Goal: Information Seeking & Learning: Learn about a topic

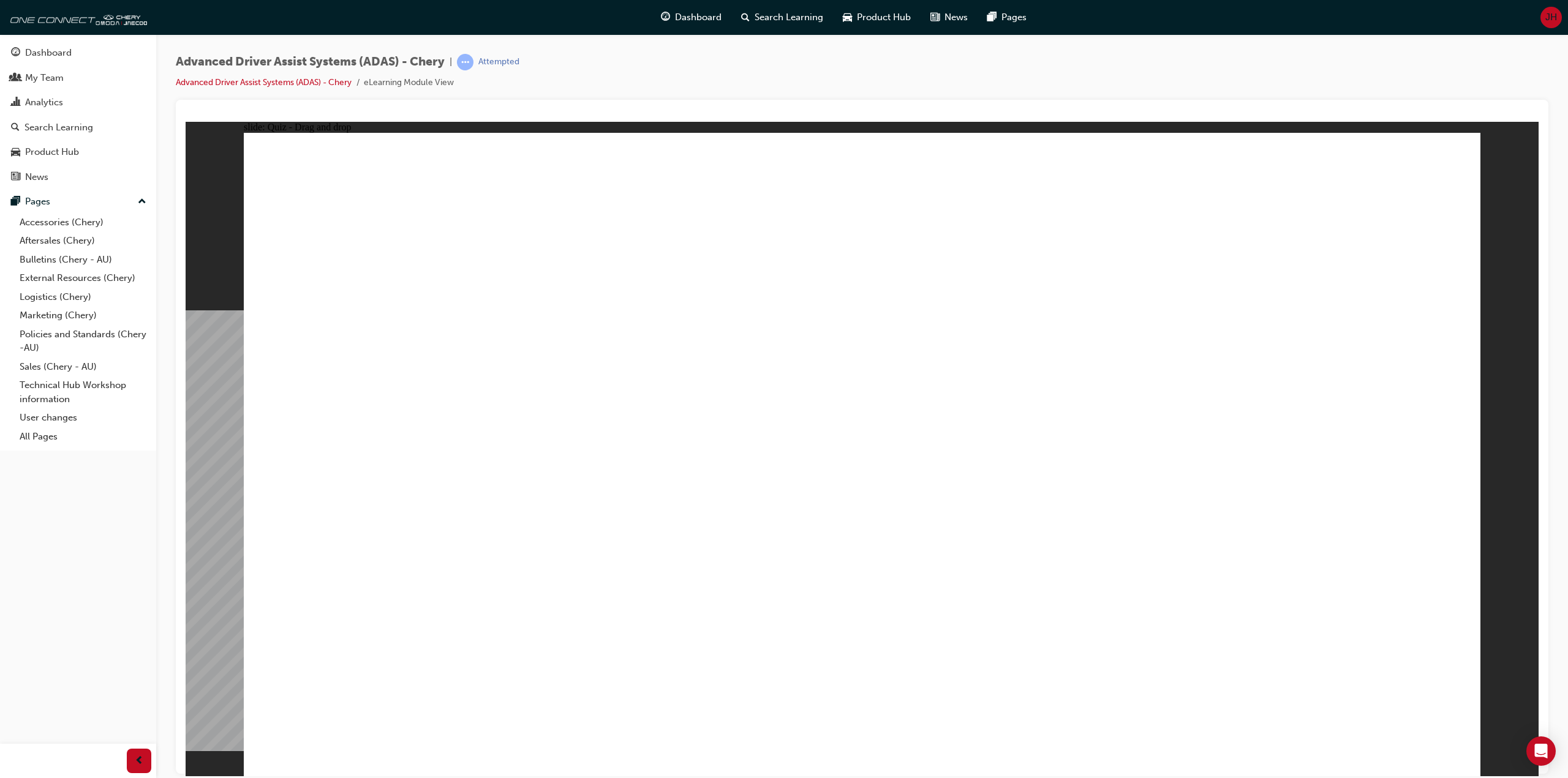
click at [545, 20] on div "Dashboard Search Learning Product Hub News Pages JH" at bounding box center [784, 17] width 1568 height 35
drag, startPoint x: 420, startPoint y: 638, endPoint x: 1296, endPoint y: 343, distance: 924.3
drag, startPoint x: 607, startPoint y: 658, endPoint x: 872, endPoint y: 327, distance: 424.0
drag, startPoint x: 961, startPoint y: 656, endPoint x: 1259, endPoint y: 292, distance: 470.4
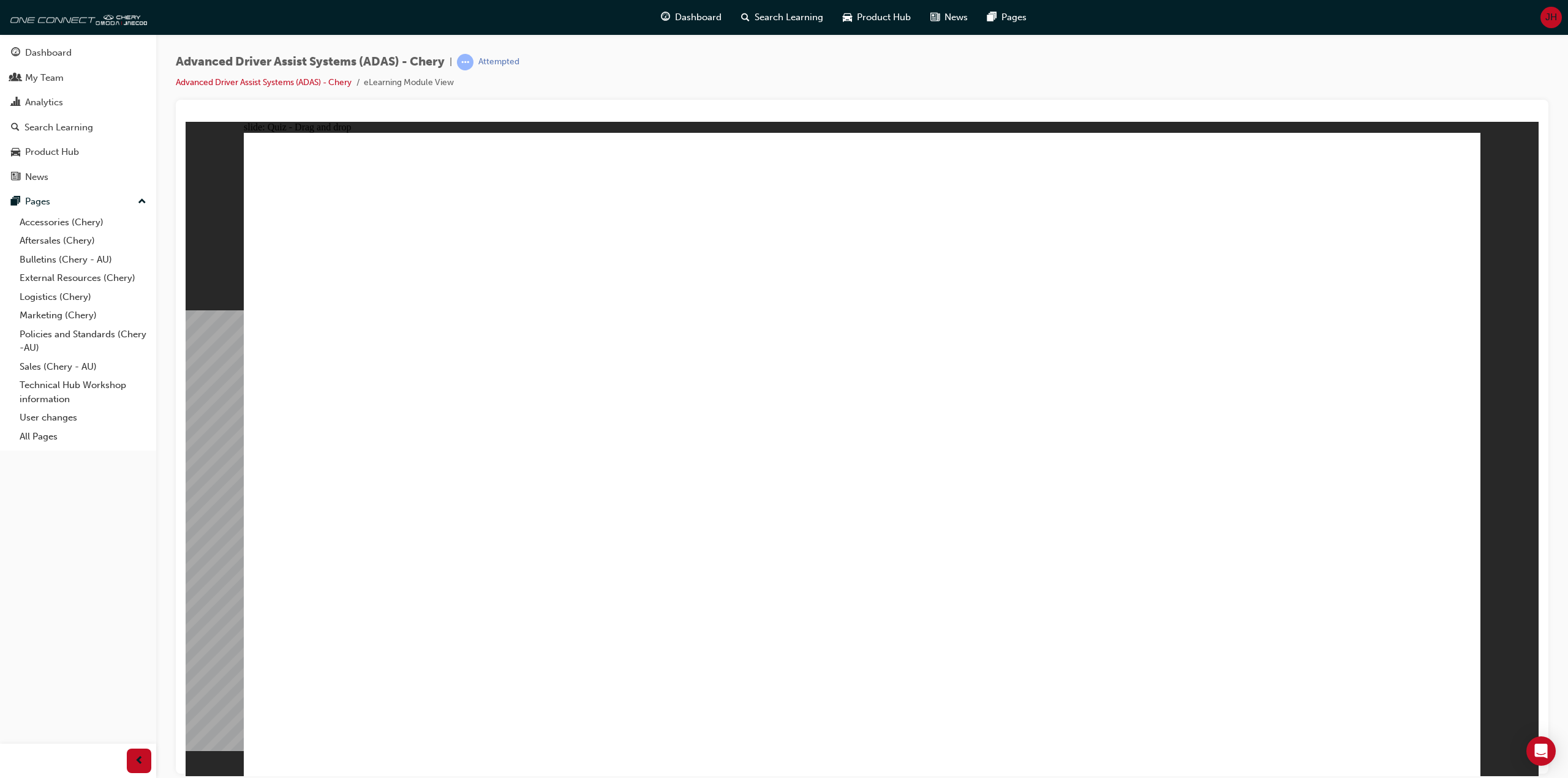
drag, startPoint x: 1165, startPoint y: 622, endPoint x: 856, endPoint y: 191, distance: 530.3
drag, startPoint x: 801, startPoint y: 668, endPoint x: 1169, endPoint y: 300, distance: 520.4
checkbox input "true"
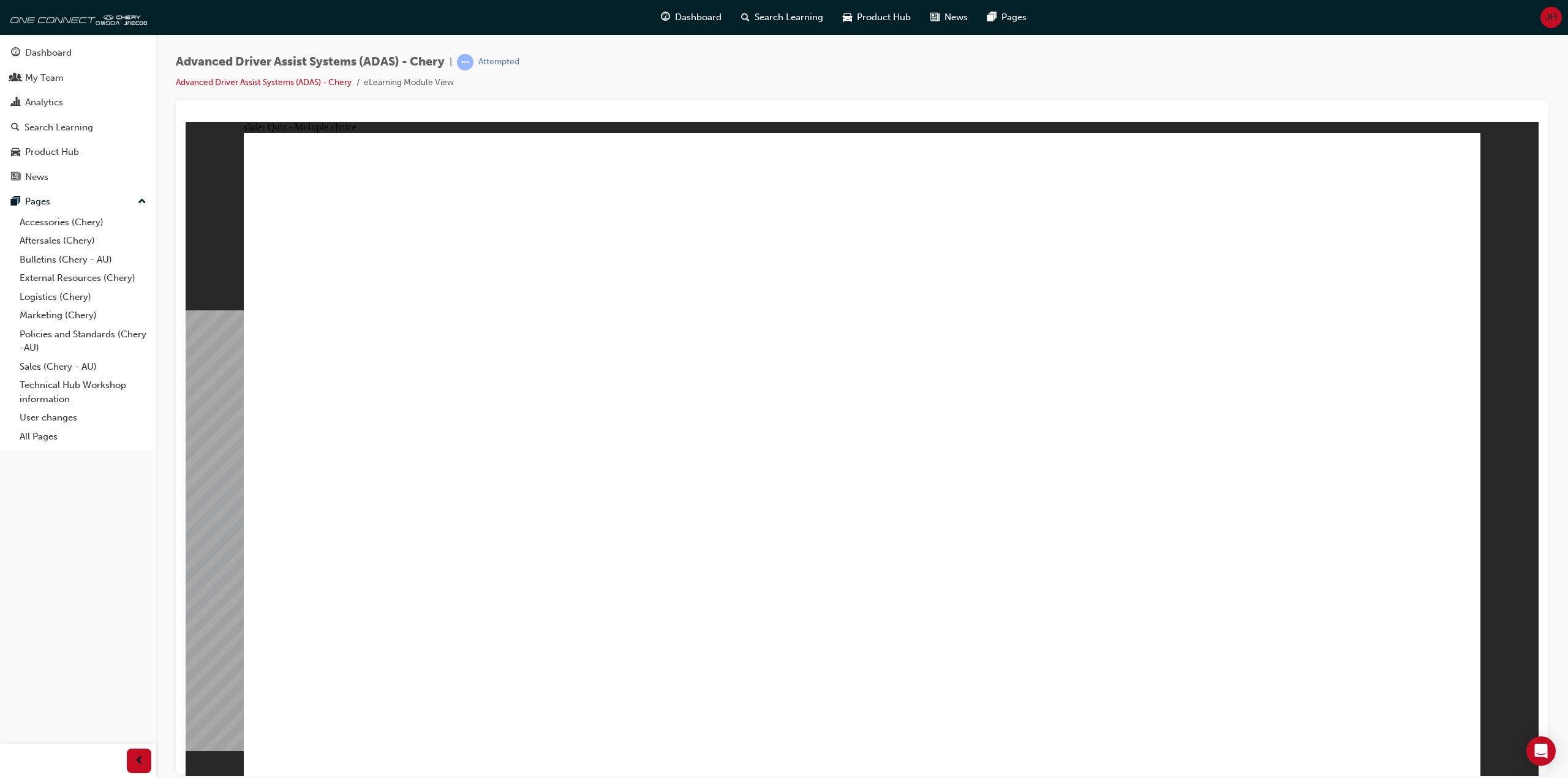
checkbox input "true"
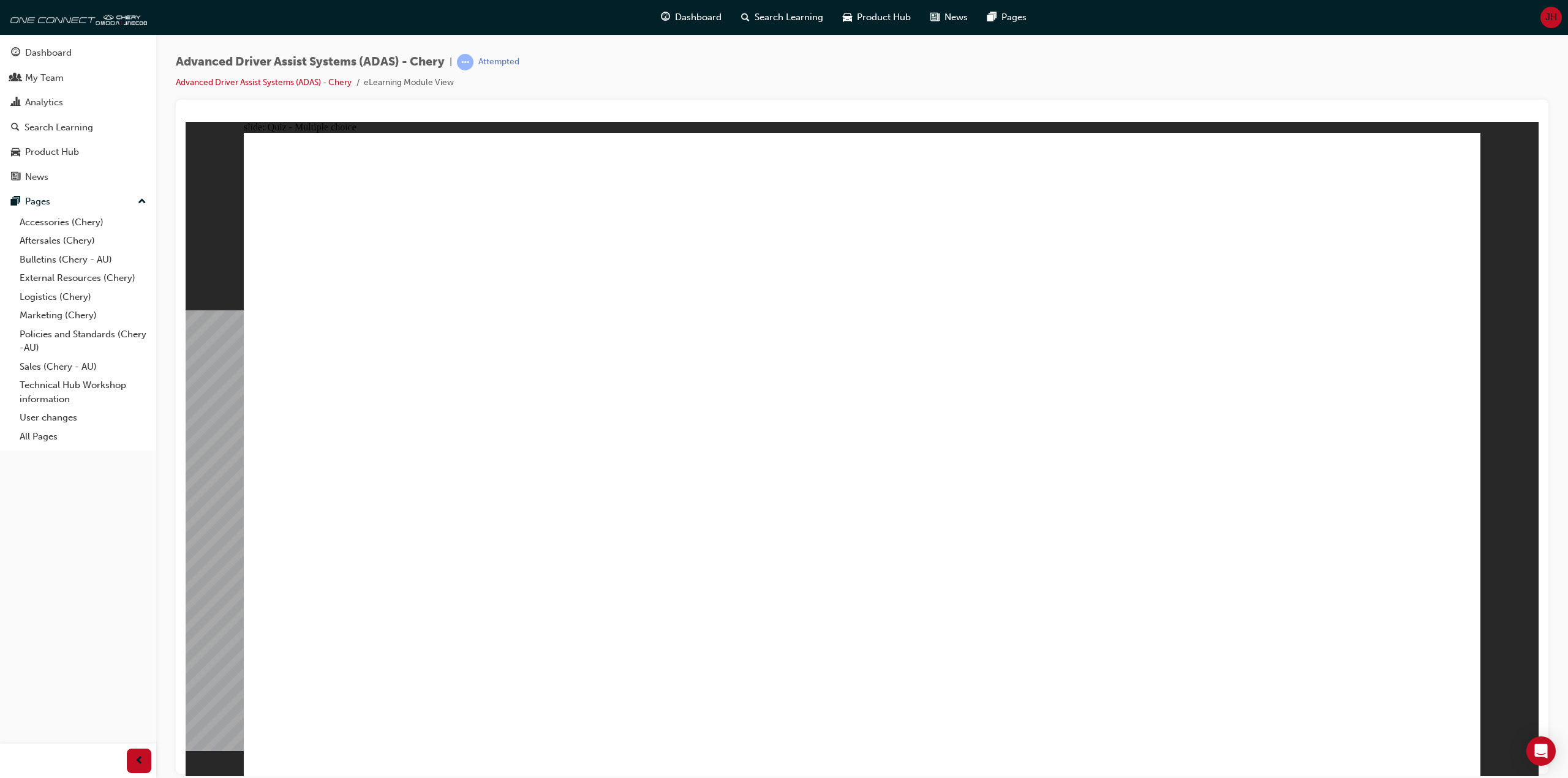
drag, startPoint x: 871, startPoint y: 195, endPoint x: 878, endPoint y: 504, distance: 309.1
drag, startPoint x: 906, startPoint y: 305, endPoint x: 1010, endPoint y: 531, distance: 248.8
drag, startPoint x: 1241, startPoint y: 267, endPoint x: 1090, endPoint y: 535, distance: 307.6
drag, startPoint x: 982, startPoint y: 205, endPoint x: 485, endPoint y: 552, distance: 606.2
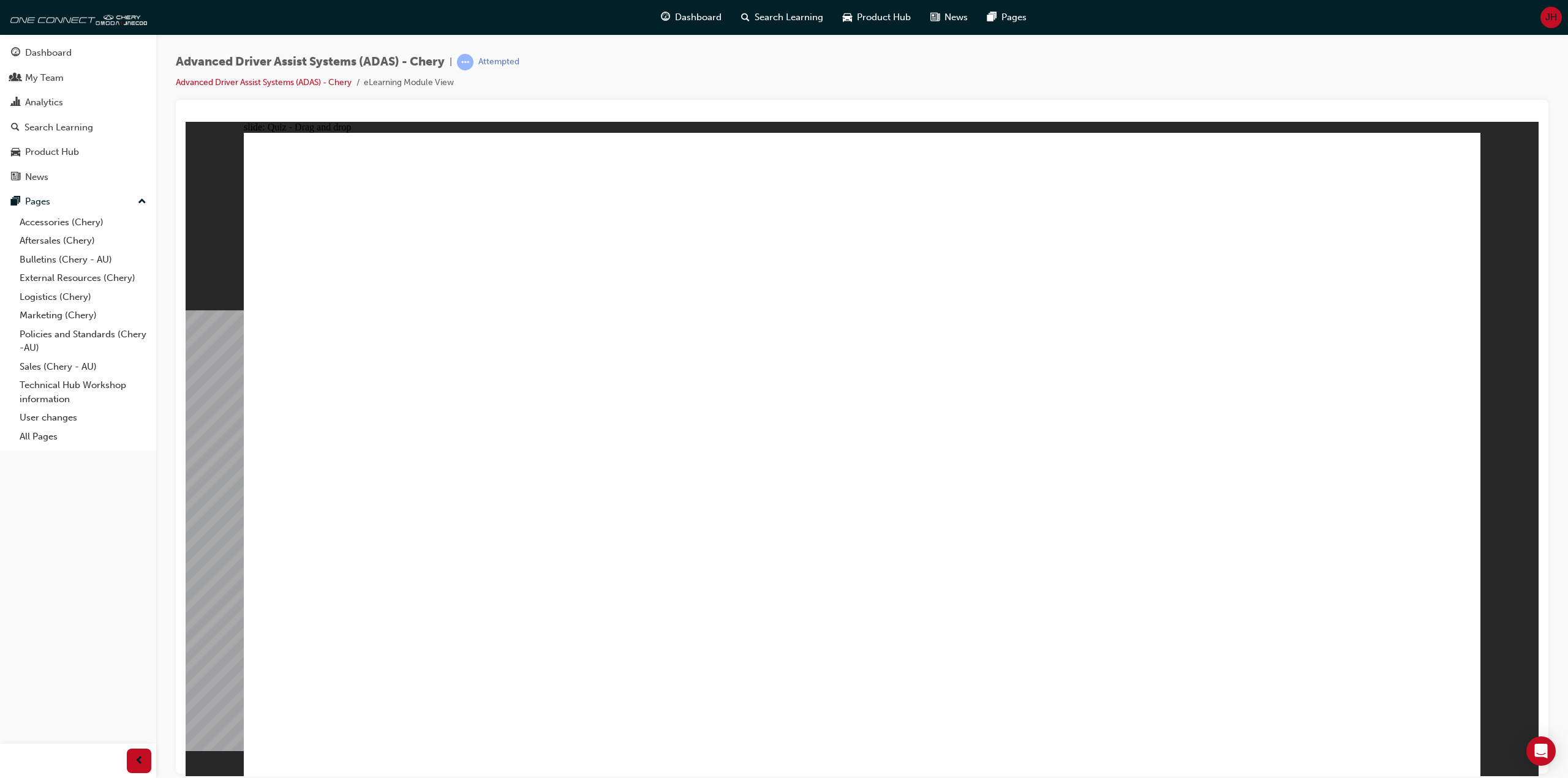
drag, startPoint x: 1152, startPoint y: 206, endPoint x: 600, endPoint y: 554, distance: 652.5
drag, startPoint x: 1256, startPoint y: 214, endPoint x: 598, endPoint y: 532, distance: 730.8
drag, startPoint x: 1033, startPoint y: 259, endPoint x: 747, endPoint y: 561, distance: 415.9
drag, startPoint x: 980, startPoint y: 341, endPoint x: 408, endPoint y: 628, distance: 640.0
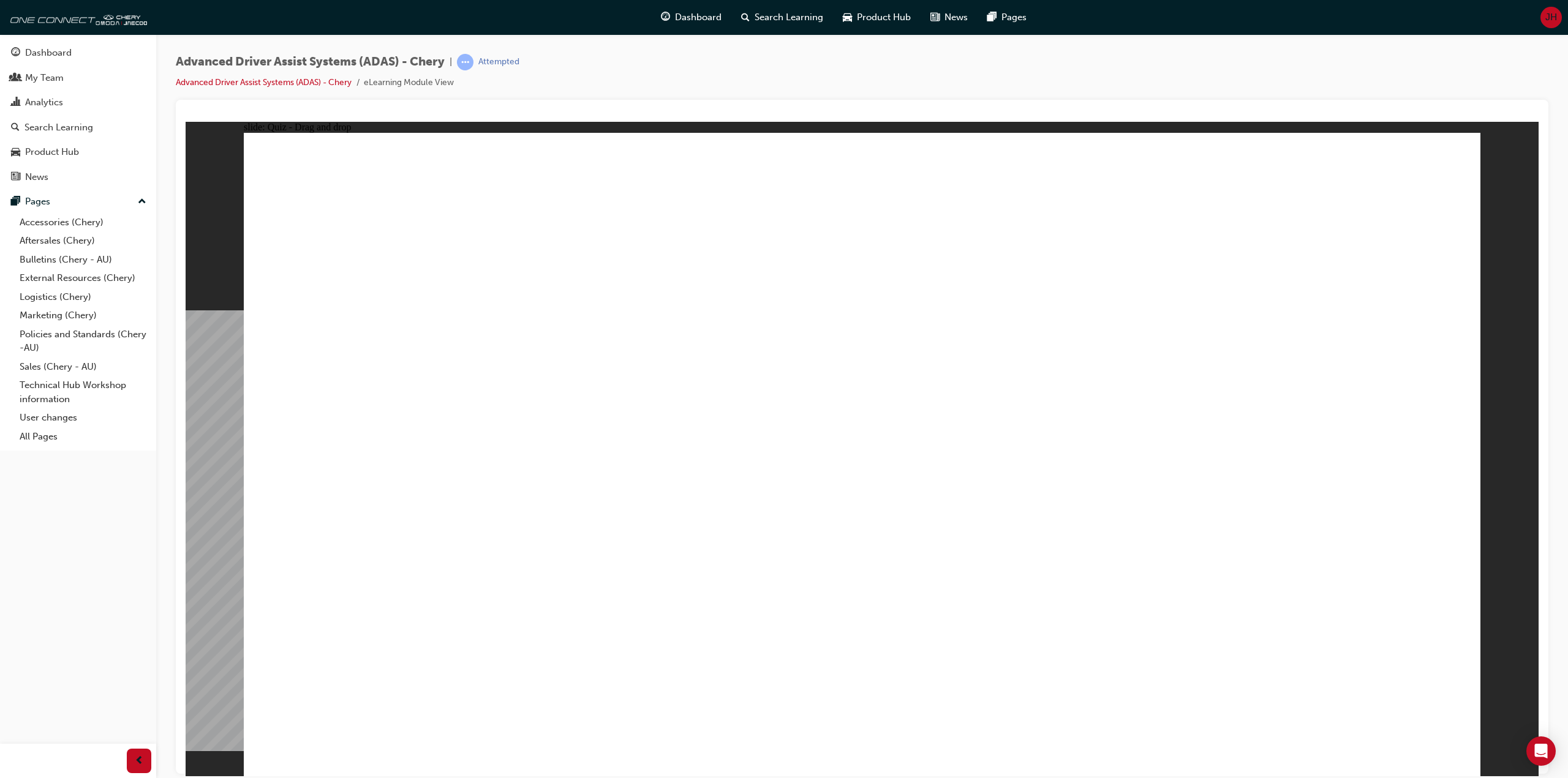
click at [640, 54] on div "Advanced Driver Assist Systems (ADAS) - Chery | Attempted Advanced Driver Assis…" at bounding box center [862, 76] width 1372 height 46
drag, startPoint x: 1200, startPoint y: 654, endPoint x: 835, endPoint y: 259, distance: 537.8
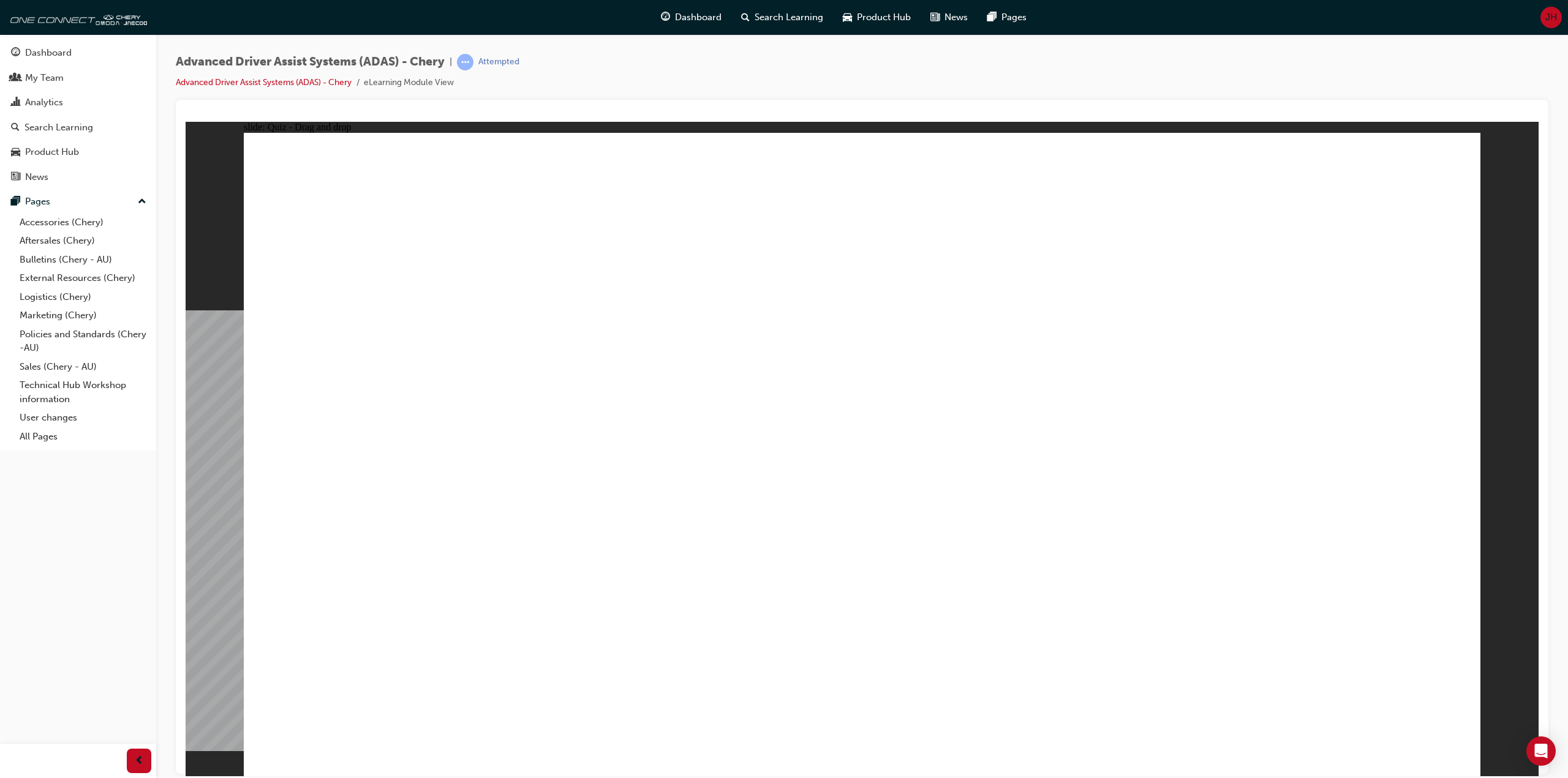
drag, startPoint x: 962, startPoint y: 650, endPoint x: 796, endPoint y: 302, distance: 385.6
drag, startPoint x: 810, startPoint y: 631, endPoint x: 1179, endPoint y: 245, distance: 534.0
drag, startPoint x: 578, startPoint y: 657, endPoint x: 1323, endPoint y: 263, distance: 842.8
drag, startPoint x: 446, startPoint y: 652, endPoint x: 1457, endPoint y: 314, distance: 1066.0
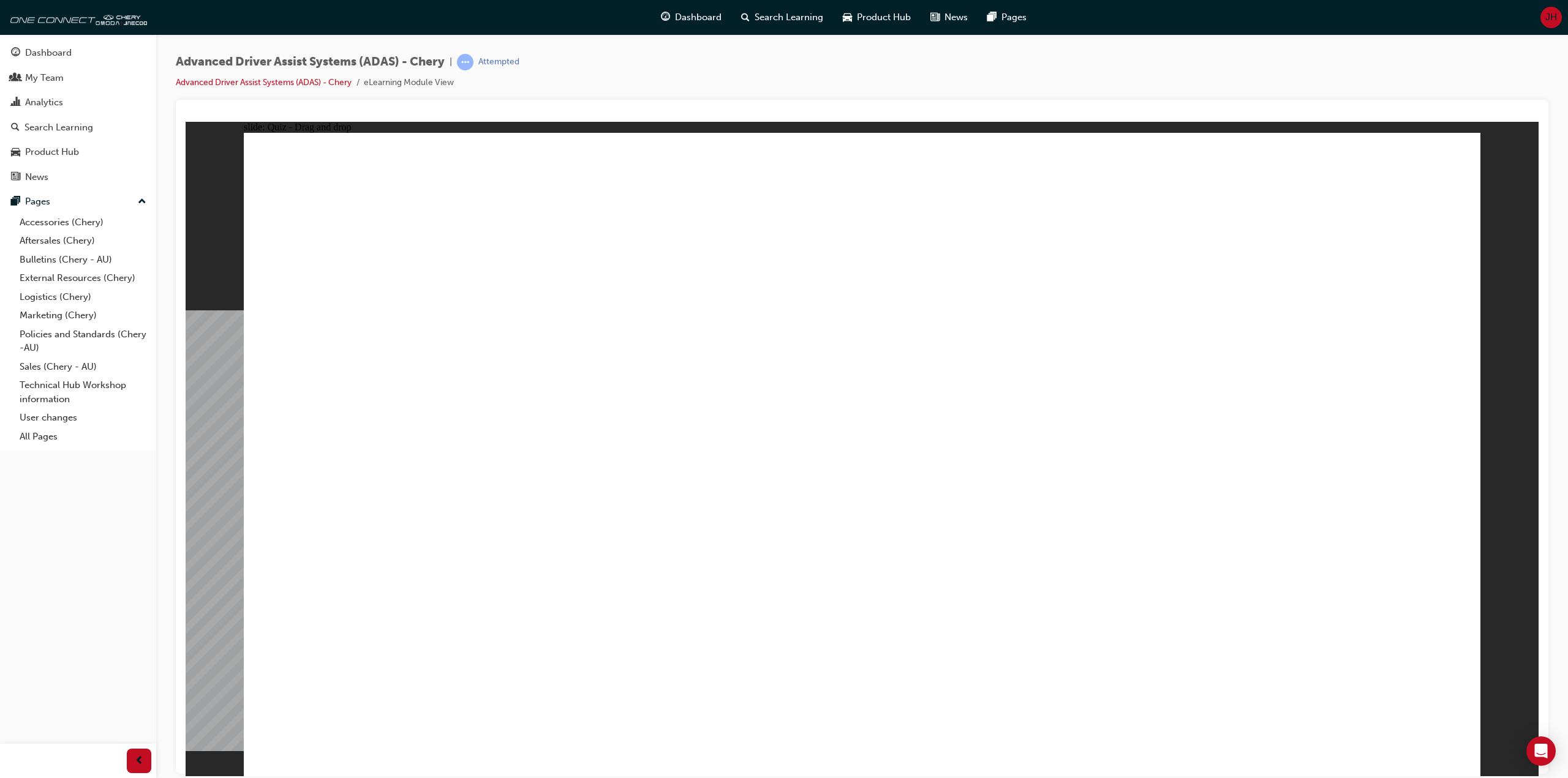
click at [752, 98] on div "Advanced Driver Assist Systems (ADAS) - Chery | Attempted Advanced Driver Assis…" at bounding box center [862, 76] width 1372 height 46
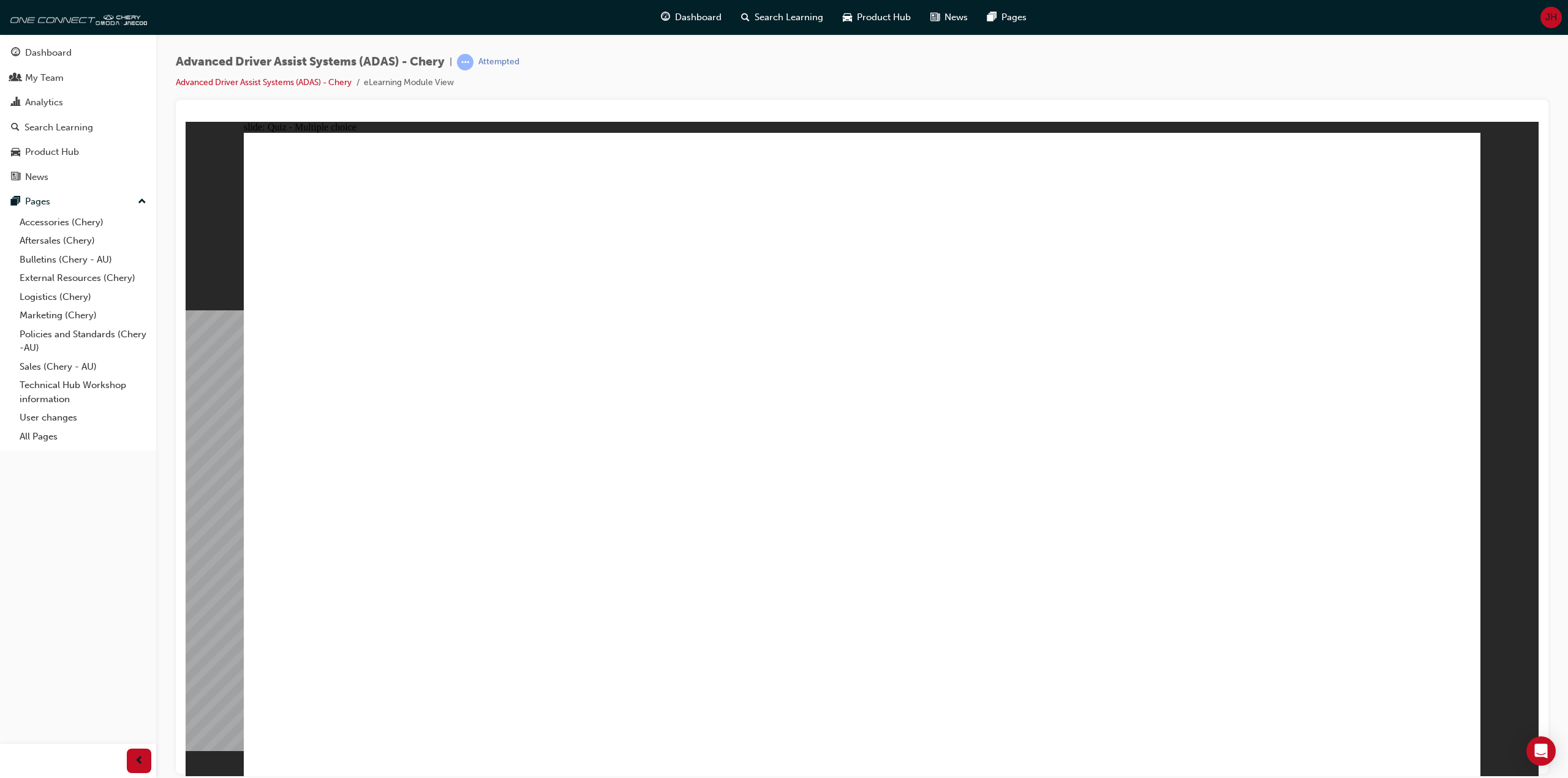
checkbox input "true"
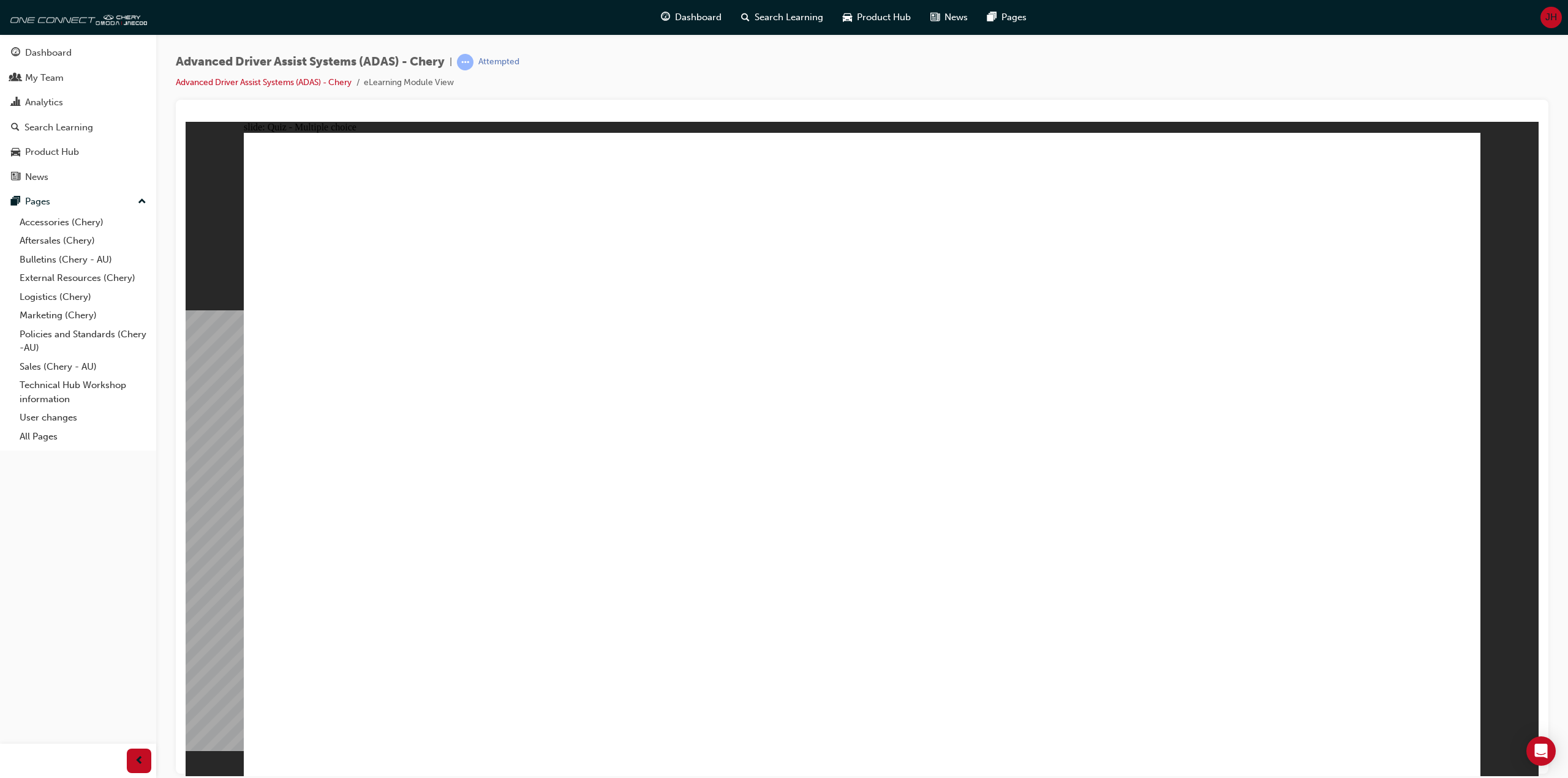
drag, startPoint x: 971, startPoint y: 529, endPoint x: 970, endPoint y: 473, distance: 56.0
checkbox input "true"
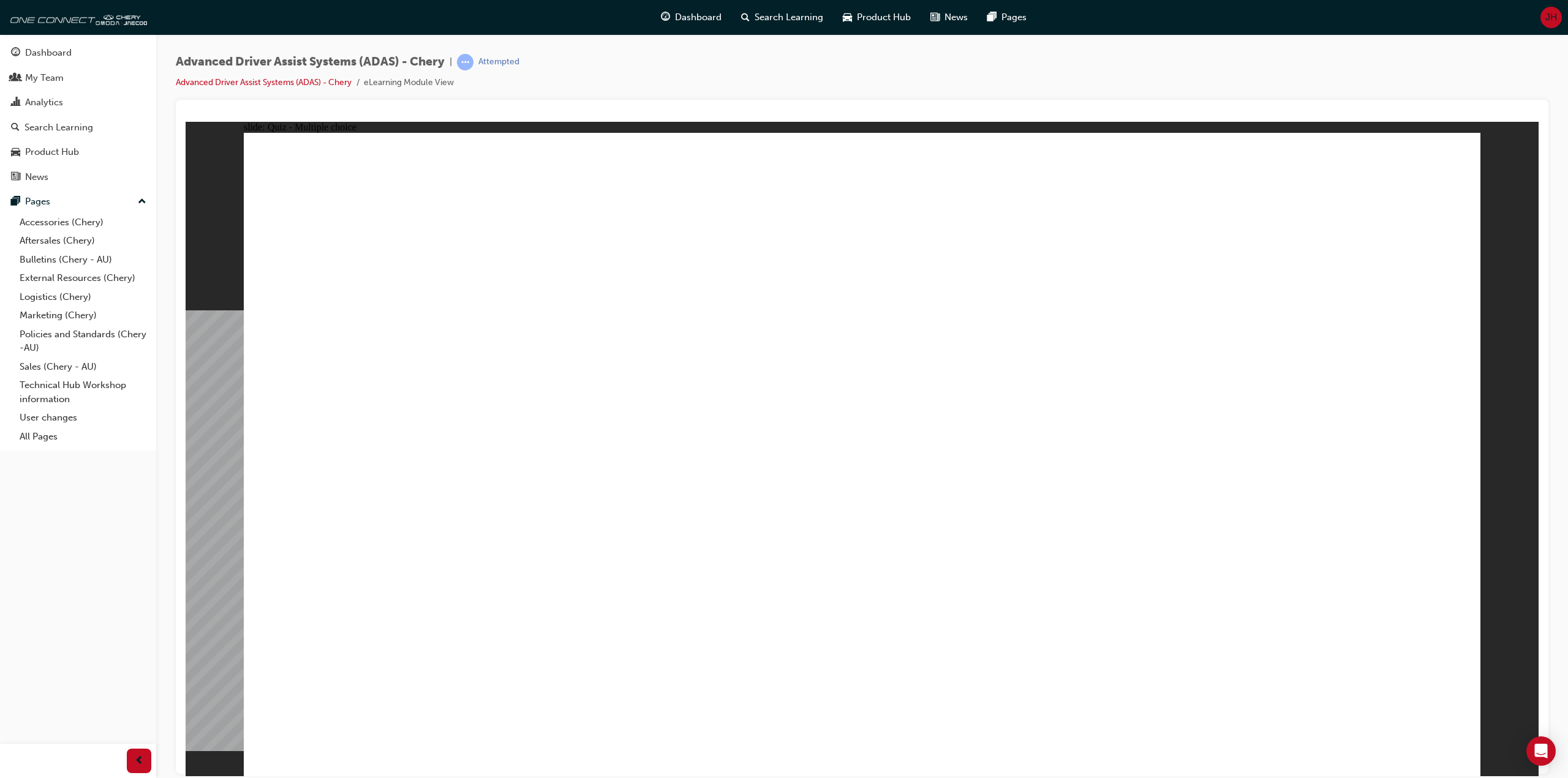
checkbox input "true"
drag, startPoint x: 884, startPoint y: 210, endPoint x: 891, endPoint y: 531, distance: 321.1
drag, startPoint x: 1164, startPoint y: 209, endPoint x: 1010, endPoint y: 557, distance: 380.6
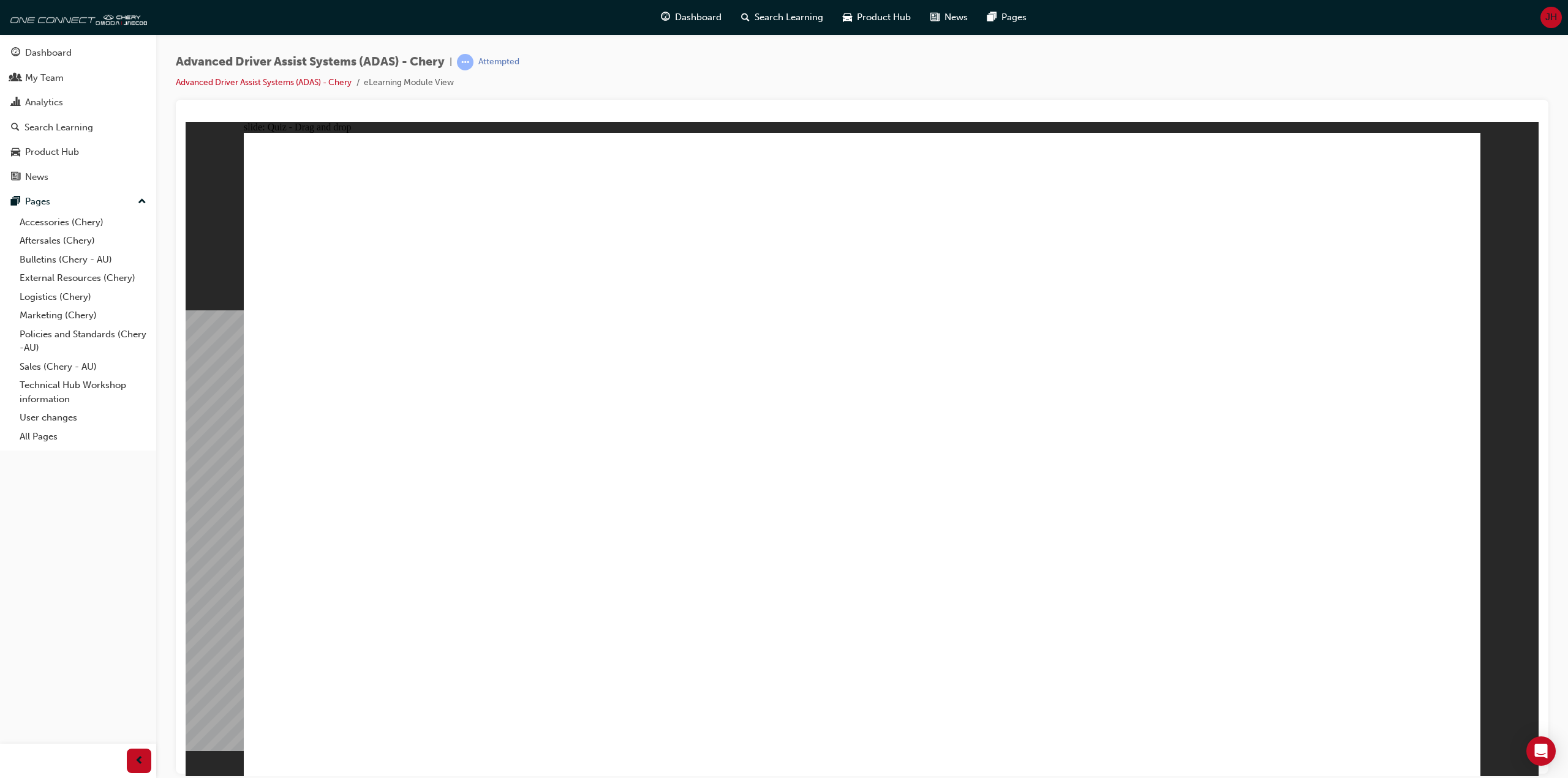
drag, startPoint x: 1249, startPoint y: 267, endPoint x: 1080, endPoint y: 550, distance: 329.6
drag, startPoint x: 852, startPoint y: 255, endPoint x: 1209, endPoint y: 555, distance: 466.3
drag, startPoint x: 1006, startPoint y: 199, endPoint x: 309, endPoint y: 564, distance: 786.8
drag, startPoint x: 1015, startPoint y: 264, endPoint x: 511, endPoint y: 557, distance: 583.0
drag, startPoint x: 352, startPoint y: 540, endPoint x: 887, endPoint y: 577, distance: 536.3
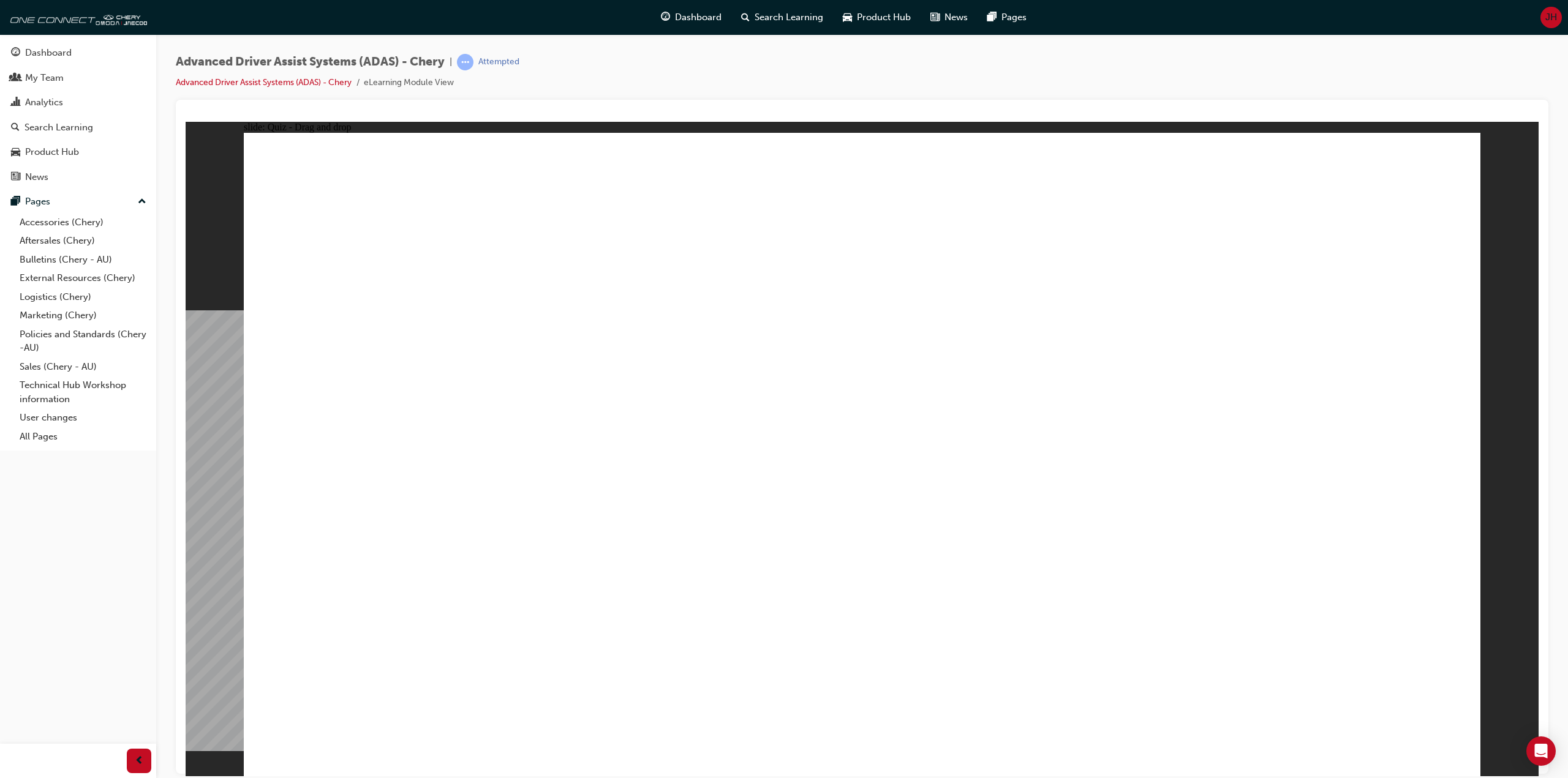
drag, startPoint x: 1276, startPoint y: 199, endPoint x: 557, endPoint y: 528, distance: 790.7
drag, startPoint x: 1108, startPoint y: 262, endPoint x: 563, endPoint y: 523, distance: 604.3
click at [703, 87] on div "Advanced Driver Assist Systems (ADAS) - Chery | Attempted Advanced Driver Assis…" at bounding box center [862, 76] width 1372 height 46
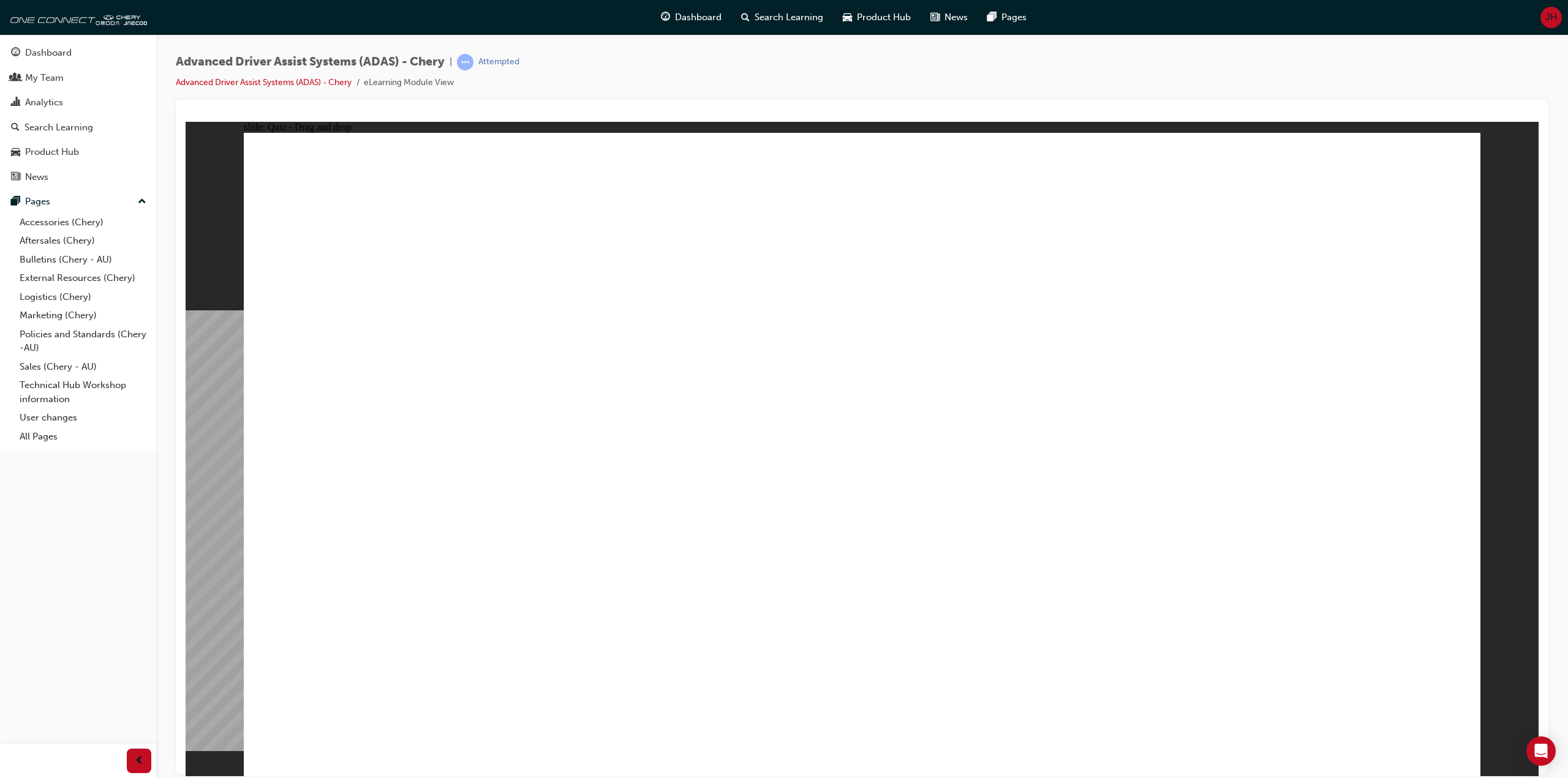
click at [703, 87] on div "Advanced Driver Assist Systems (ADAS) - Chery | Attempted Advanced Driver Assis…" at bounding box center [862, 76] width 1372 height 46
click at [702, 83] on div "Advanced Driver Assist Systems (ADAS) - Chery | Attempted Advanced Driver Assis…" at bounding box center [862, 76] width 1372 height 46
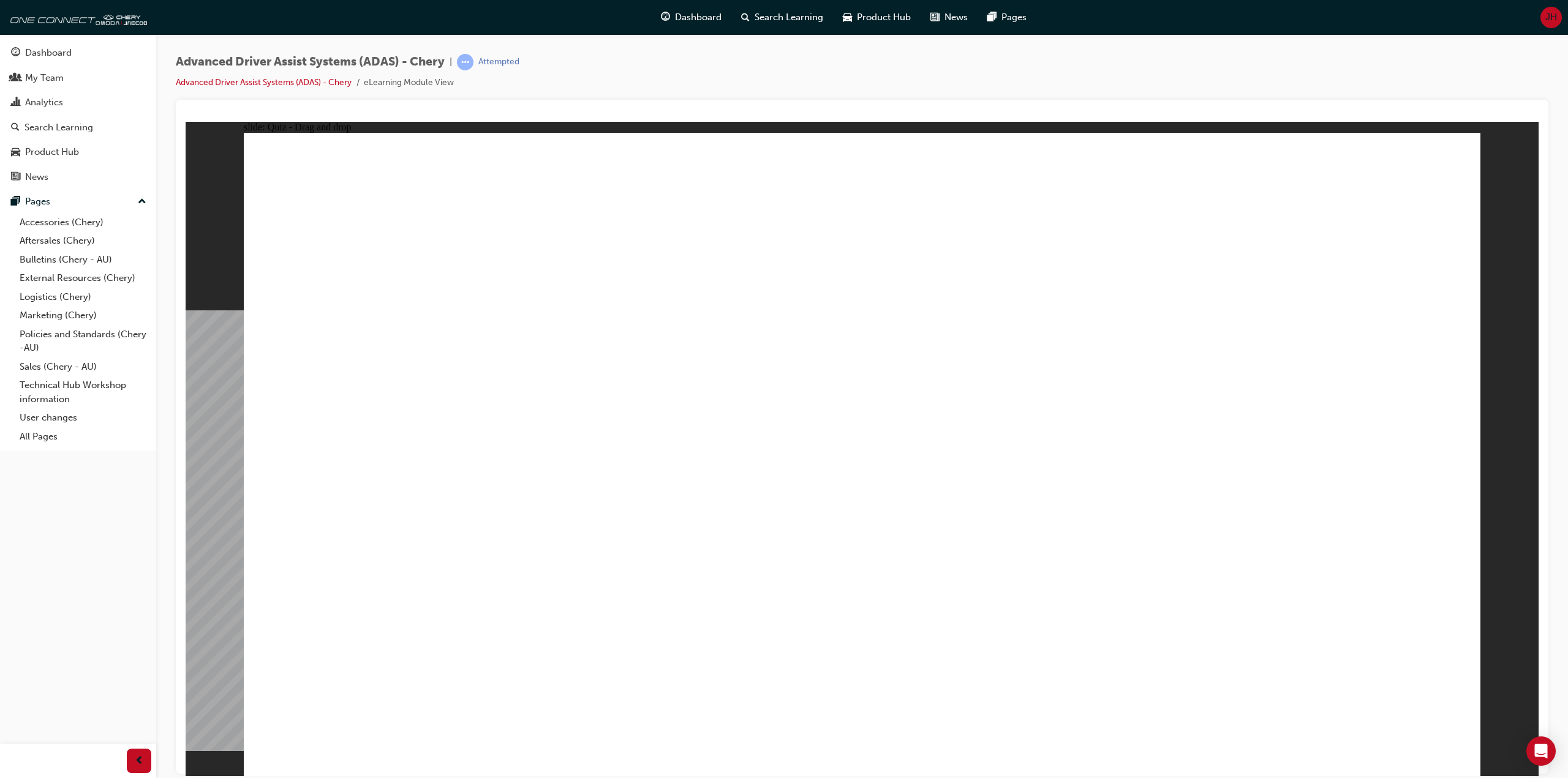
click at [702, 83] on div "Advanced Driver Assist Systems (ADAS) - Chery | Attempted Advanced Driver Assis…" at bounding box center [862, 76] width 1372 height 46
drag, startPoint x: 1196, startPoint y: 629, endPoint x: 840, endPoint y: 213, distance: 547.5
drag, startPoint x: 797, startPoint y: 659, endPoint x: 828, endPoint y: 307, distance: 353.4
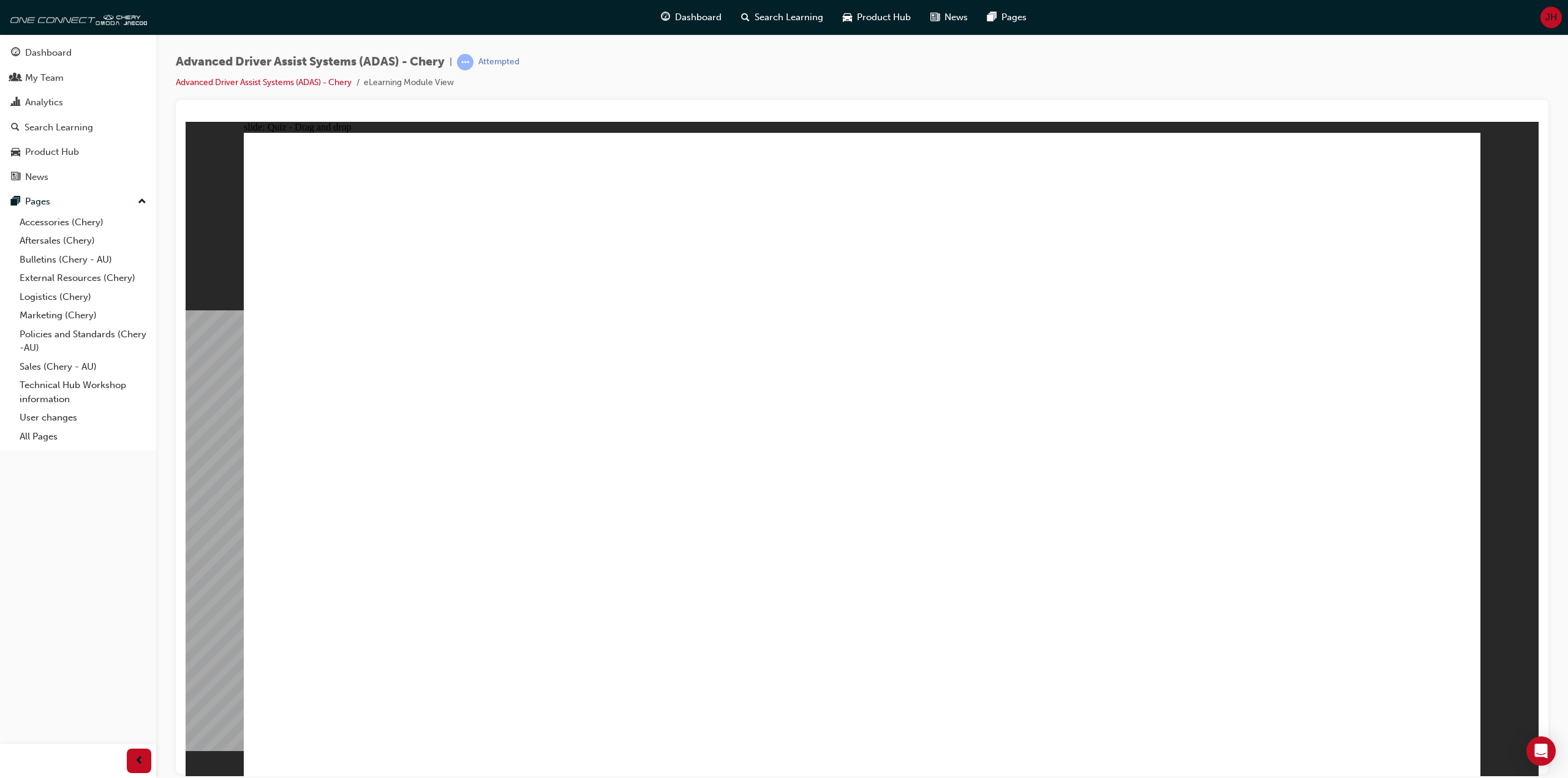
drag, startPoint x: 451, startPoint y: 649, endPoint x: 463, endPoint y: 620, distance: 31.4
drag, startPoint x: 960, startPoint y: 659, endPoint x: 1136, endPoint y: 272, distance: 425.1
drag, startPoint x: 636, startPoint y: 672, endPoint x: 765, endPoint y: 331, distance: 364.6
drag, startPoint x: 473, startPoint y: 640, endPoint x: 982, endPoint y: 322, distance: 600.2
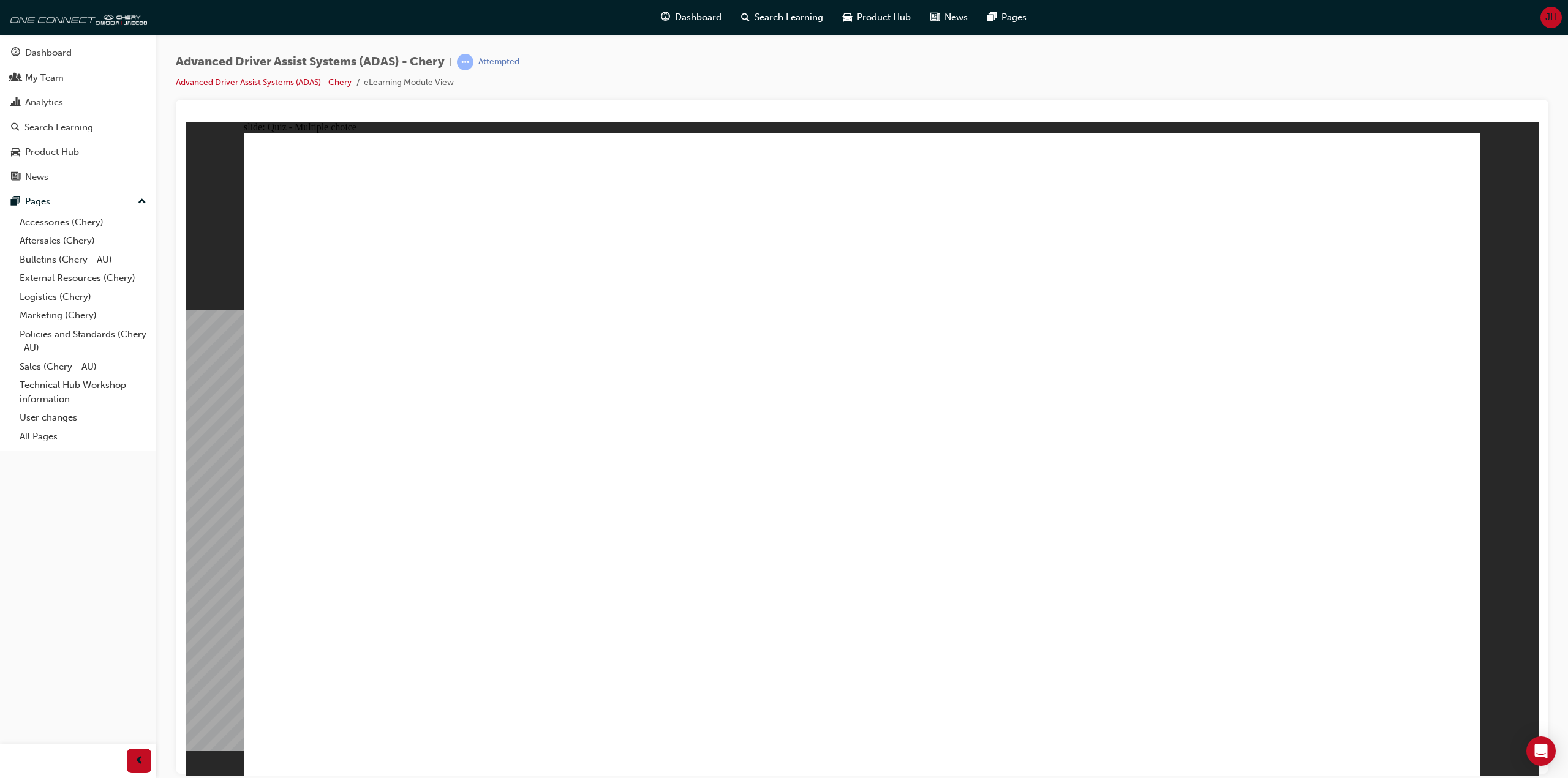
click at [605, 102] on div at bounding box center [862, 437] width 1372 height 675
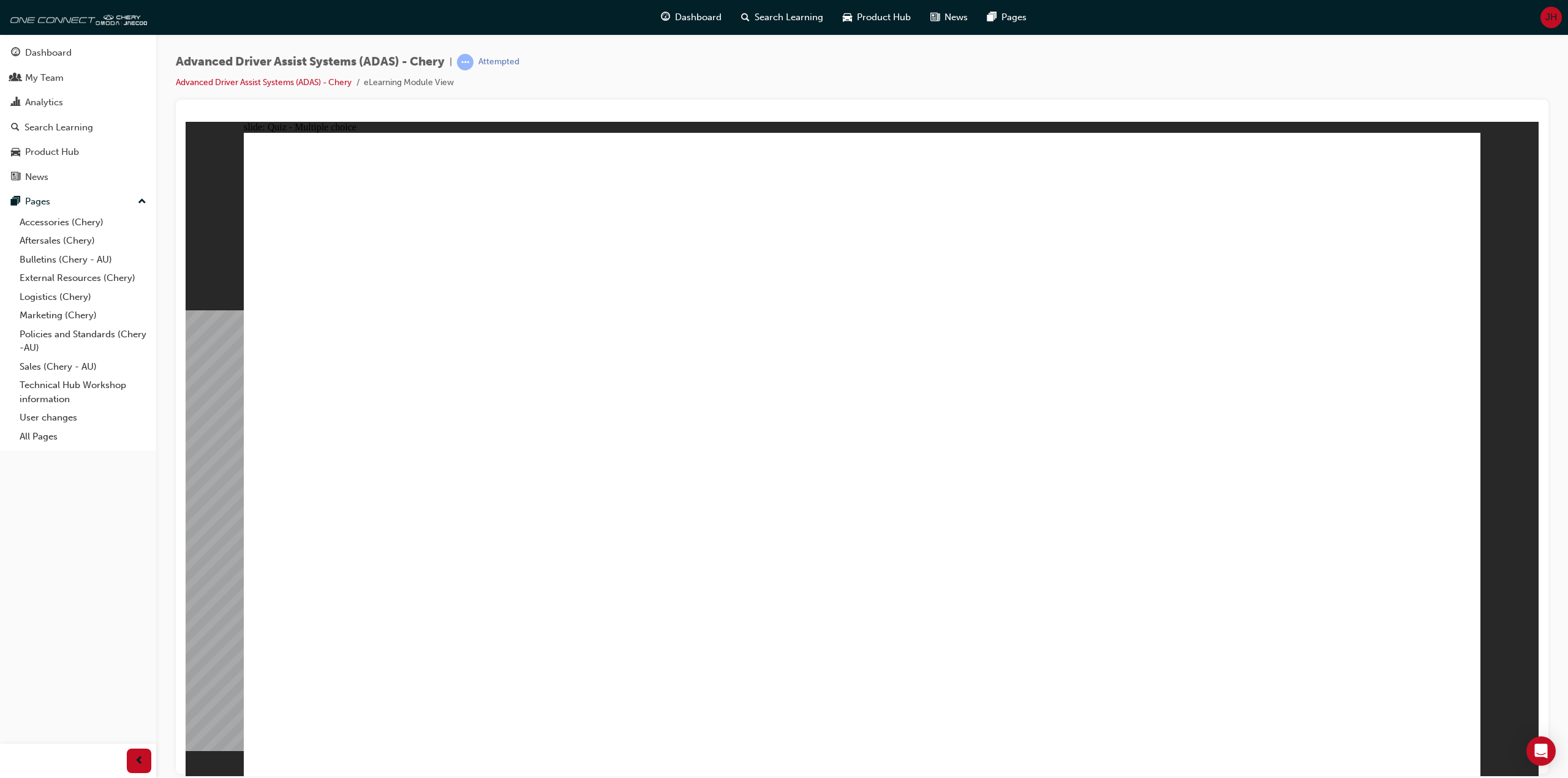
checkbox input "true"
checkbox input "false"
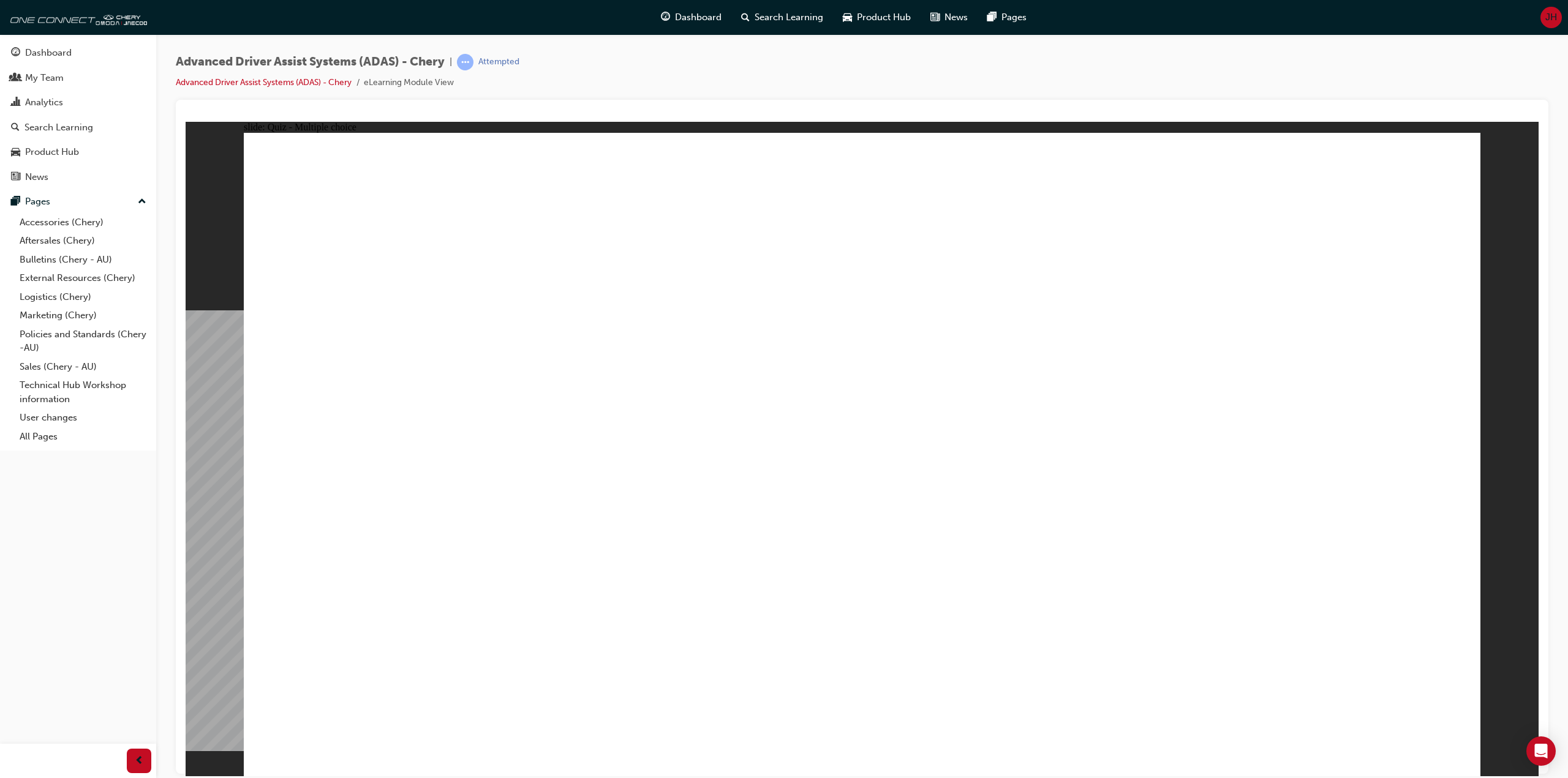
checkbox input "true"
click at [642, 106] on div at bounding box center [862, 437] width 1372 height 675
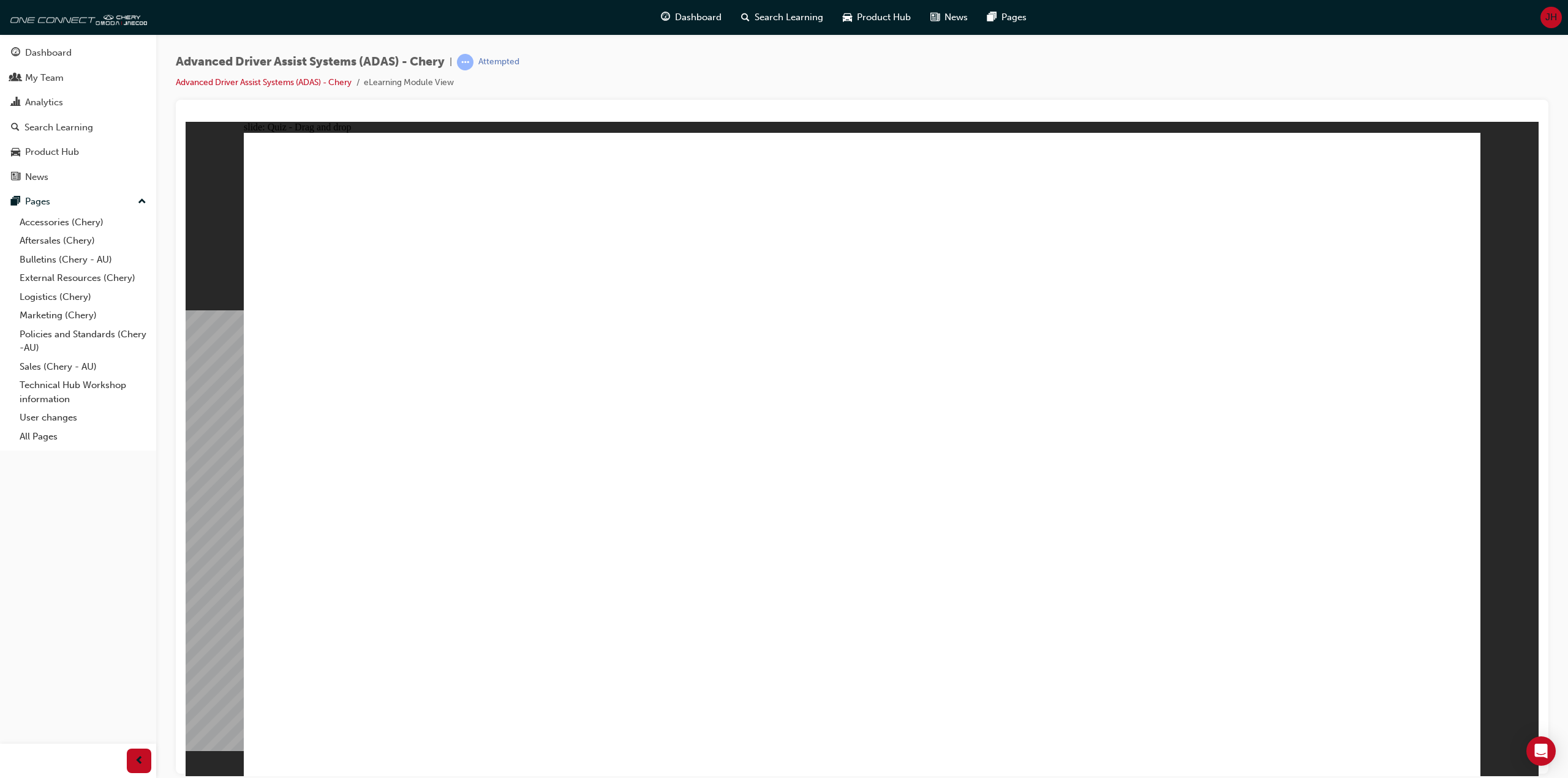
click at [642, 106] on div at bounding box center [862, 437] width 1372 height 675
click at [708, 108] on div at bounding box center [862, 437] width 1372 height 675
drag, startPoint x: 708, startPoint y: 108, endPoint x: 736, endPoint y: 9, distance: 102.9
click at [708, 108] on div at bounding box center [862, 437] width 1372 height 675
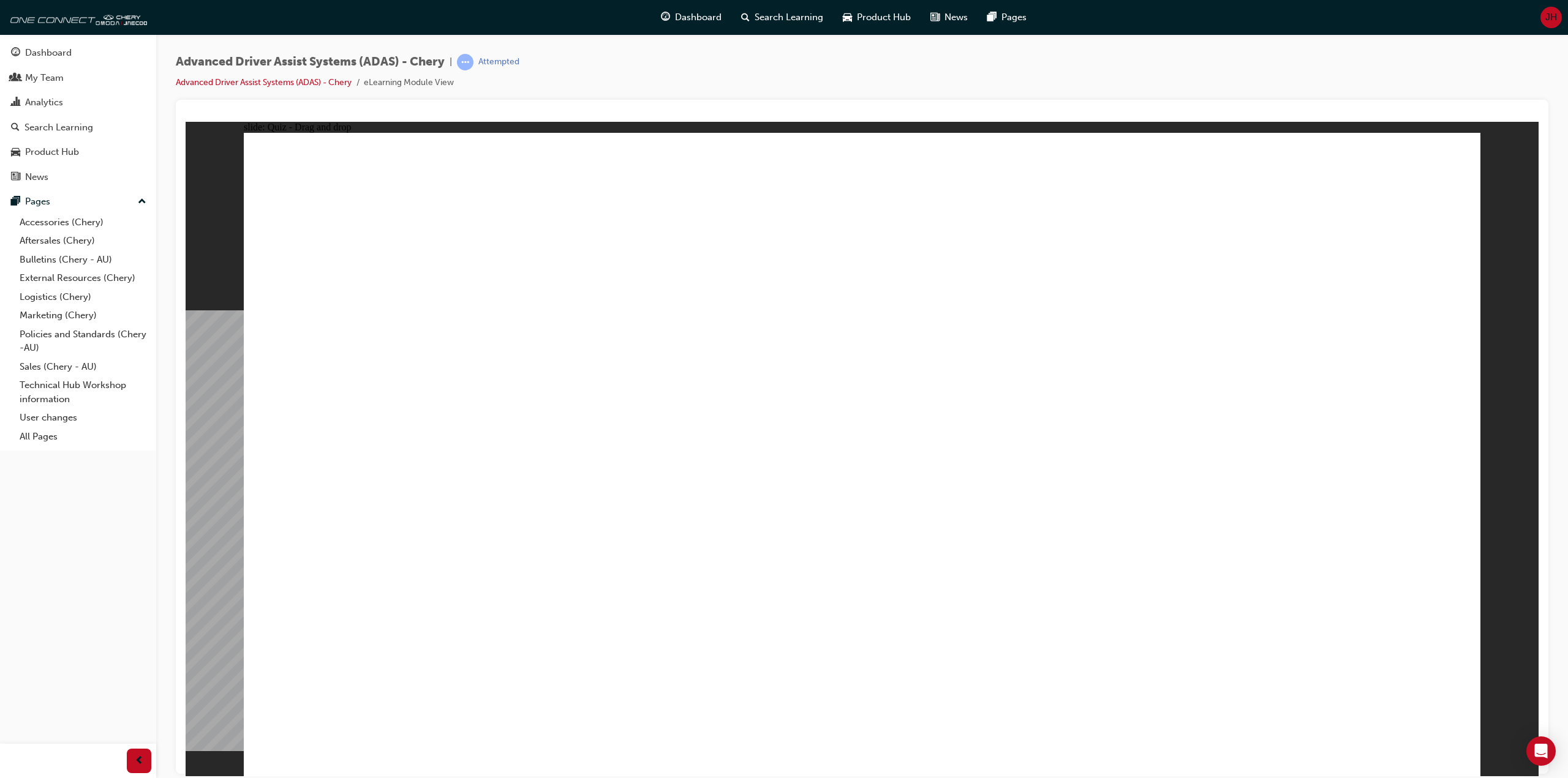
drag, startPoint x: 871, startPoint y: 198, endPoint x: 865, endPoint y: 576, distance: 378.0
drag, startPoint x: 917, startPoint y: 259, endPoint x: 1004, endPoint y: 540, distance: 294.2
drag, startPoint x: 1029, startPoint y: 206, endPoint x: 1154, endPoint y: 543, distance: 359.4
drag, startPoint x: 1241, startPoint y: 215, endPoint x: 385, endPoint y: 562, distance: 923.7
drag, startPoint x: 1132, startPoint y: 255, endPoint x: 535, endPoint y: 532, distance: 658.1
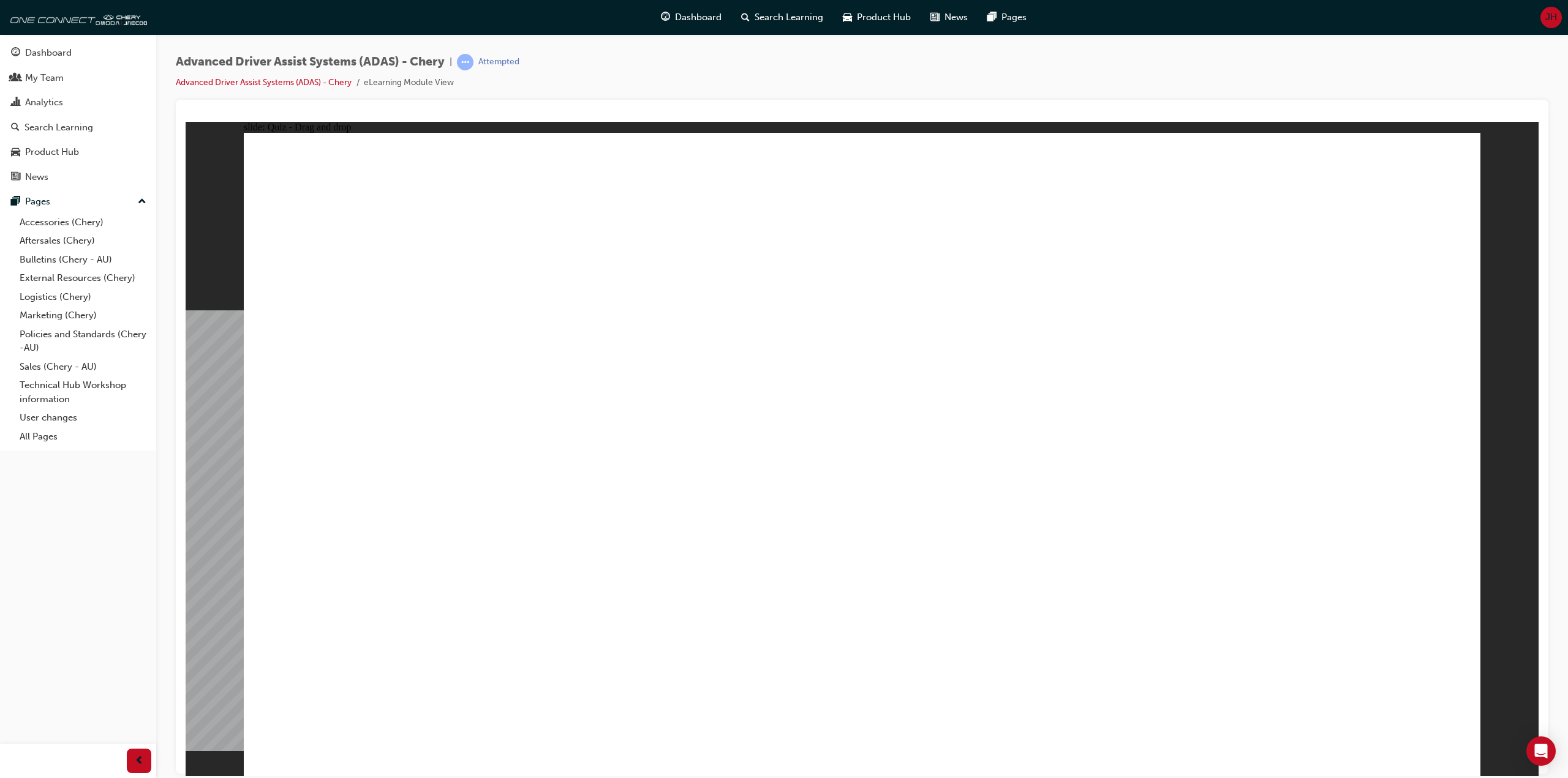
drag, startPoint x: 1001, startPoint y: 257, endPoint x: 603, endPoint y: 568, distance: 505.1
drag, startPoint x: 1210, startPoint y: 433, endPoint x: 1243, endPoint y: 336, distance: 102.5
drag, startPoint x: 1266, startPoint y: 264, endPoint x: 1203, endPoint y: 544, distance: 287.0
drag, startPoint x: 1157, startPoint y: 204, endPoint x: 710, endPoint y: 553, distance: 567.1
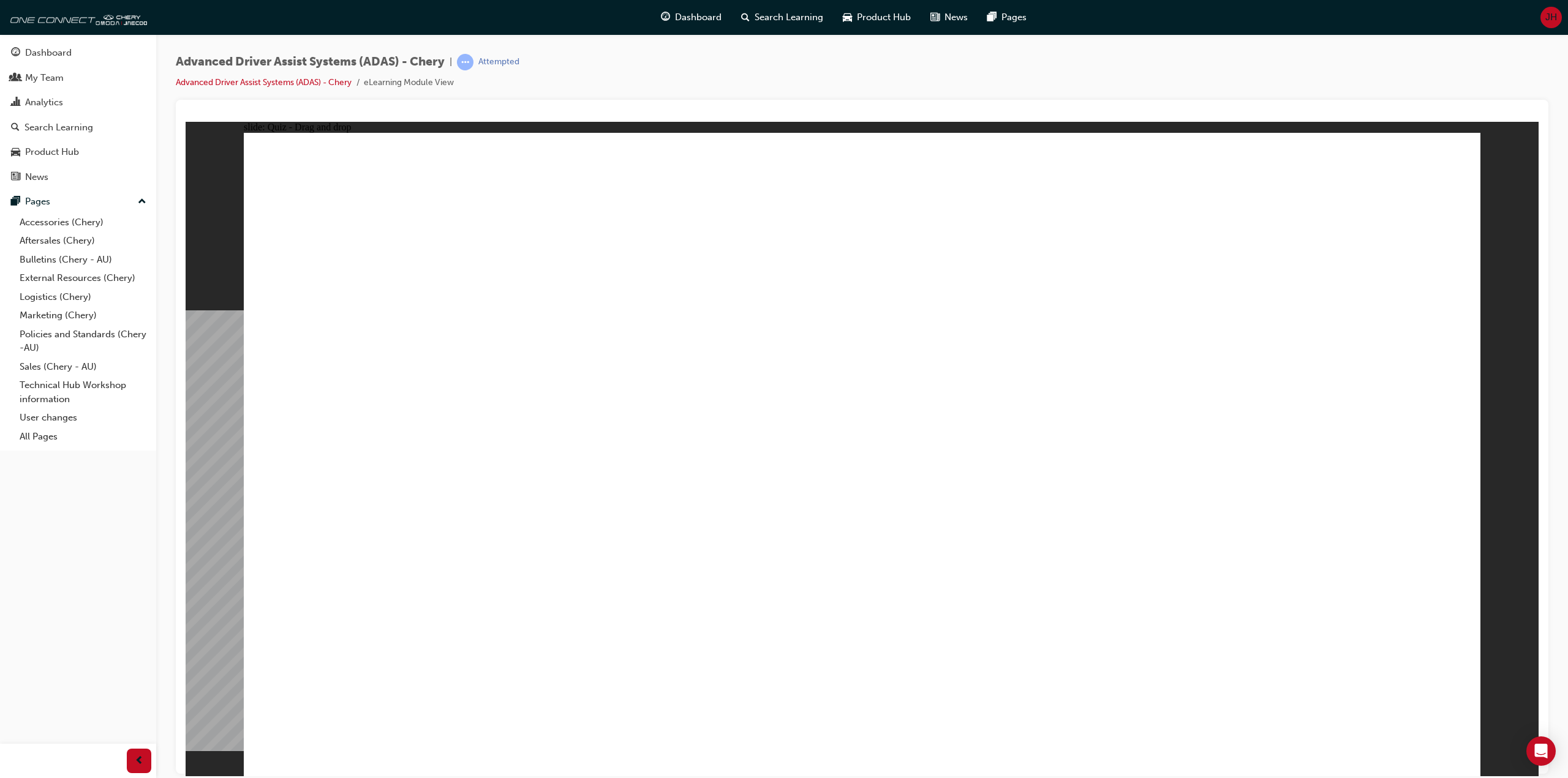
drag, startPoint x: 1165, startPoint y: 645, endPoint x: 905, endPoint y: 310, distance: 424.1
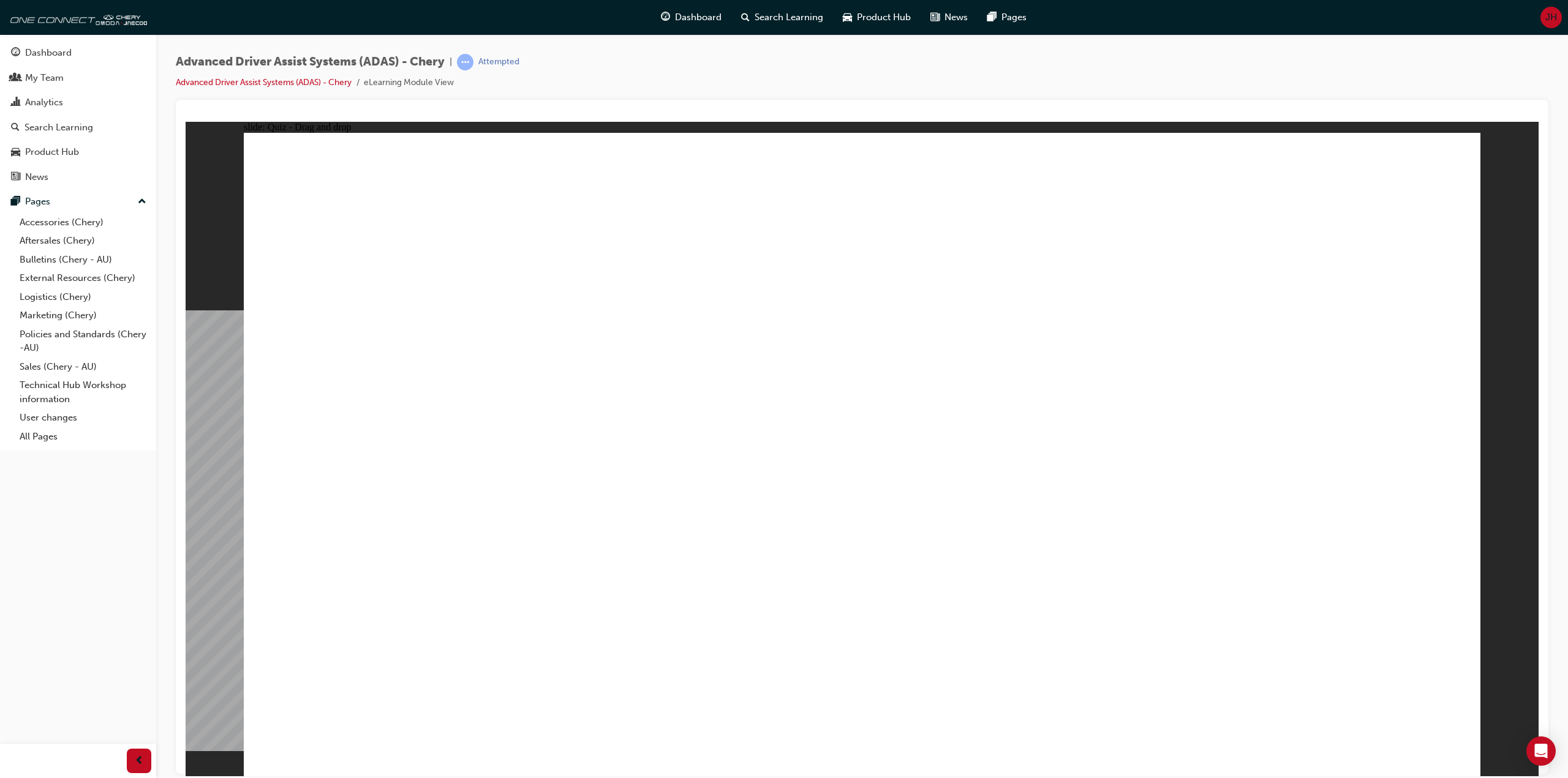
drag, startPoint x: 388, startPoint y: 650, endPoint x: 1294, endPoint y: 341, distance: 957.2
drag, startPoint x: 759, startPoint y: 656, endPoint x: 882, endPoint y: 273, distance: 402.3
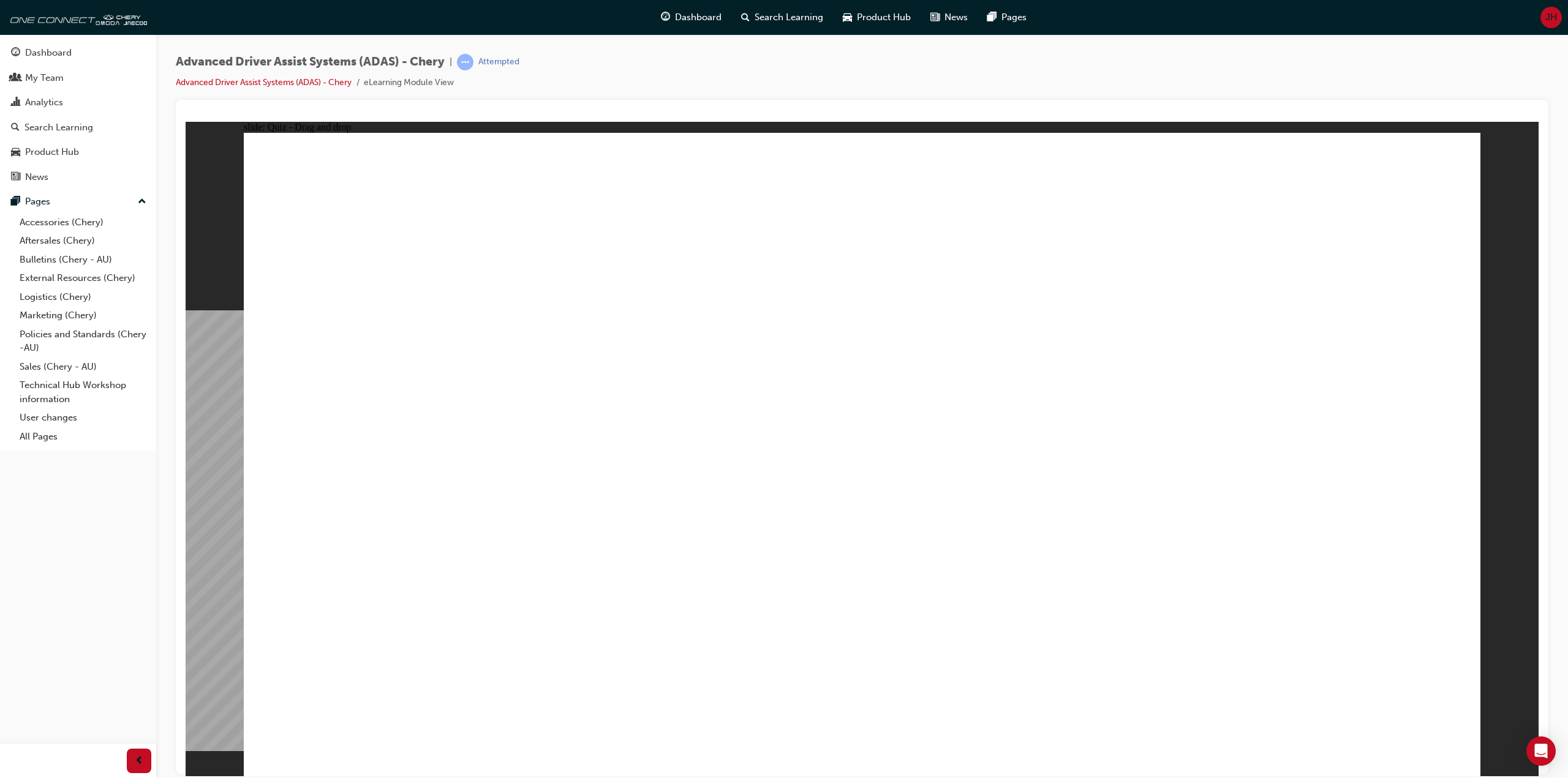
drag, startPoint x: 589, startPoint y: 661, endPoint x: 782, endPoint y: 327, distance: 385.8
drag, startPoint x: 974, startPoint y: 643, endPoint x: 960, endPoint y: 346, distance: 297.3
checkbox input "true"
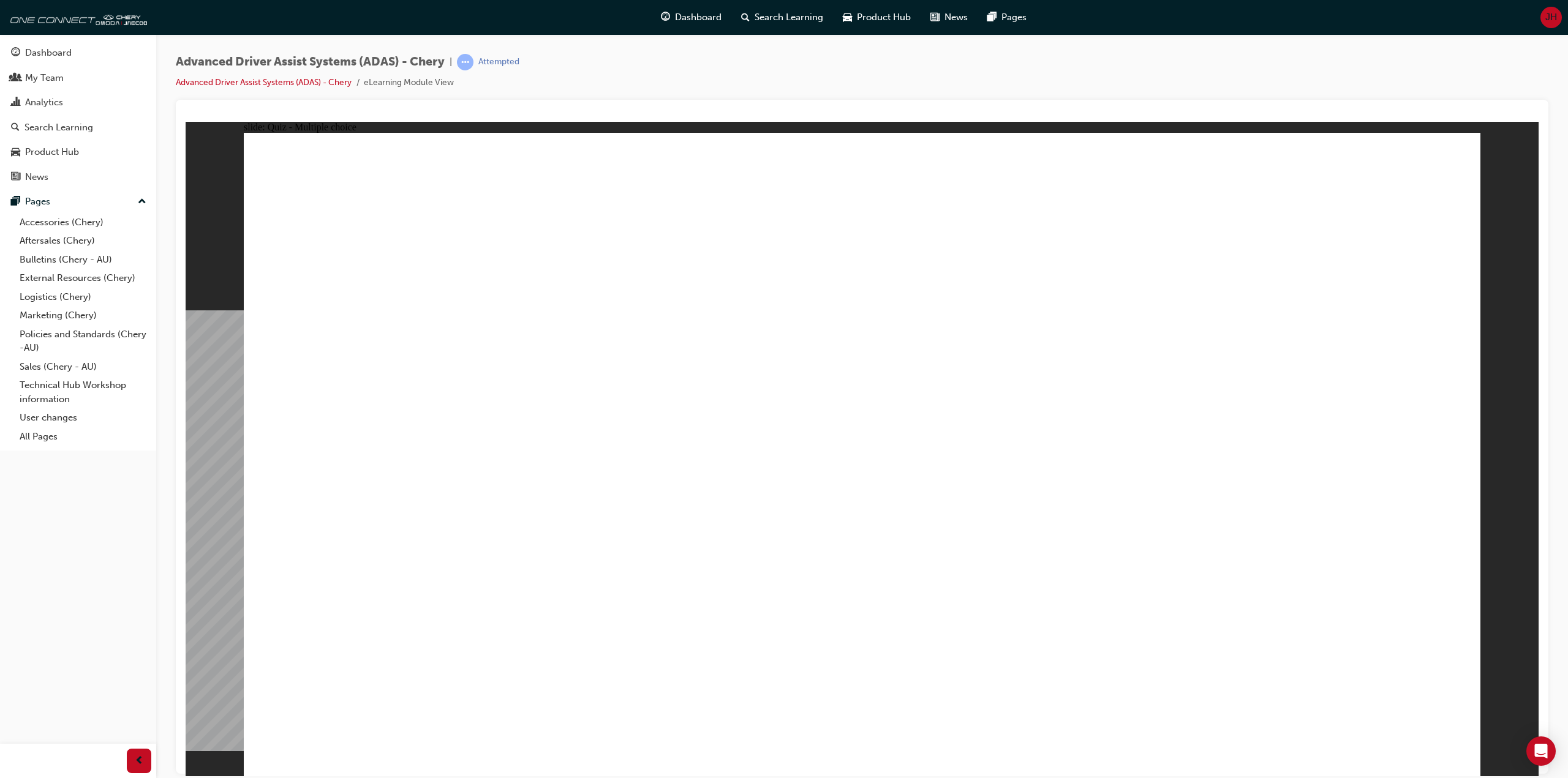
checkbox input "true"
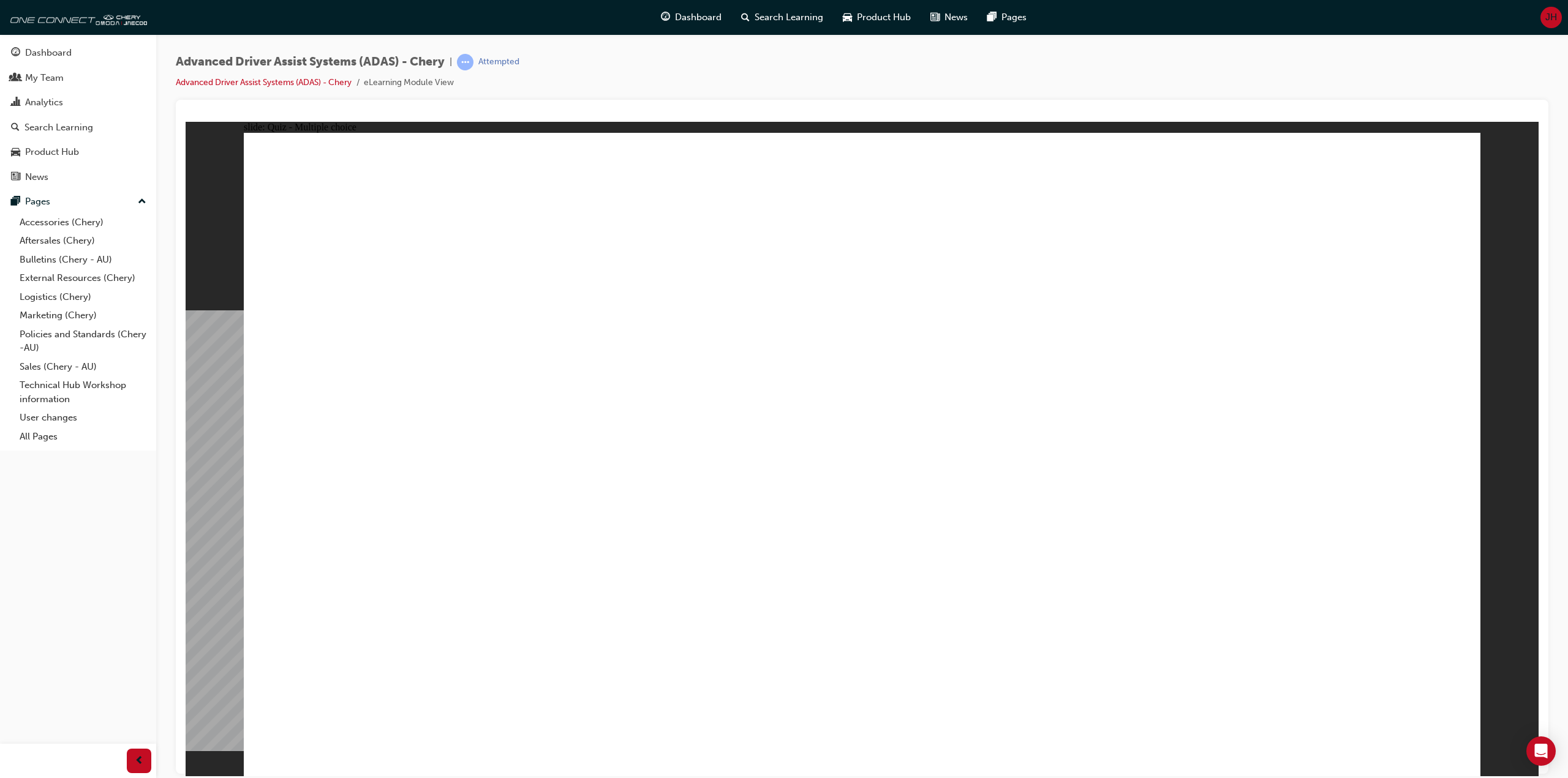
drag, startPoint x: 873, startPoint y: 202, endPoint x: 877, endPoint y: 553, distance: 351.0
drag, startPoint x: 892, startPoint y: 252, endPoint x: 1001, endPoint y: 543, distance: 310.7
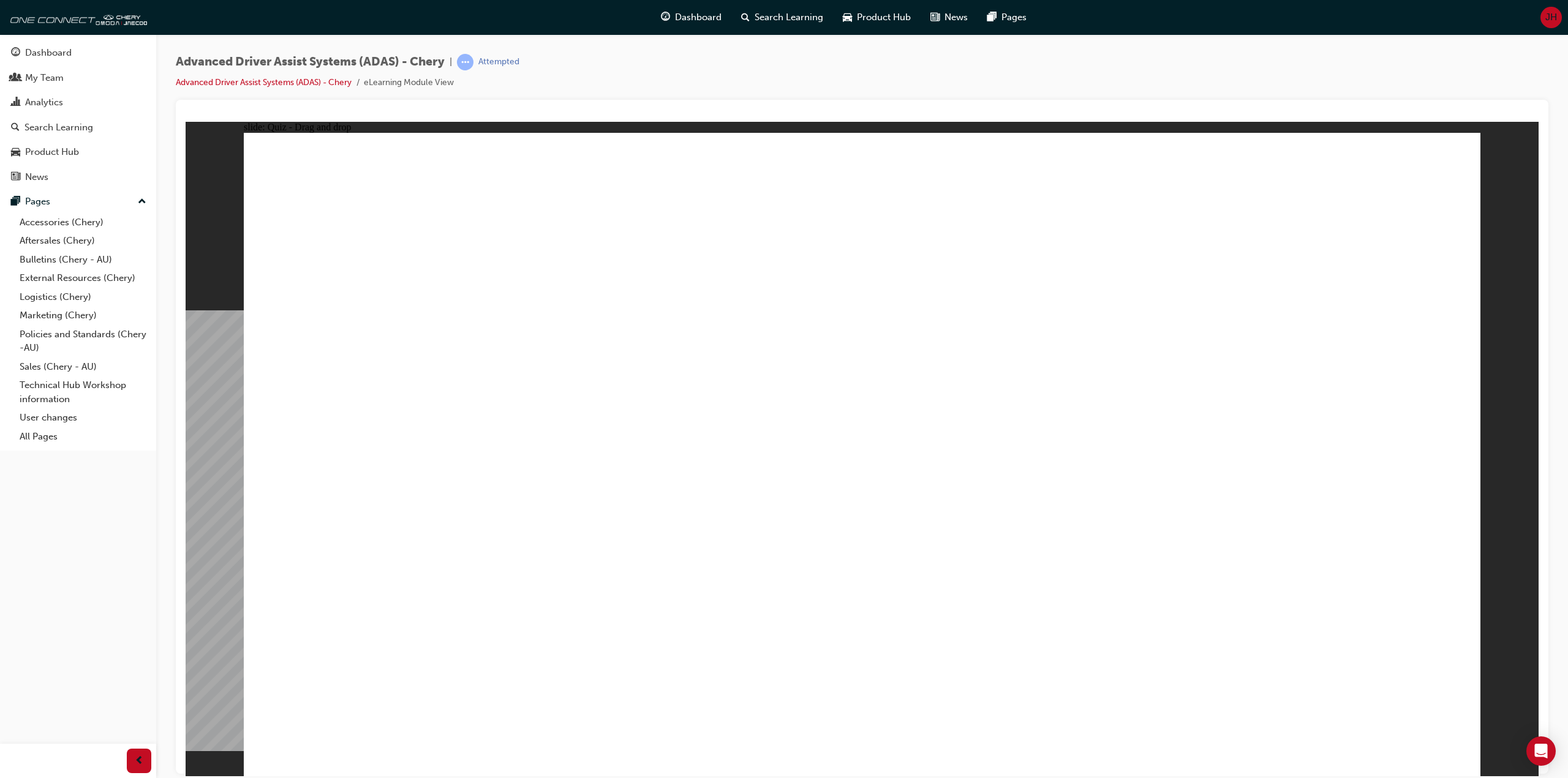
drag, startPoint x: 1023, startPoint y: 269, endPoint x: 1085, endPoint y: 528, distance: 266.3
drag, startPoint x: 825, startPoint y: 341, endPoint x: 486, endPoint y: 526, distance: 386.2
drag, startPoint x: 1140, startPoint y: 207, endPoint x: 579, endPoint y: 526, distance: 645.4
drag, startPoint x: 1145, startPoint y: 256, endPoint x: 578, endPoint y: 536, distance: 632.4
drag, startPoint x: 1249, startPoint y: 212, endPoint x: 648, endPoint y: 548, distance: 688.5
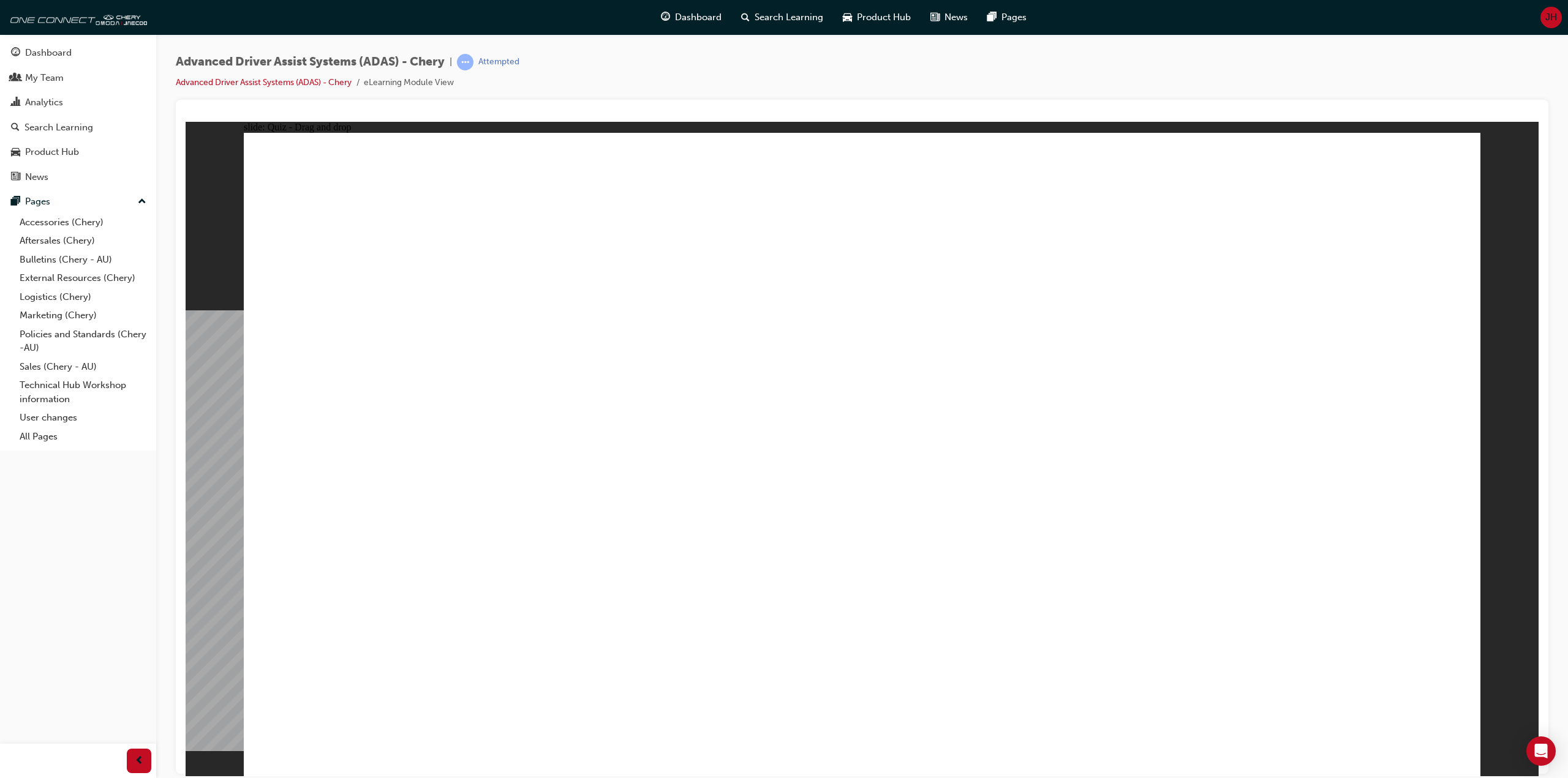
drag, startPoint x: 1239, startPoint y: 350, endPoint x: 1207, endPoint y: 530, distance: 182.8
drag, startPoint x: 787, startPoint y: 642, endPoint x: 1289, endPoint y: 269, distance: 625.4
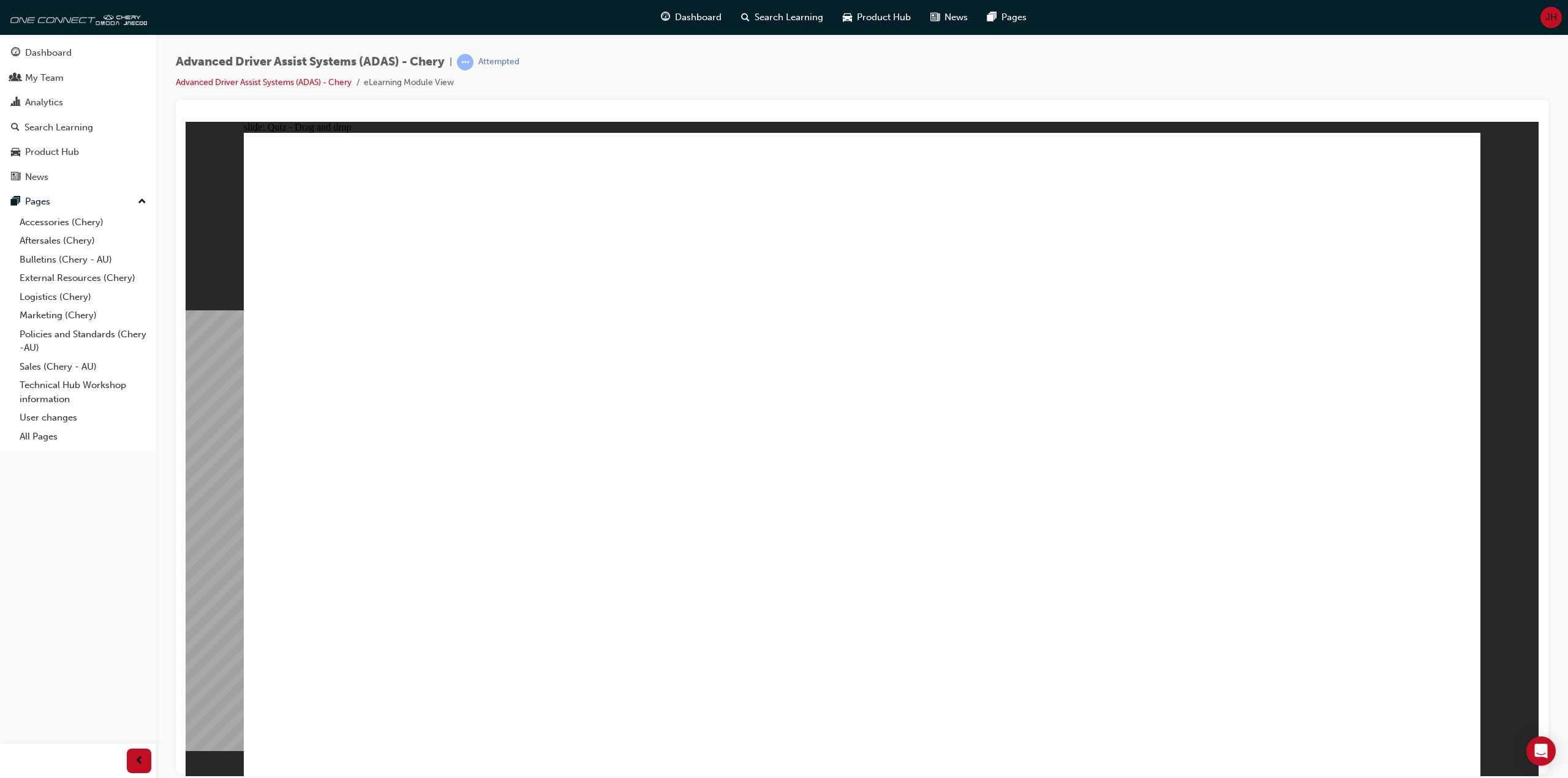
drag, startPoint x: 581, startPoint y: 648, endPoint x: 829, endPoint y: 256, distance: 463.9
drag, startPoint x: 475, startPoint y: 579, endPoint x: 925, endPoint y: 302, distance: 528.4
drag, startPoint x: 1015, startPoint y: 640, endPoint x: 871, endPoint y: 288, distance: 380.3
drag, startPoint x: 854, startPoint y: 256, endPoint x: 838, endPoint y: 261, distance: 16.8
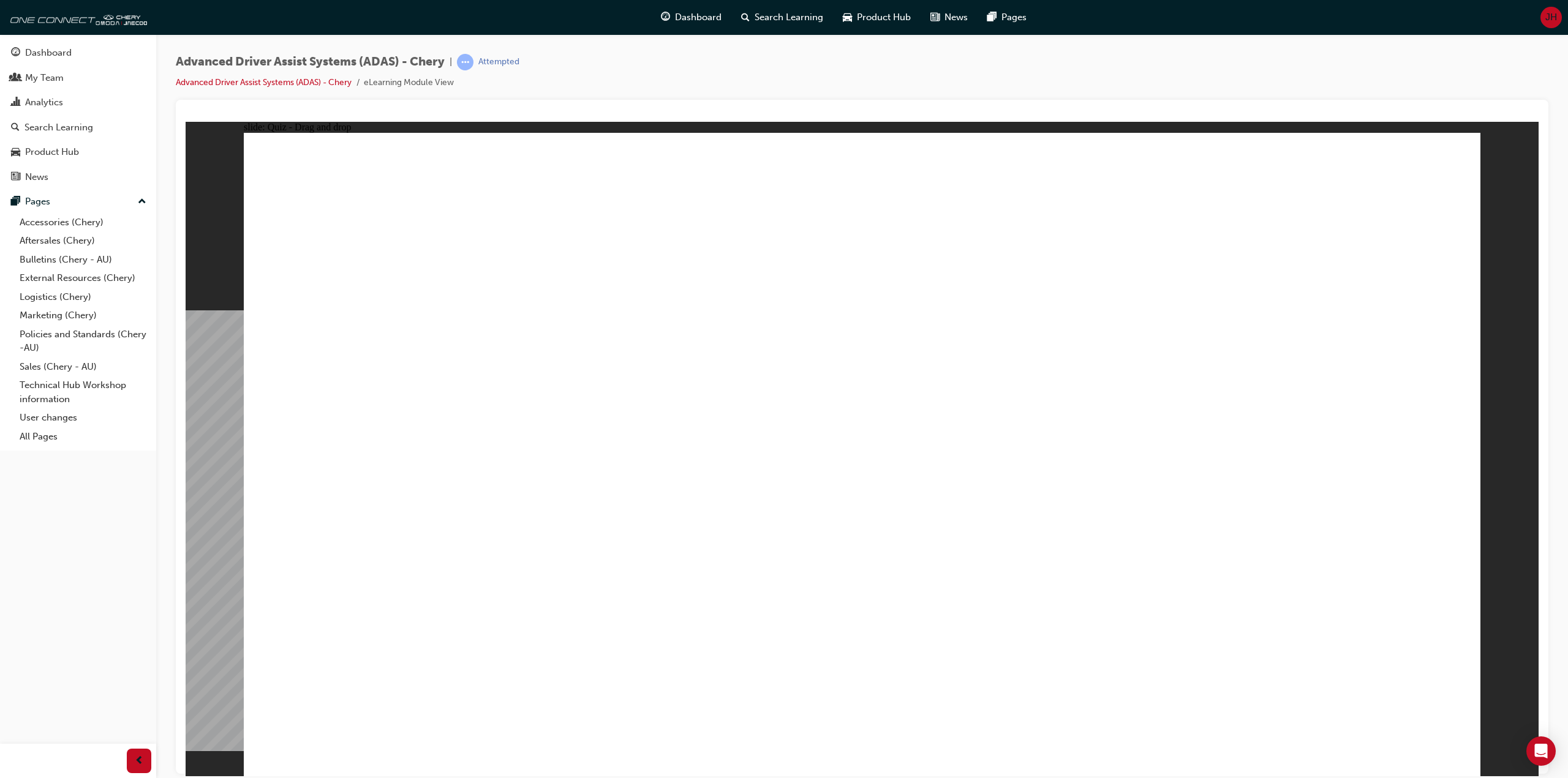
drag, startPoint x: 1217, startPoint y: 650, endPoint x: 1008, endPoint y: 307, distance: 401.7
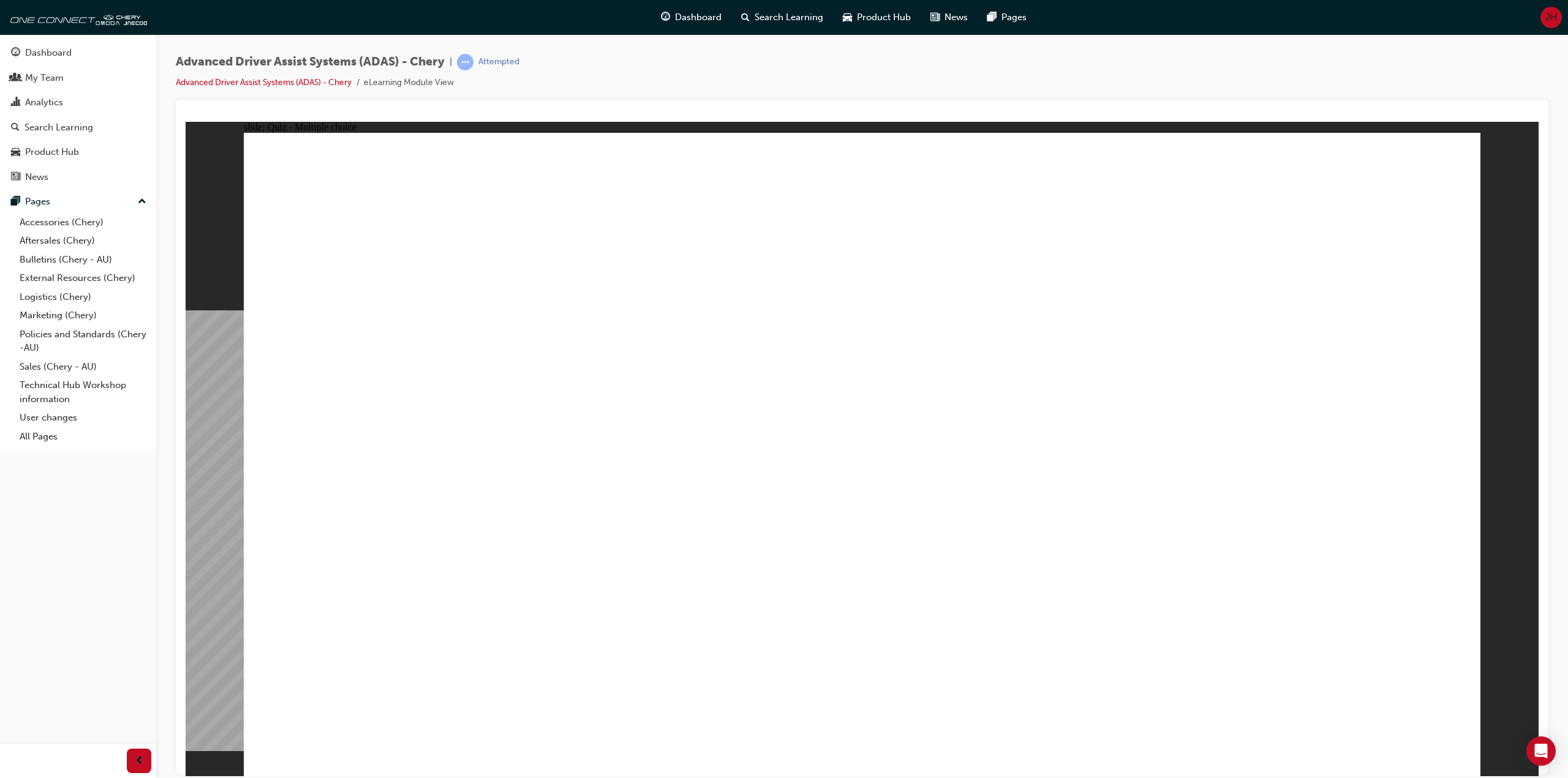
checkbox input "true"
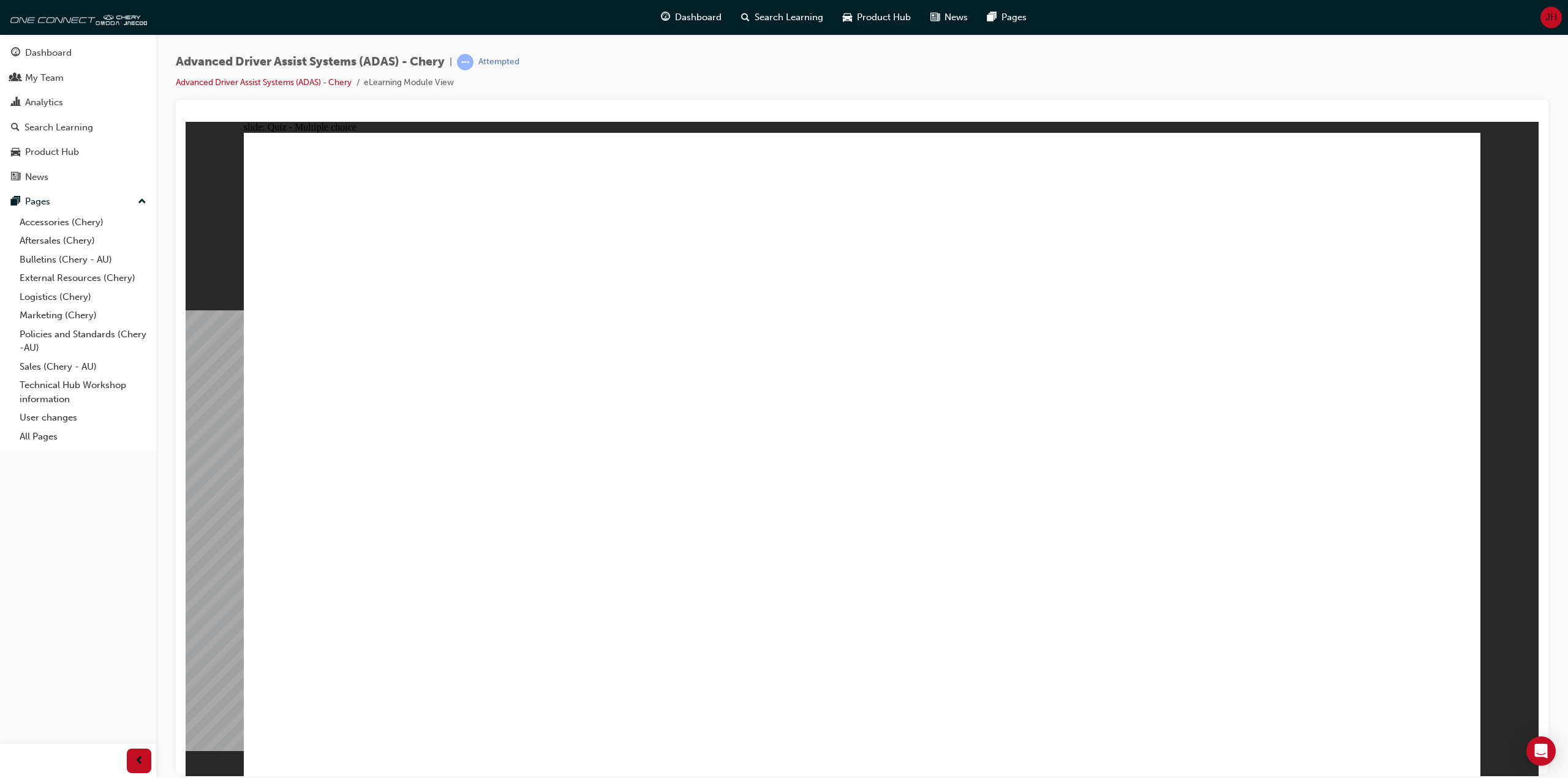
checkbox input "true"
checkbox input "false"
checkbox input "true"
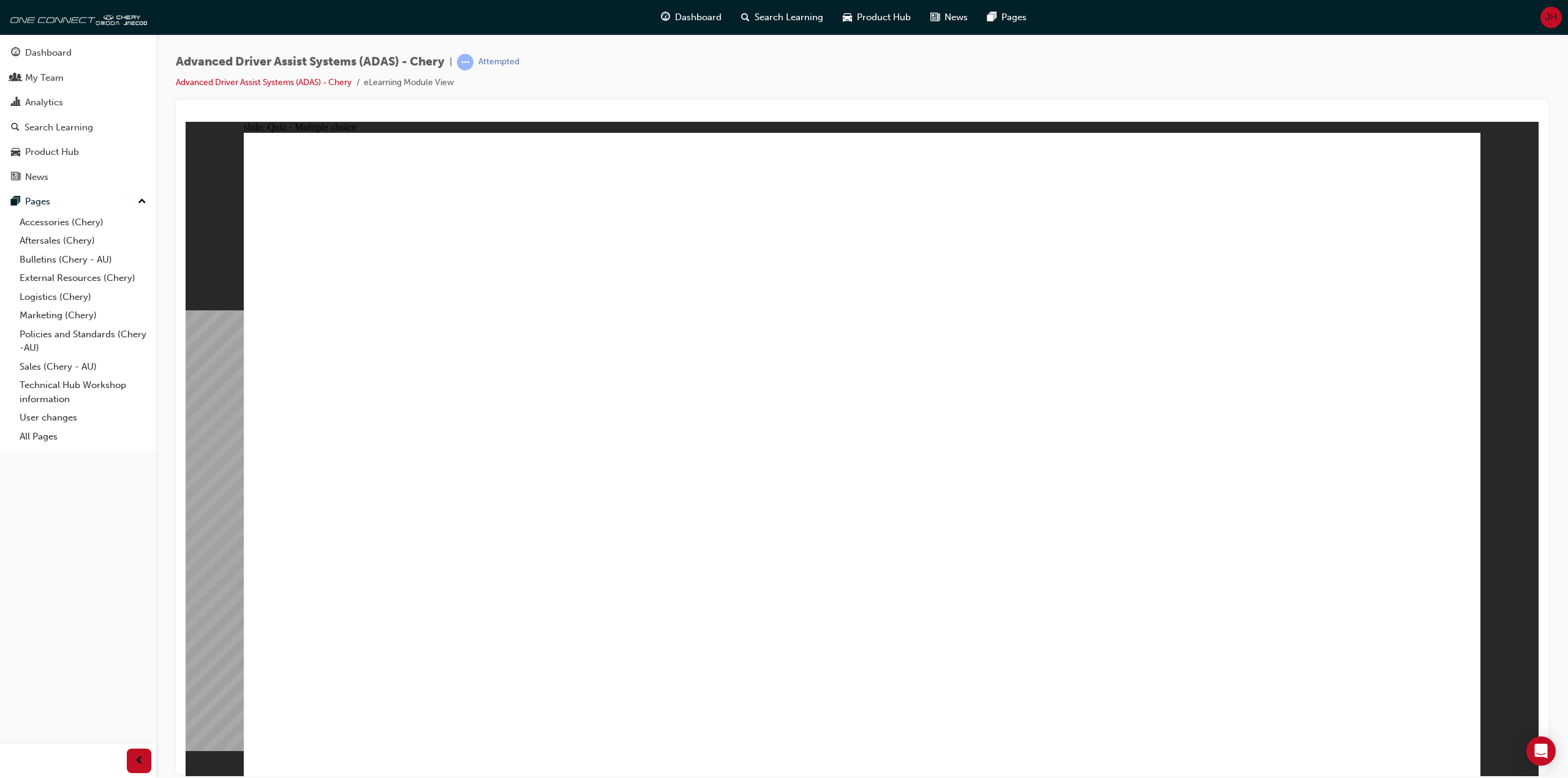
checkbox input "true"
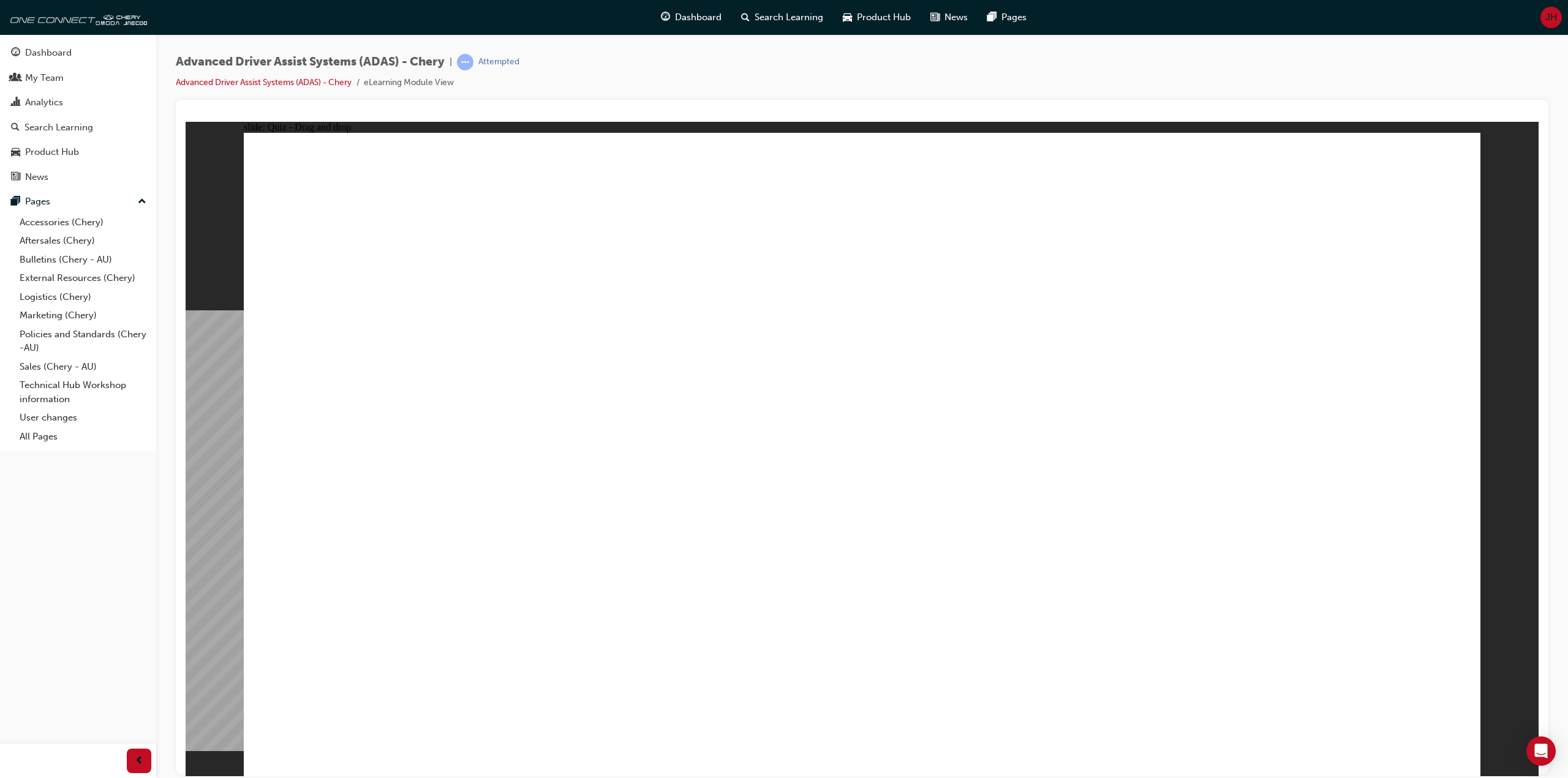
click at [867, 608] on div at bounding box center [862, 608] width 257 height 0
drag, startPoint x: 904, startPoint y: 216, endPoint x: 655, endPoint y: 553, distance: 419.0
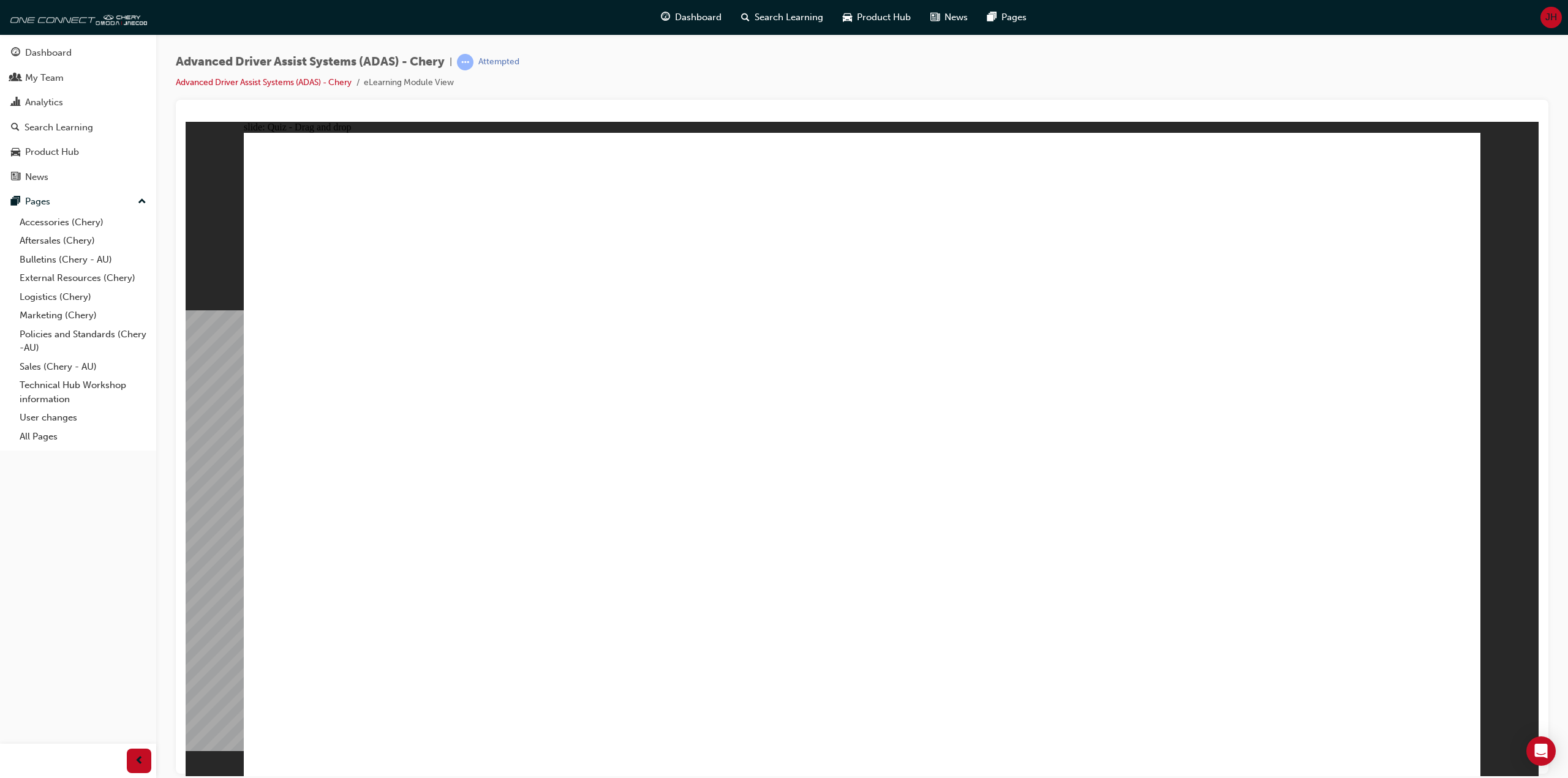
drag, startPoint x: 879, startPoint y: 256, endPoint x: 700, endPoint y: 574, distance: 364.9
drag, startPoint x: 845, startPoint y: 410, endPoint x: 688, endPoint y: 570, distance: 224.2
drag, startPoint x: 942, startPoint y: 259, endPoint x: 697, endPoint y: 555, distance: 384.2
drag, startPoint x: 1173, startPoint y: 243, endPoint x: 1145, endPoint y: 250, distance: 28.9
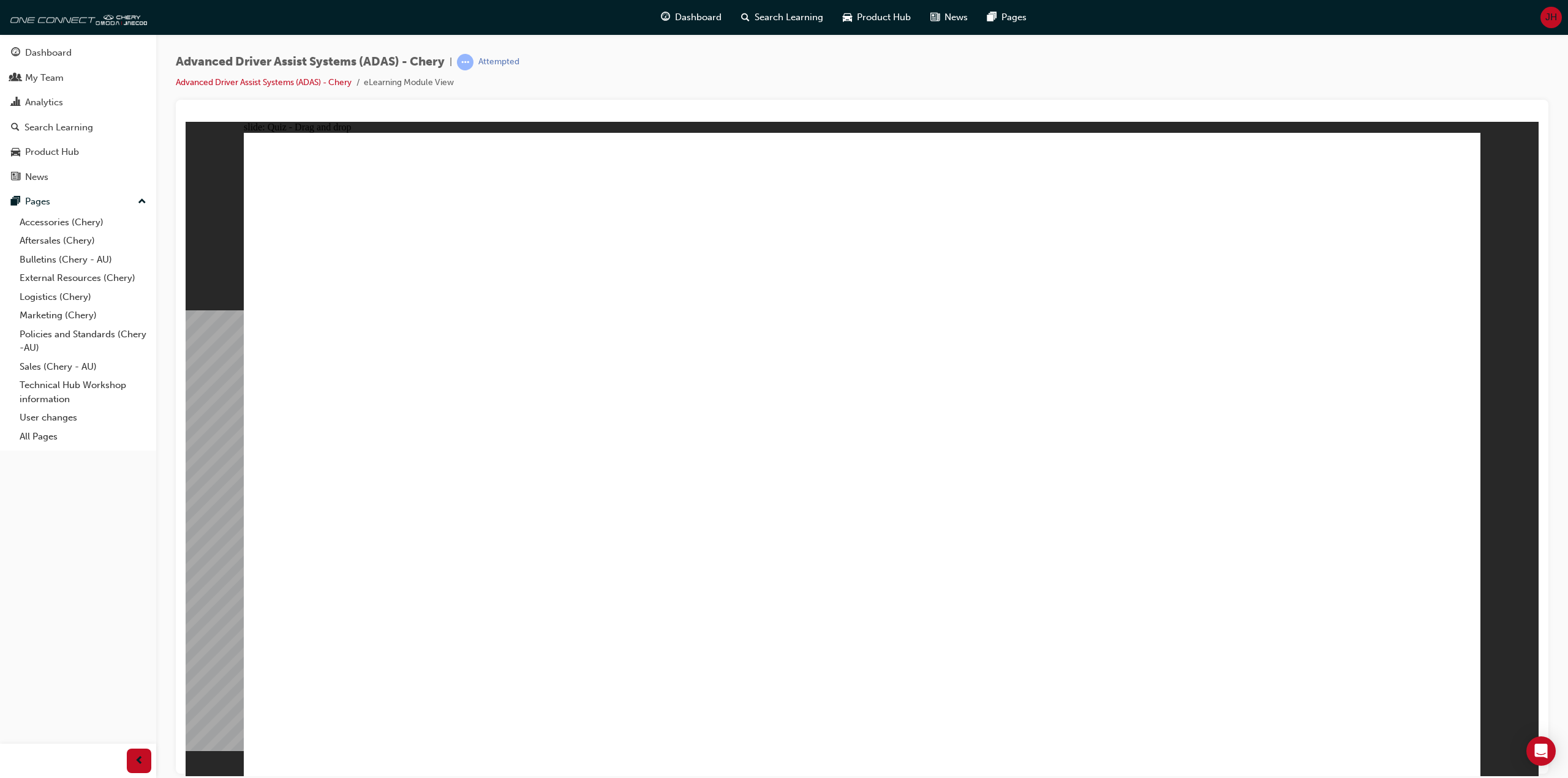
drag, startPoint x: 1145, startPoint y: 250, endPoint x: 924, endPoint y: 580, distance: 397.2
drag, startPoint x: 1120, startPoint y: 211, endPoint x: 1023, endPoint y: 629, distance: 429.1
drag, startPoint x: 1250, startPoint y: 259, endPoint x: 1087, endPoint y: 633, distance: 408.0
drag, startPoint x: 1256, startPoint y: 203, endPoint x: 1182, endPoint y: 543, distance: 348.0
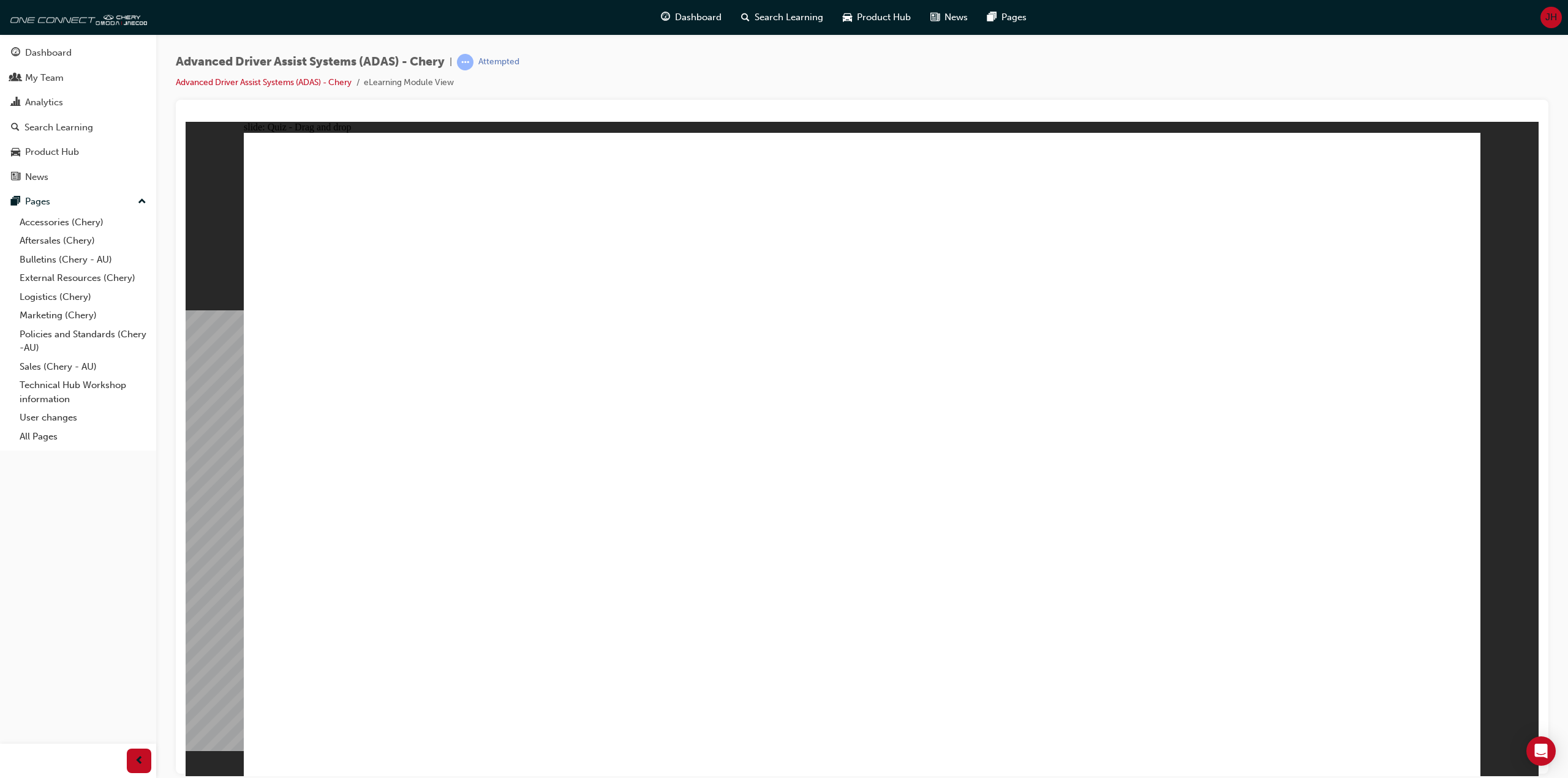
click at [626, 107] on div at bounding box center [862, 437] width 1372 height 675
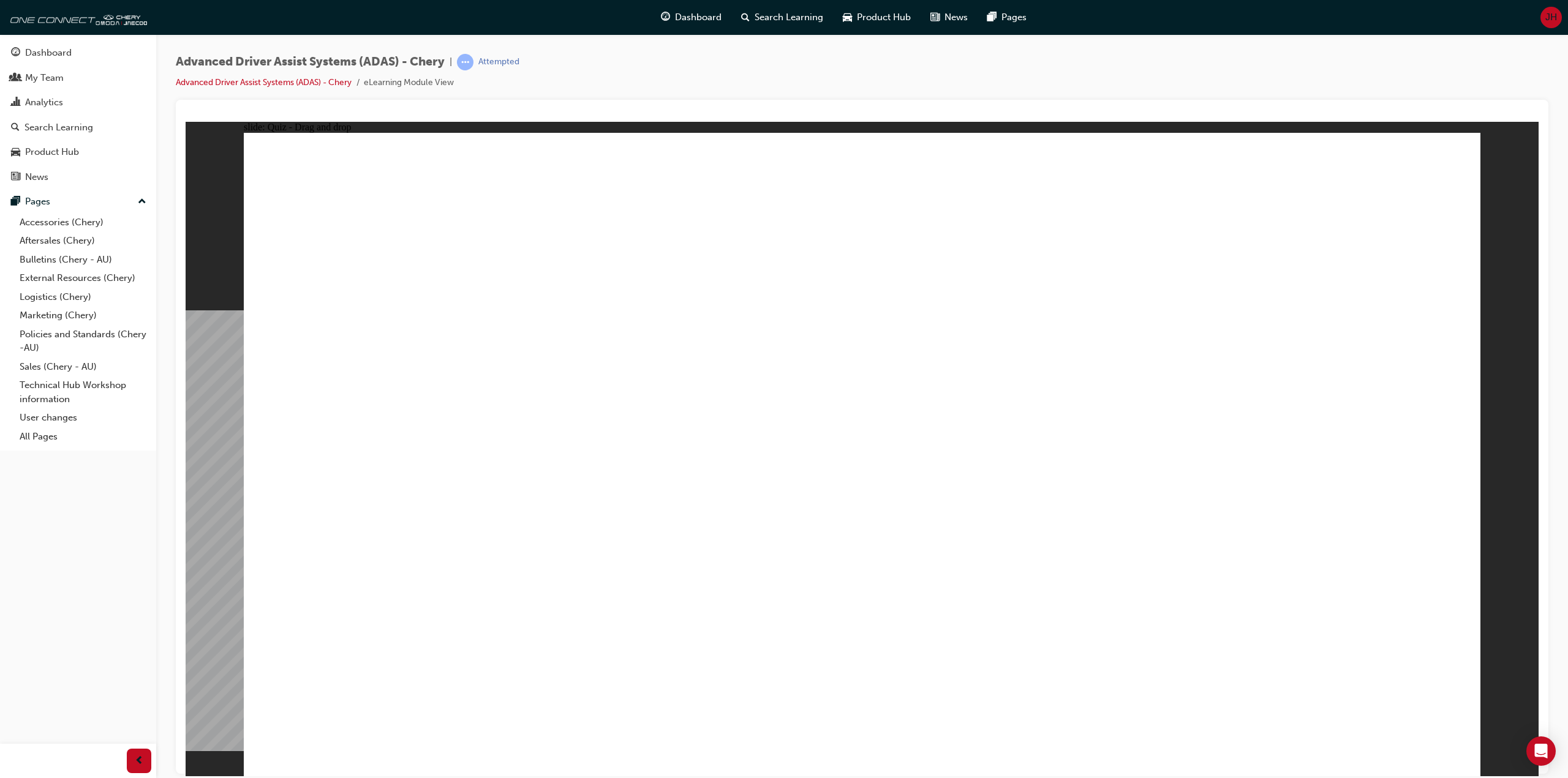
click at [626, 107] on div at bounding box center [862, 437] width 1372 height 675
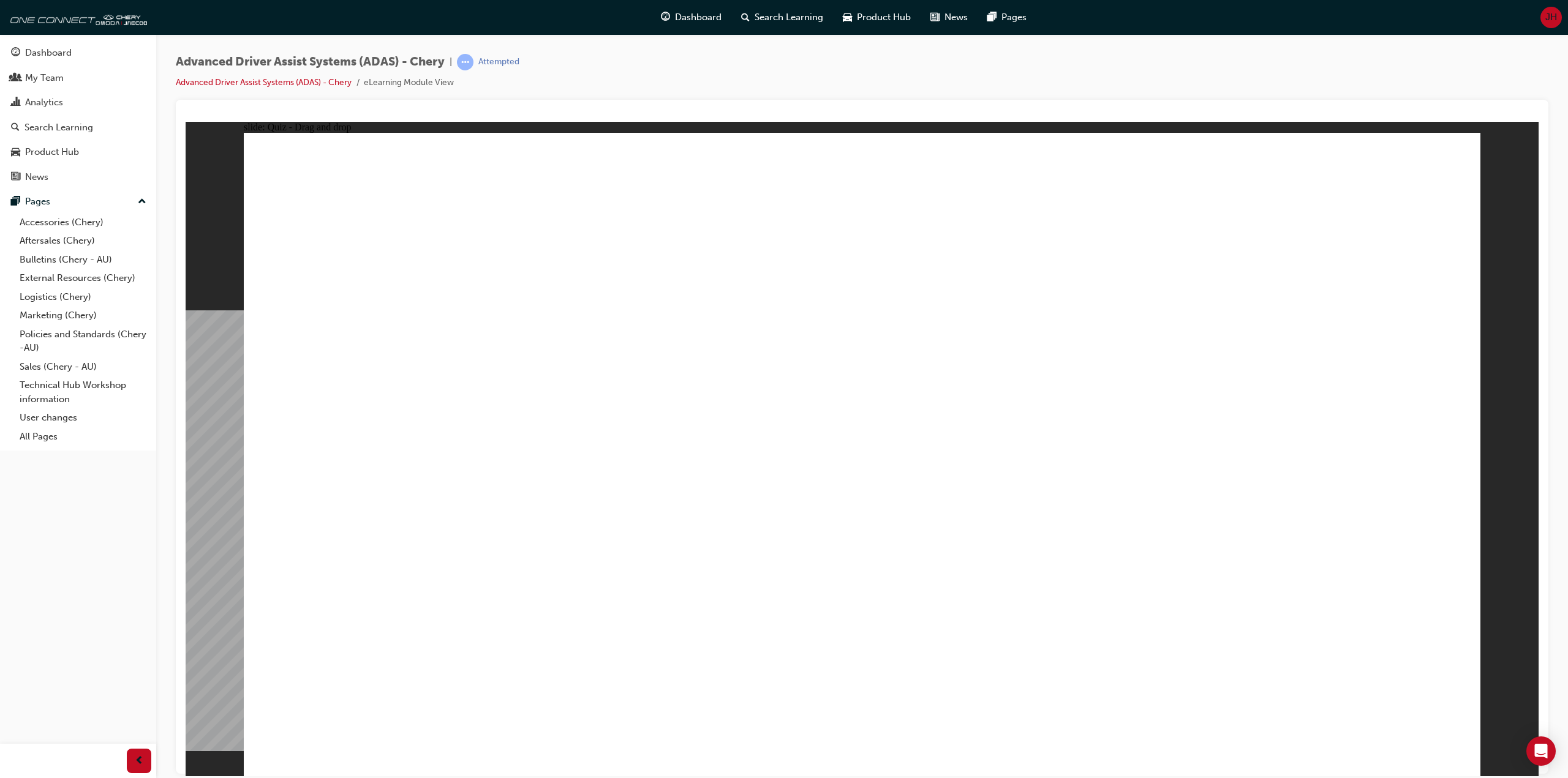
click at [626, 107] on div at bounding box center [862, 437] width 1372 height 675
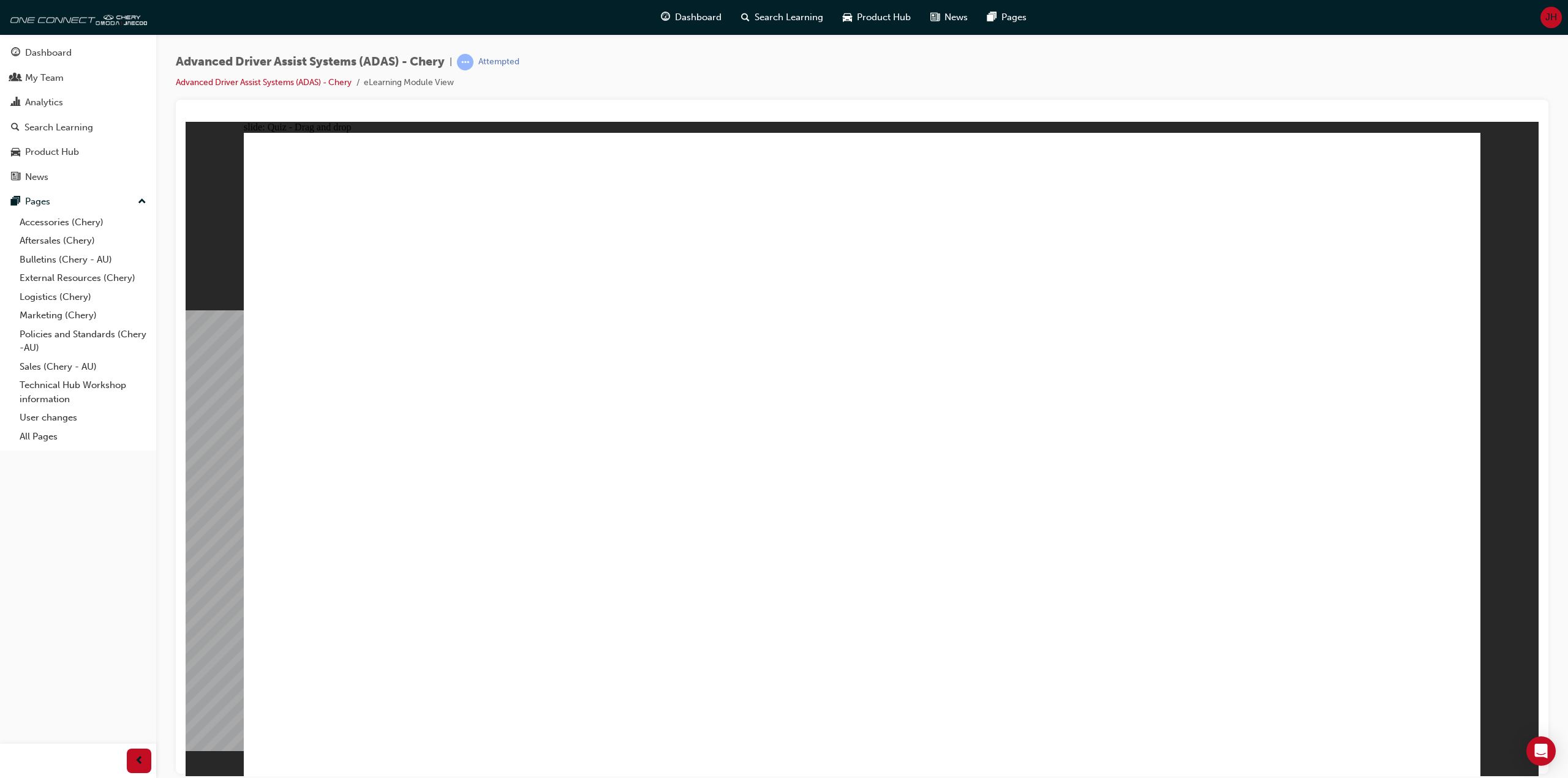
click at [626, 107] on div at bounding box center [862, 437] width 1372 height 675
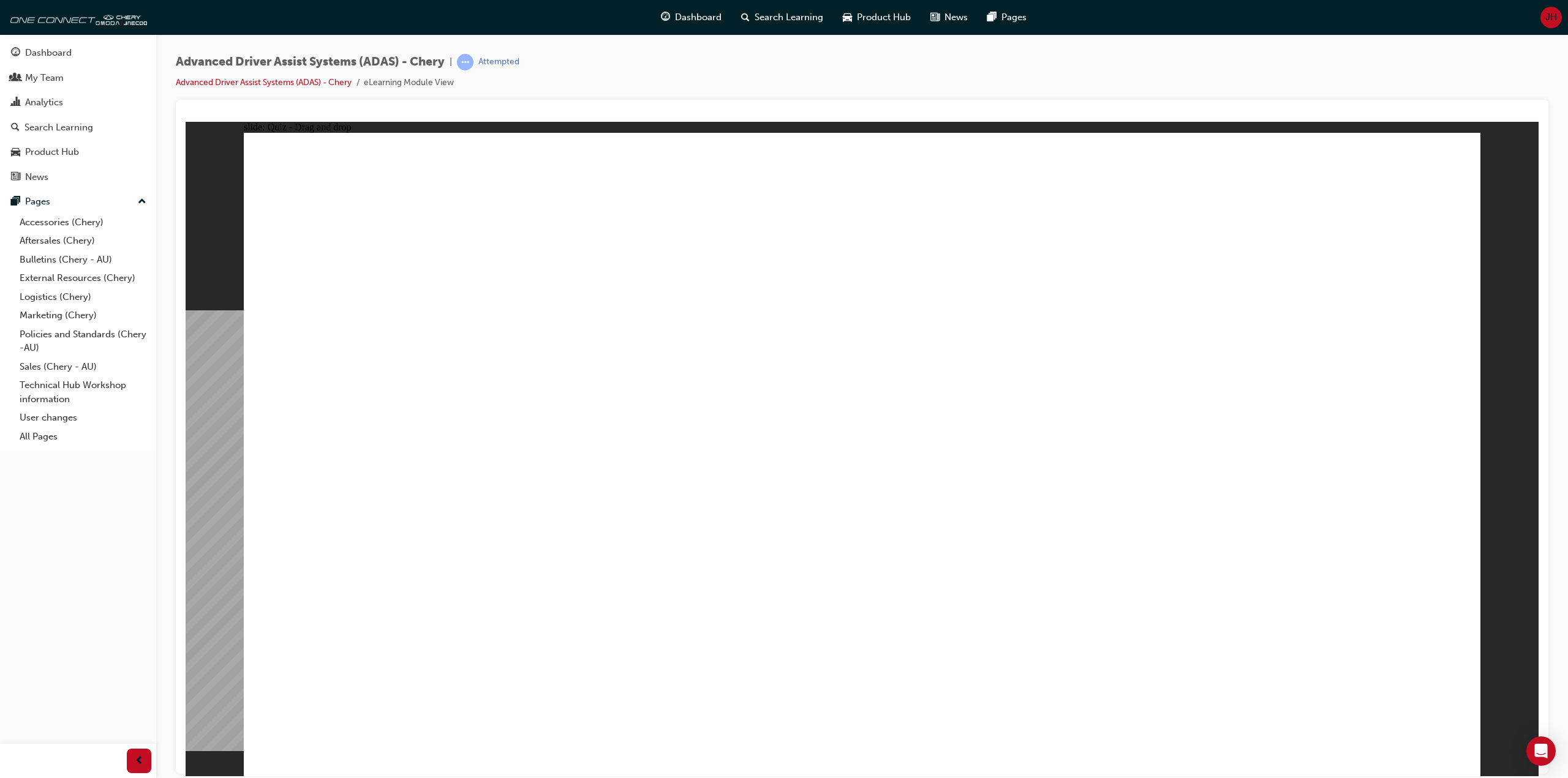
drag, startPoint x: 782, startPoint y: 645, endPoint x: 1164, endPoint y: 201, distance: 585.7
drag, startPoint x: 561, startPoint y: 648, endPoint x: 792, endPoint y: 210, distance: 495.2
drag, startPoint x: 1185, startPoint y: 643, endPoint x: 976, endPoint y: 192, distance: 497.1
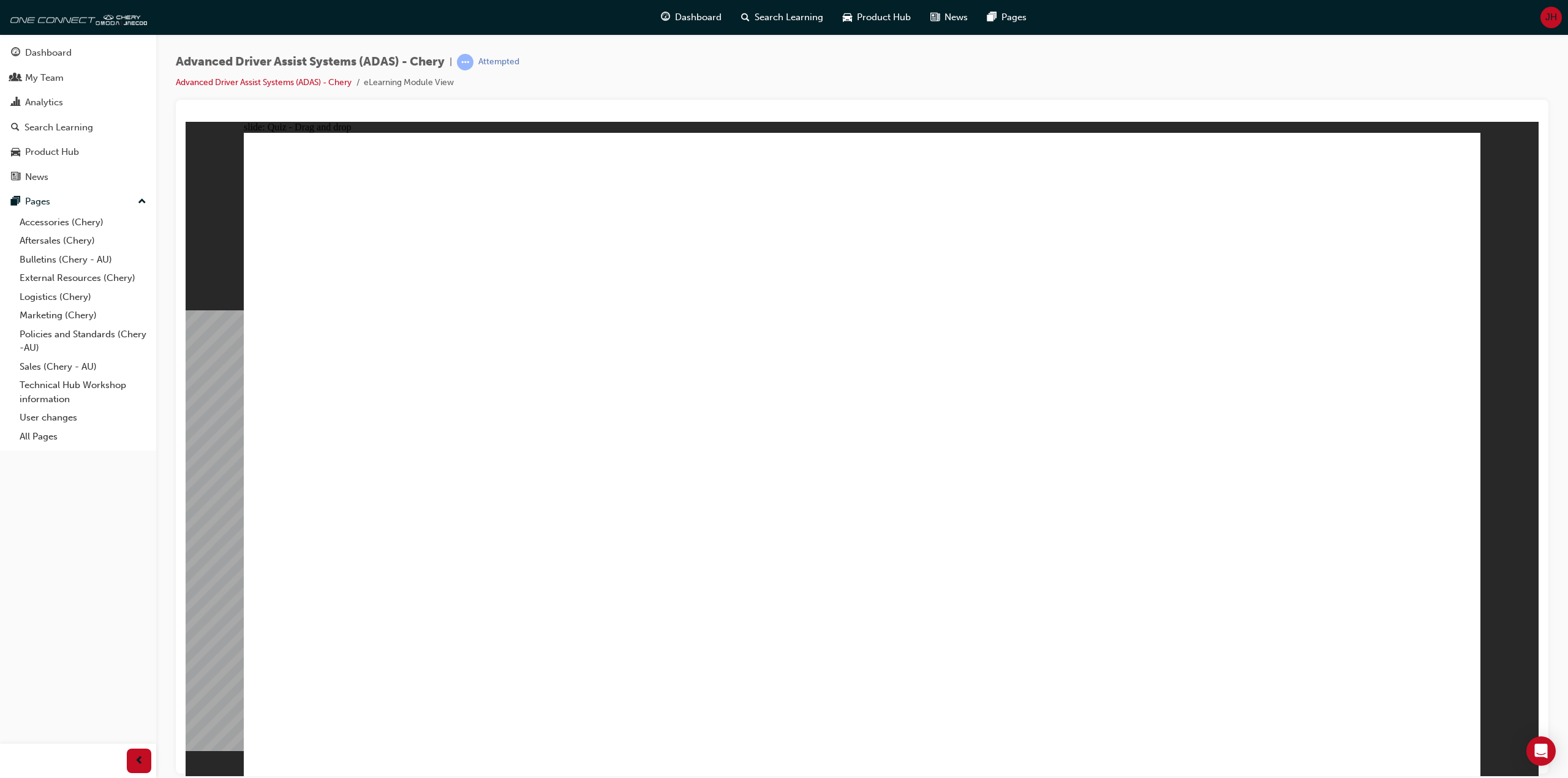
drag, startPoint x: 954, startPoint y: 620, endPoint x: 1284, endPoint y: 203, distance: 531.8
drag, startPoint x: 626, startPoint y: 489, endPoint x: 836, endPoint y: 279, distance: 297.0
click at [634, 62] on div "Advanced Driver Assist Systems (ADAS) - Chery | Attempted Advanced Driver Assis…" at bounding box center [862, 76] width 1372 height 46
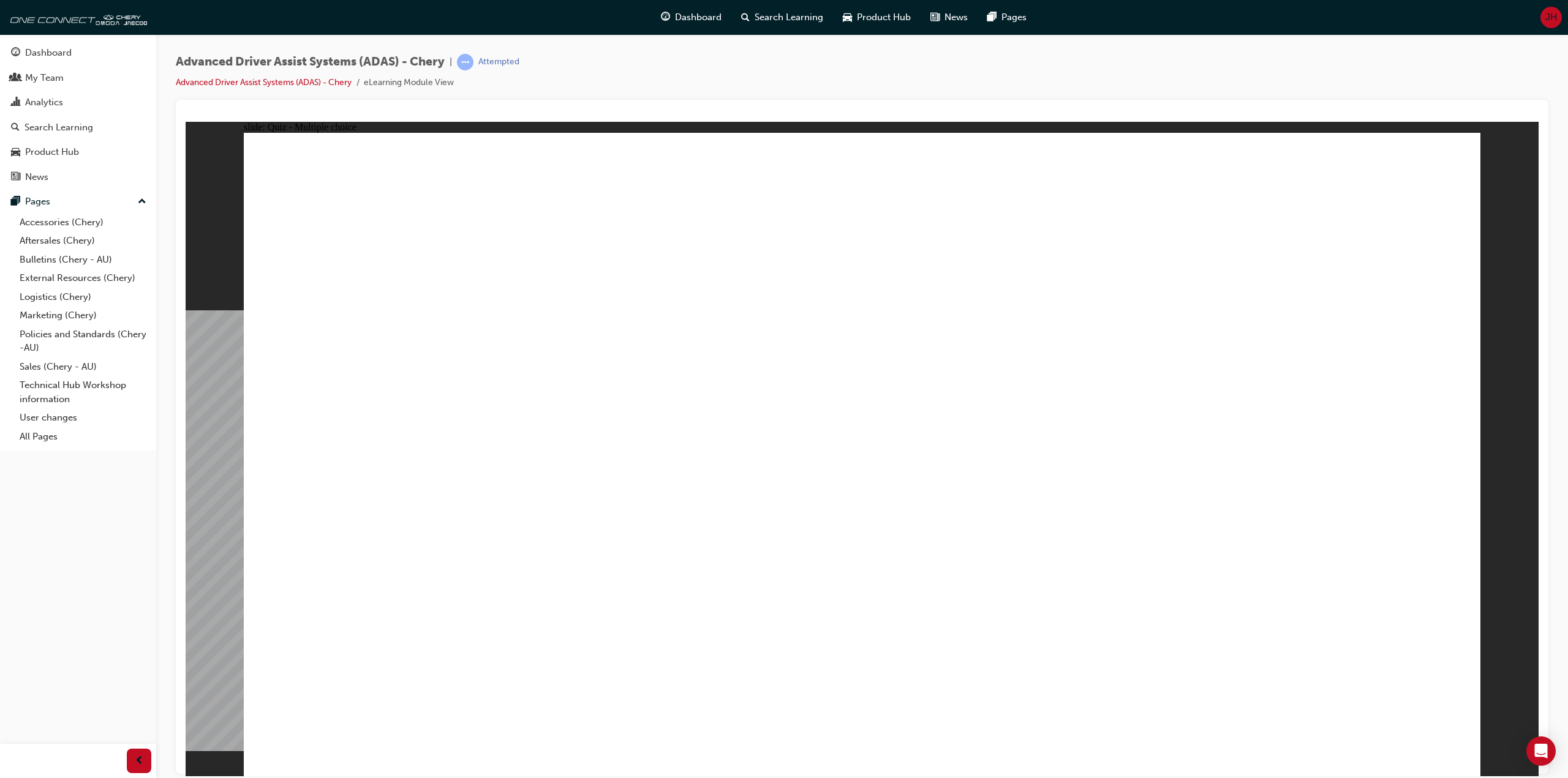
click at [634, 62] on div "Advanced Driver Assist Systems (ADAS) - Chery | Attempted Advanced Driver Assis…" at bounding box center [862, 76] width 1372 height 46
click at [633, 62] on div "Advanced Driver Assist Systems (ADAS) - Chery | Attempted Advanced Driver Assis…" at bounding box center [862, 76] width 1372 height 46
drag, startPoint x: 348, startPoint y: 206, endPoint x: 559, endPoint y: 237, distance: 213.3
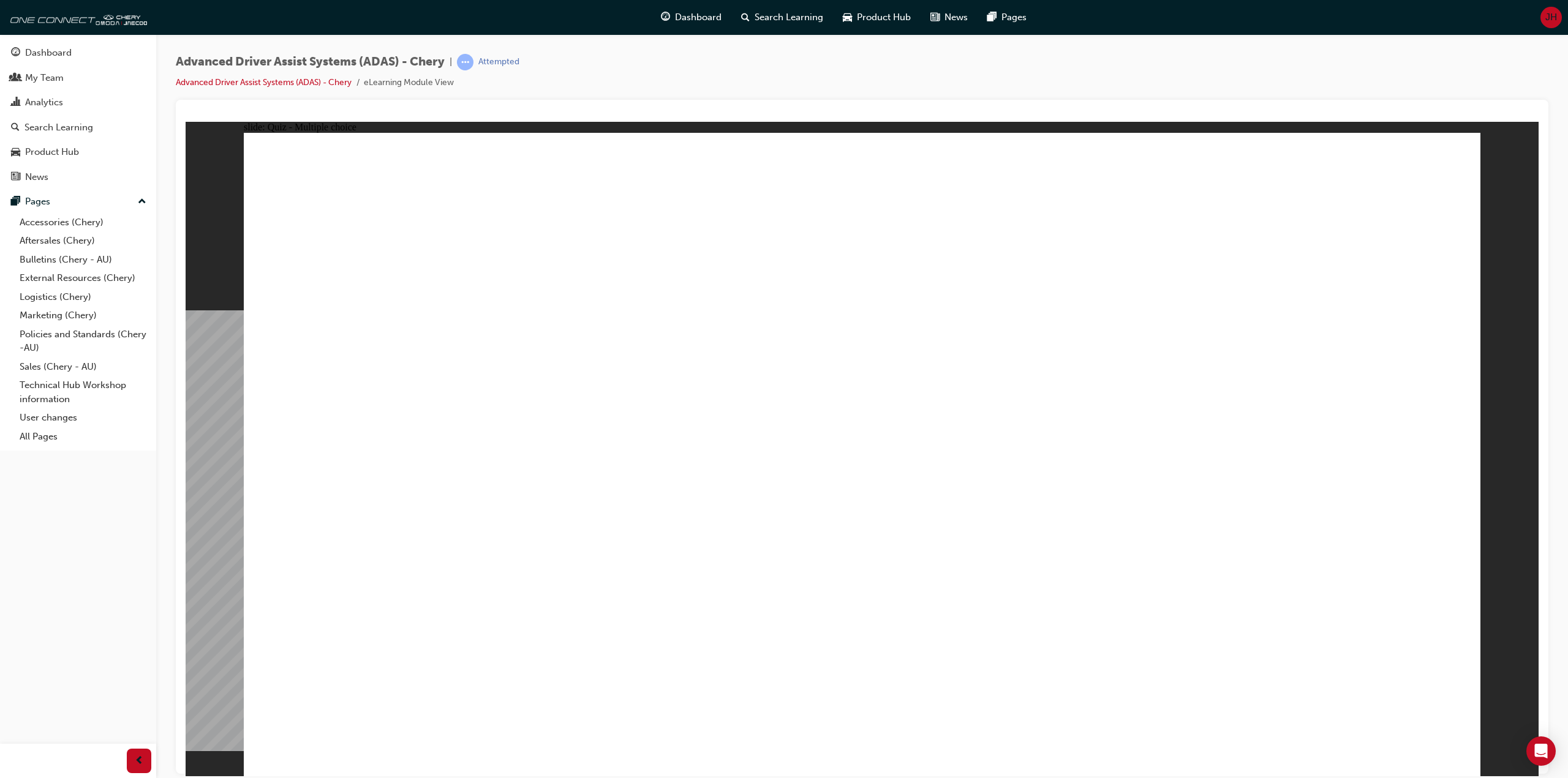
click at [372, 79] on li "eLearning Module View" at bounding box center [409, 83] width 90 height 14
checkbox input "true"
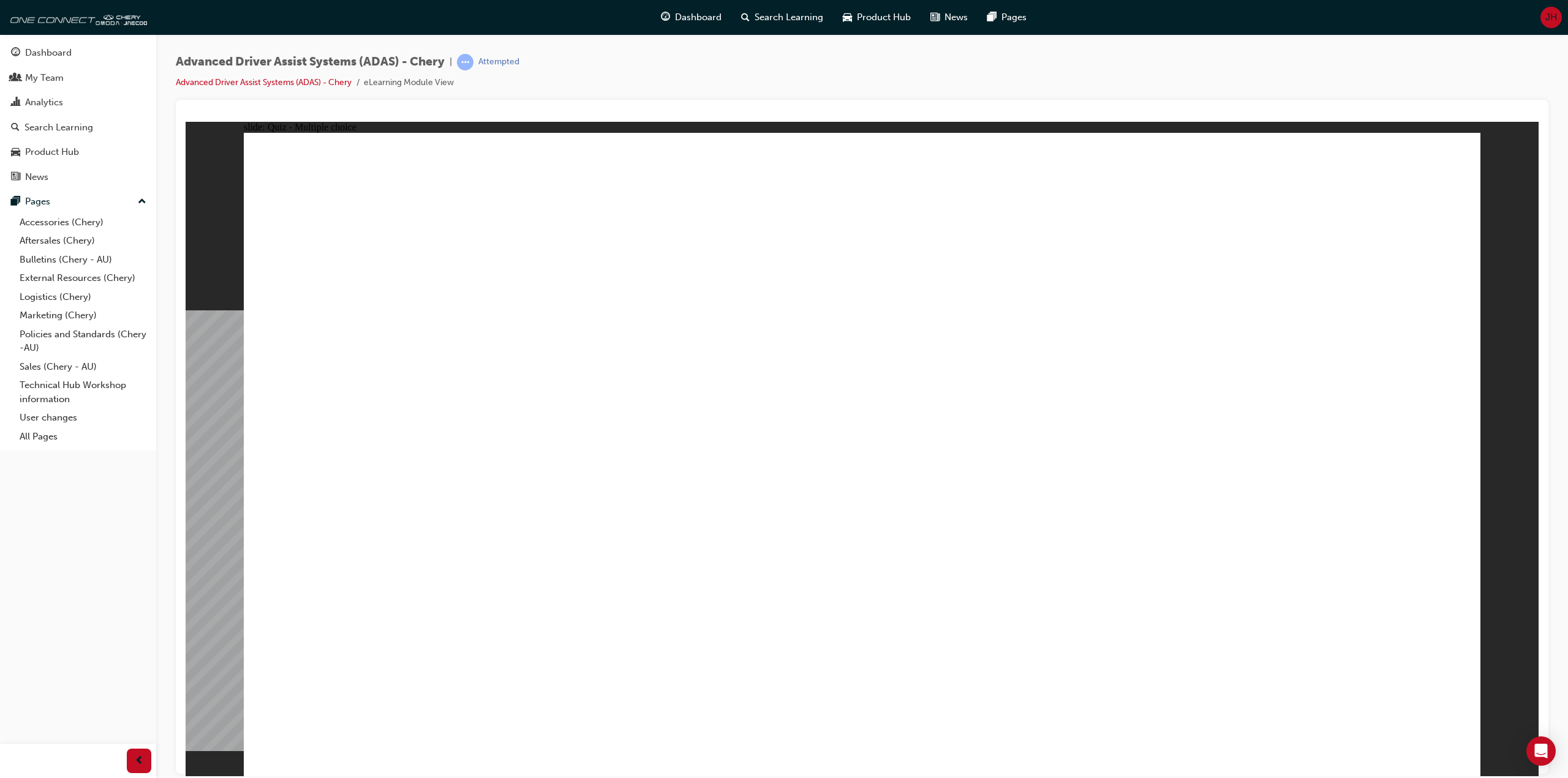
checkbox input "true"
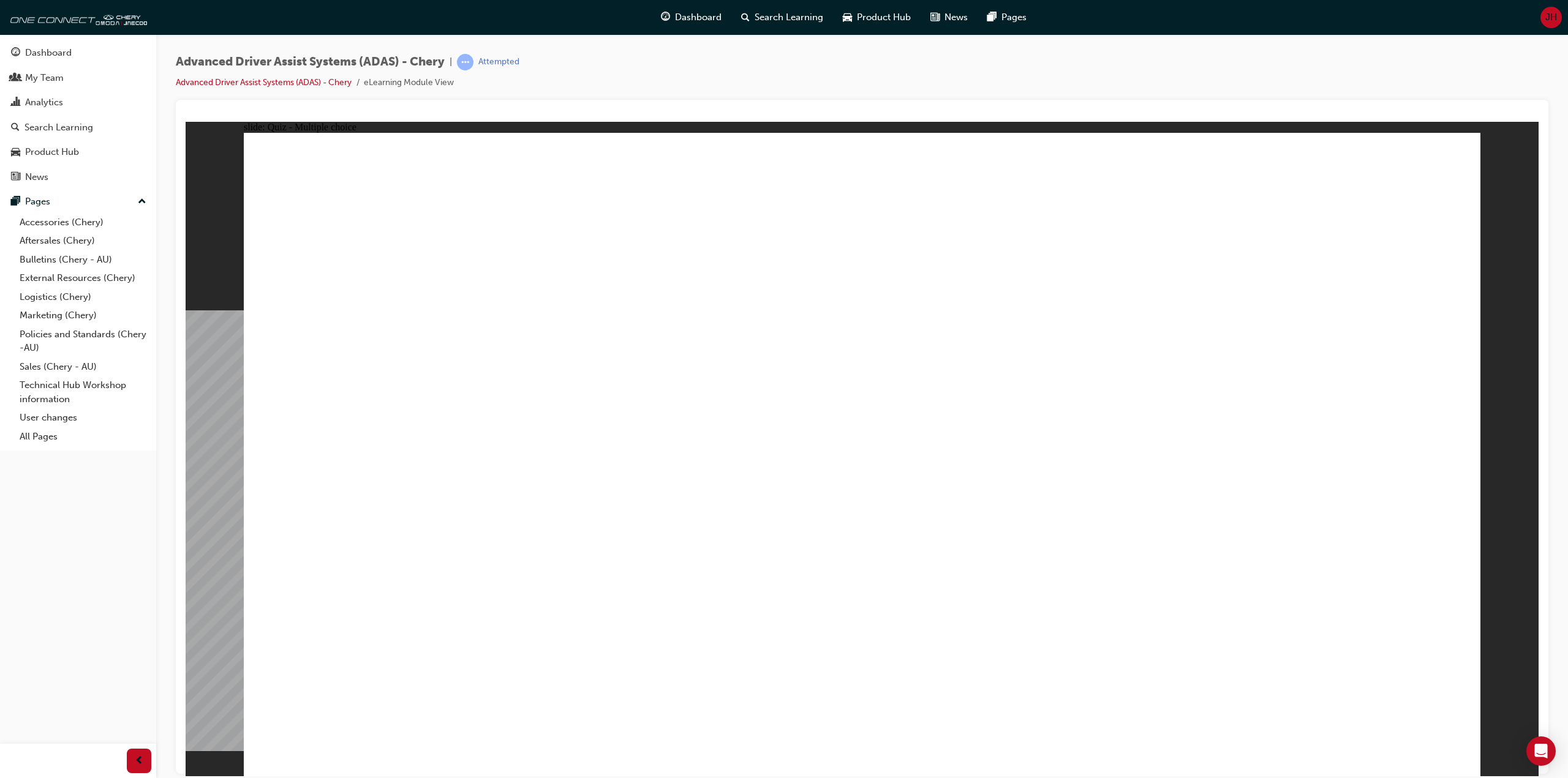
checkbox input "true"
click at [774, 83] on div "Advanced Driver Assist Systems (ADAS) - Chery | Attempted Advanced Driver Assis…" at bounding box center [862, 76] width 1372 height 46
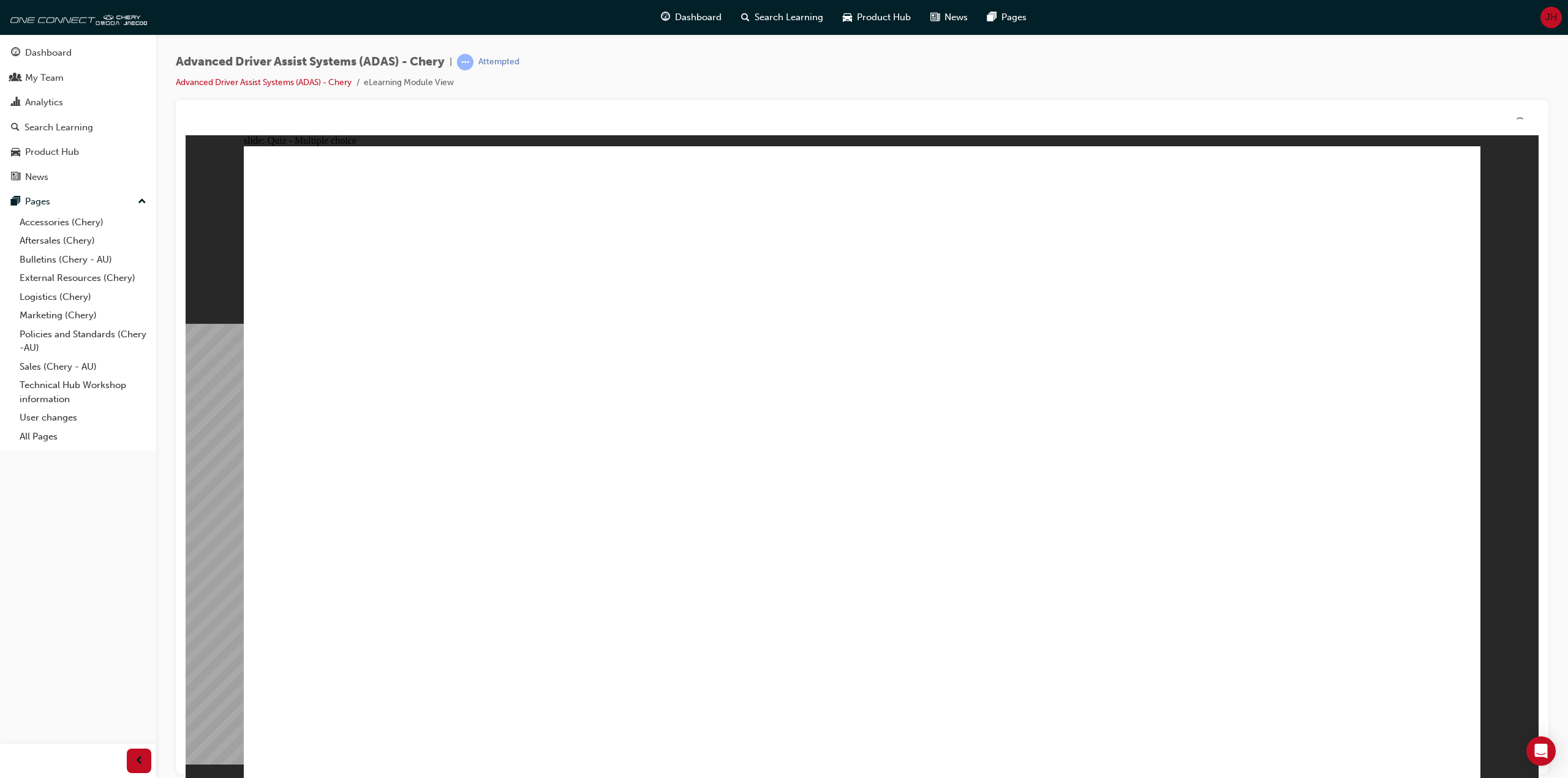
click at [774, 83] on div "Advanced Driver Assist Systems (ADAS) - Chery | Attempted Advanced Driver Assis…" at bounding box center [862, 76] width 1372 height 46
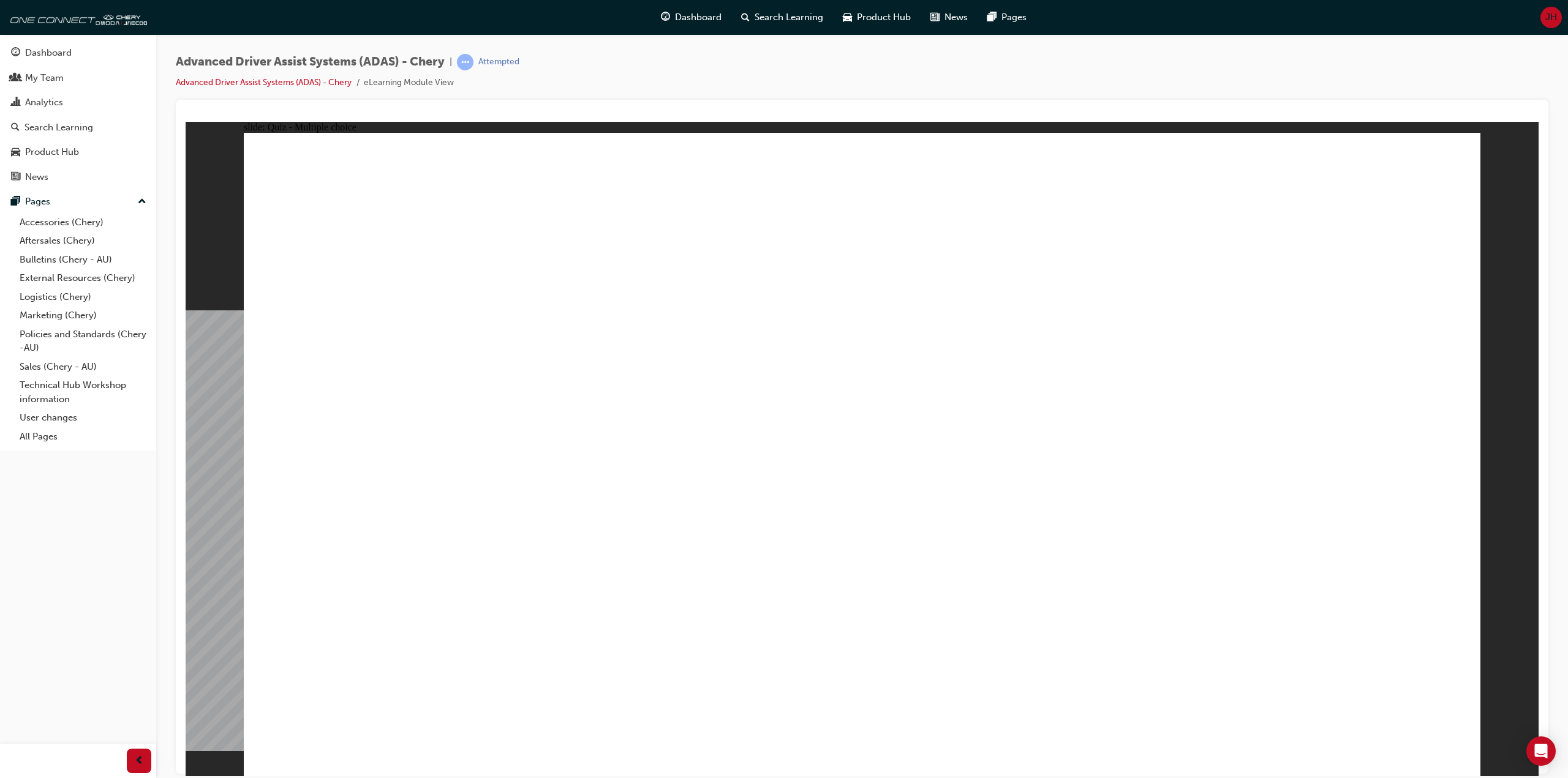
click at [774, 83] on div "Advanced Driver Assist Systems (ADAS) - Chery | Attempted Advanced Driver Assis…" at bounding box center [862, 76] width 1372 height 46
click at [822, 80] on div "Advanced Driver Assist Systems (ADAS) - Chery | Attempted Advanced Driver Assis…" at bounding box center [862, 76] width 1372 height 46
drag, startPoint x: 822, startPoint y: 80, endPoint x: 841, endPoint y: 66, distance: 23.6
click at [822, 80] on div "Advanced Driver Assist Systems (ADAS) - Chery | Attempted Advanced Driver Assis…" at bounding box center [862, 76] width 1372 height 46
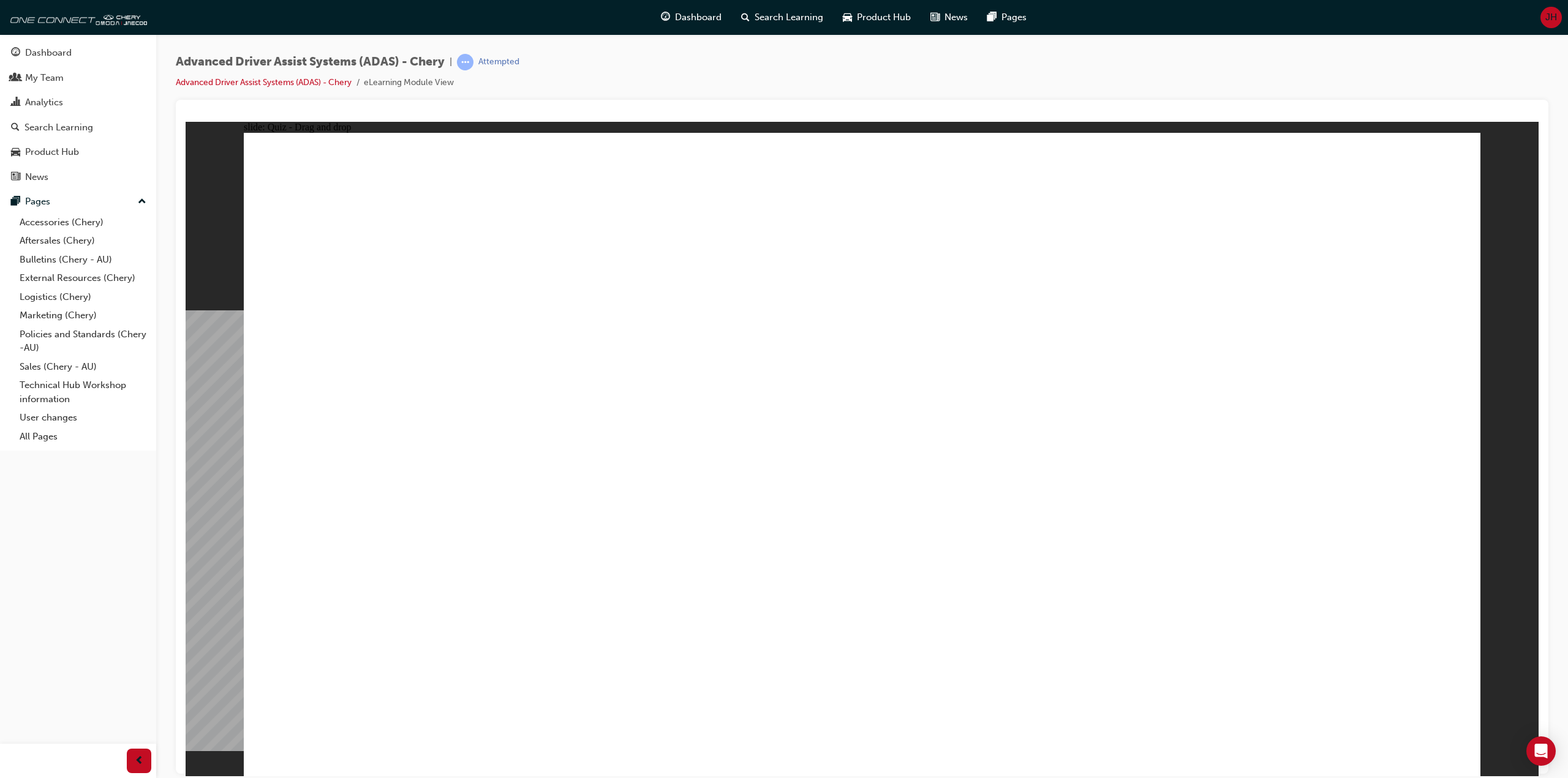
drag, startPoint x: 1371, startPoint y: 665, endPoint x: 1380, endPoint y: 670, distance: 10.3
drag, startPoint x: 866, startPoint y: 487, endPoint x: 852, endPoint y: 296, distance: 191.5
drag, startPoint x: 866, startPoint y: 264, endPoint x: 917, endPoint y: 608, distance: 347.8
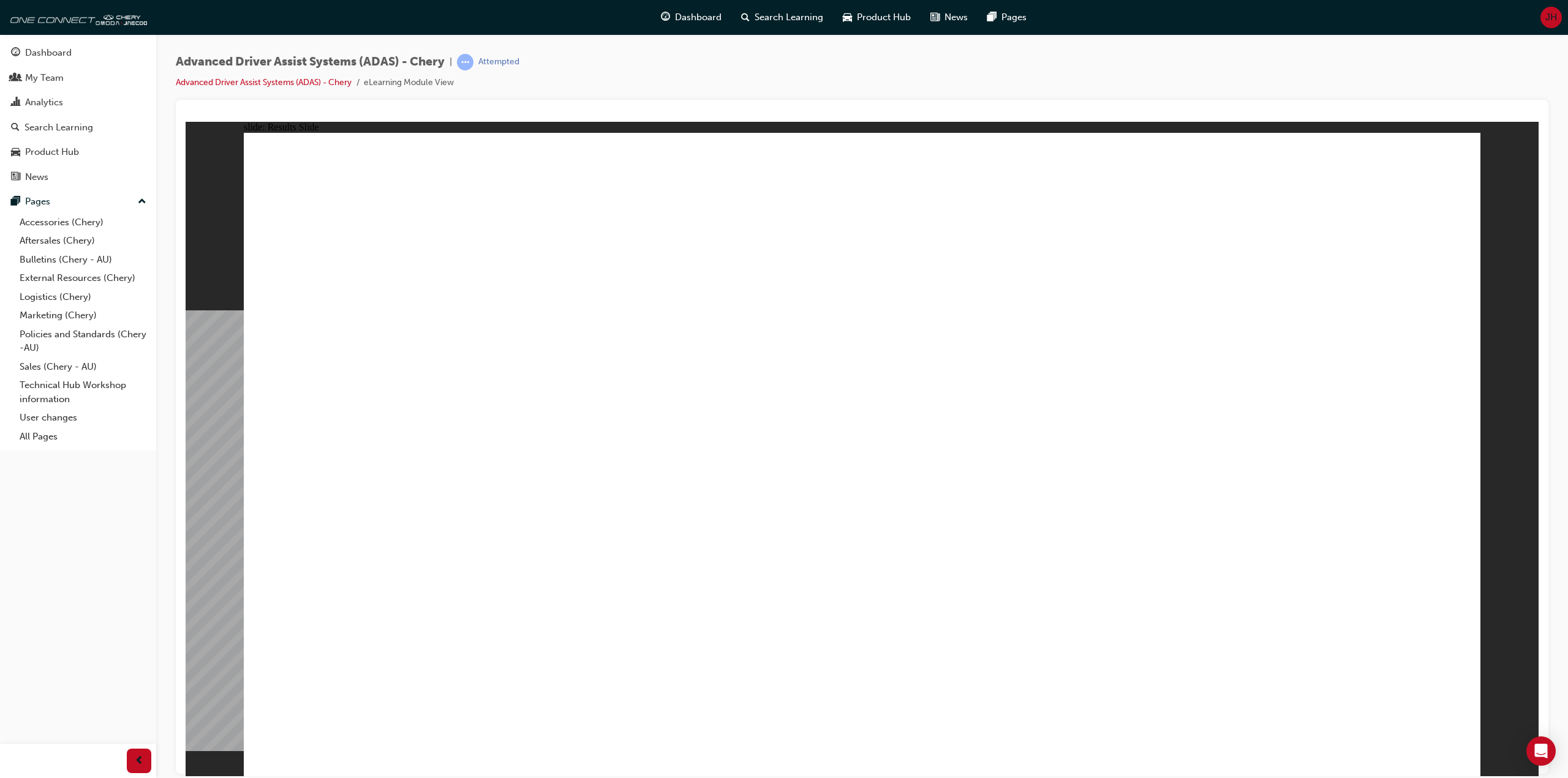
drag, startPoint x: 558, startPoint y: 642, endPoint x: 770, endPoint y: 203, distance: 487.5
click at [703, 91] on div "Advanced Driver Assist Systems (ADAS) - Chery | Attempted Advanced Driver Assis…" at bounding box center [862, 76] width 1372 height 46
click at [702, 90] on div "Advanced Driver Assist Systems (ADAS) - Chery | Attempted Advanced Driver Assis…" at bounding box center [862, 76] width 1372 height 46
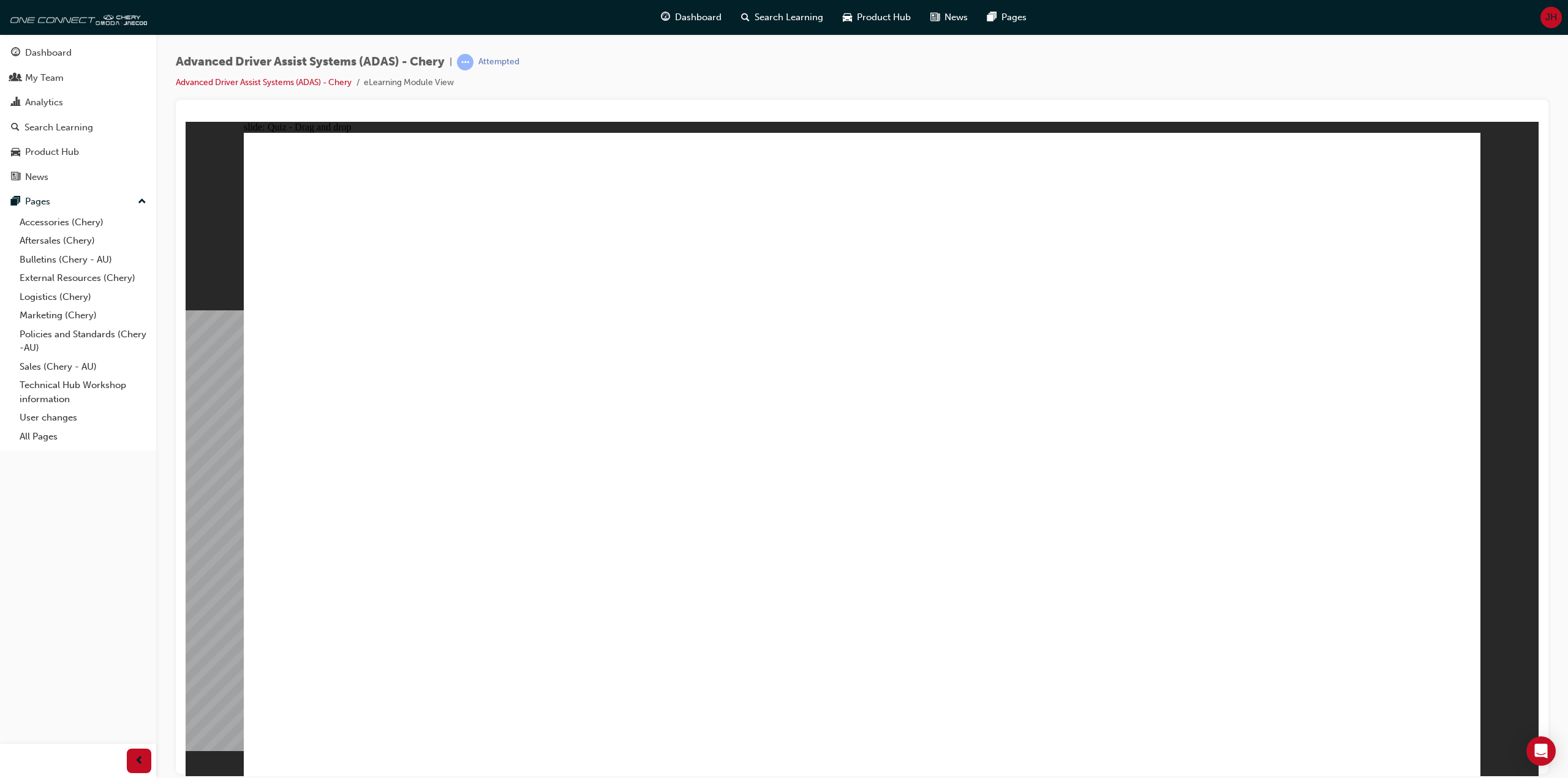
click at [702, 90] on div "Advanced Driver Assist Systems (ADAS) - Chery | Attempted Advanced Driver Assis…" at bounding box center [862, 76] width 1372 height 46
drag, startPoint x: 800, startPoint y: 656, endPoint x: 1193, endPoint y: 204, distance: 599.0
drag, startPoint x: 978, startPoint y: 473, endPoint x: 937, endPoint y: 215, distance: 261.2
drag, startPoint x: 1159, startPoint y: 613, endPoint x: 811, endPoint y: 301, distance: 467.4
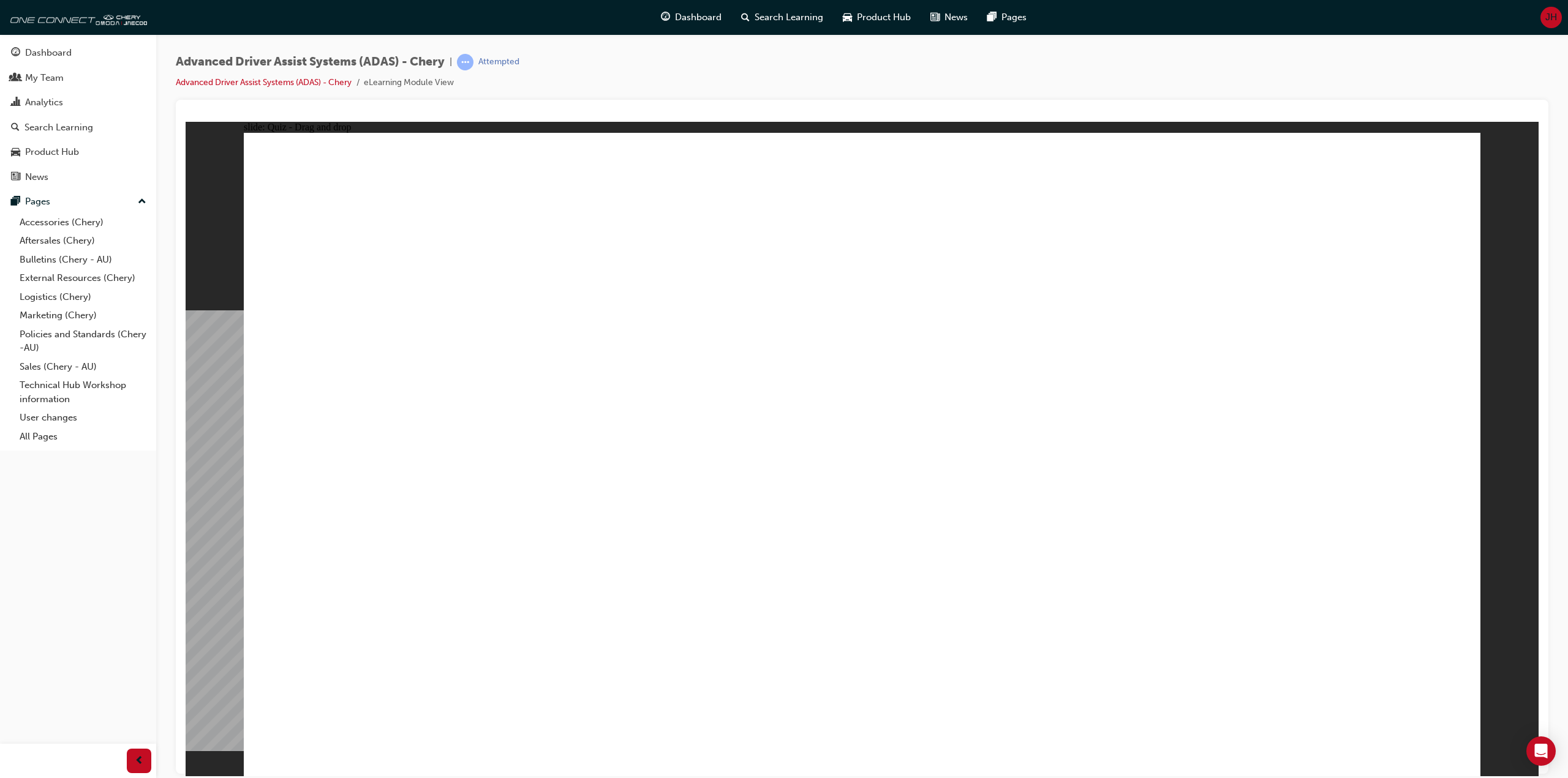
drag, startPoint x: 445, startPoint y: 651, endPoint x: 1414, endPoint y: 212, distance: 1063.8
click at [822, 74] on div "Advanced Driver Assist Systems (ADAS) - Chery | Attempted Advanced Driver Assis…" at bounding box center [862, 76] width 1372 height 46
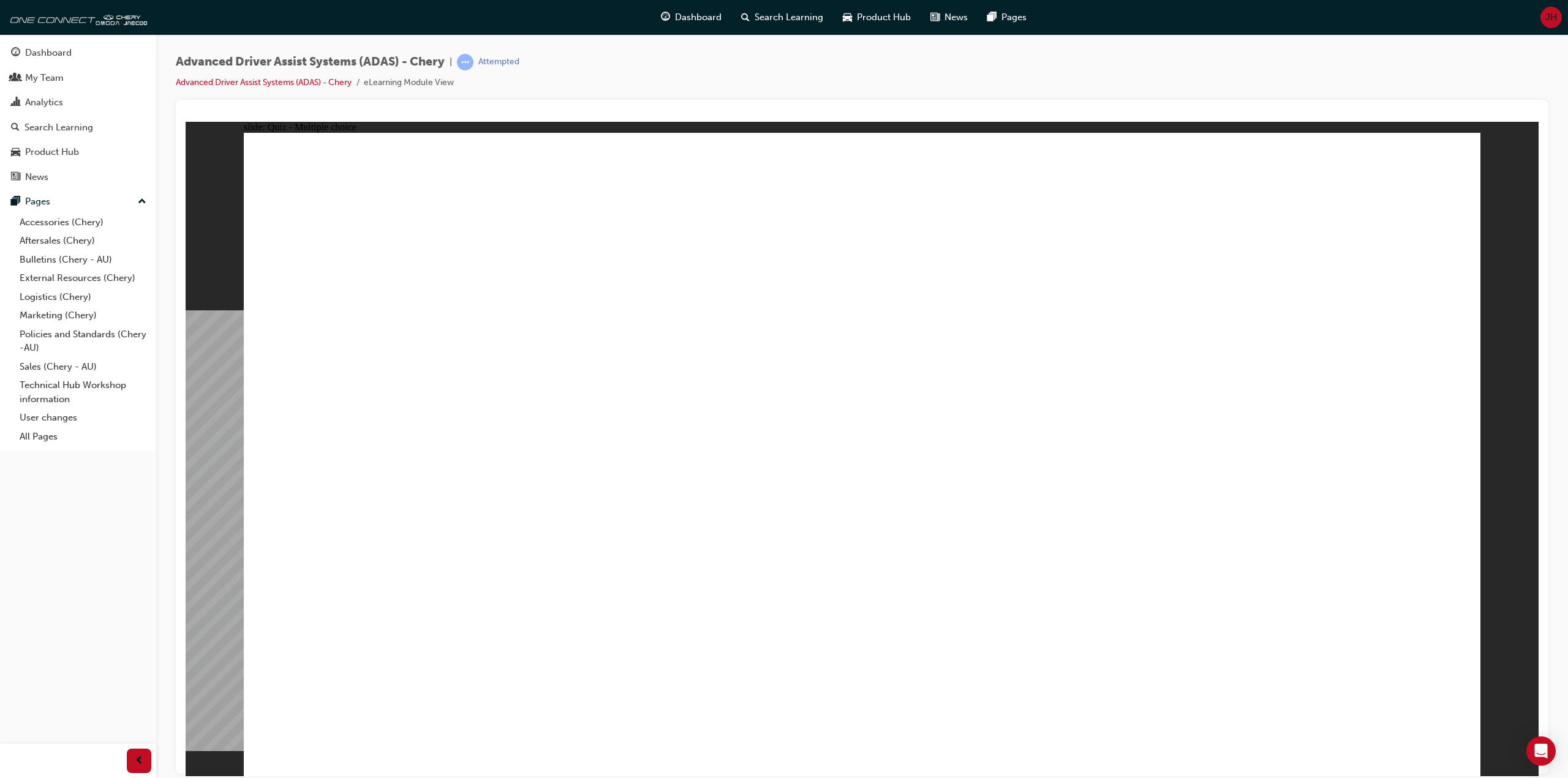
checkbox input "true"
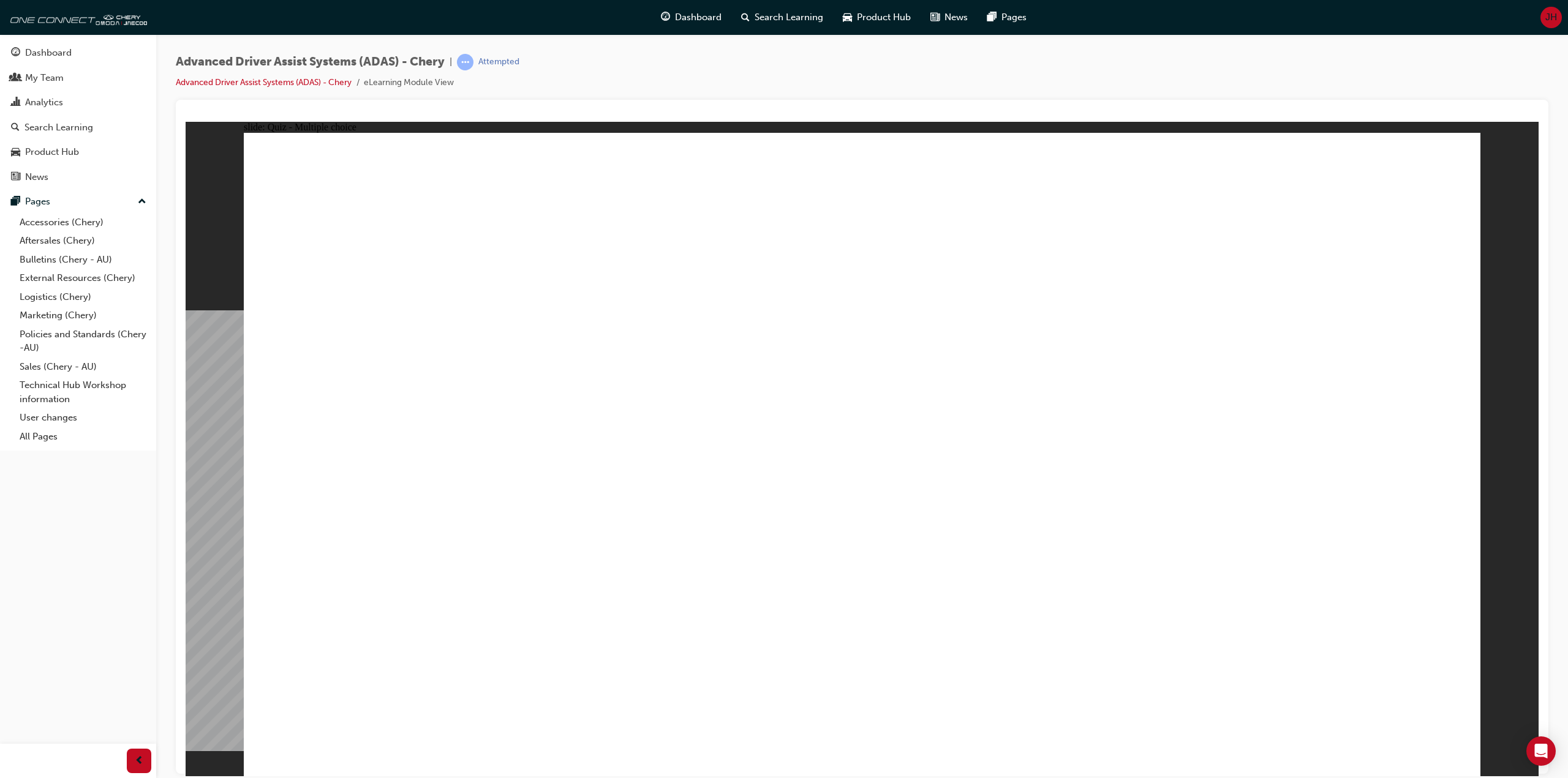
checkbox input "true"
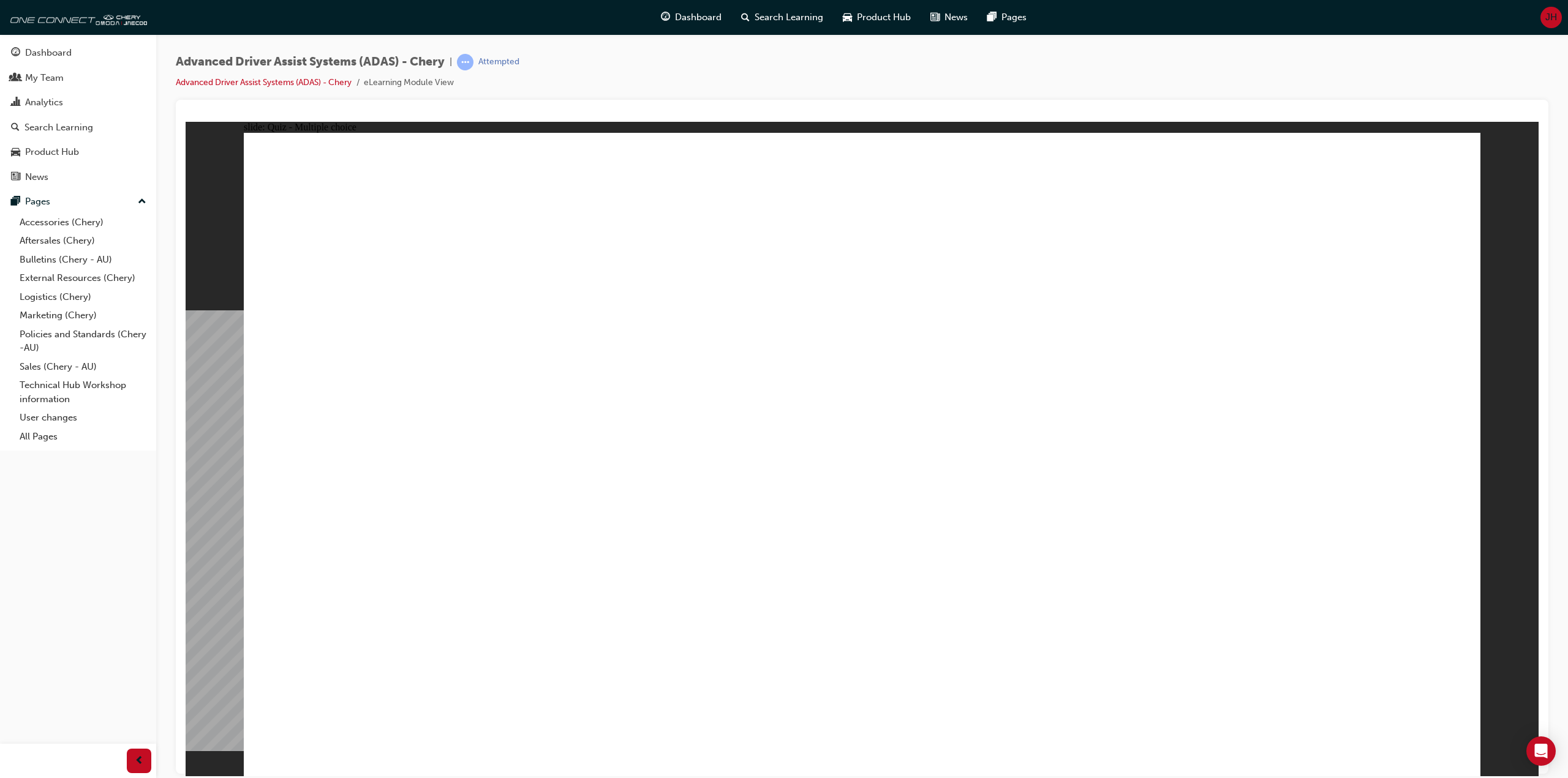
drag, startPoint x: 889, startPoint y: 550, endPoint x: 890, endPoint y: 617, distance: 67.0
drag, startPoint x: 890, startPoint y: 617, endPoint x: 901, endPoint y: 582, distance: 36.7
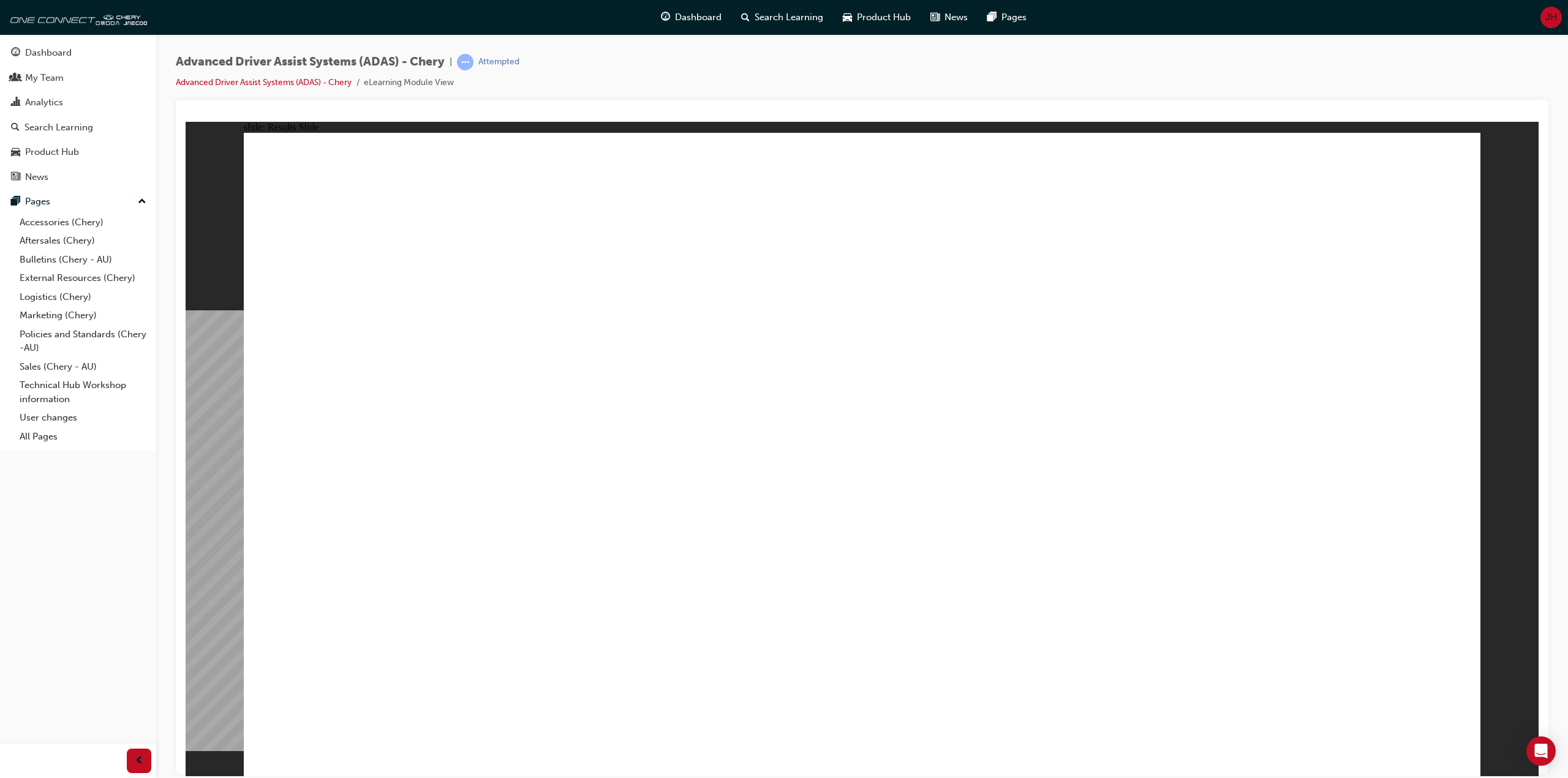
click at [742, 74] on div "Advanced Driver Assist Systems (ADAS) - Chery | Attempted Advanced Driver Assis…" at bounding box center [862, 76] width 1372 height 46
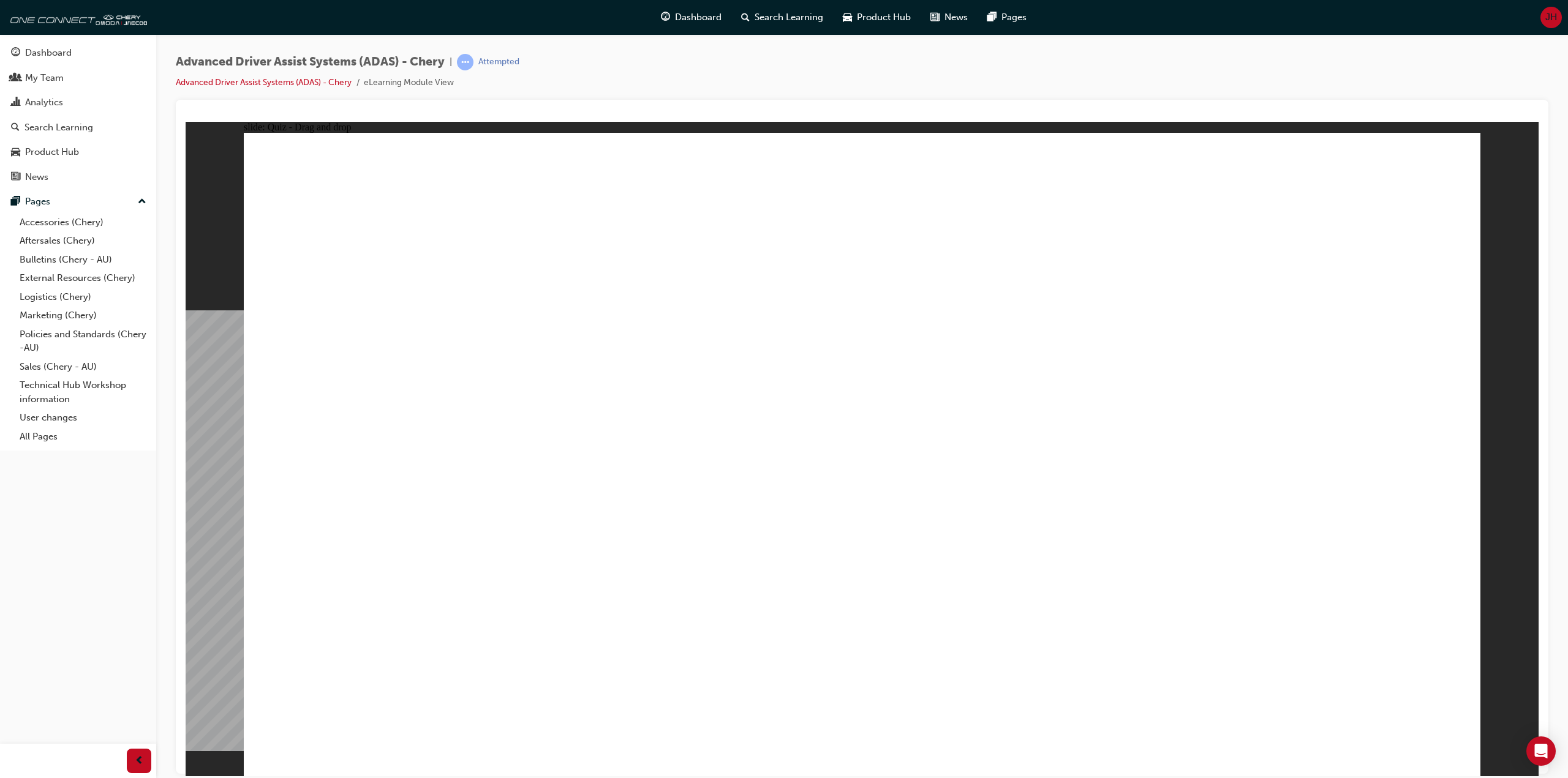
drag, startPoint x: 965, startPoint y: 654, endPoint x: 848, endPoint y: 242, distance: 428.3
drag, startPoint x: 1167, startPoint y: 643, endPoint x: 1004, endPoint y: 275, distance: 402.5
drag, startPoint x: 832, startPoint y: 619, endPoint x: 1147, endPoint y: 291, distance: 454.8
drag, startPoint x: 615, startPoint y: 662, endPoint x: 1125, endPoint y: 335, distance: 605.8
drag, startPoint x: 401, startPoint y: 656, endPoint x: 1290, endPoint y: 341, distance: 943.2
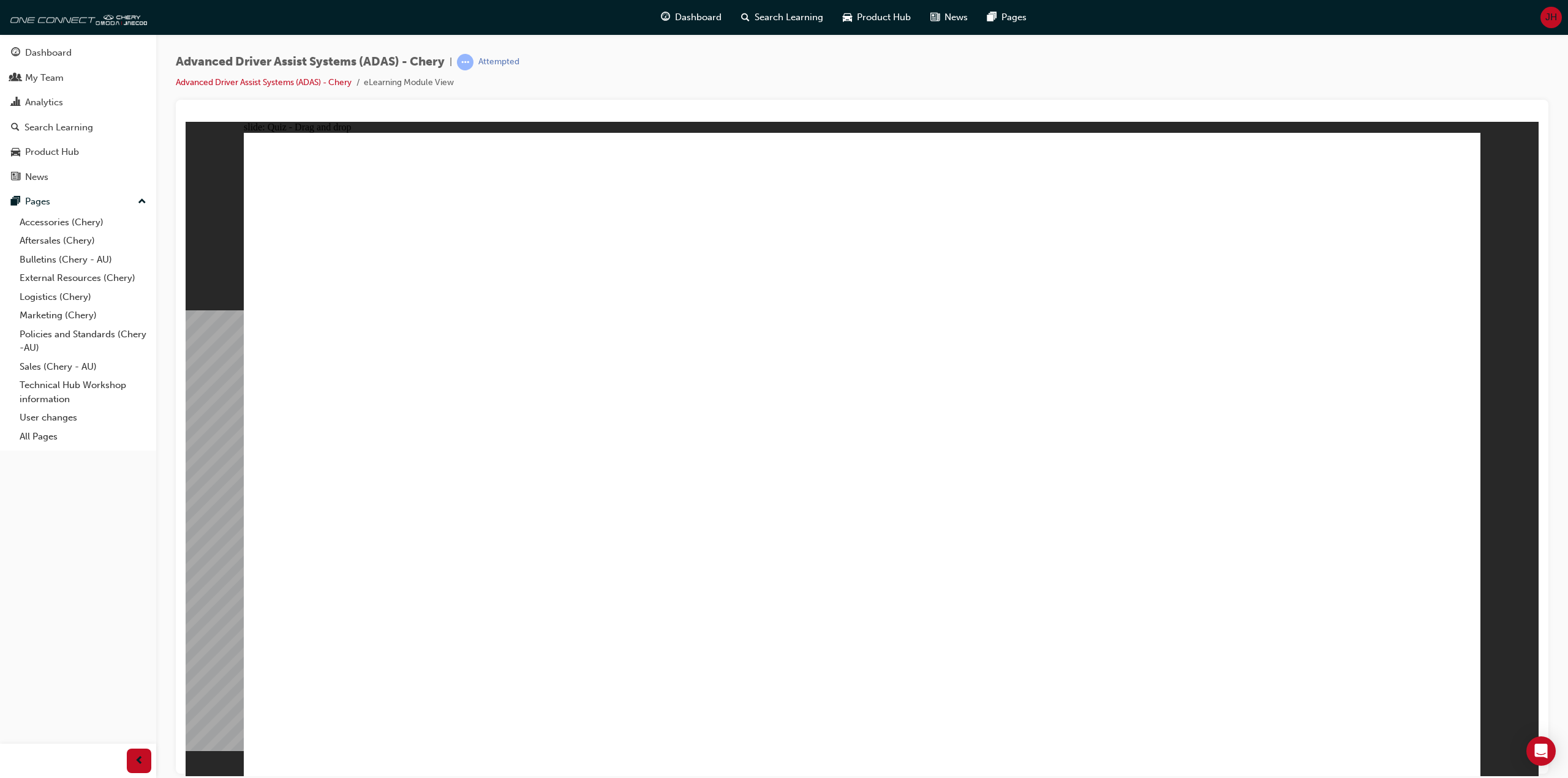
drag, startPoint x: 859, startPoint y: 300, endPoint x: 1291, endPoint y: 266, distance: 433.3
drag, startPoint x: 1201, startPoint y: 201, endPoint x: 1201, endPoint y: 238, distance: 37.0
click at [1177, 55] on div "Advanced Driver Assist Systems (ADAS) - Chery | Attempted Advanced Driver Assis…" at bounding box center [862, 76] width 1372 height 46
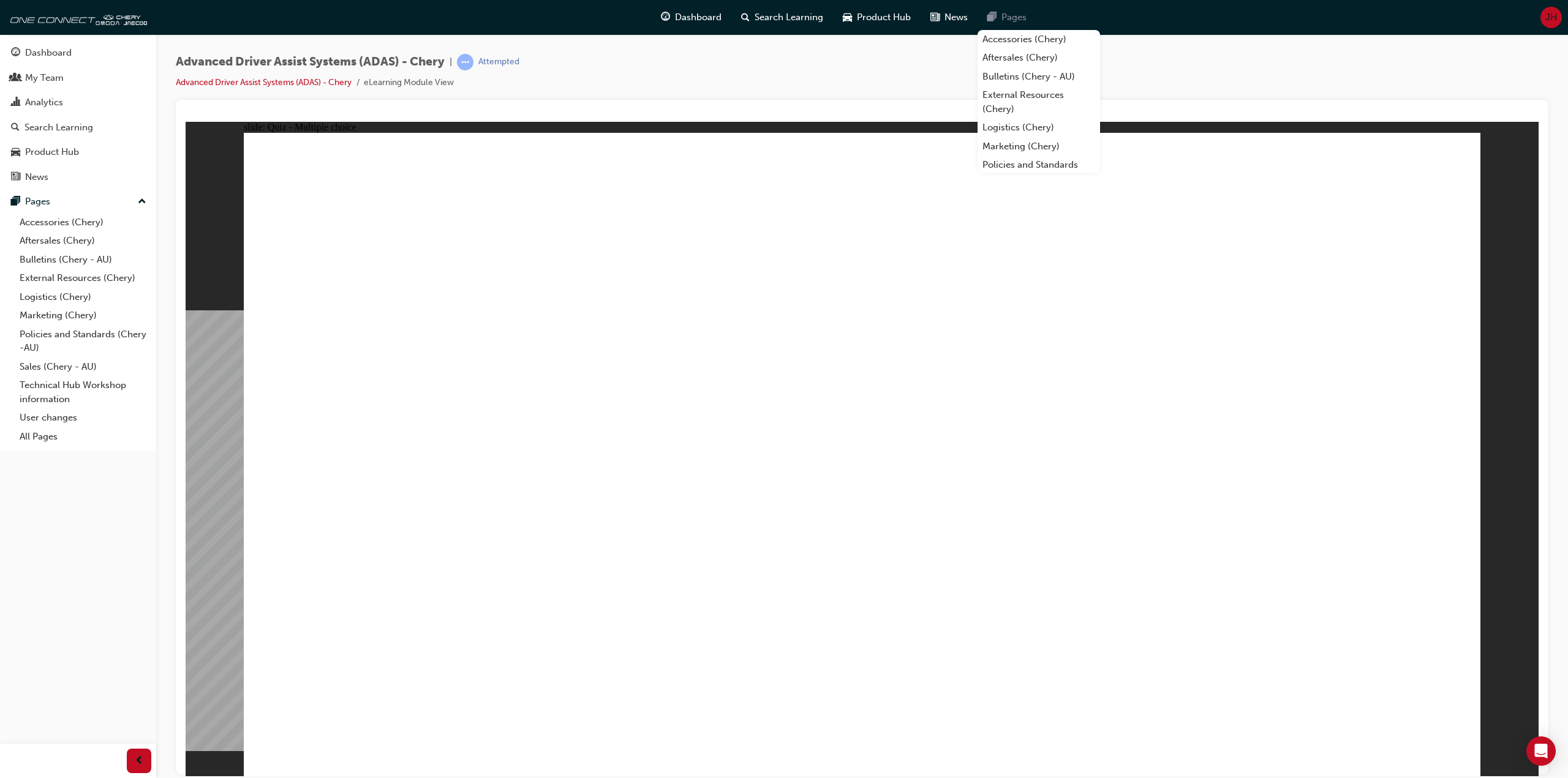
click at [1005, 19] on span "Pages" at bounding box center [1013, 17] width 25 height 14
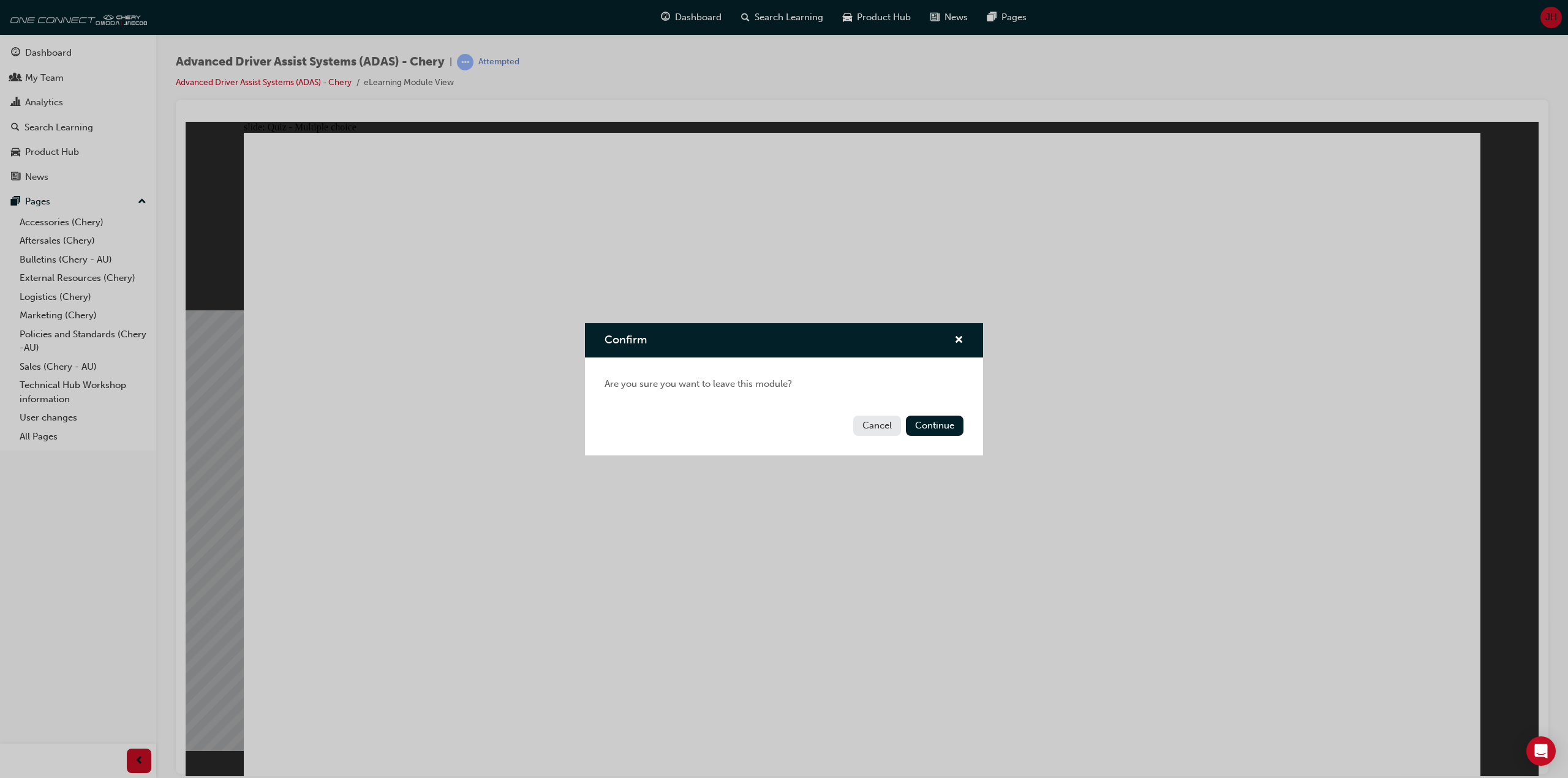
click at [936, 66] on div "Confirm Are you sure you want to leave this module? Cancel Continue" at bounding box center [784, 389] width 1568 height 778
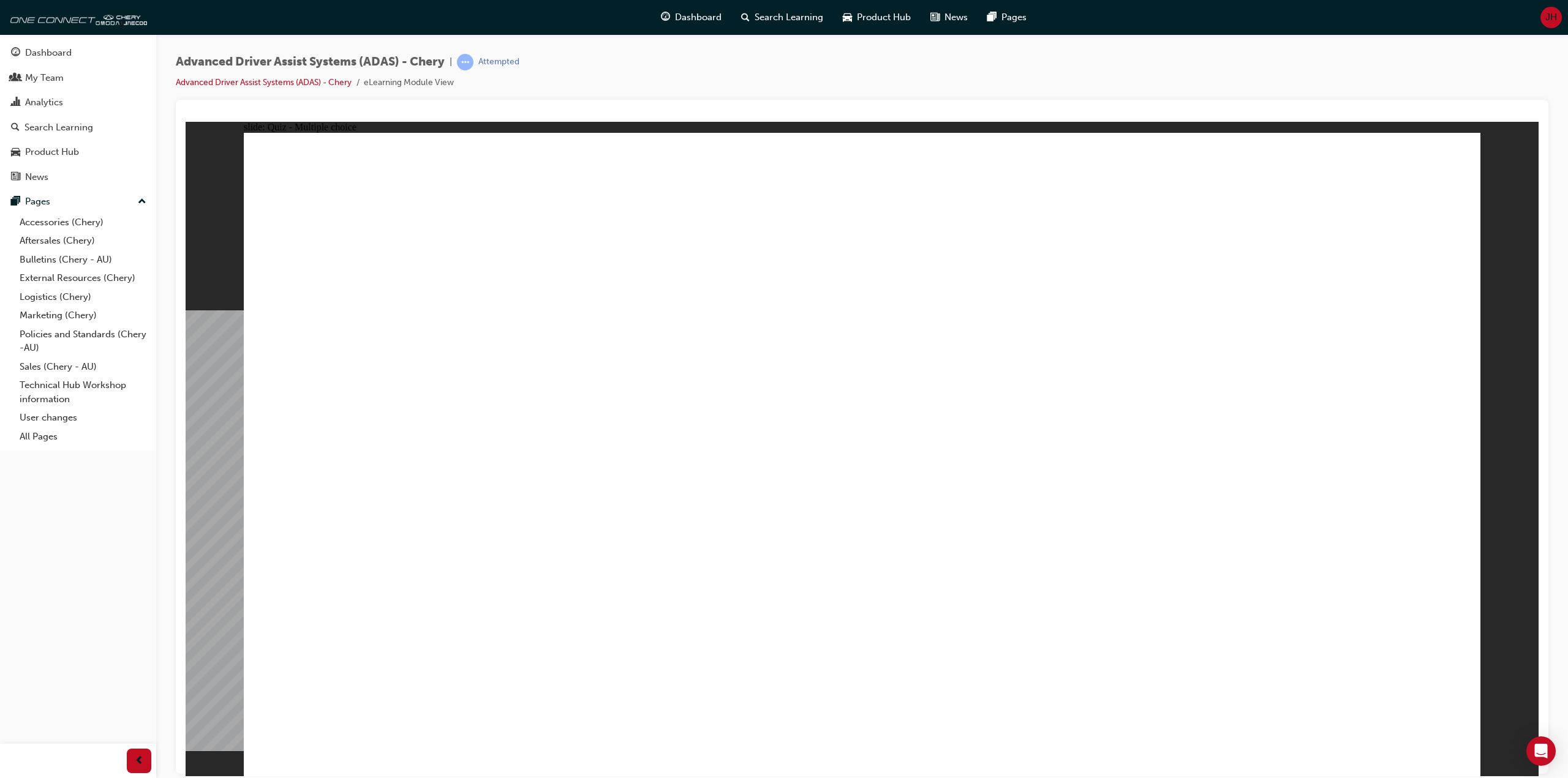
checkbox input "true"
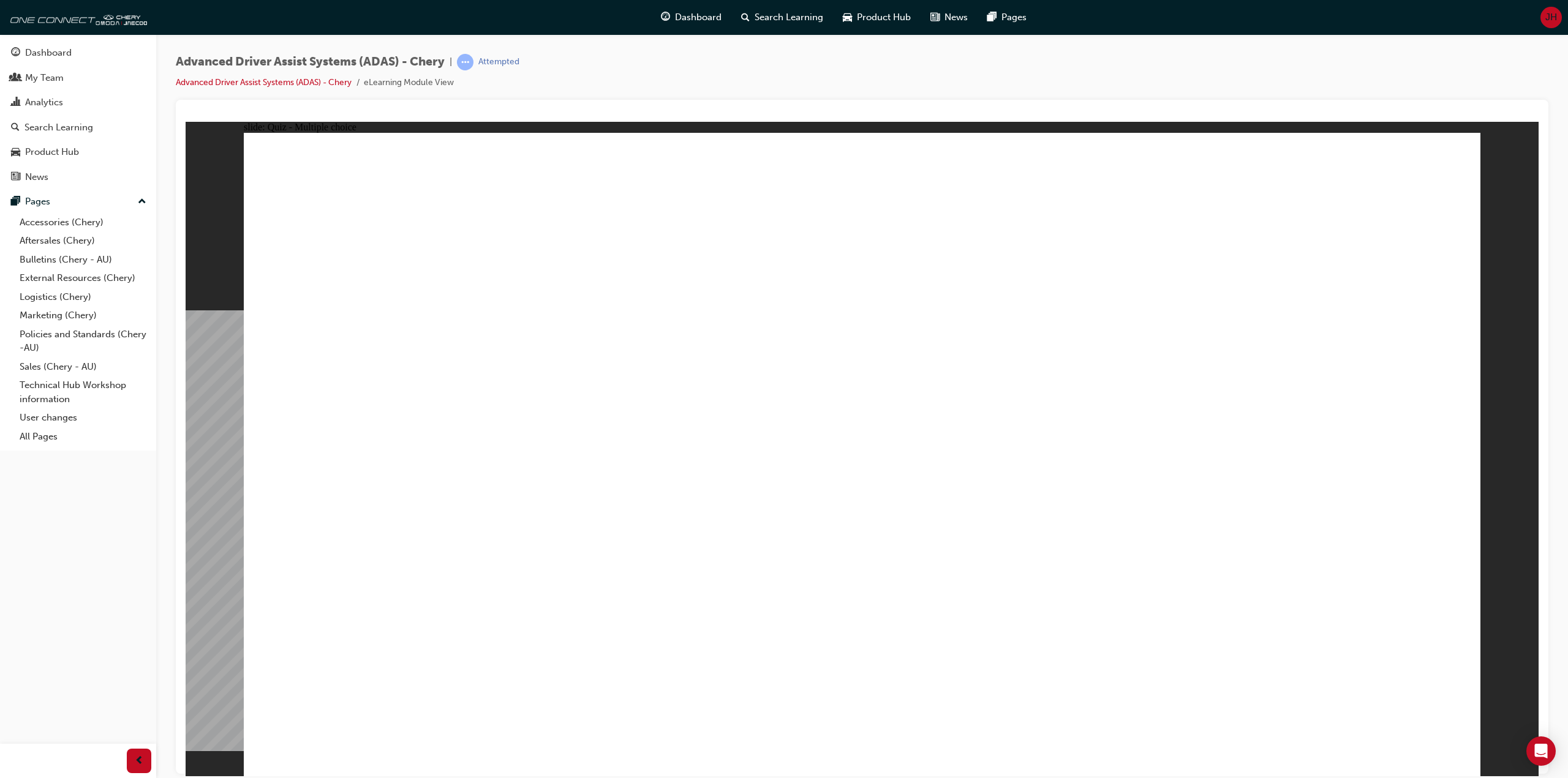
checkbox input "true"
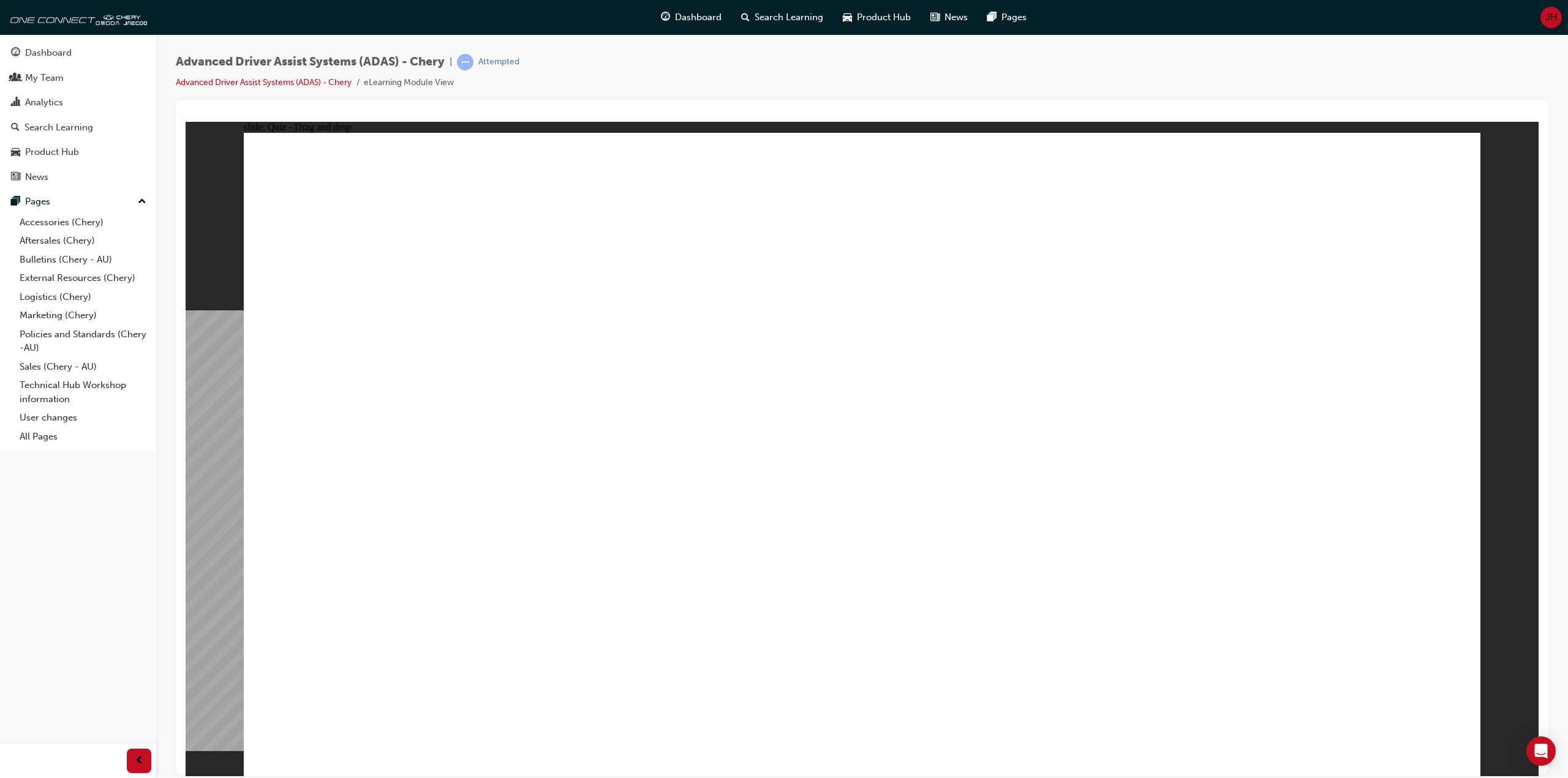
drag, startPoint x: 874, startPoint y: 216, endPoint x: 1426, endPoint y: 639, distance: 695.4
click at [564, 67] on div "Advanced Driver Assist Systems (ADAS) - Chery | Attempted Advanced Driver Assis…" at bounding box center [862, 76] width 1372 height 46
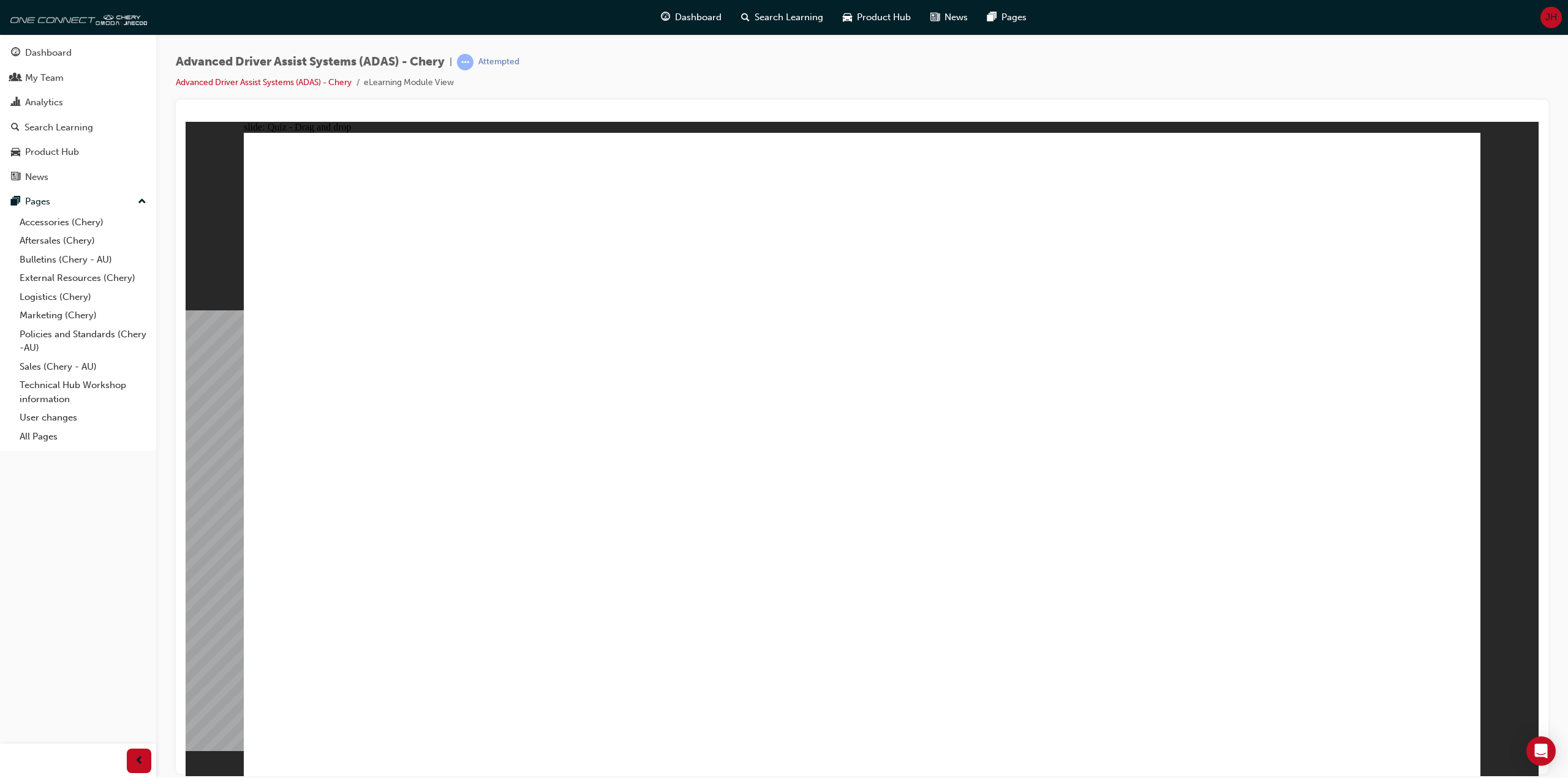
click at [564, 67] on div "Advanced Driver Assist Systems (ADAS) - Chery | Attempted Advanced Driver Assis…" at bounding box center [862, 76] width 1372 height 46
drag, startPoint x: 819, startPoint y: 658, endPoint x: 1191, endPoint y: 223, distance: 572.4
drag, startPoint x: 1188, startPoint y: 661, endPoint x: 984, endPoint y: 470, distance: 279.5
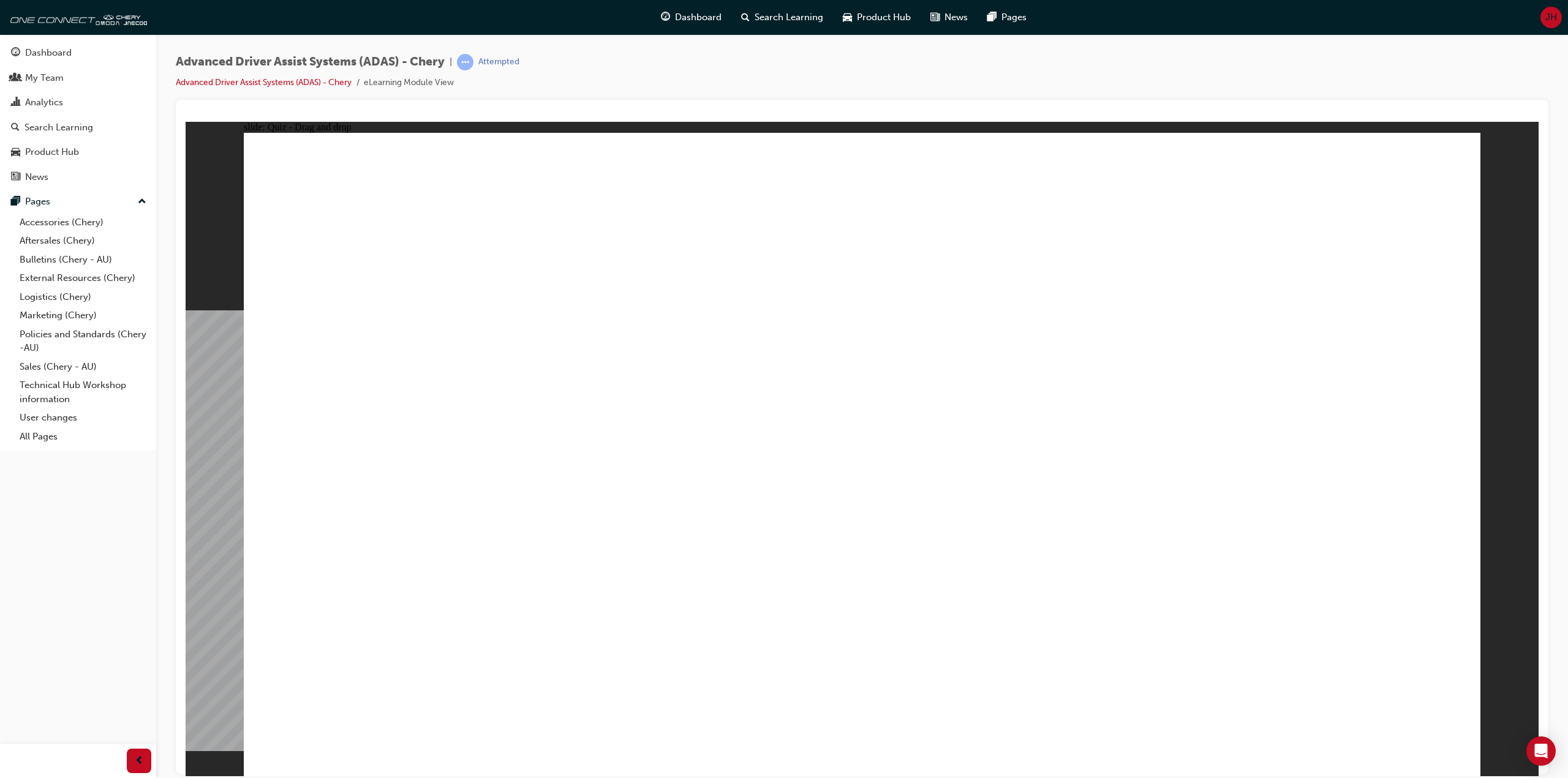
drag, startPoint x: 626, startPoint y: 678, endPoint x: 1039, endPoint y: 642, distance: 414.6
drag, startPoint x: 1050, startPoint y: 539, endPoint x: 1206, endPoint y: 286, distance: 297.2
drag, startPoint x: 622, startPoint y: 656, endPoint x: 843, endPoint y: 294, distance: 424.1
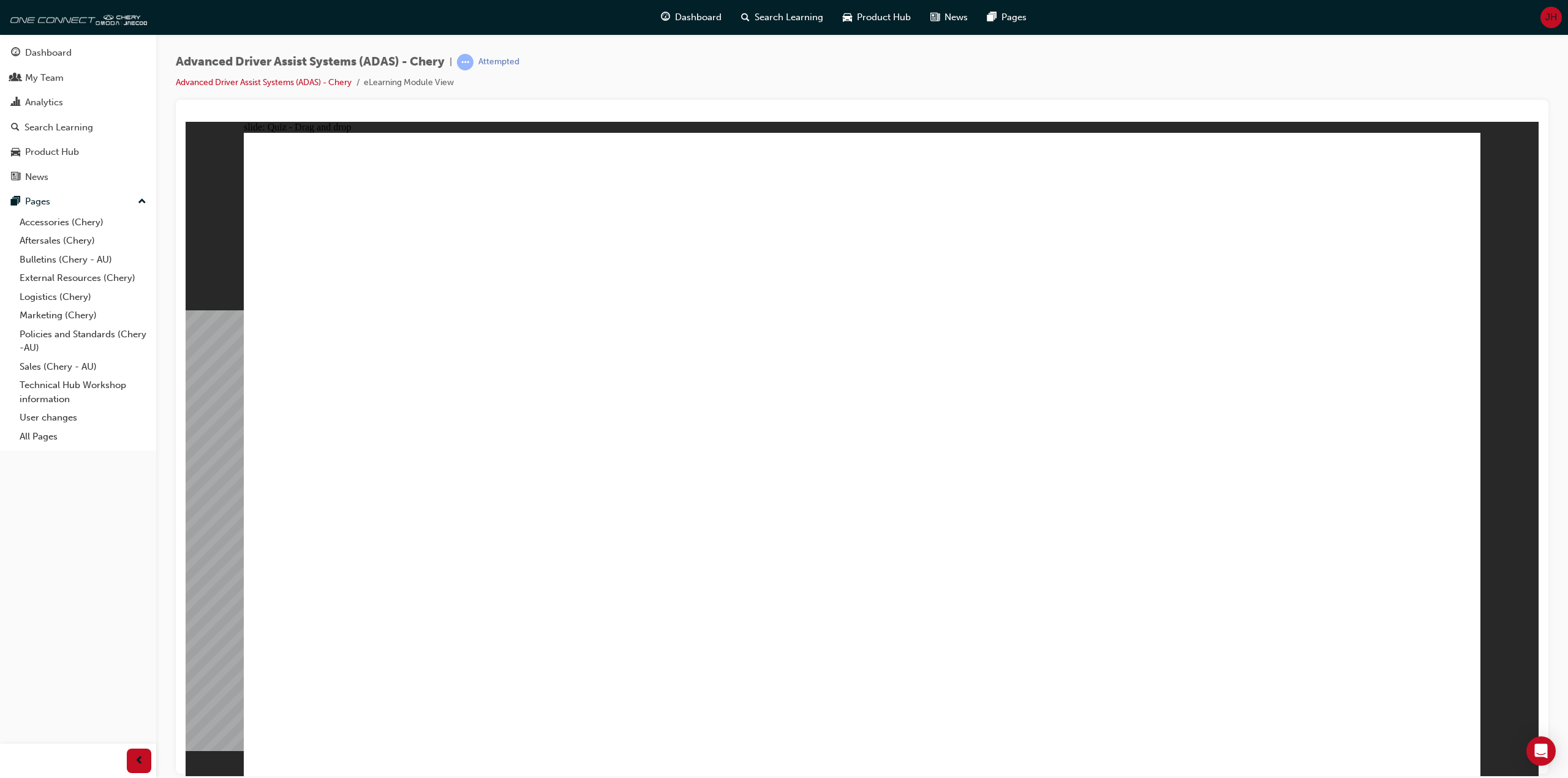
drag, startPoint x: 451, startPoint y: 656, endPoint x: 1177, endPoint y: 311, distance: 803.8
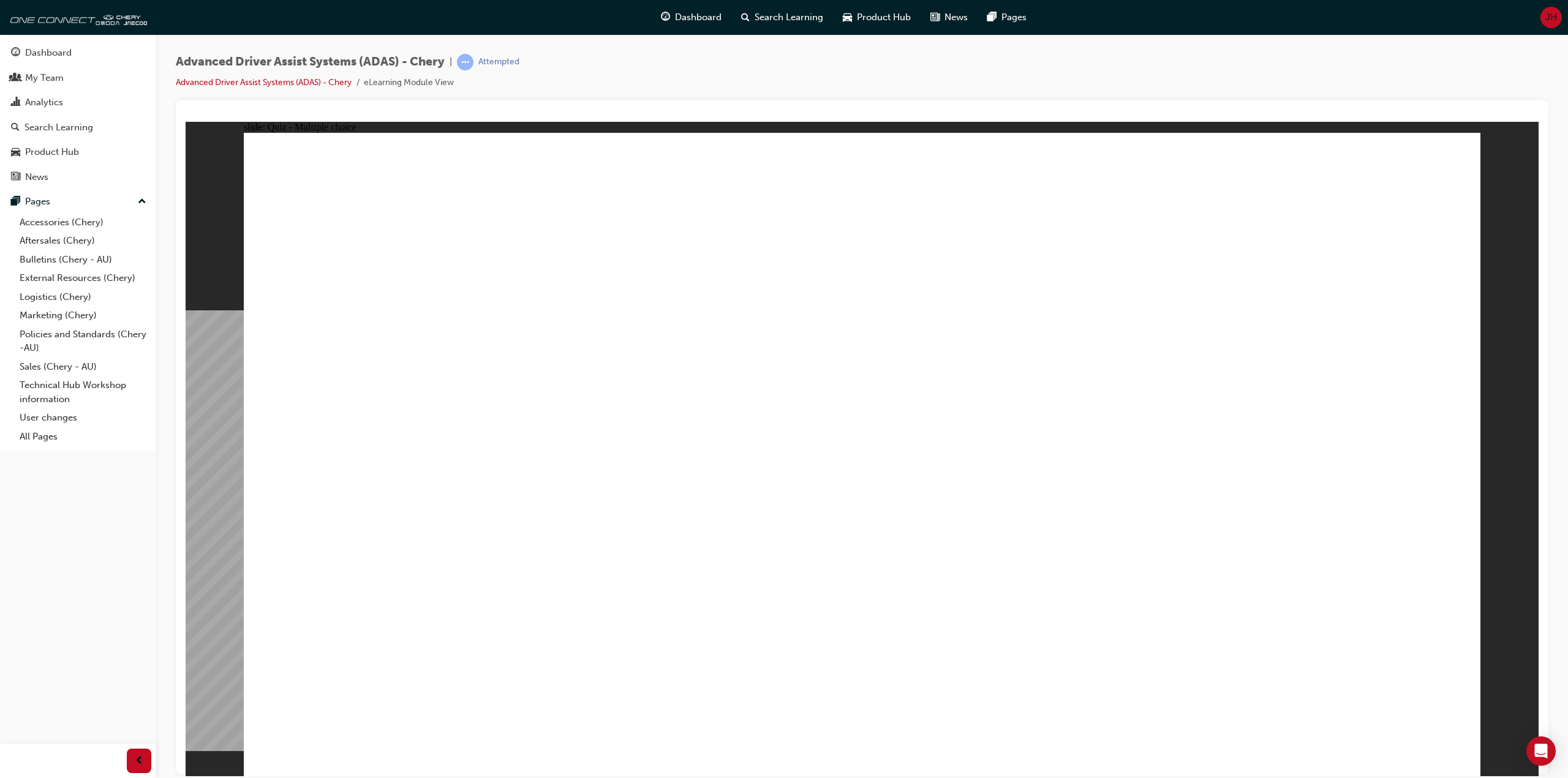
checkbox input "true"
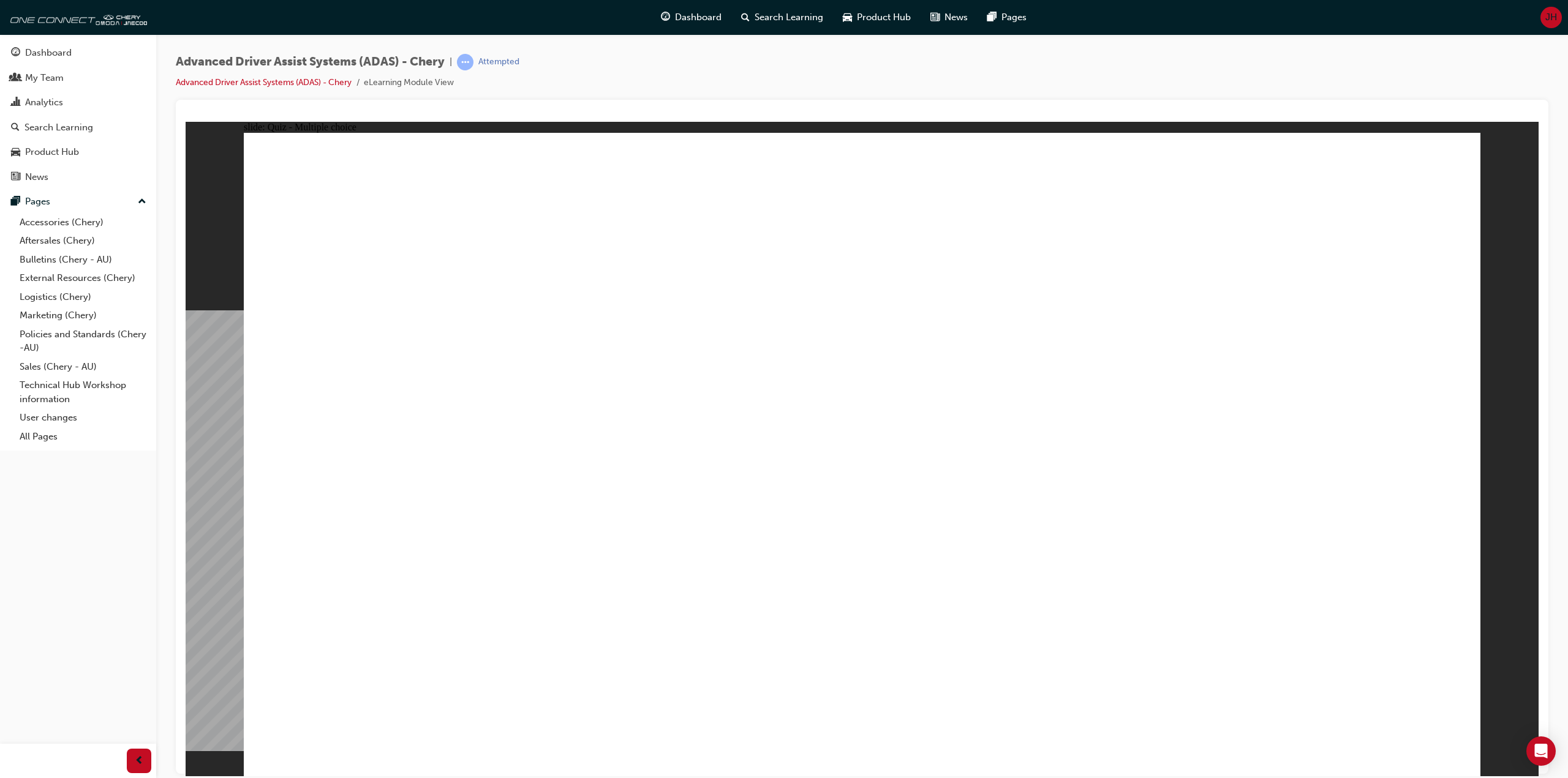
checkbox input "true"
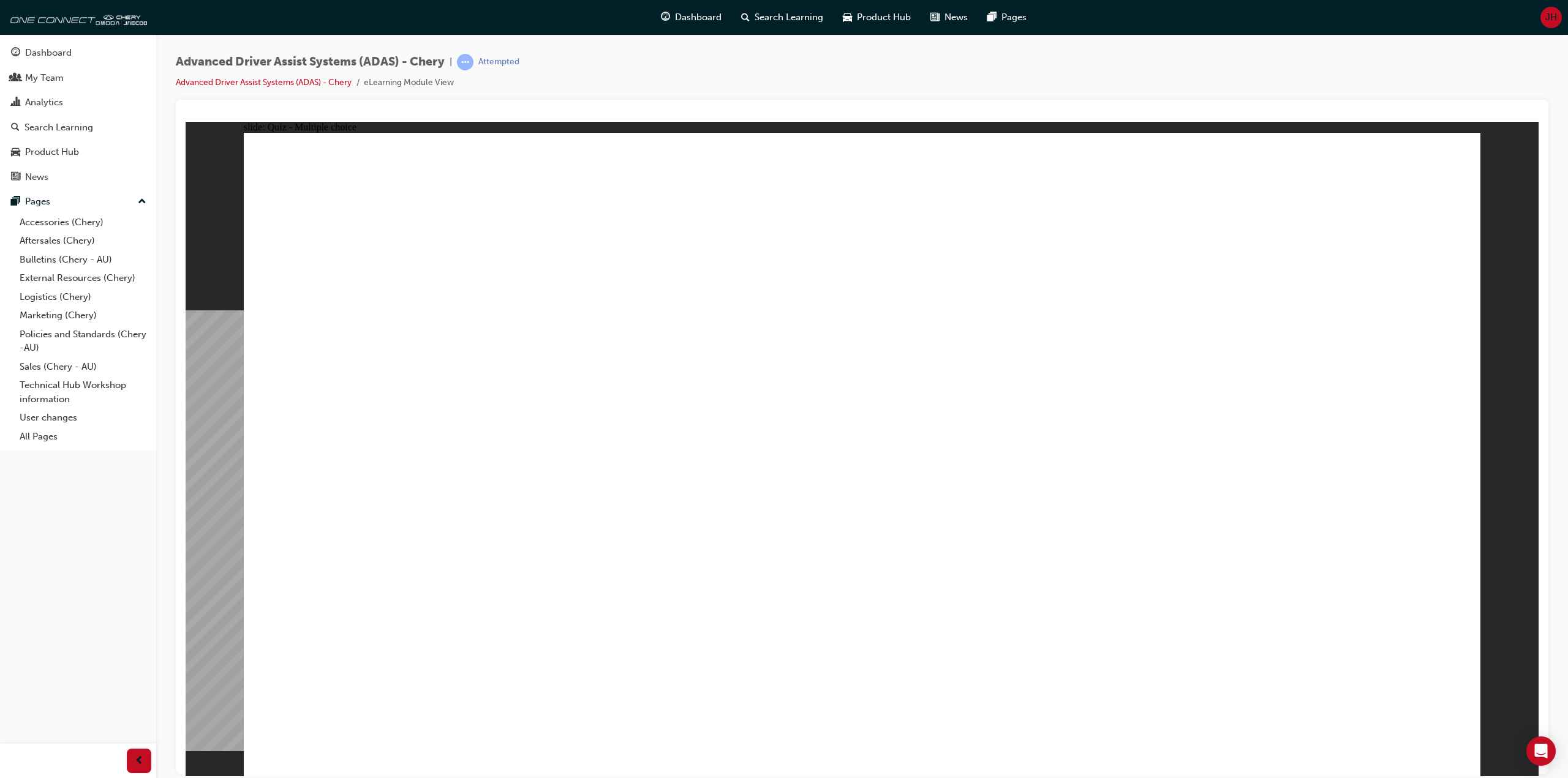
checkbox input "true"
drag, startPoint x: 896, startPoint y: 213, endPoint x: 964, endPoint y: 613, distance: 405.7
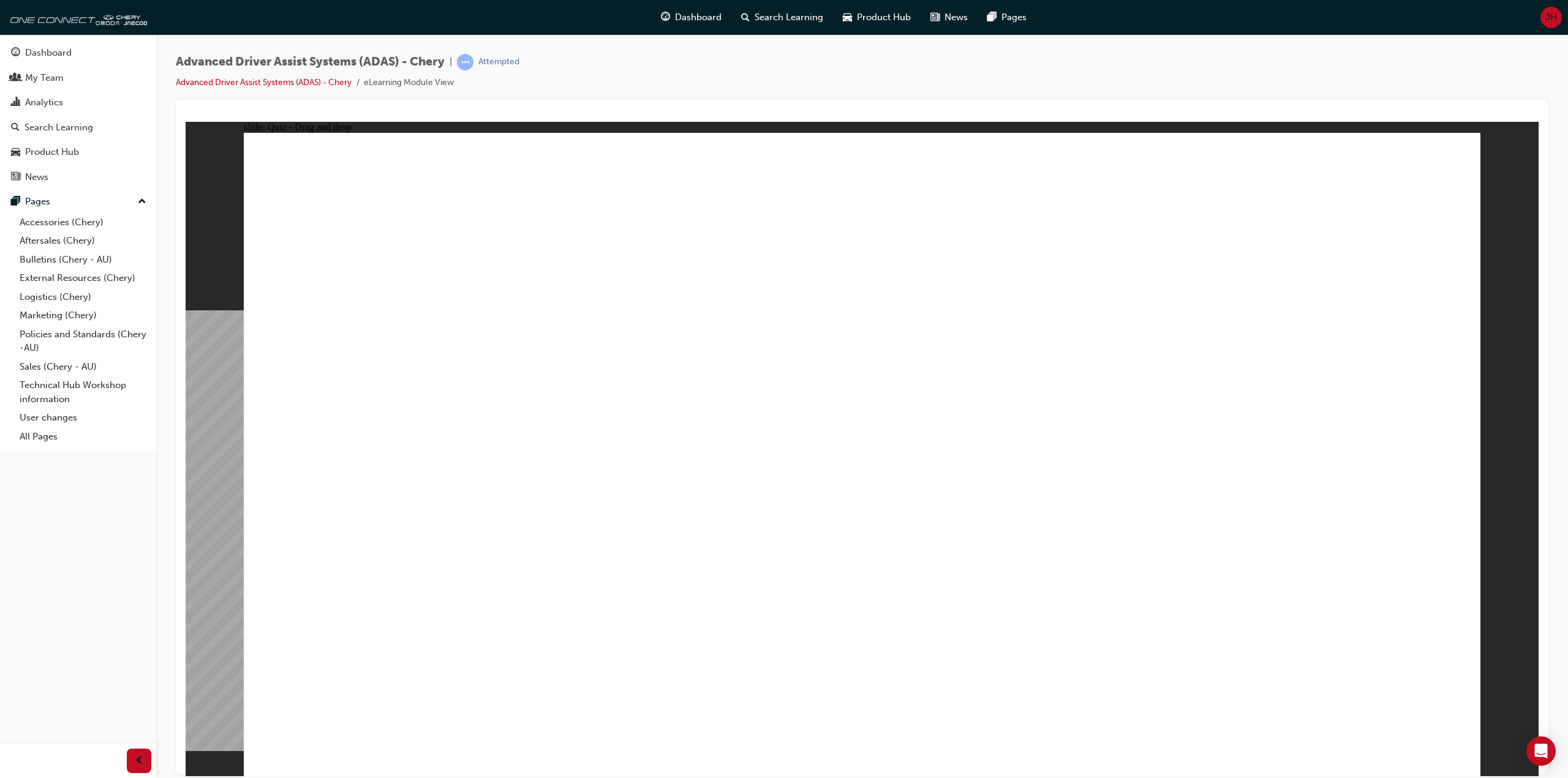
drag, startPoint x: 484, startPoint y: 587, endPoint x: 802, endPoint y: 330, distance: 408.9
drag, startPoint x: 818, startPoint y: 204, endPoint x: 467, endPoint y: 654, distance: 570.7
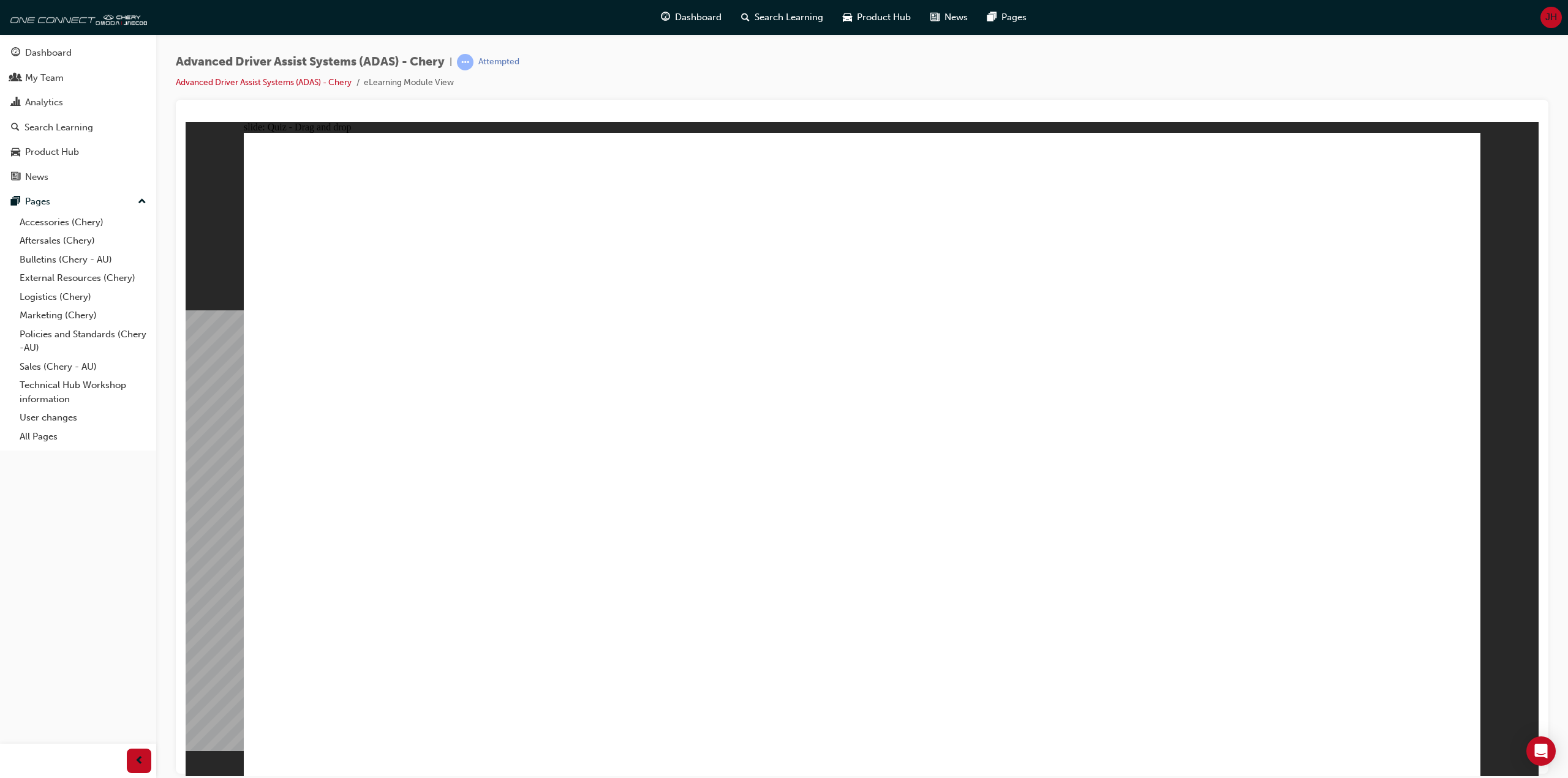
drag, startPoint x: 648, startPoint y: 547, endPoint x: 785, endPoint y: 237, distance: 338.9
drag, startPoint x: 992, startPoint y: 508, endPoint x: 1110, endPoint y: 513, distance: 118.1
drag, startPoint x: 1197, startPoint y: 665, endPoint x: 853, endPoint y: 281, distance: 515.6
drag, startPoint x: 487, startPoint y: 638, endPoint x: 1179, endPoint y: 435, distance: 721.2
drag, startPoint x: 833, startPoint y: 646, endPoint x: 1243, endPoint y: 280, distance: 549.6
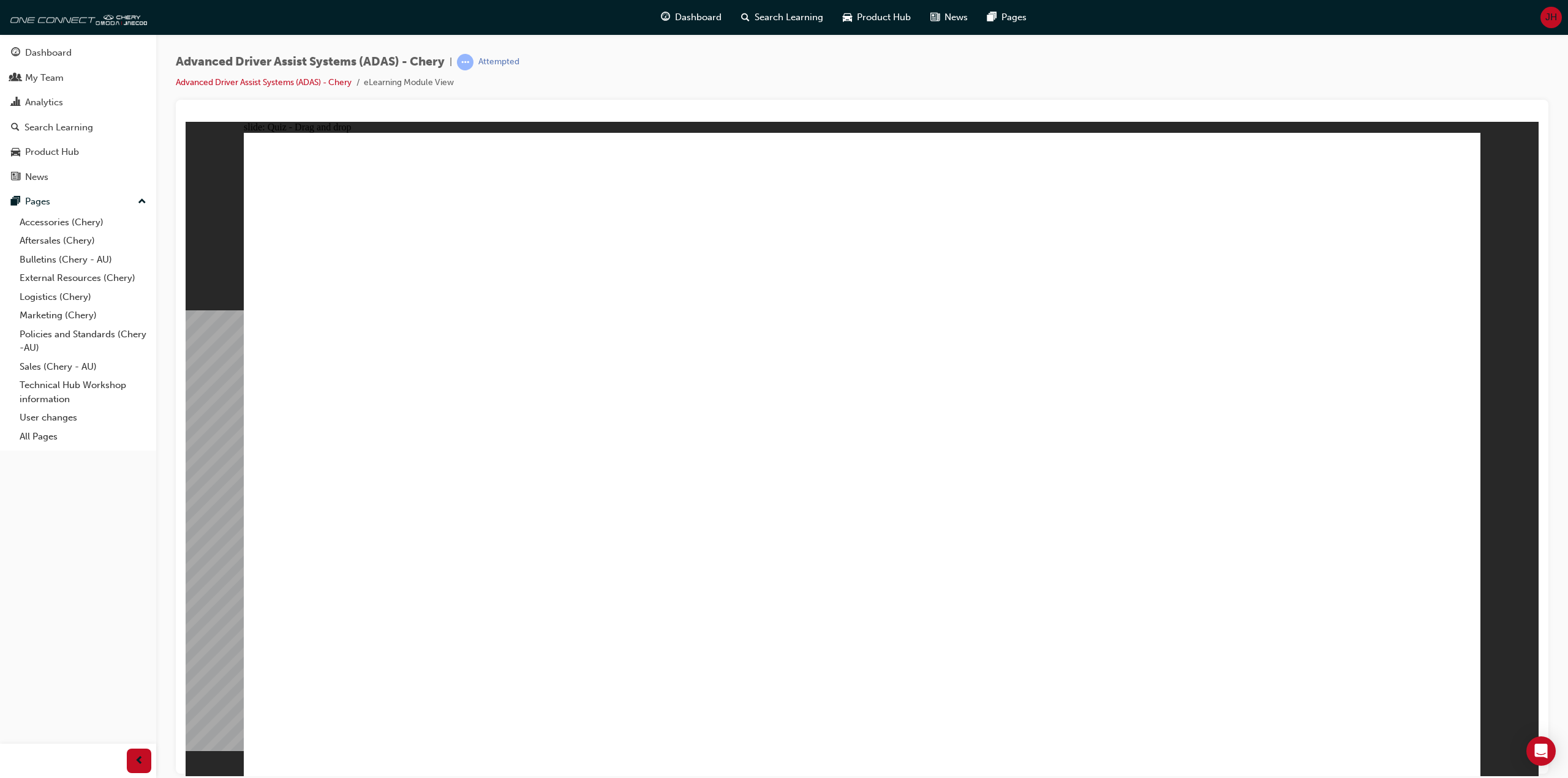
checkbox input "true"
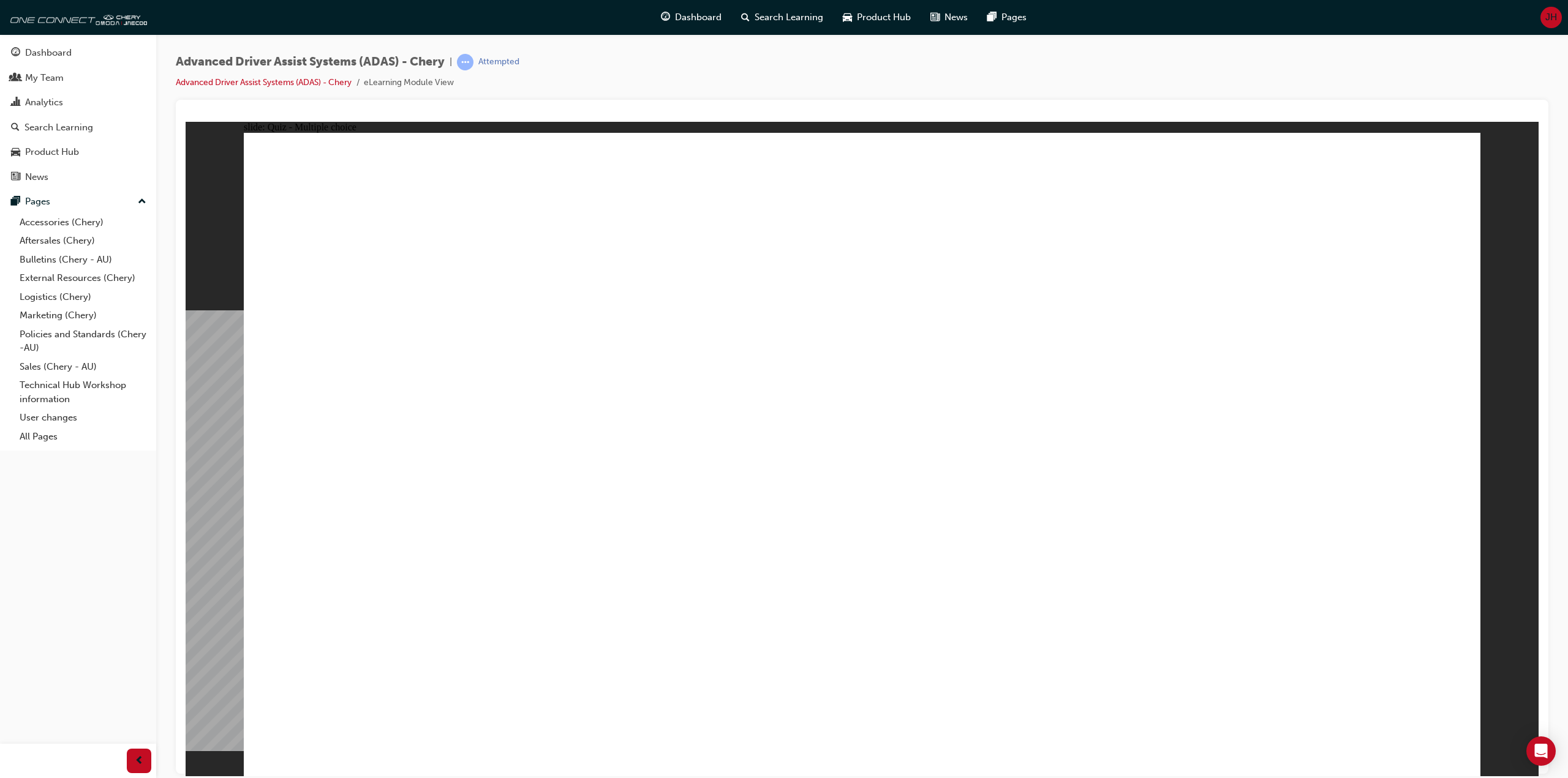
checkbox input "true"
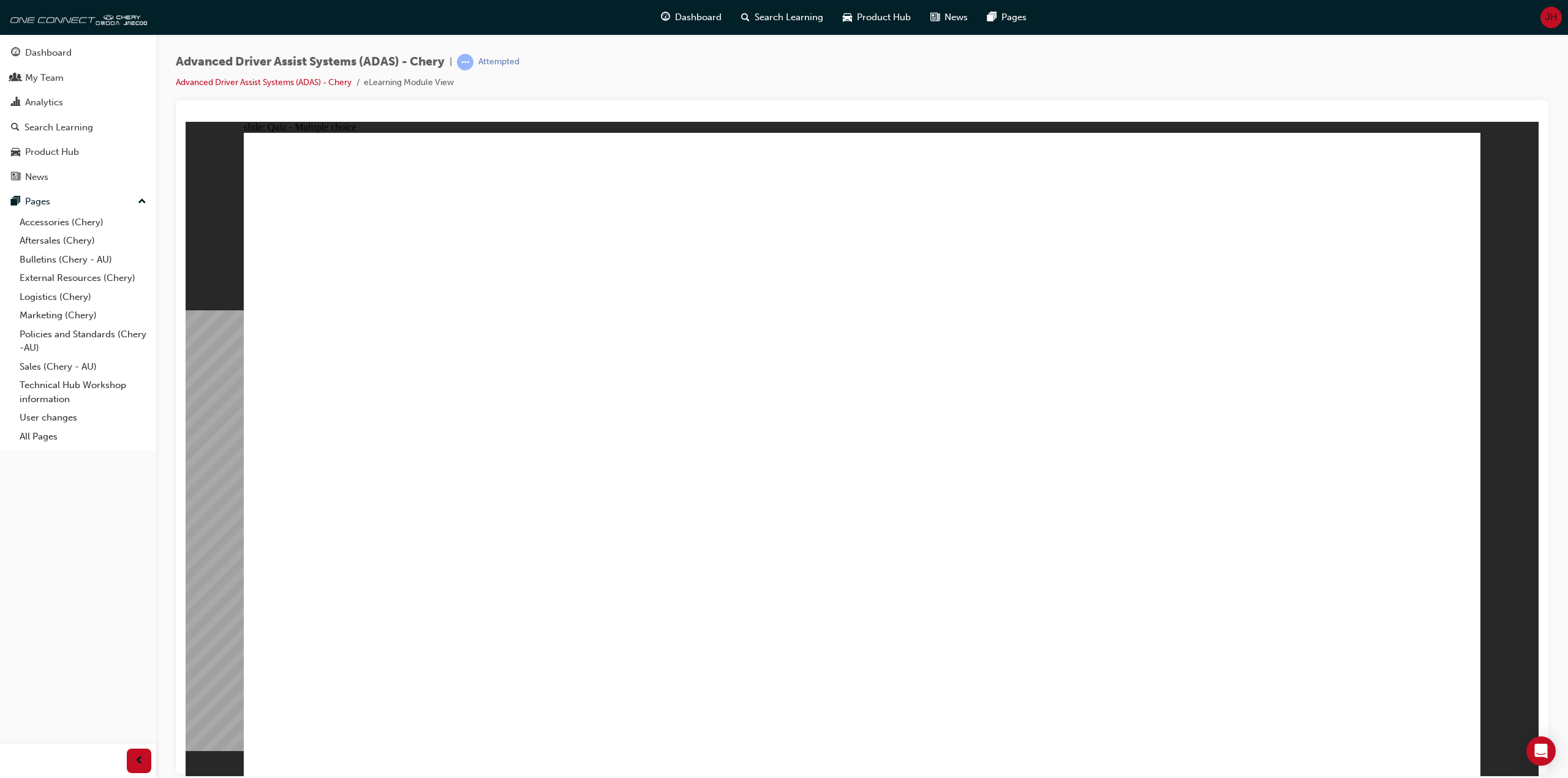
checkbox input "true"
drag, startPoint x: 863, startPoint y: 219, endPoint x: 1240, endPoint y: 660, distance: 580.2
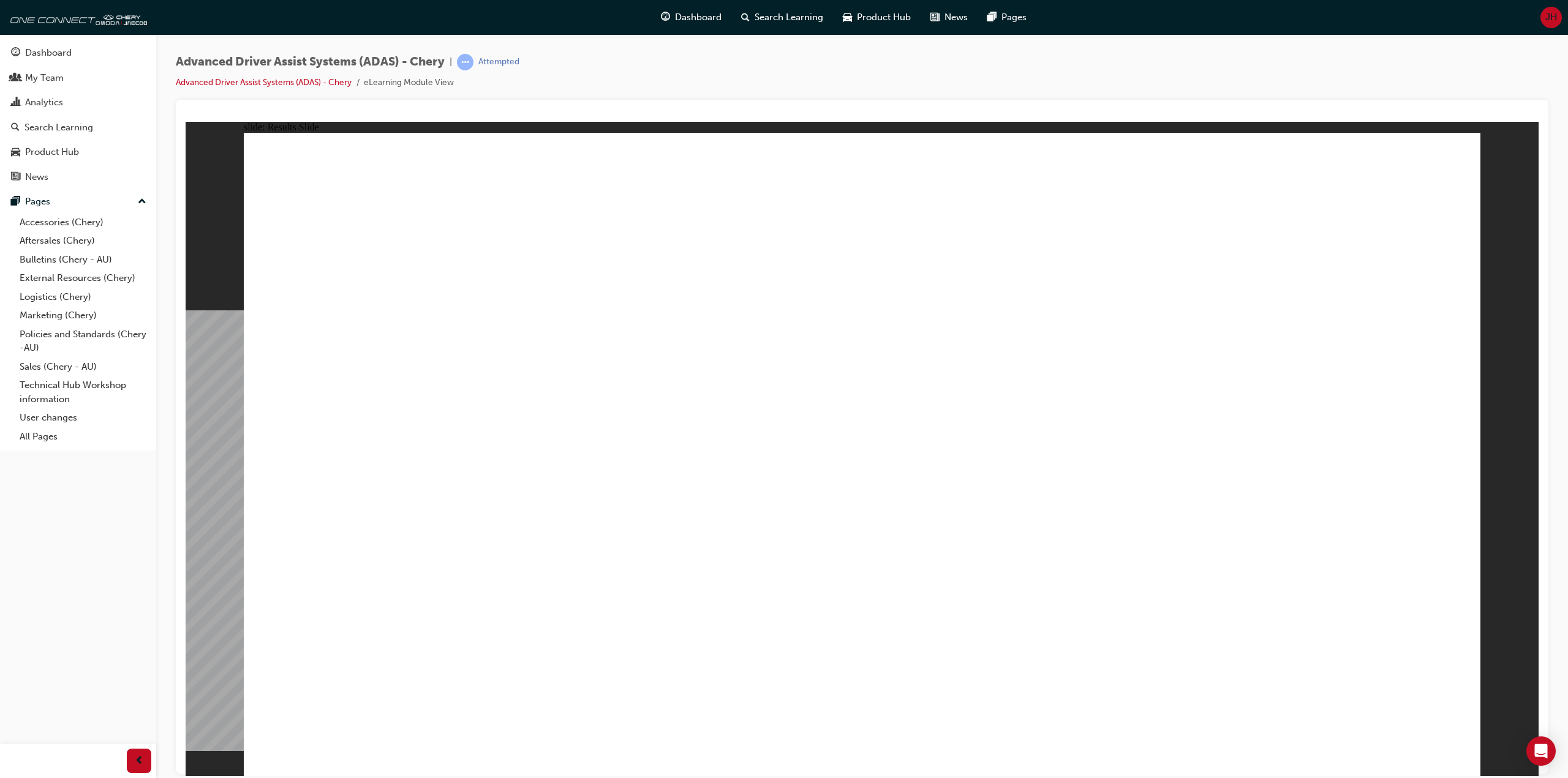
click at [750, 106] on div at bounding box center [862, 437] width 1372 height 675
drag, startPoint x: 1203, startPoint y: 656, endPoint x: 839, endPoint y: 226, distance: 563.4
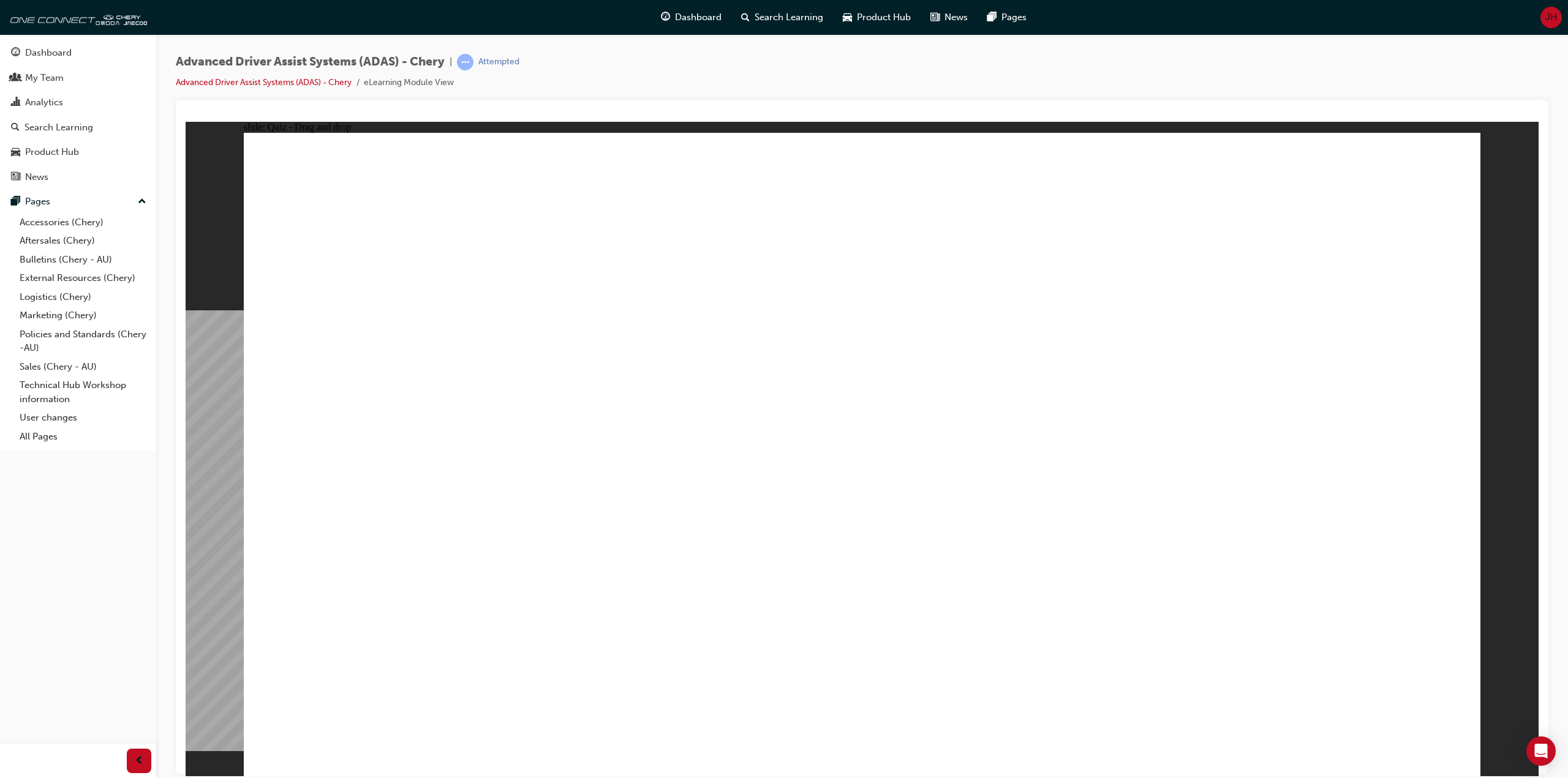
click at [649, 66] on div "Advanced Driver Assist Systems (ADAS) - Chery | Attempted Advanced Driver Assis…" at bounding box center [862, 76] width 1372 height 46
click at [652, 66] on div "Advanced Driver Assist Systems (ADAS) - Chery | Attempted Advanced Driver Assis…" at bounding box center [862, 76] width 1372 height 46
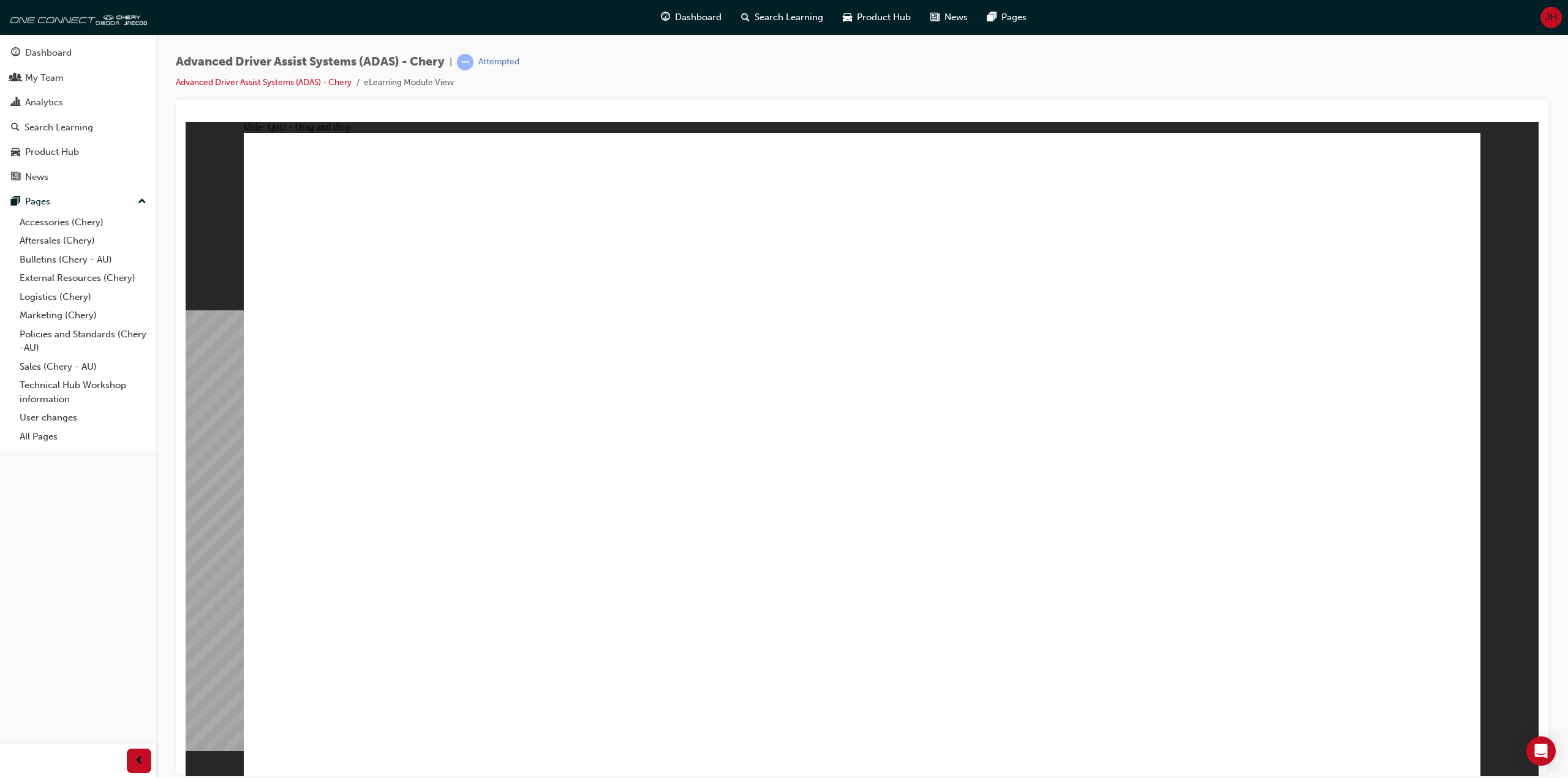
click at [653, 67] on div "Advanced Driver Assist Systems (ADAS) - Chery | Attempted Advanced Driver Assis…" at bounding box center [862, 76] width 1372 height 46
drag, startPoint x: 840, startPoint y: 606, endPoint x: 1219, endPoint y: 214, distance: 545.3
drag, startPoint x: 917, startPoint y: 554, endPoint x: 785, endPoint y: 295, distance: 290.7
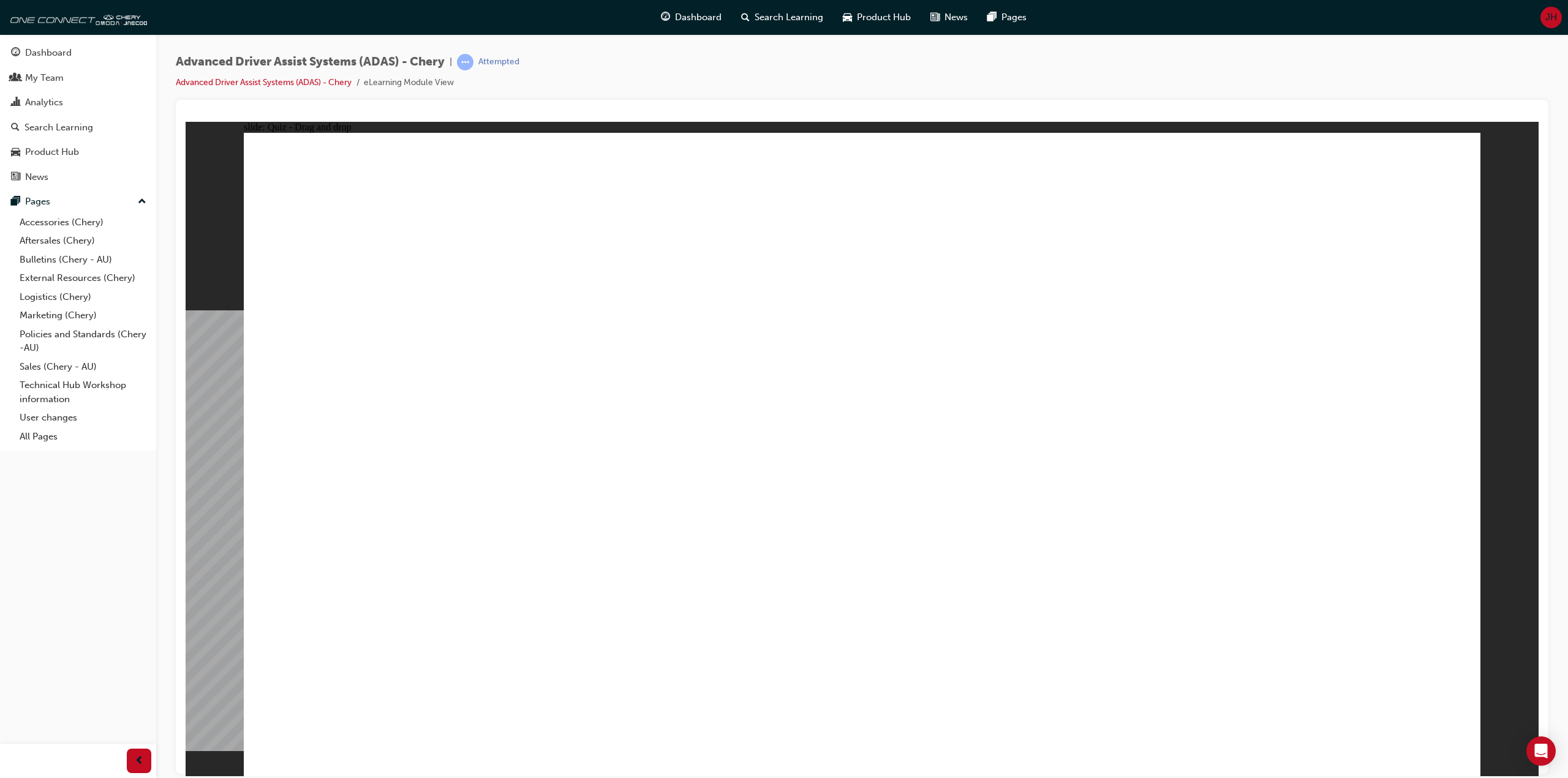
drag, startPoint x: 741, startPoint y: 452, endPoint x: 822, endPoint y: 310, distance: 163.5
drag, startPoint x: 564, startPoint y: 478, endPoint x: 988, endPoint y: 299, distance: 460.2
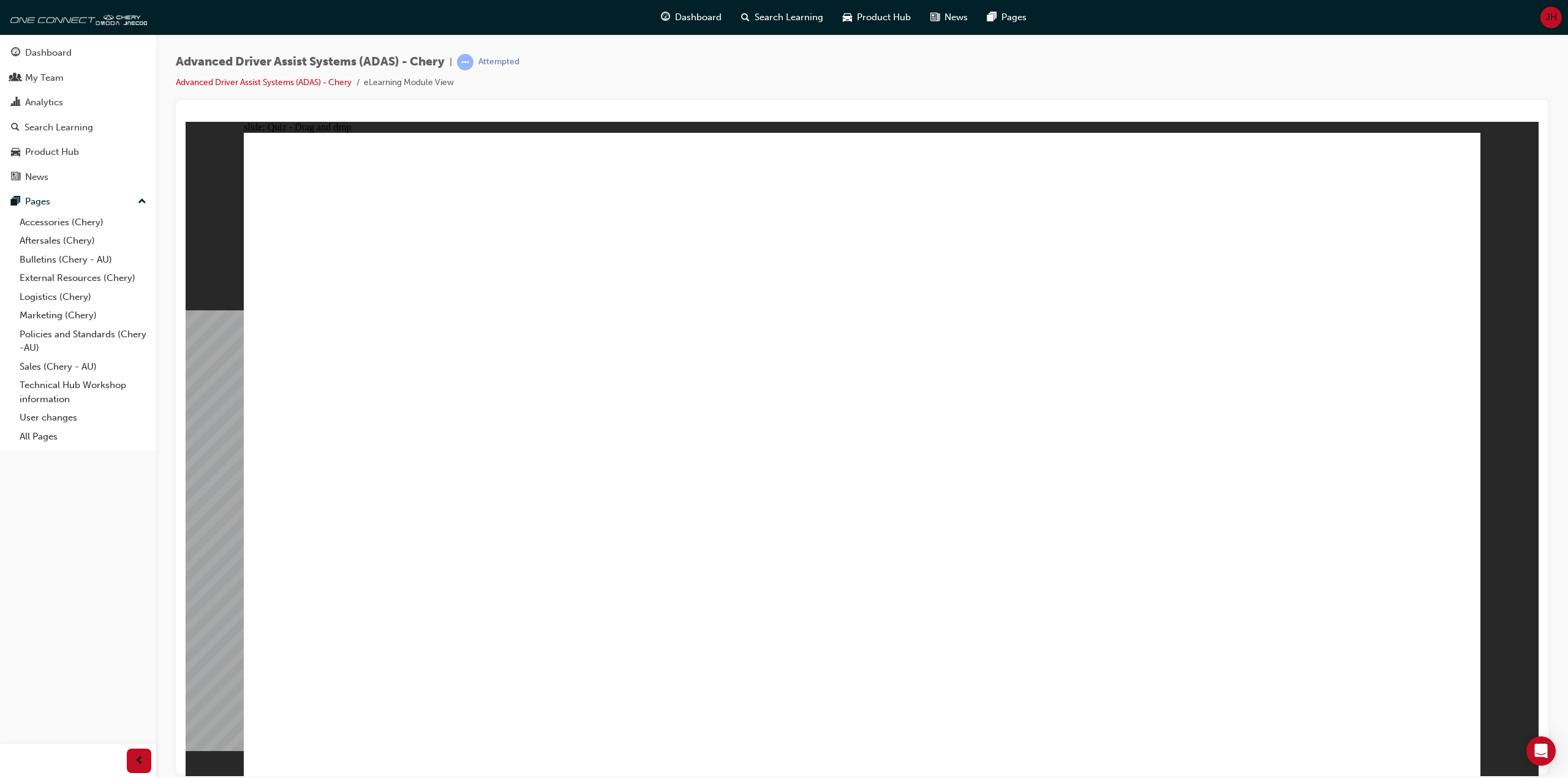
checkbox input "true"
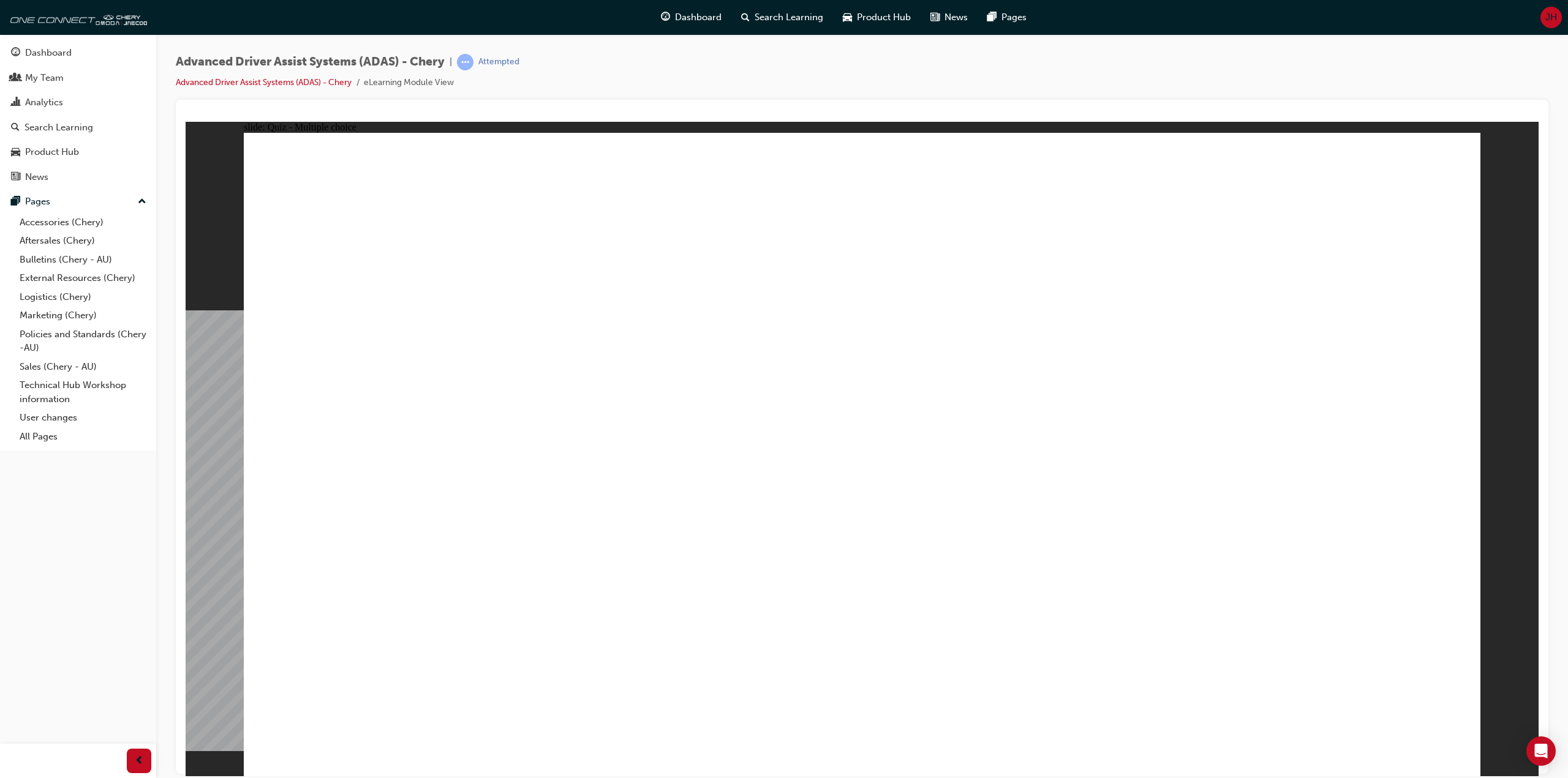
checkbox input "true"
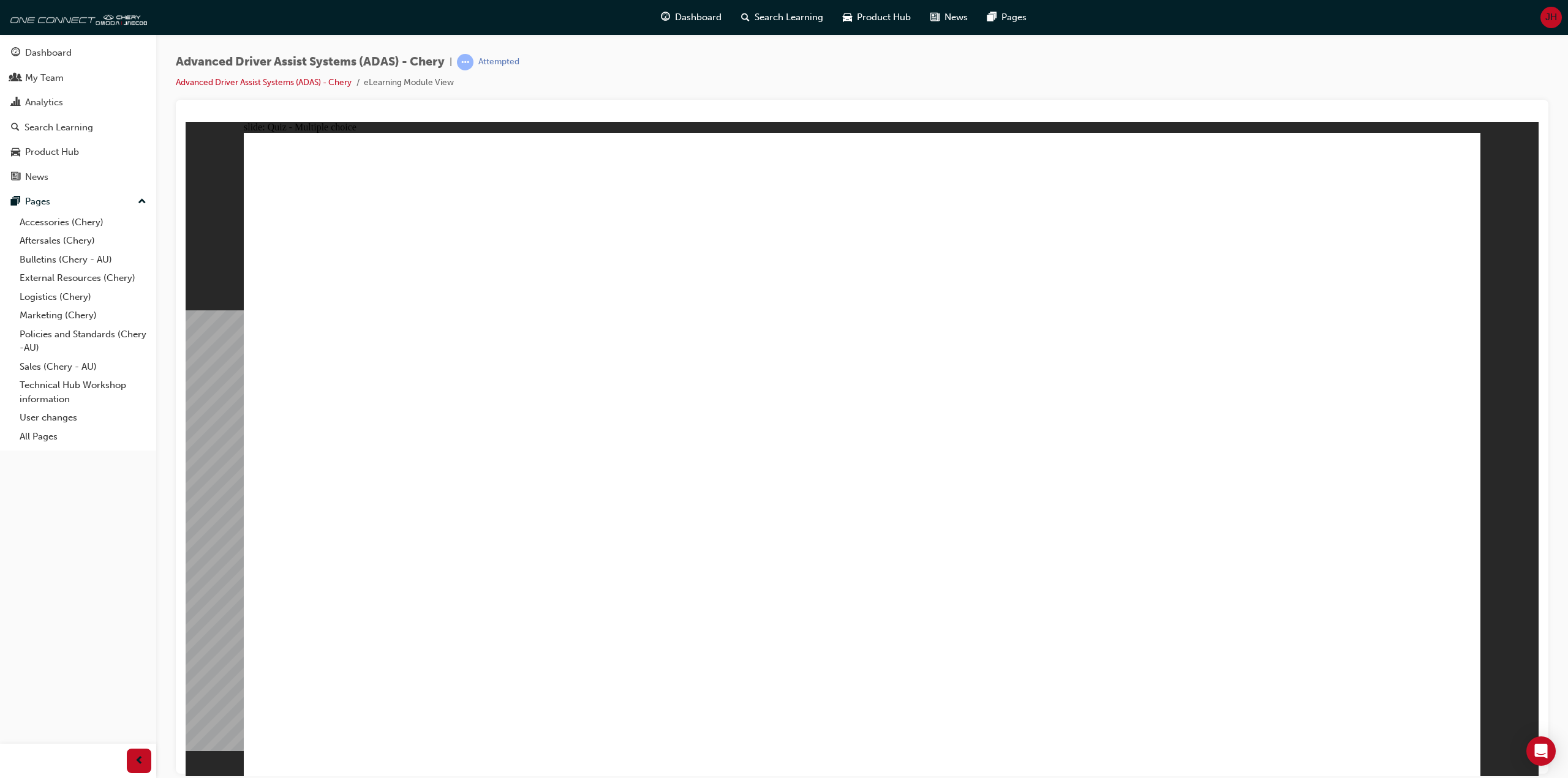
checkbox input "true"
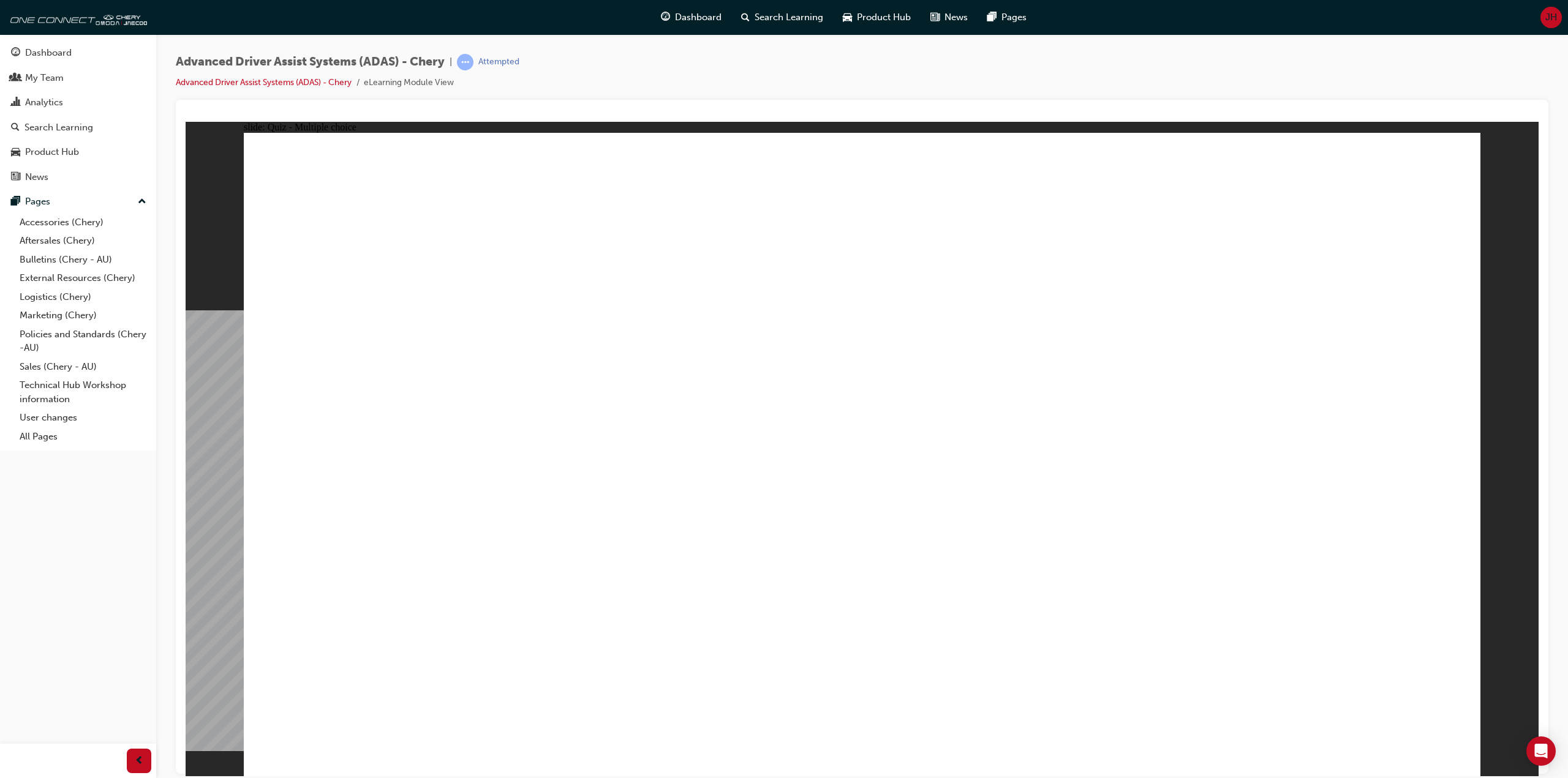
drag, startPoint x: 883, startPoint y: 210, endPoint x: 907, endPoint y: 542, distance: 332.9
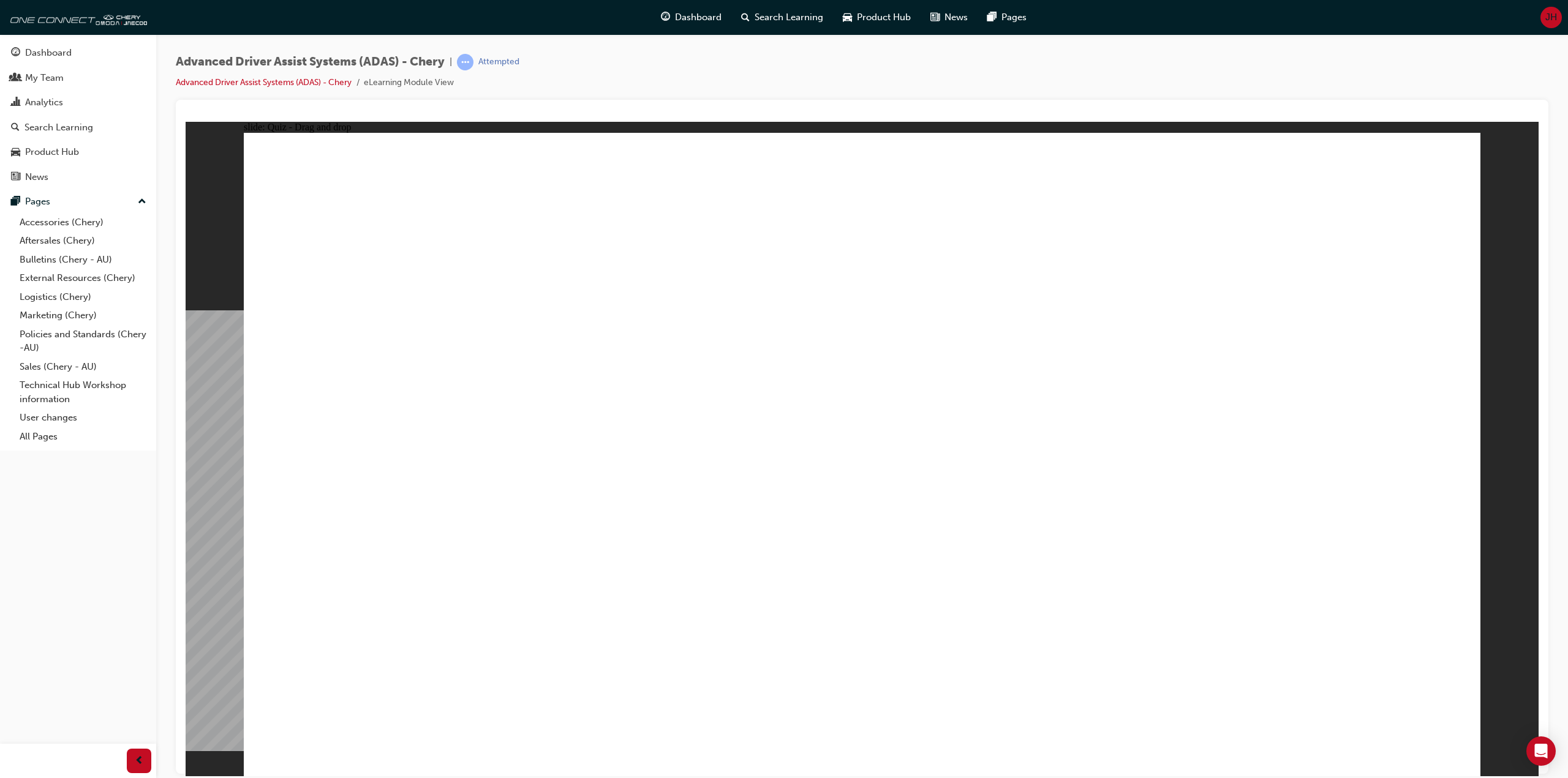
drag, startPoint x: 475, startPoint y: 564, endPoint x: 750, endPoint y: 286, distance: 391.0
drag, startPoint x: 578, startPoint y: 659, endPoint x: 845, endPoint y: 352, distance: 406.9
drag, startPoint x: 797, startPoint y: 595, endPoint x: 833, endPoint y: 322, distance: 275.4
drag, startPoint x: 1007, startPoint y: 536, endPoint x: 929, endPoint y: 344, distance: 207.2
drag, startPoint x: 924, startPoint y: 414, endPoint x: 1148, endPoint y: 589, distance: 284.3
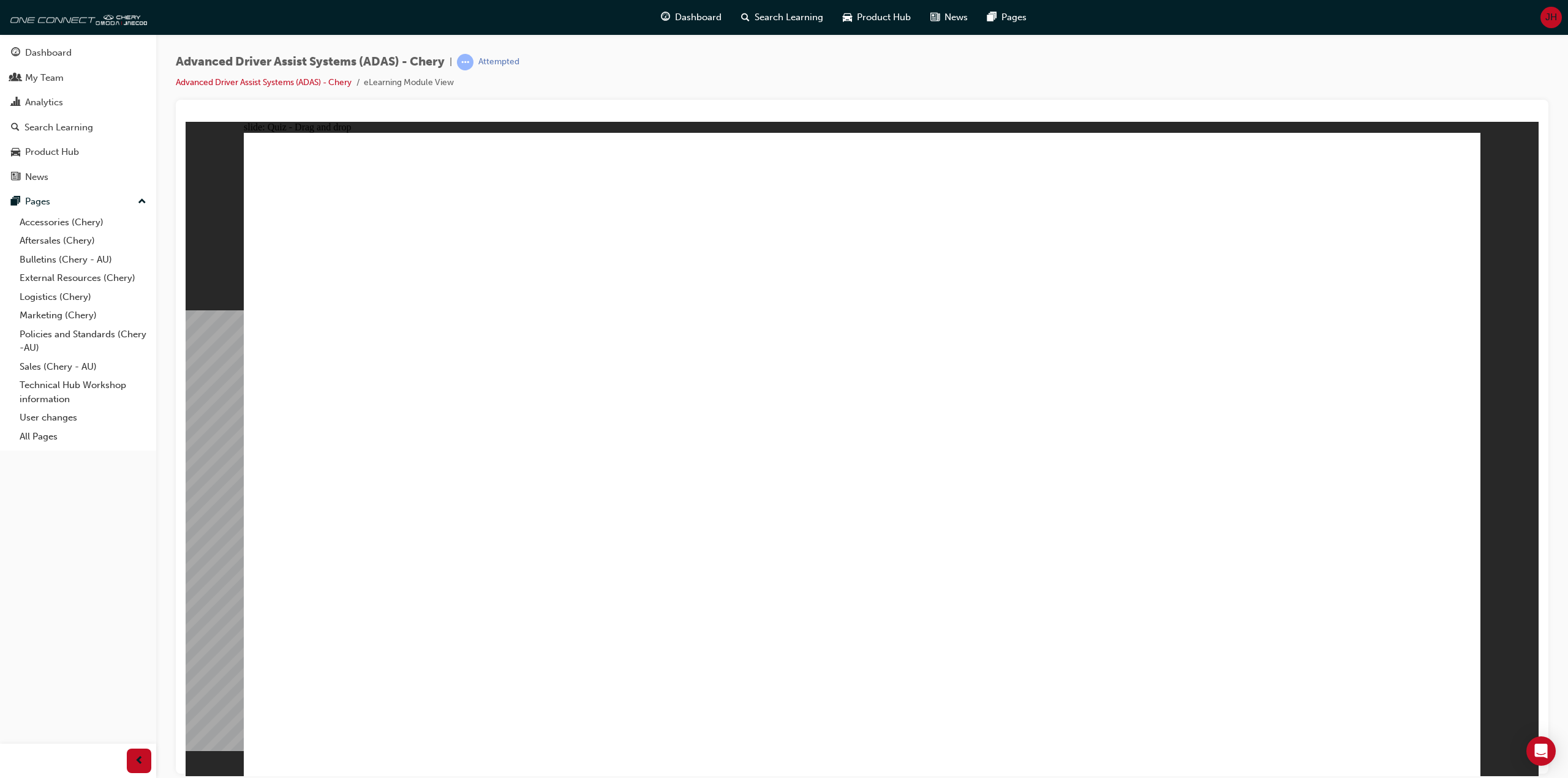
click at [626, 84] on div "Advanced Driver Assist Systems (ADAS) - Chery | Attempted Advanced Driver Assis…" at bounding box center [862, 76] width 1372 height 46
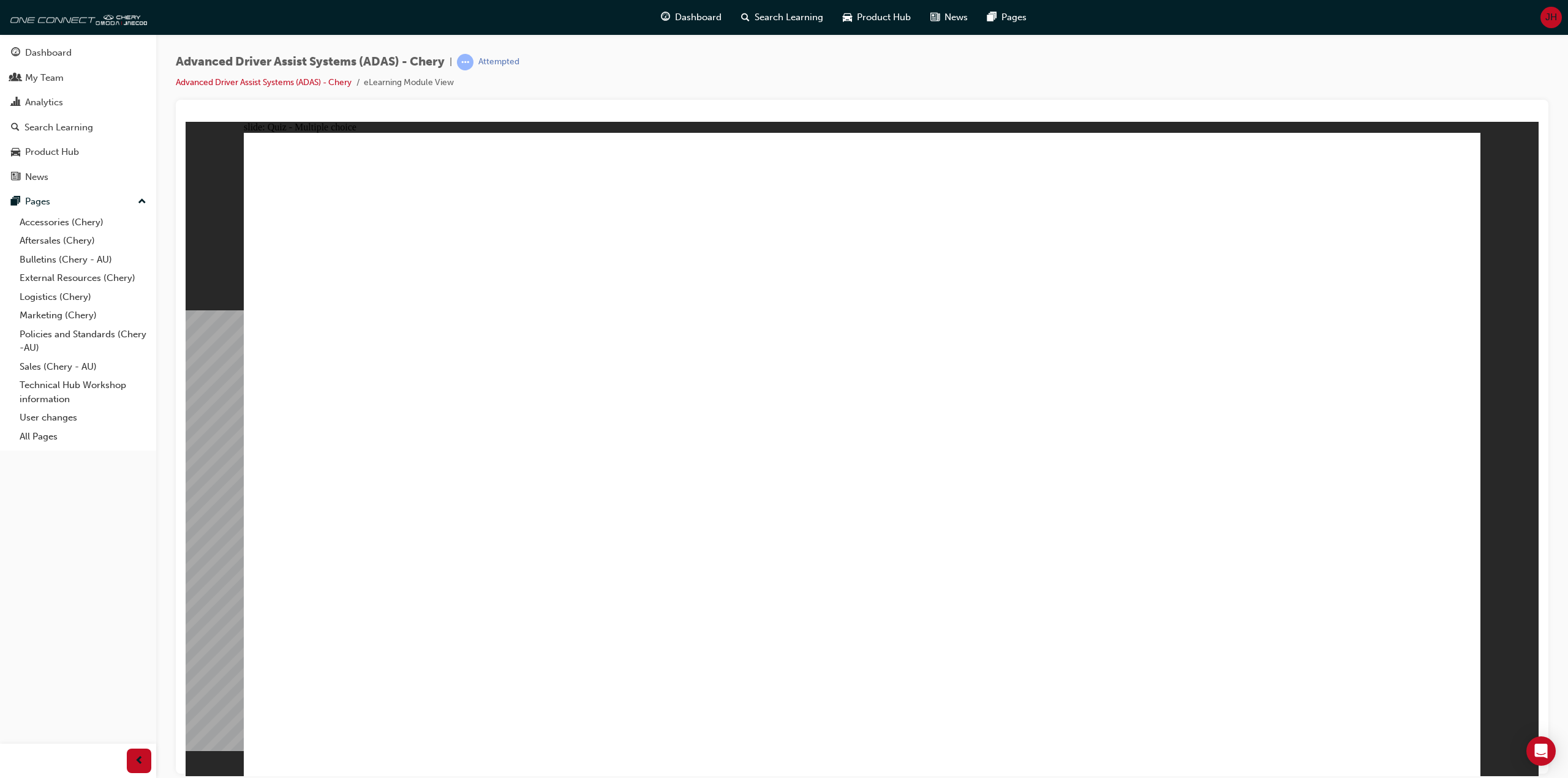
click at [626, 84] on div "Advanced Driver Assist Systems (ADAS) - Chery | Attempted Advanced Driver Assis…" at bounding box center [862, 76] width 1372 height 46
checkbox input "true"
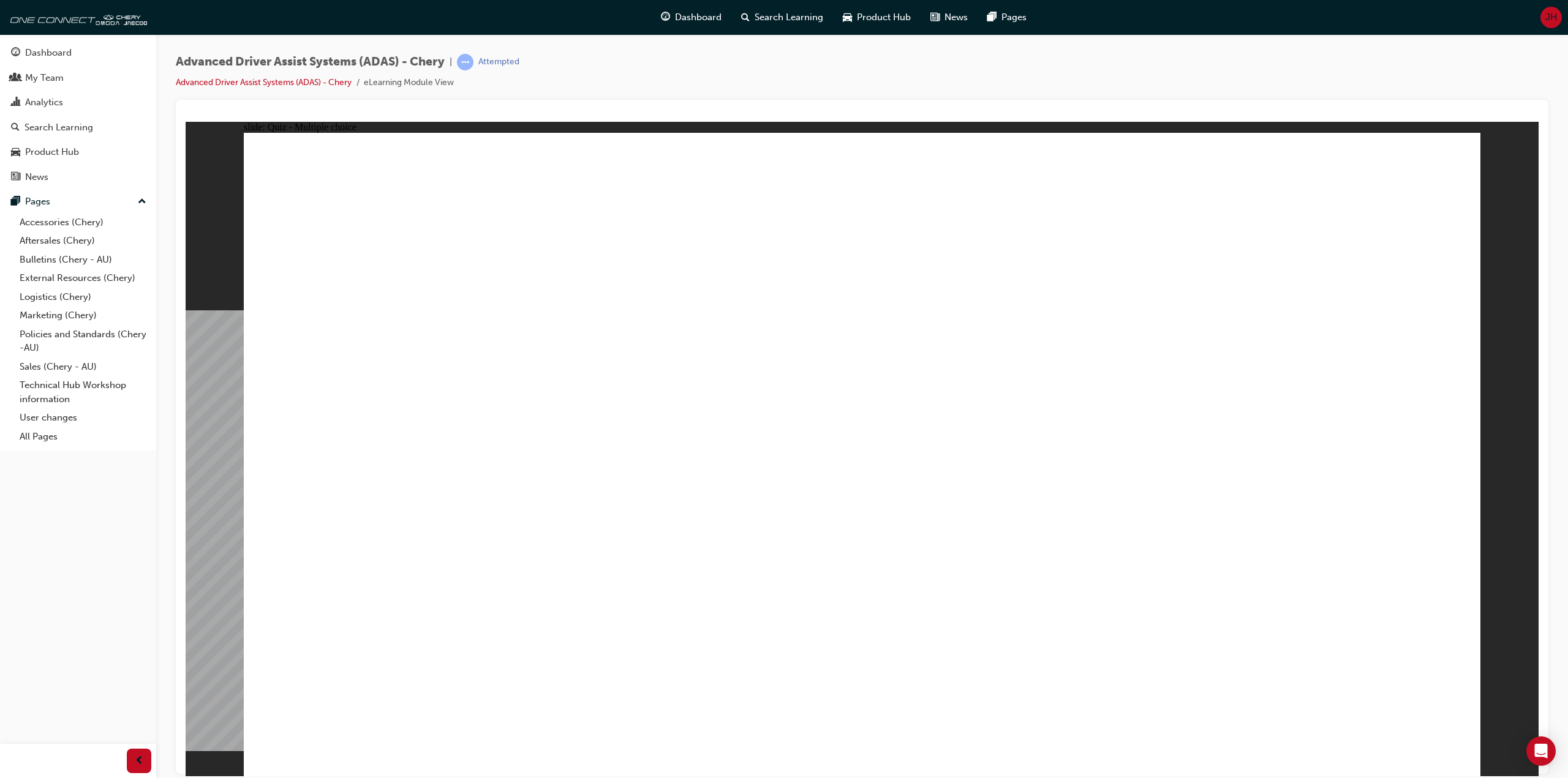
checkbox input "true"
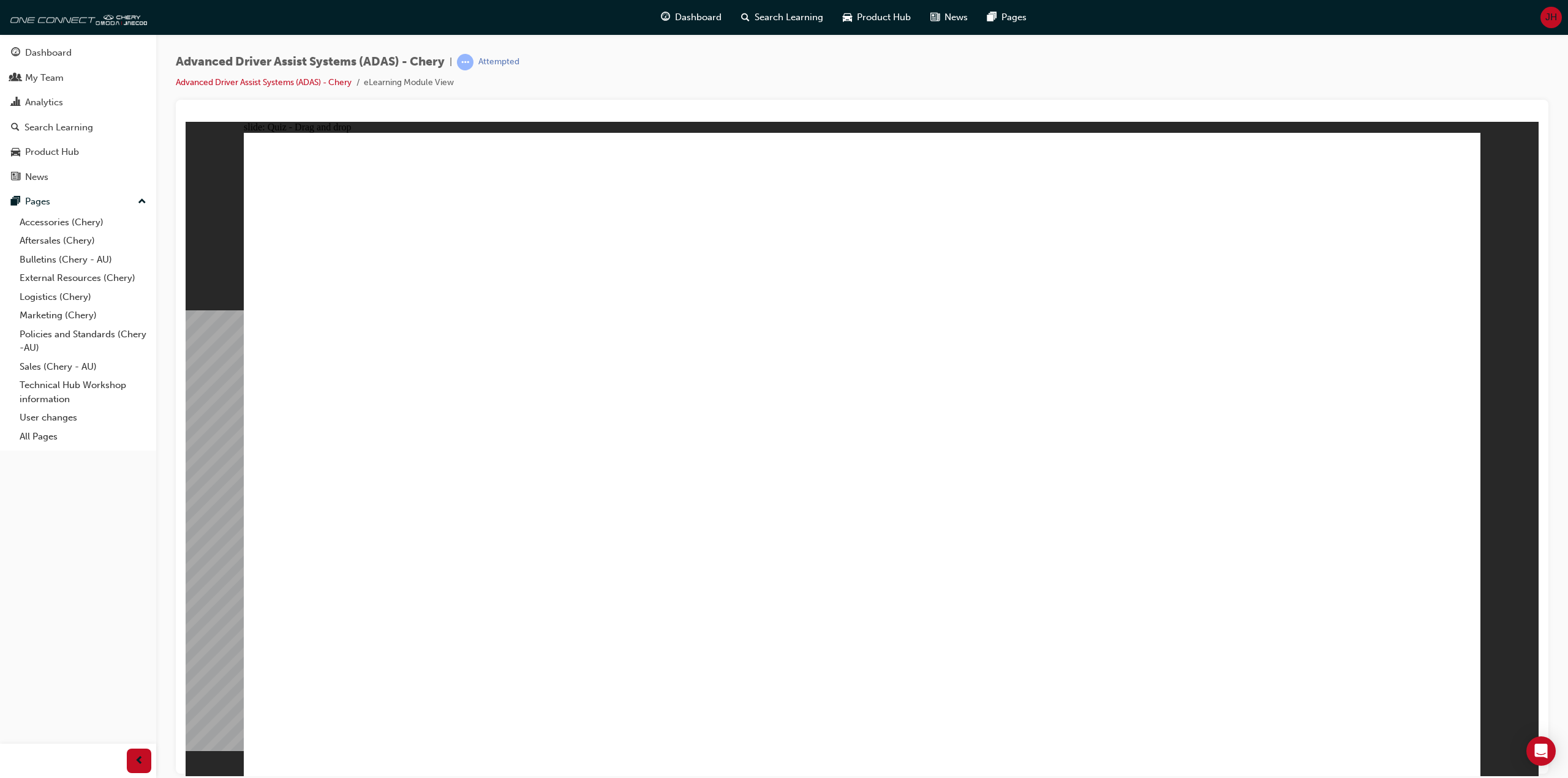
drag, startPoint x: 879, startPoint y: 222, endPoint x: 881, endPoint y: 550, distance: 328.0
drag, startPoint x: 1206, startPoint y: 646, endPoint x: 898, endPoint y: 241, distance: 508.8
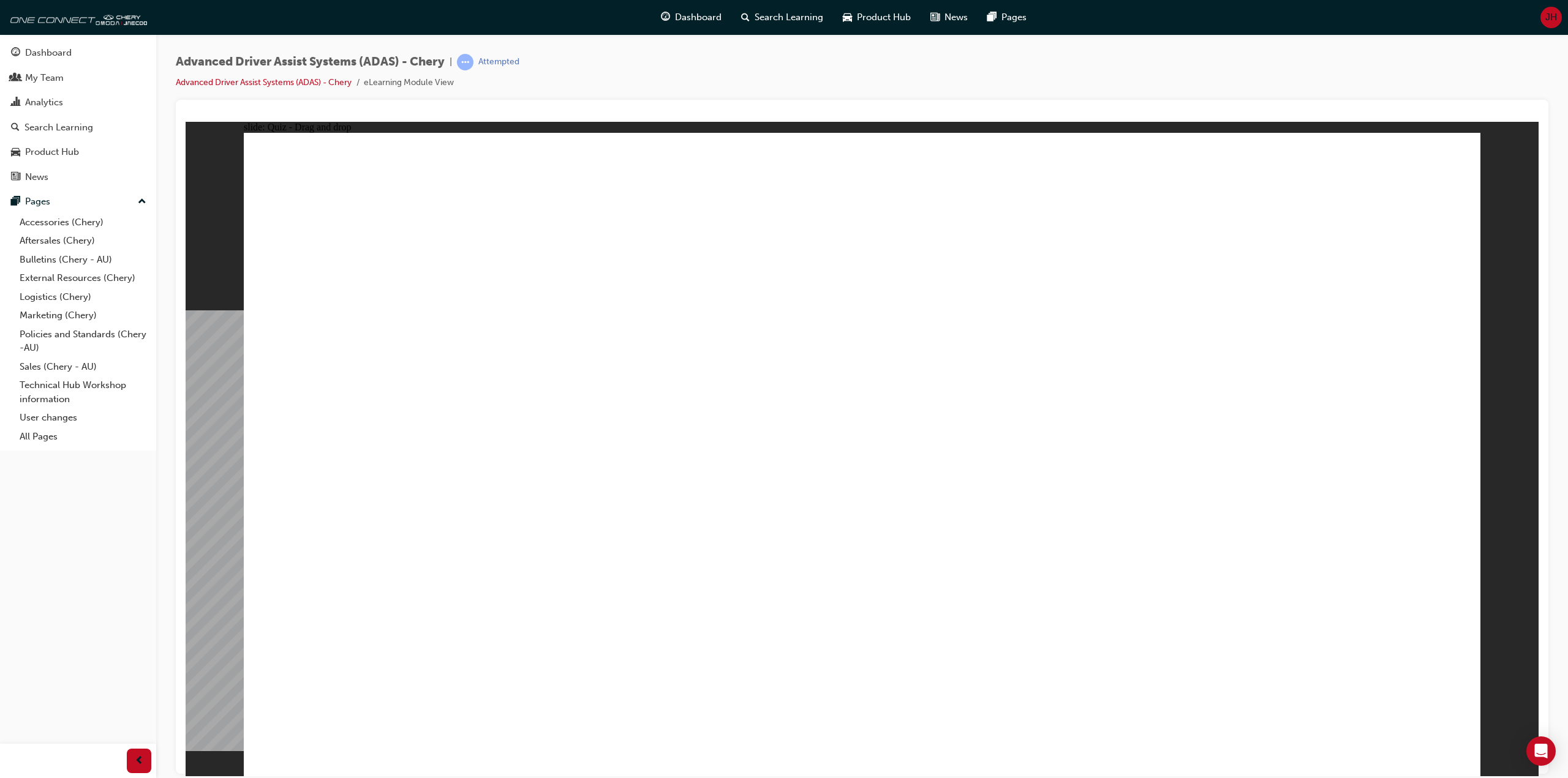
drag, startPoint x: 1049, startPoint y: 575, endPoint x: 1207, endPoint y: 325, distance: 295.7
drag, startPoint x: 847, startPoint y: 621, endPoint x: 1132, endPoint y: 379, distance: 373.9
drag, startPoint x: 640, startPoint y: 657, endPoint x: 1243, endPoint y: 343, distance: 679.9
drag, startPoint x: 427, startPoint y: 655, endPoint x: 1358, endPoint y: 376, distance: 971.9
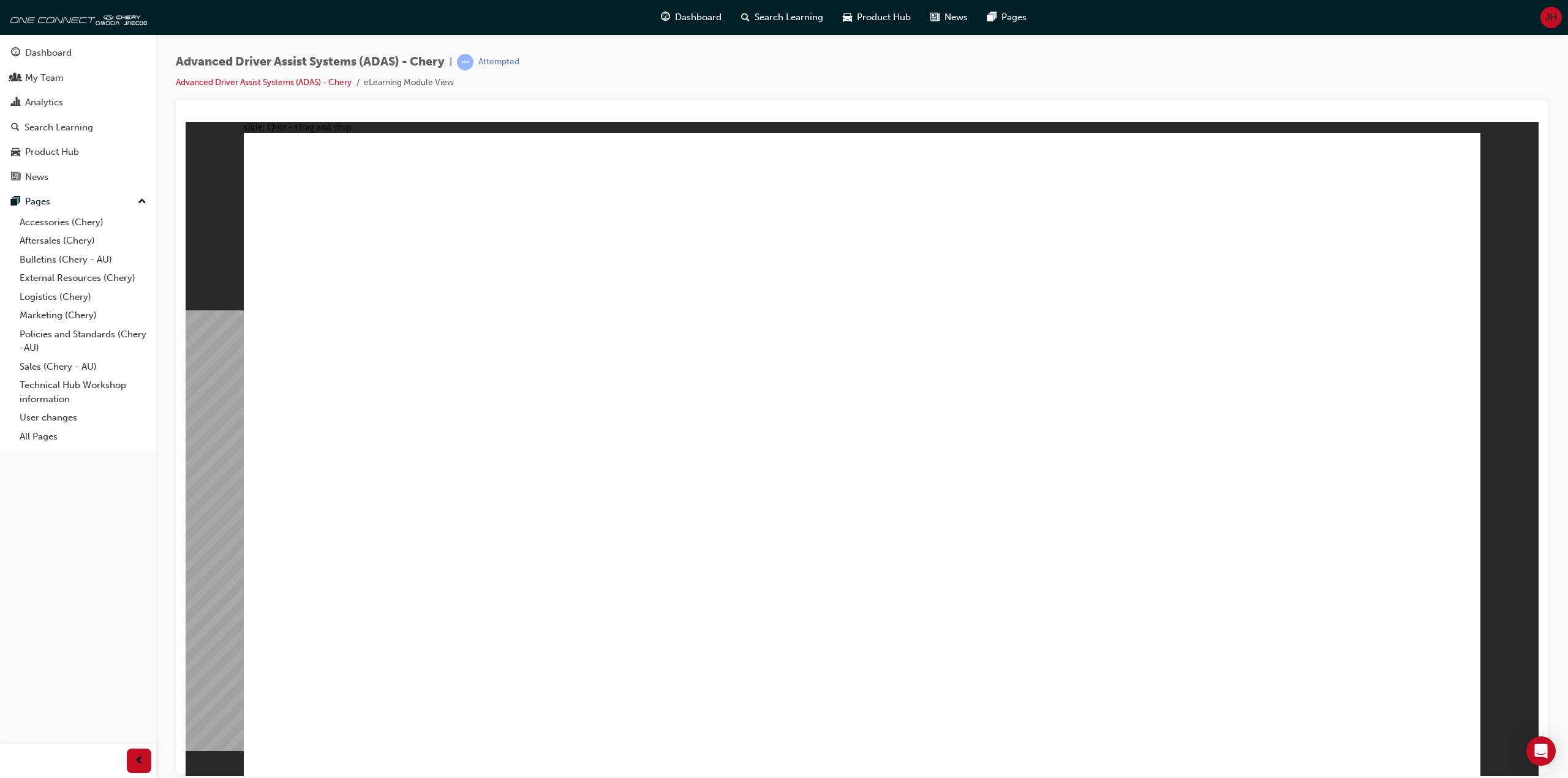
click at [698, 52] on div "Advanced Driver Assist Systems (ADAS) - Chery | Attempted Advanced Driver Assis…" at bounding box center [862, 390] width 1412 height 713
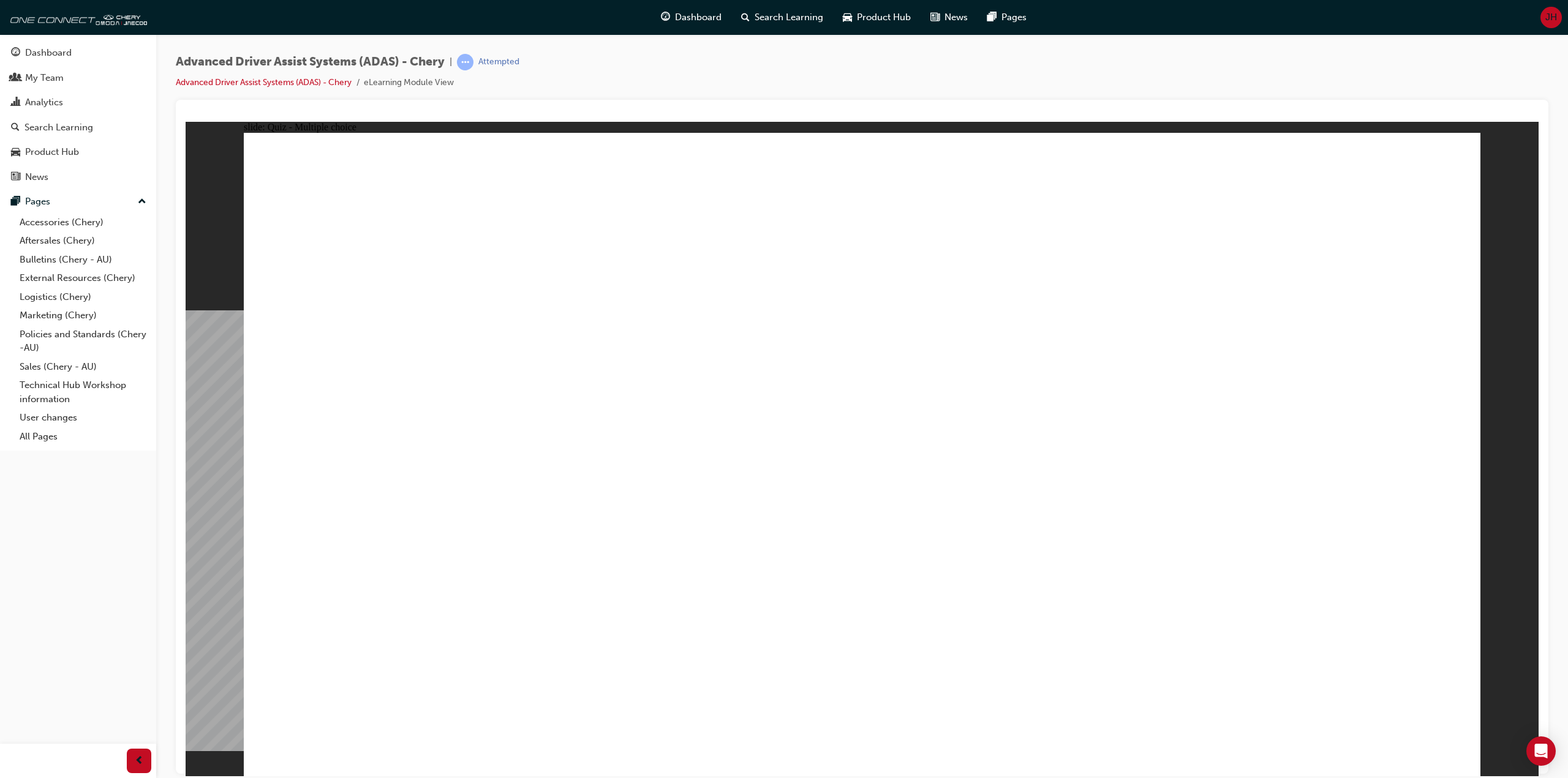
checkbox input "true"
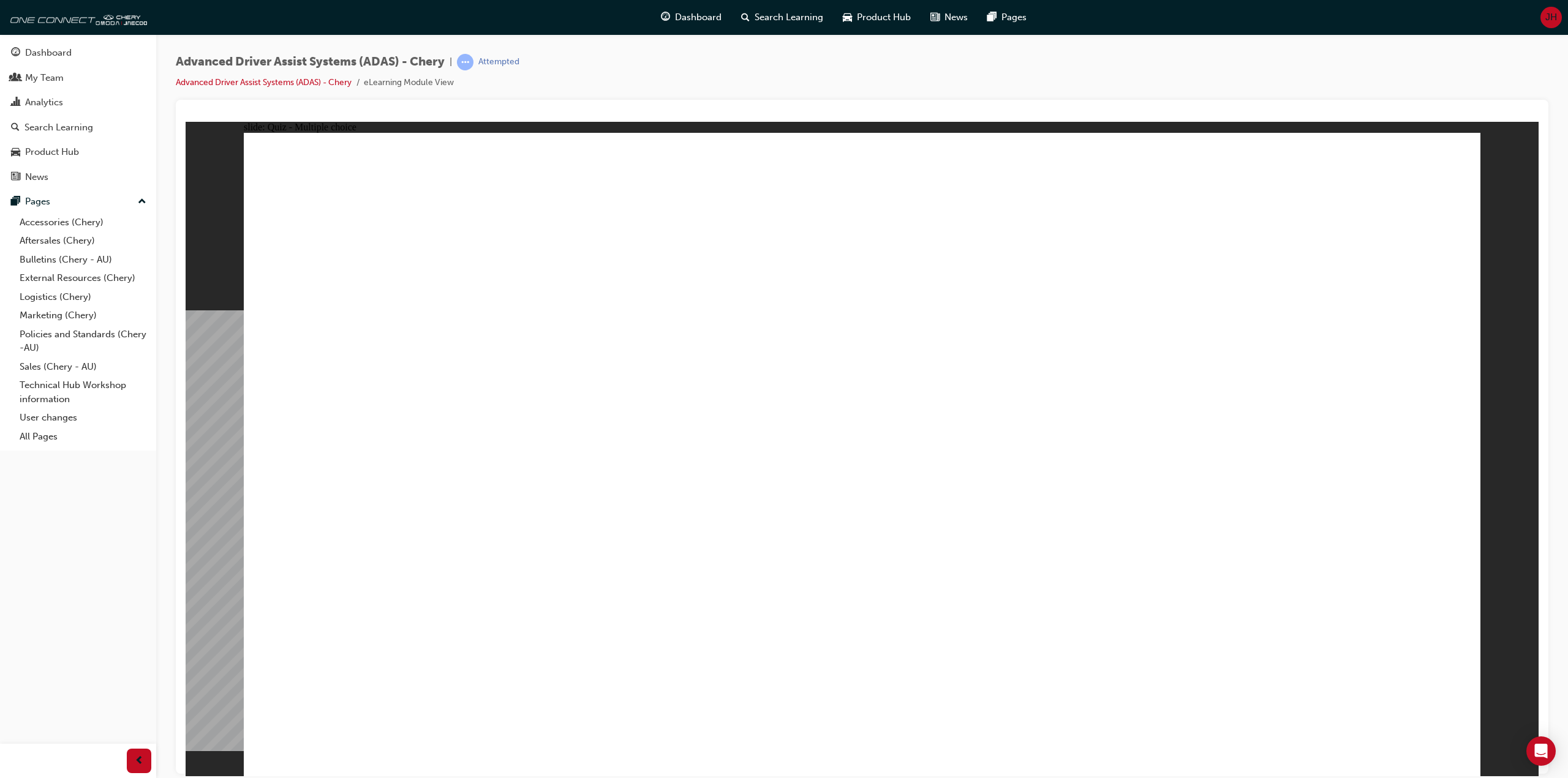
checkbox input "true"
click at [696, 69] on div "Advanced Driver Assist Systems (ADAS) - Chery | Attempted Advanced Driver Assis…" at bounding box center [862, 76] width 1372 height 46
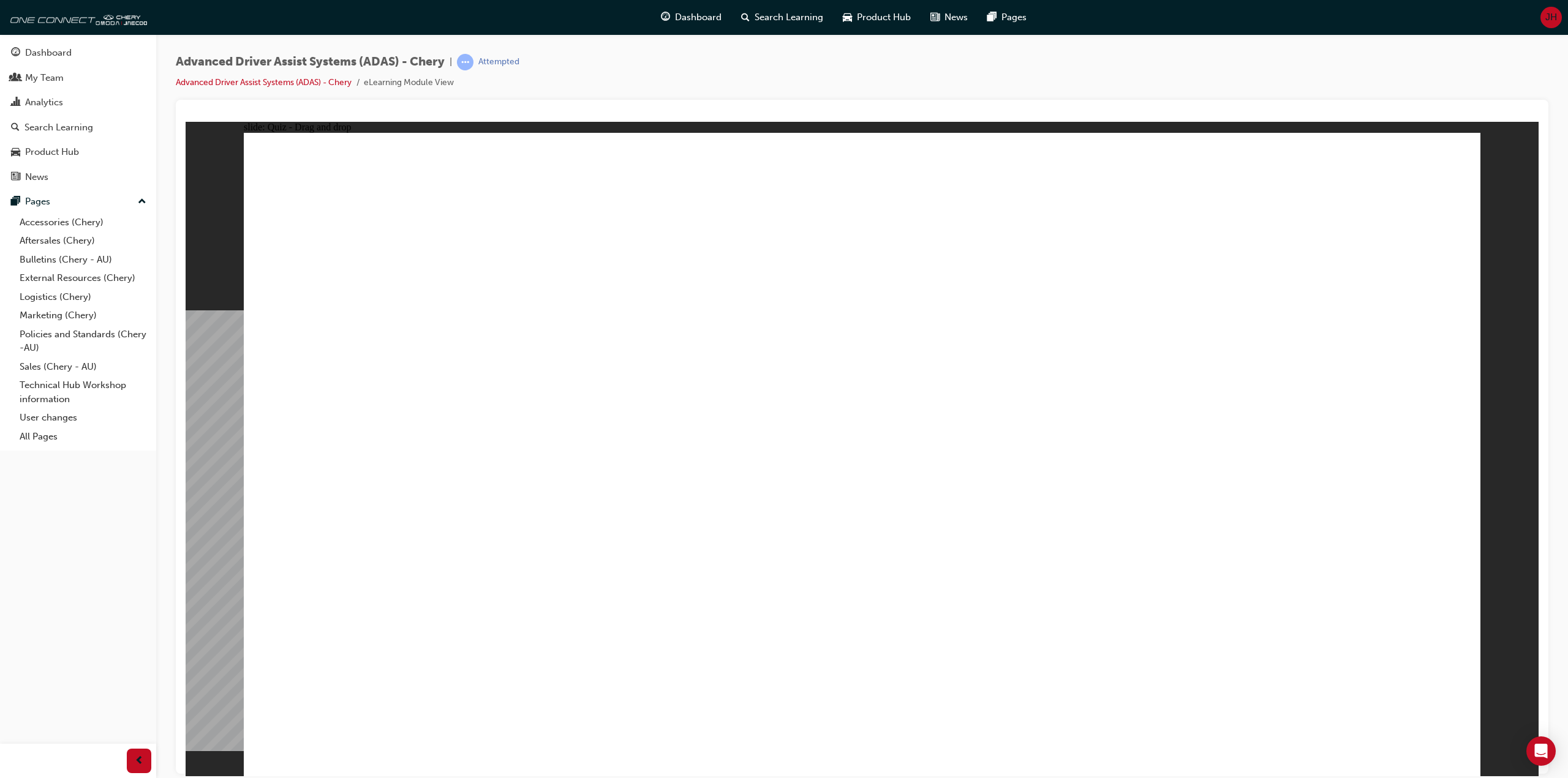
drag, startPoint x: 603, startPoint y: 57, endPoint x: 696, endPoint y: 69, distance: 93.8
click at [696, 69] on div "Advanced Driver Assist Systems (ADAS) - Chery | Attempted Advanced Driver Assis…" at bounding box center [862, 76] width 1372 height 46
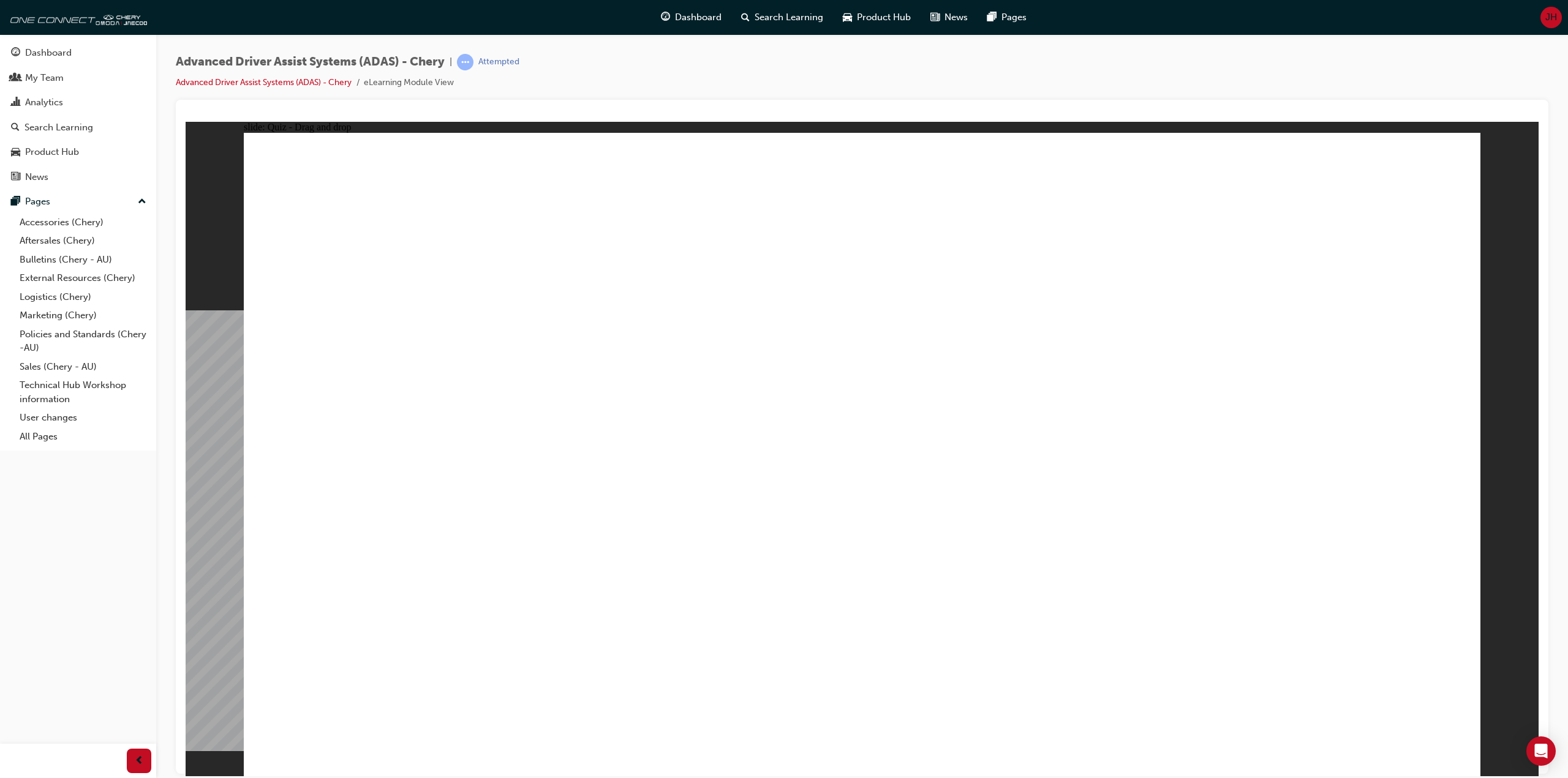
click at [696, 69] on div "Advanced Driver Assist Systems (ADAS) - Chery | Attempted Advanced Driver Assis…" at bounding box center [862, 76] width 1372 height 46
drag, startPoint x: 879, startPoint y: 213, endPoint x: 918, endPoint y: 581, distance: 370.1
click at [638, 74] on div "Advanced Driver Assist Systems (ADAS) - Chery | Attempted Advanced Driver Assis…" at bounding box center [862, 76] width 1372 height 46
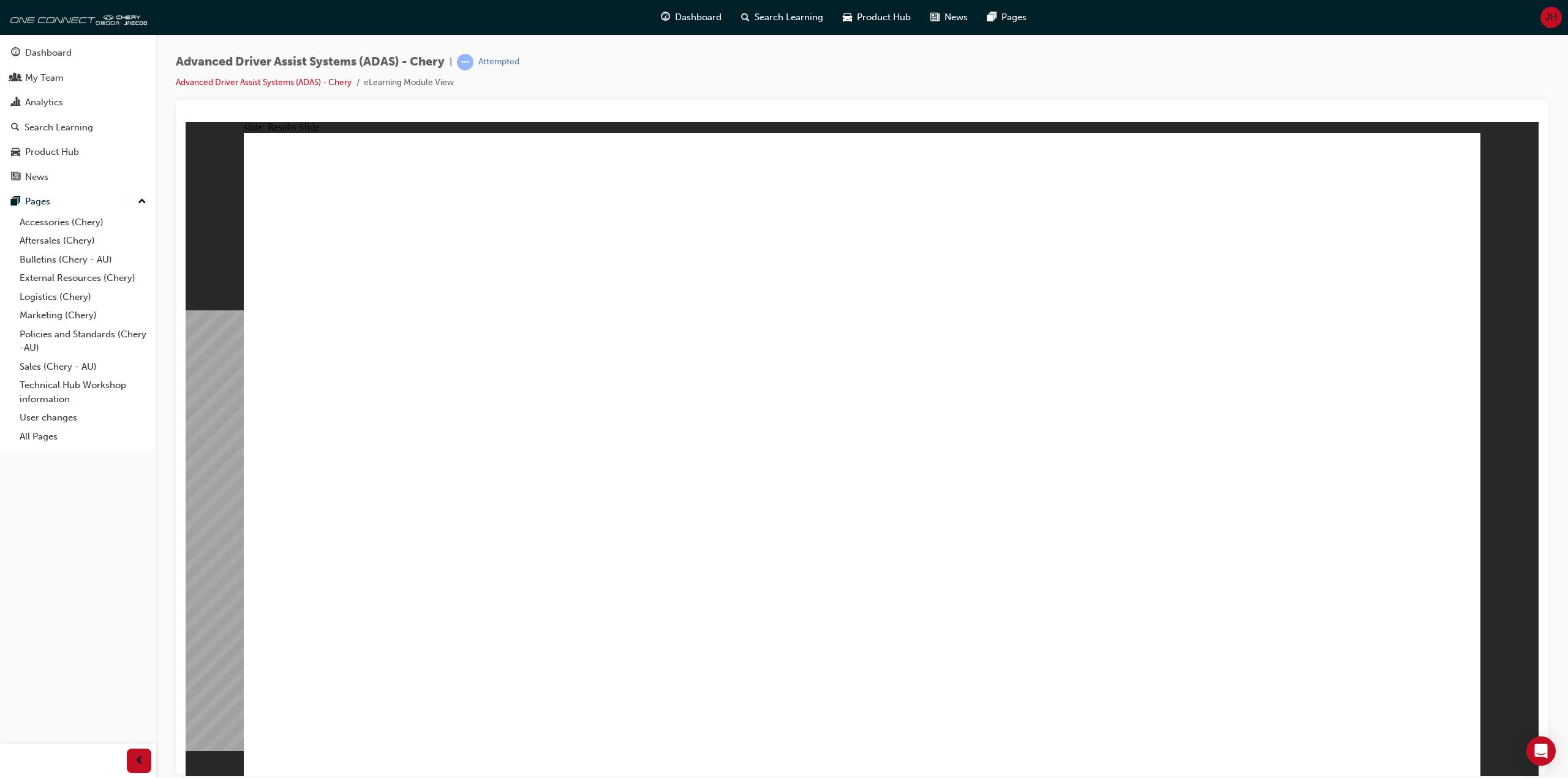
drag, startPoint x: 638, startPoint y: 74, endPoint x: 640, endPoint y: 9, distance: 65.0
click at [639, 31] on div "Dashboard Search Learning Product Hub News Pages JH" at bounding box center [784, 17] width 1568 height 35
drag, startPoint x: 1164, startPoint y: 643, endPoint x: 786, endPoint y: 233, distance: 557.7
drag, startPoint x: 822, startPoint y: 222, endPoint x: 904, endPoint y: 639, distance: 425.0
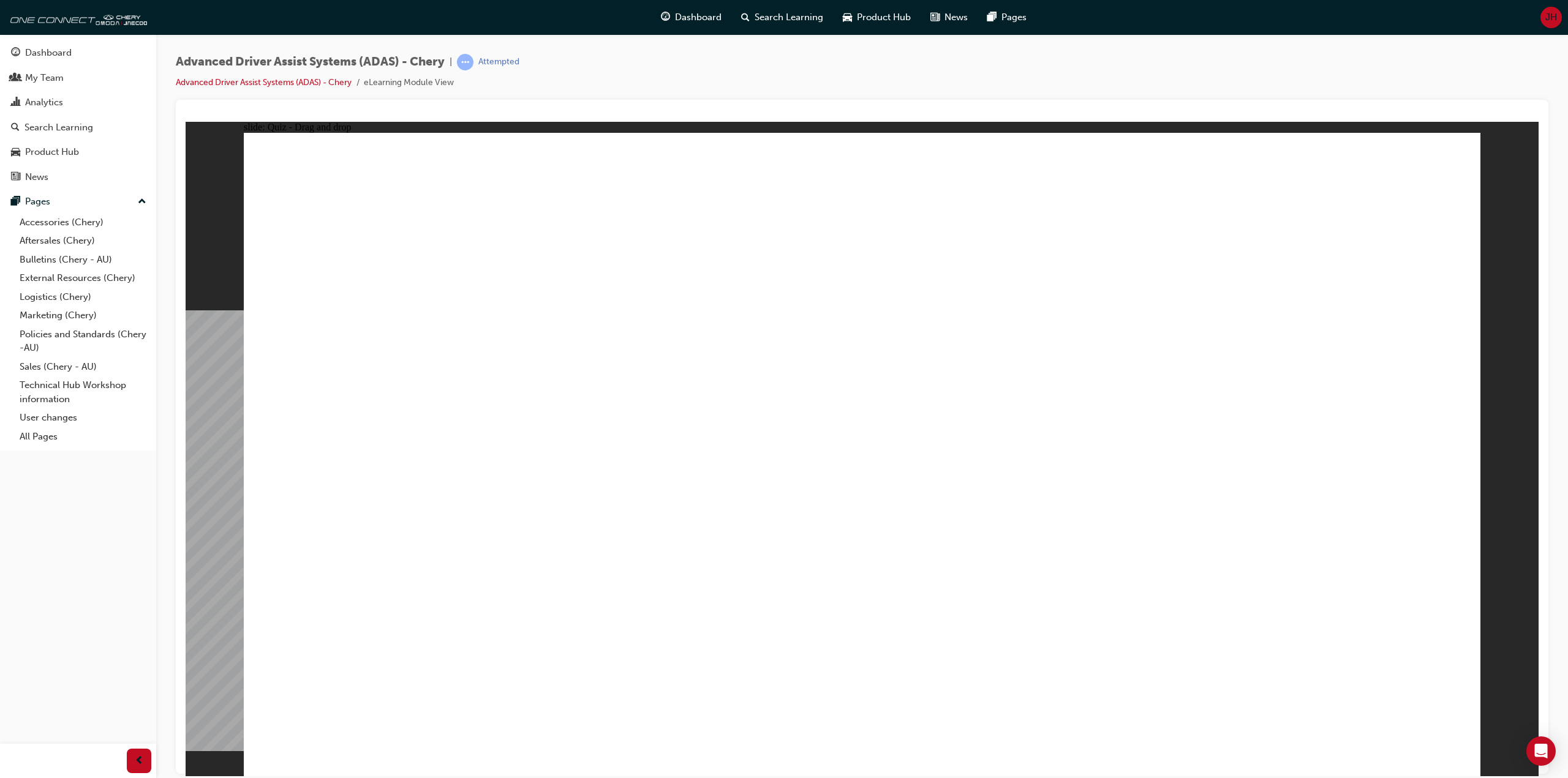
drag, startPoint x: 897, startPoint y: 585, endPoint x: 1326, endPoint y: 338, distance: 495.0
drag, startPoint x: 1004, startPoint y: 647, endPoint x: 833, endPoint y: 209, distance: 470.2
drag, startPoint x: 650, startPoint y: 661, endPoint x: 887, endPoint y: 297, distance: 434.4
drag, startPoint x: 561, startPoint y: 550, endPoint x: 962, endPoint y: 360, distance: 443.7
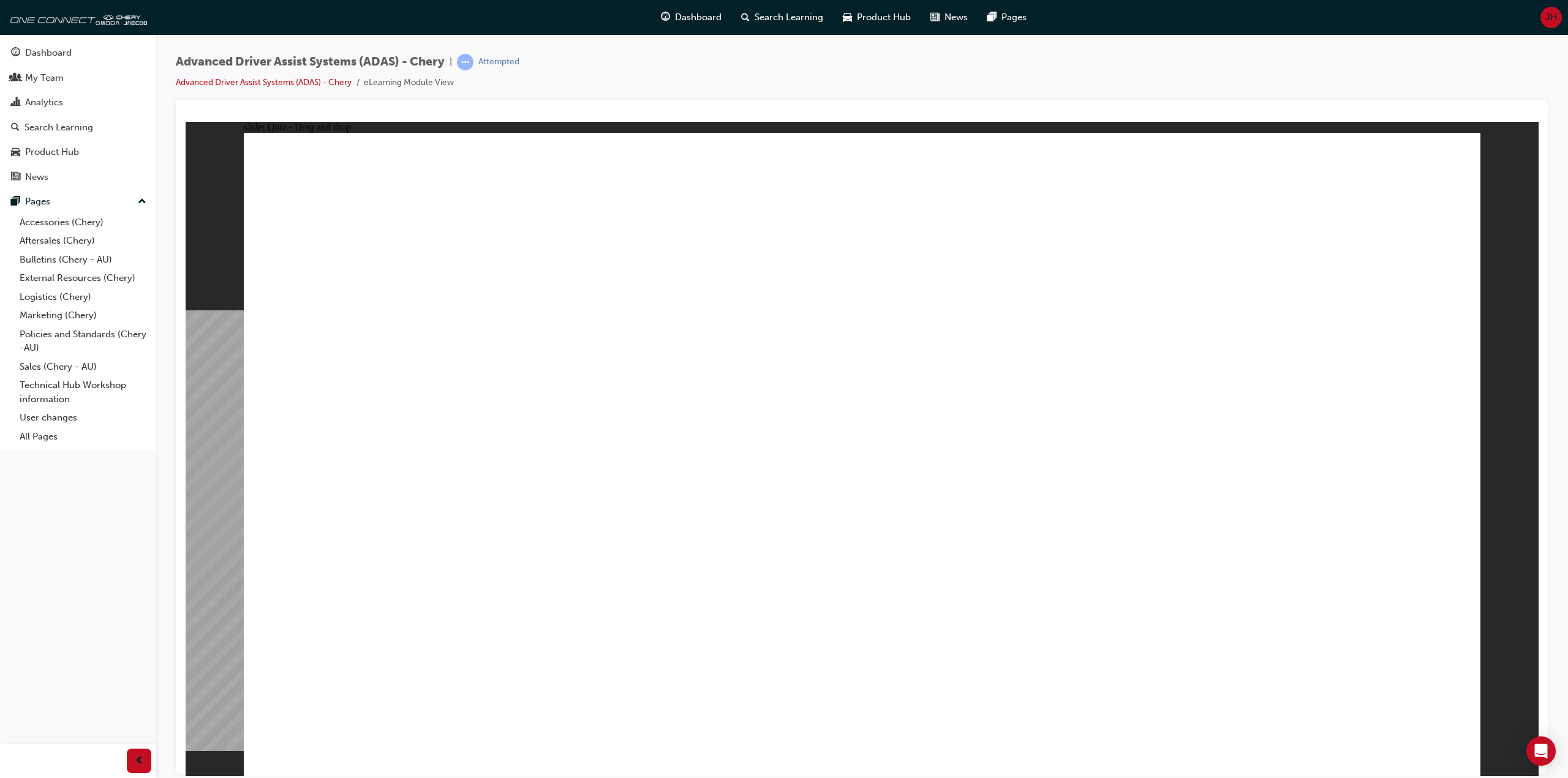
drag, startPoint x: 761, startPoint y: 297, endPoint x: 774, endPoint y: 269, distance: 30.9
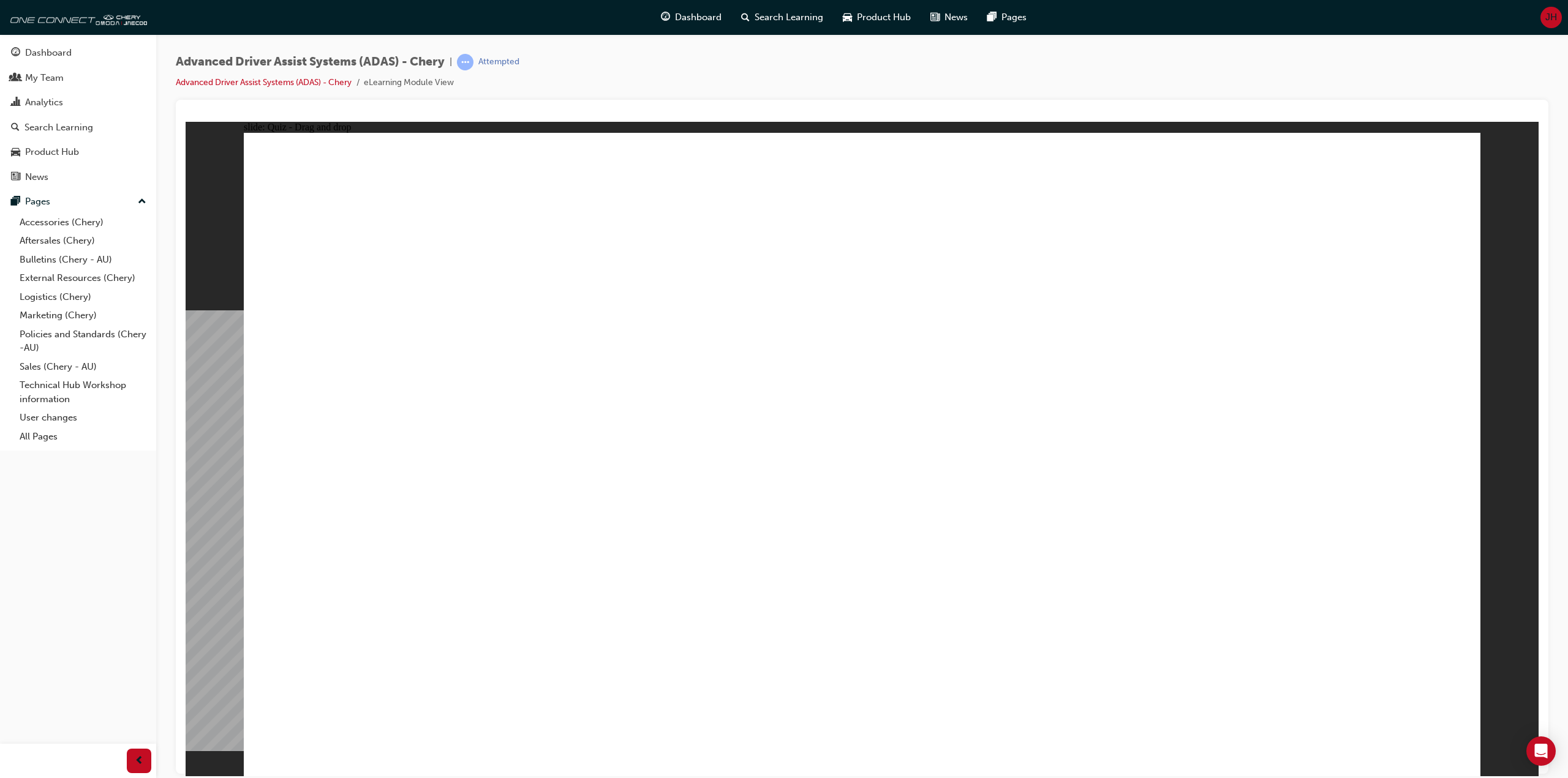
click at [292, 81] on link "Advanced Driver Assist Systems (ADAS) - Chery" at bounding box center [263, 82] width 176 height 10
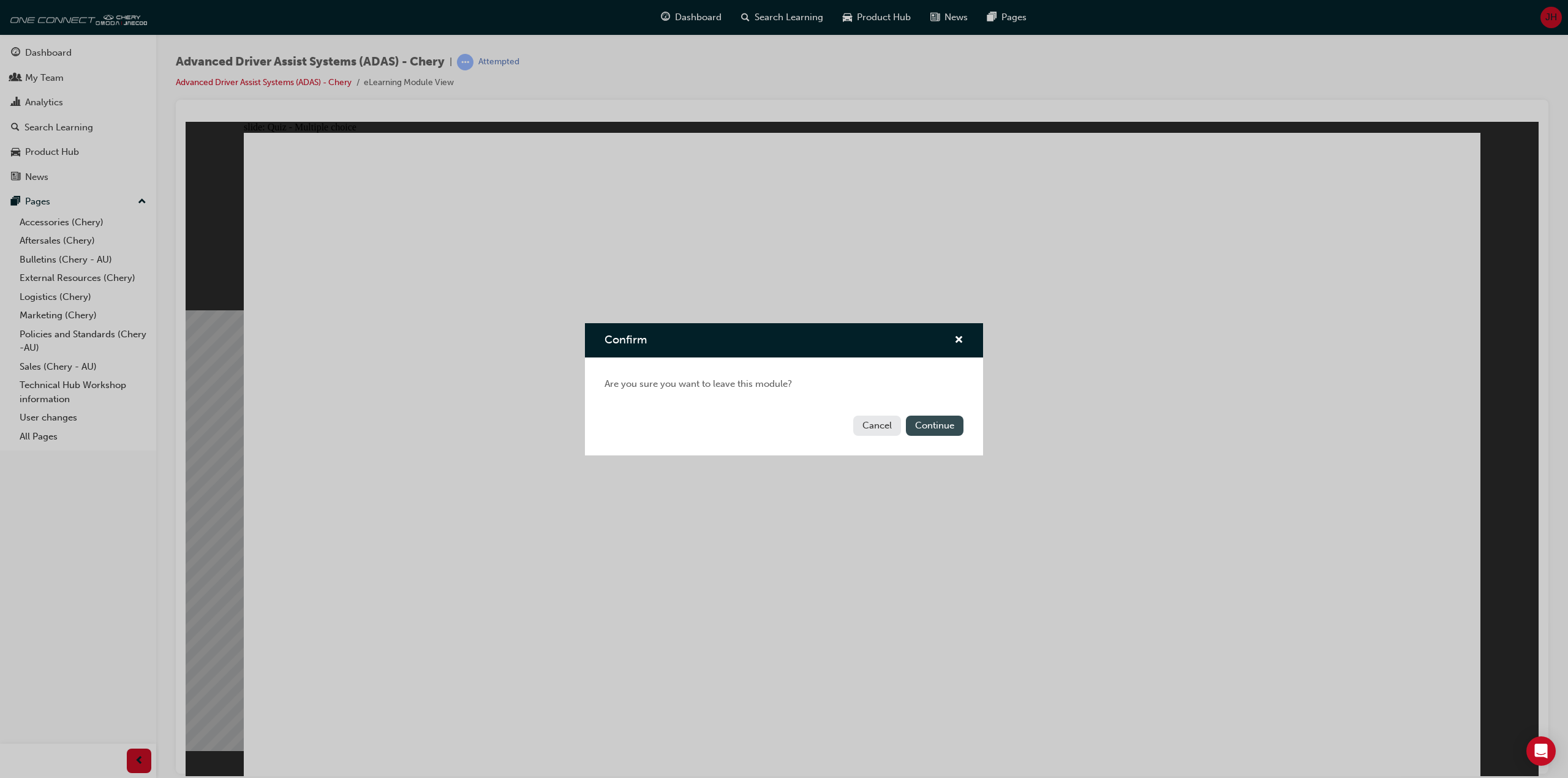
click at [932, 427] on button "Continue" at bounding box center [934, 425] width 57 height 20
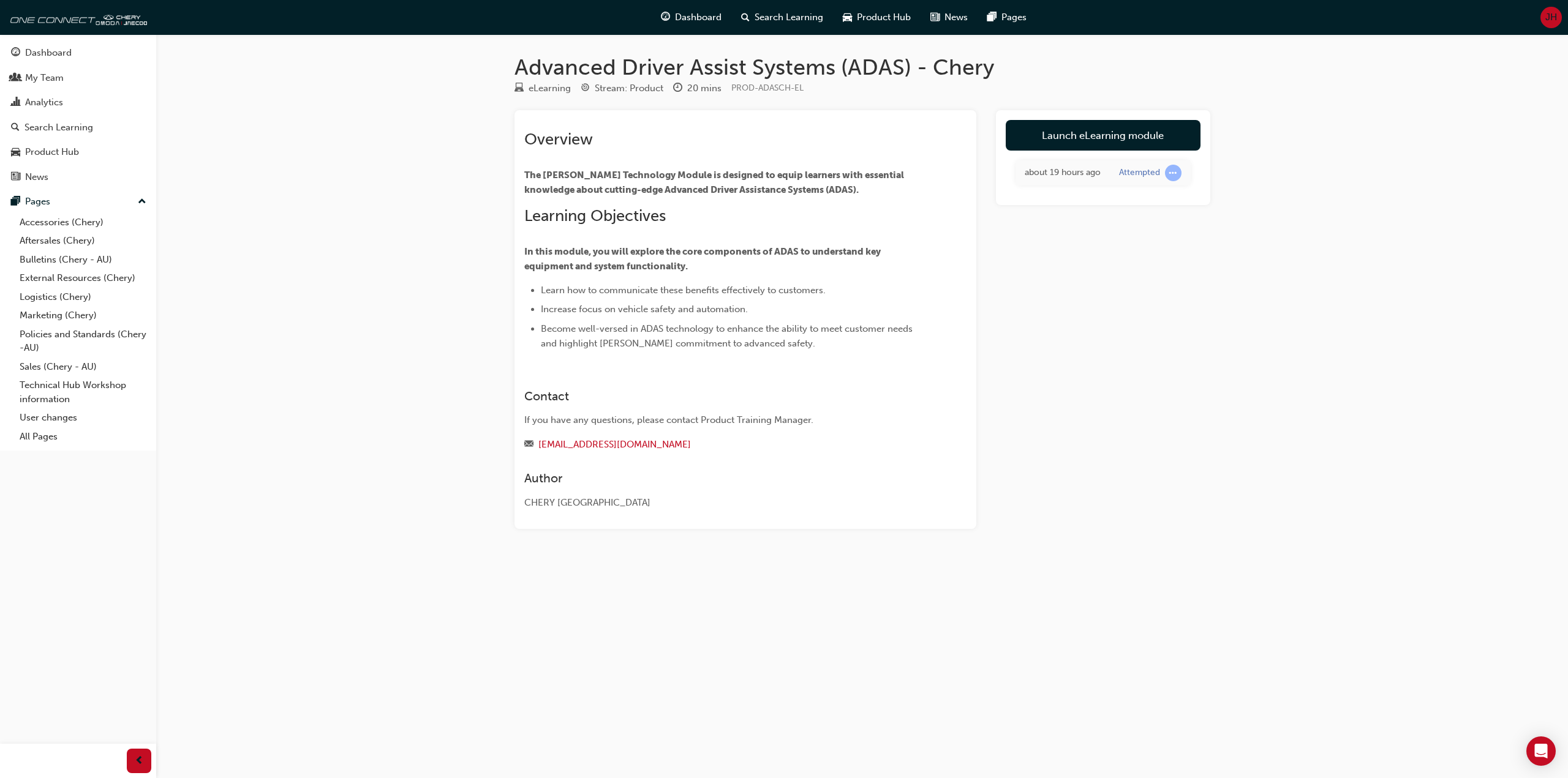
click at [859, 224] on h2 "​ Learning Objectives" at bounding box center [722, 215] width 398 height 20
click at [1050, 140] on link "Launch eLearning module" at bounding box center [1102, 135] width 195 height 31
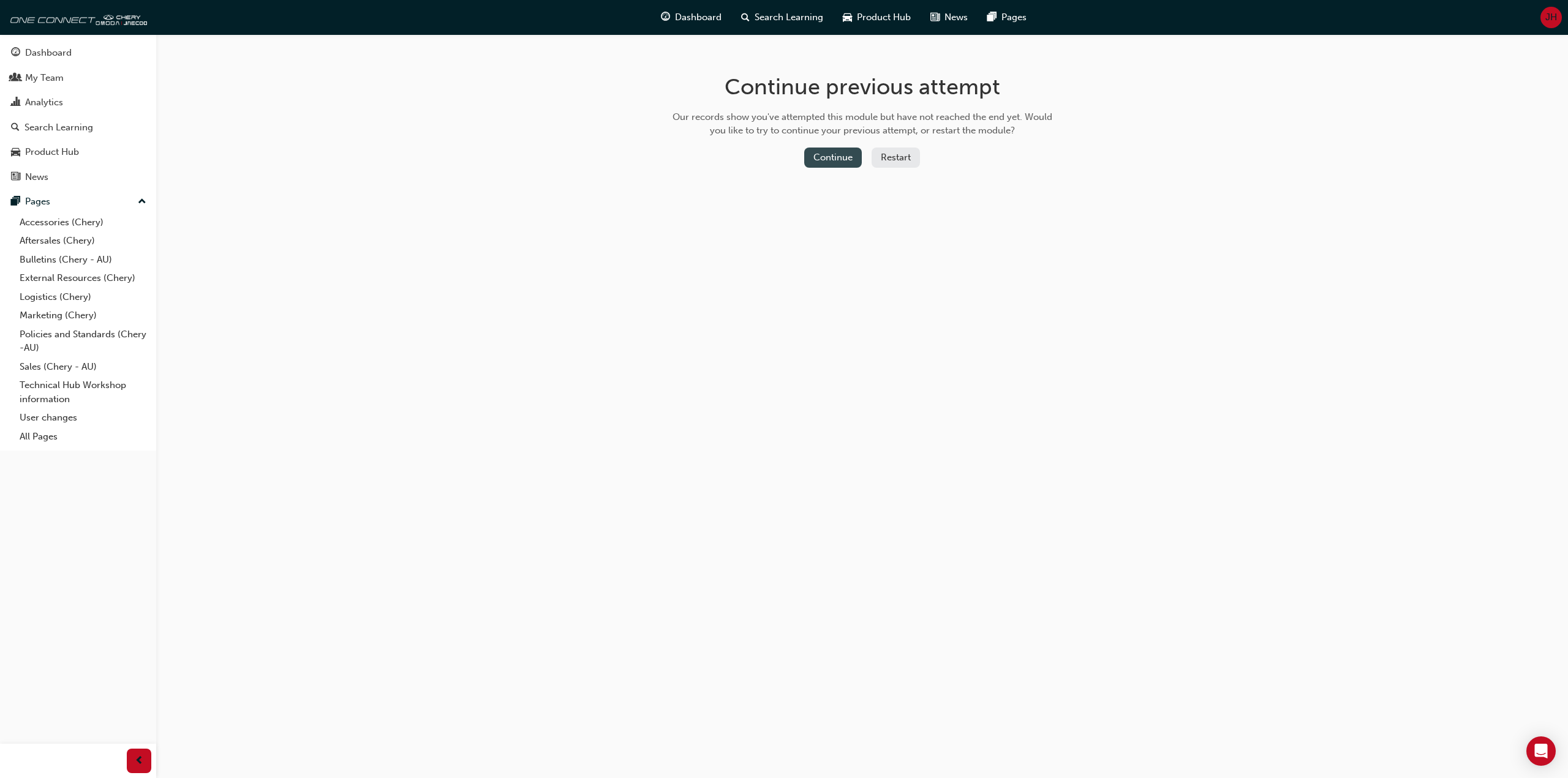
click at [836, 158] on button "Continue" at bounding box center [832, 157] width 57 height 20
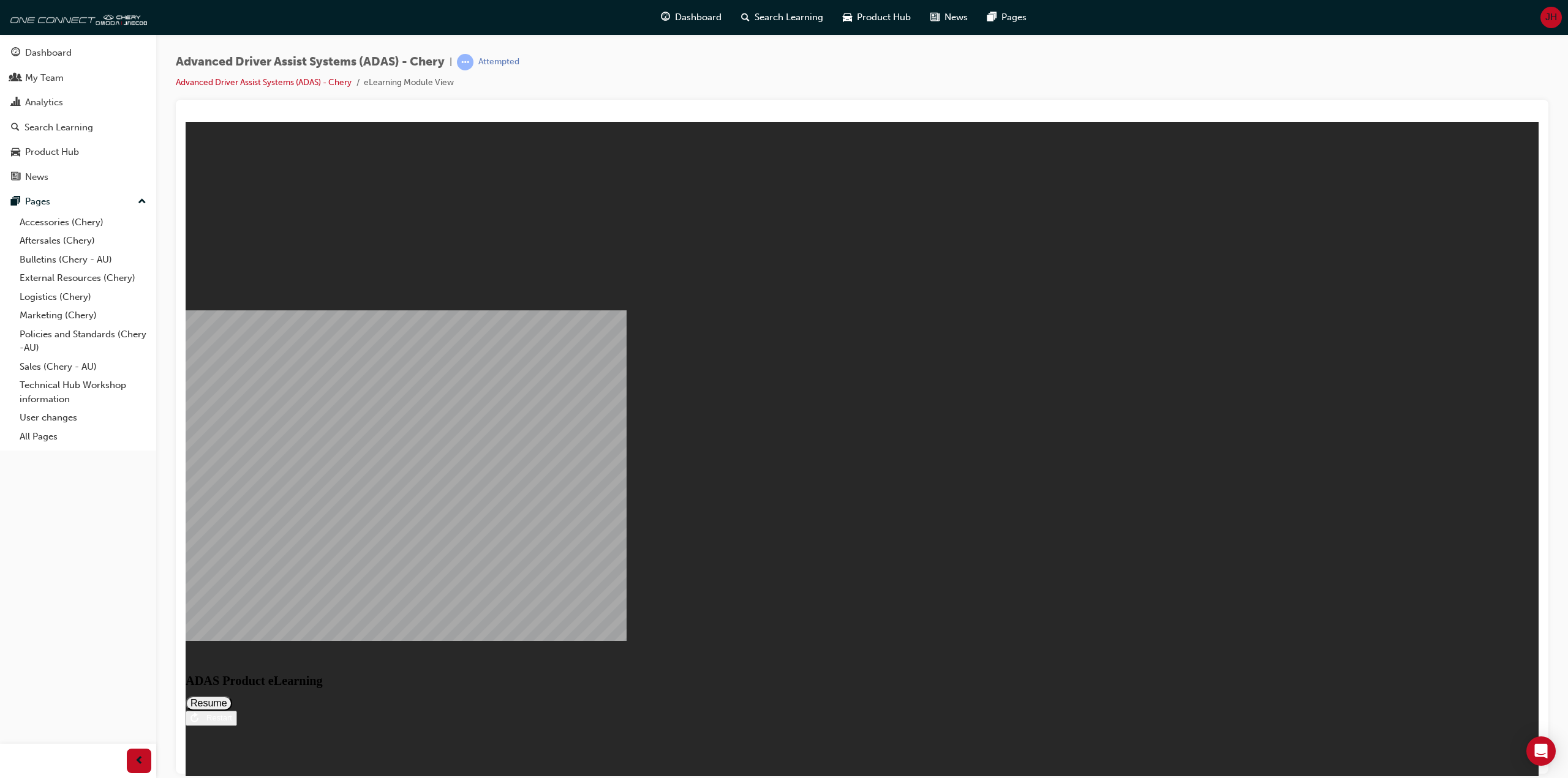
click at [232, 696] on button "Resume" at bounding box center [208, 704] width 46 height 15
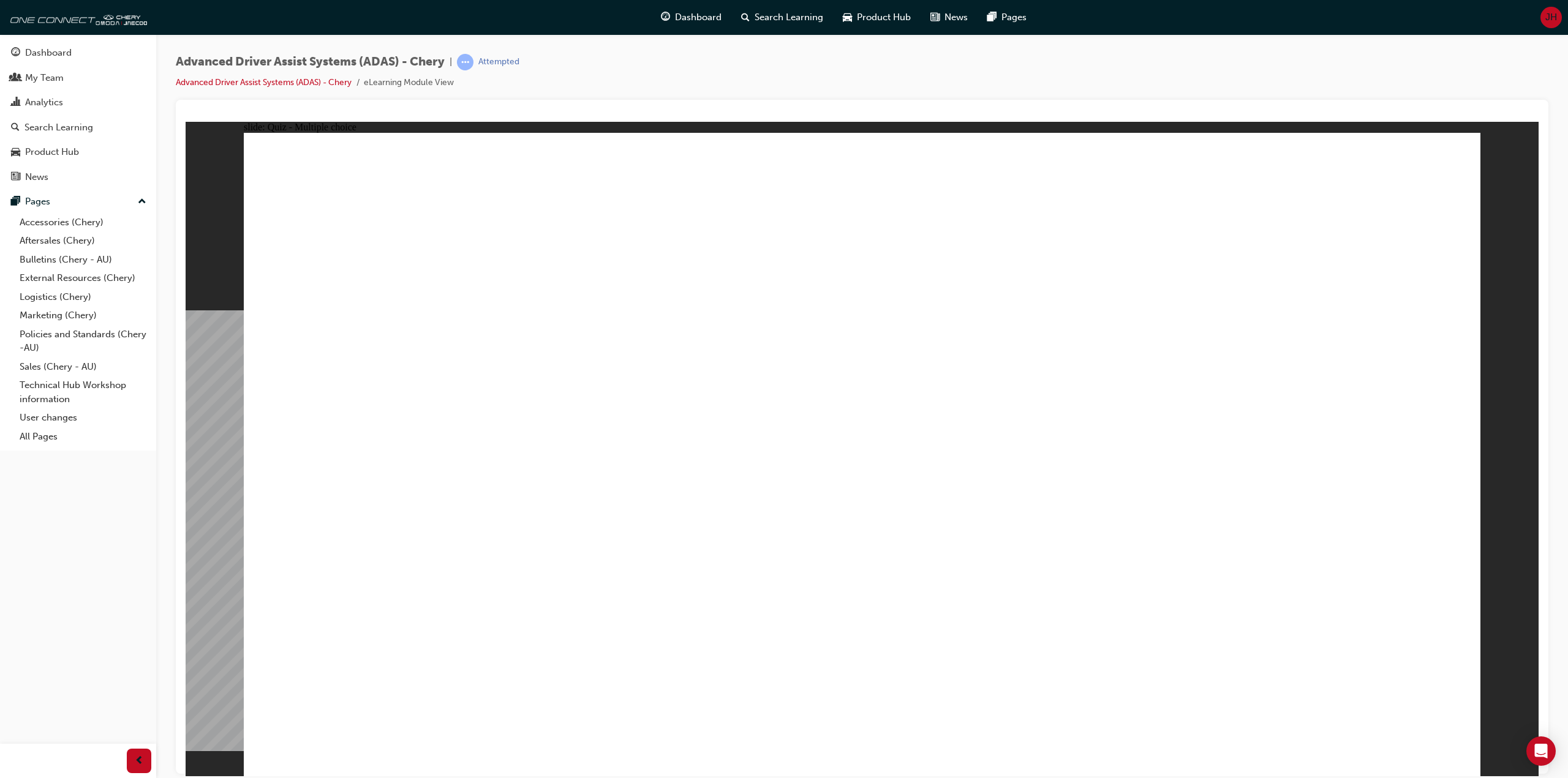
checkbox input "true"
drag, startPoint x: 980, startPoint y: 379, endPoint x: 974, endPoint y: 501, distance: 122.1
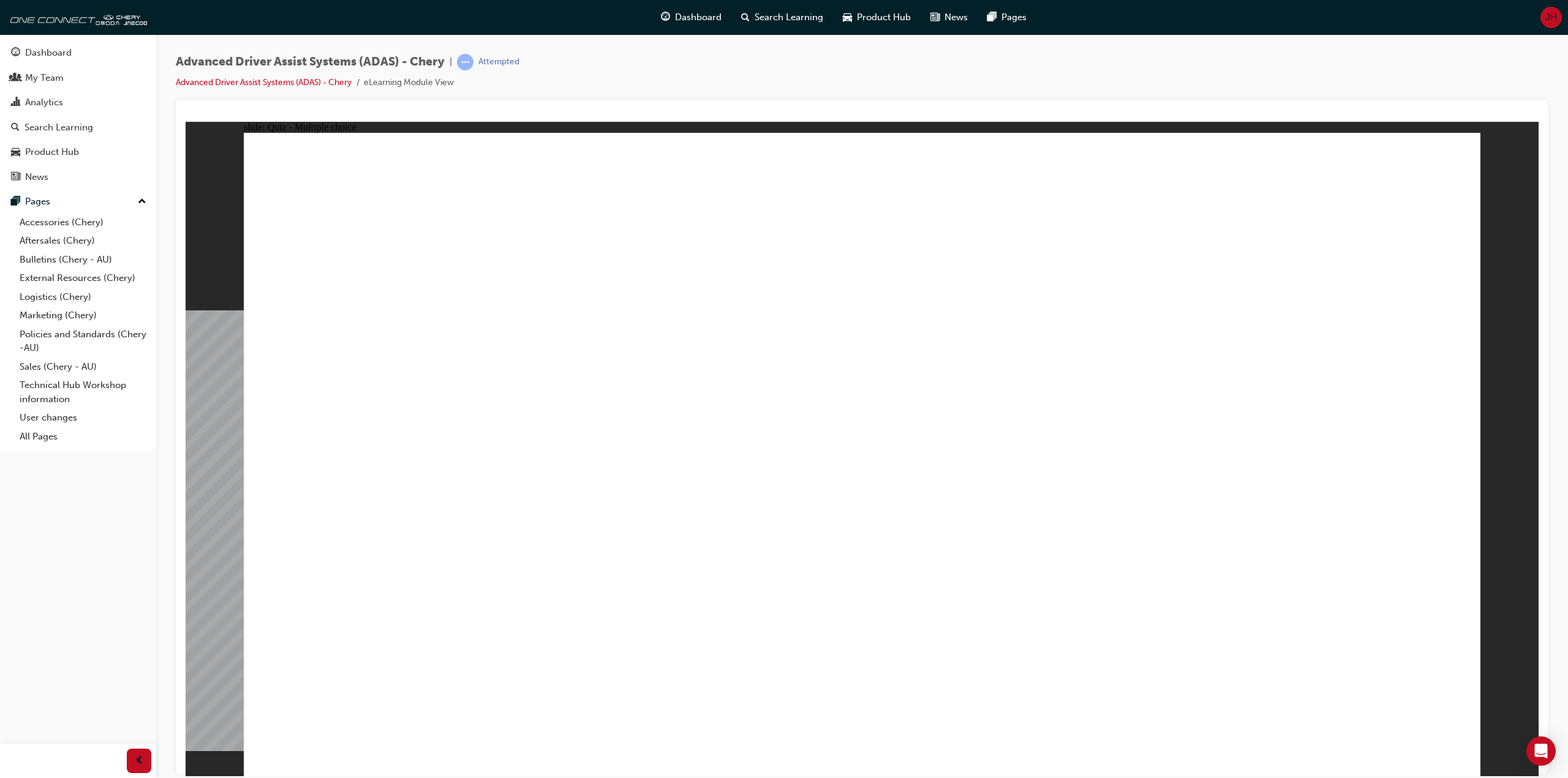
checkbox input "true"
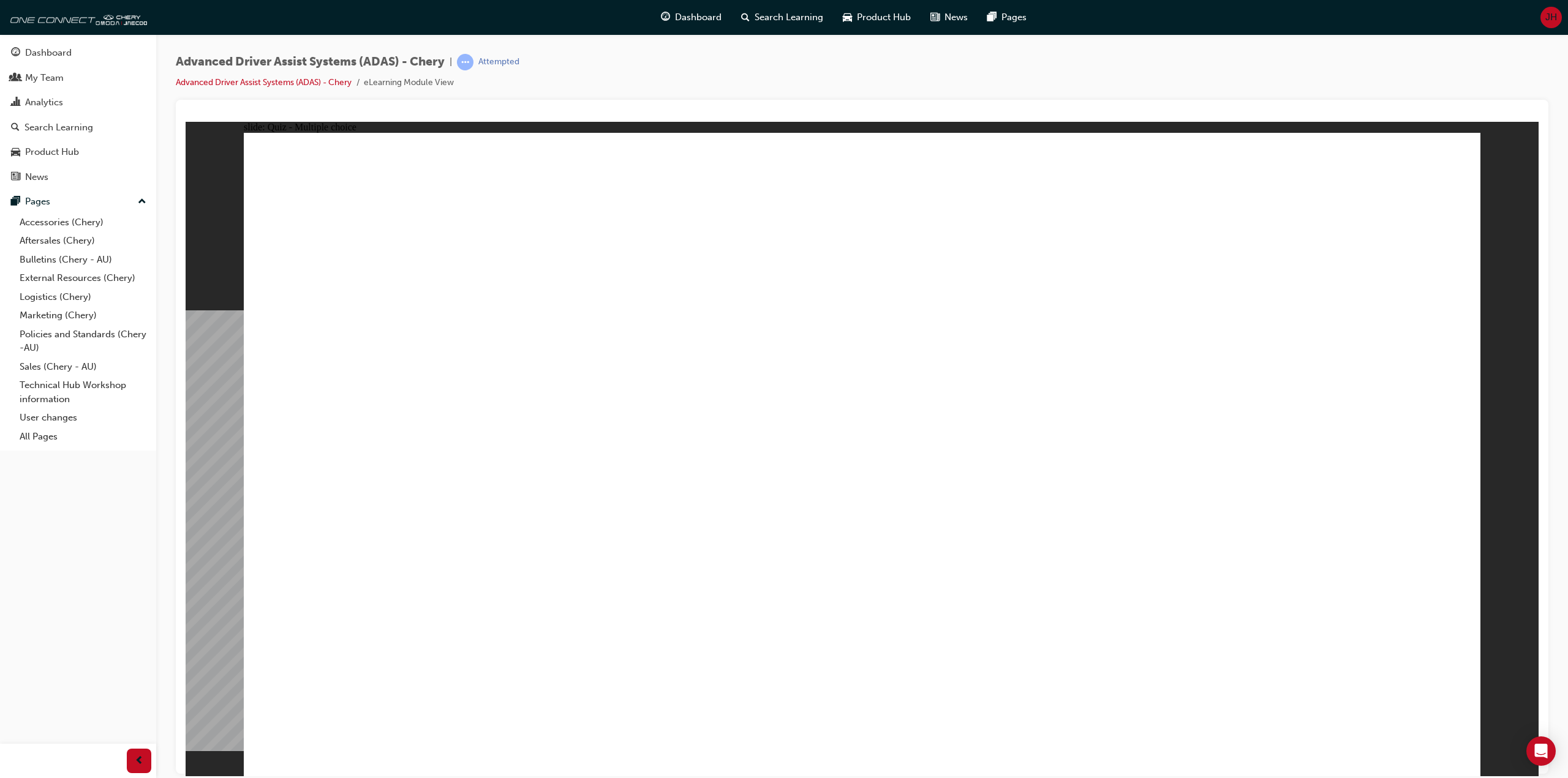
checkbox input "true"
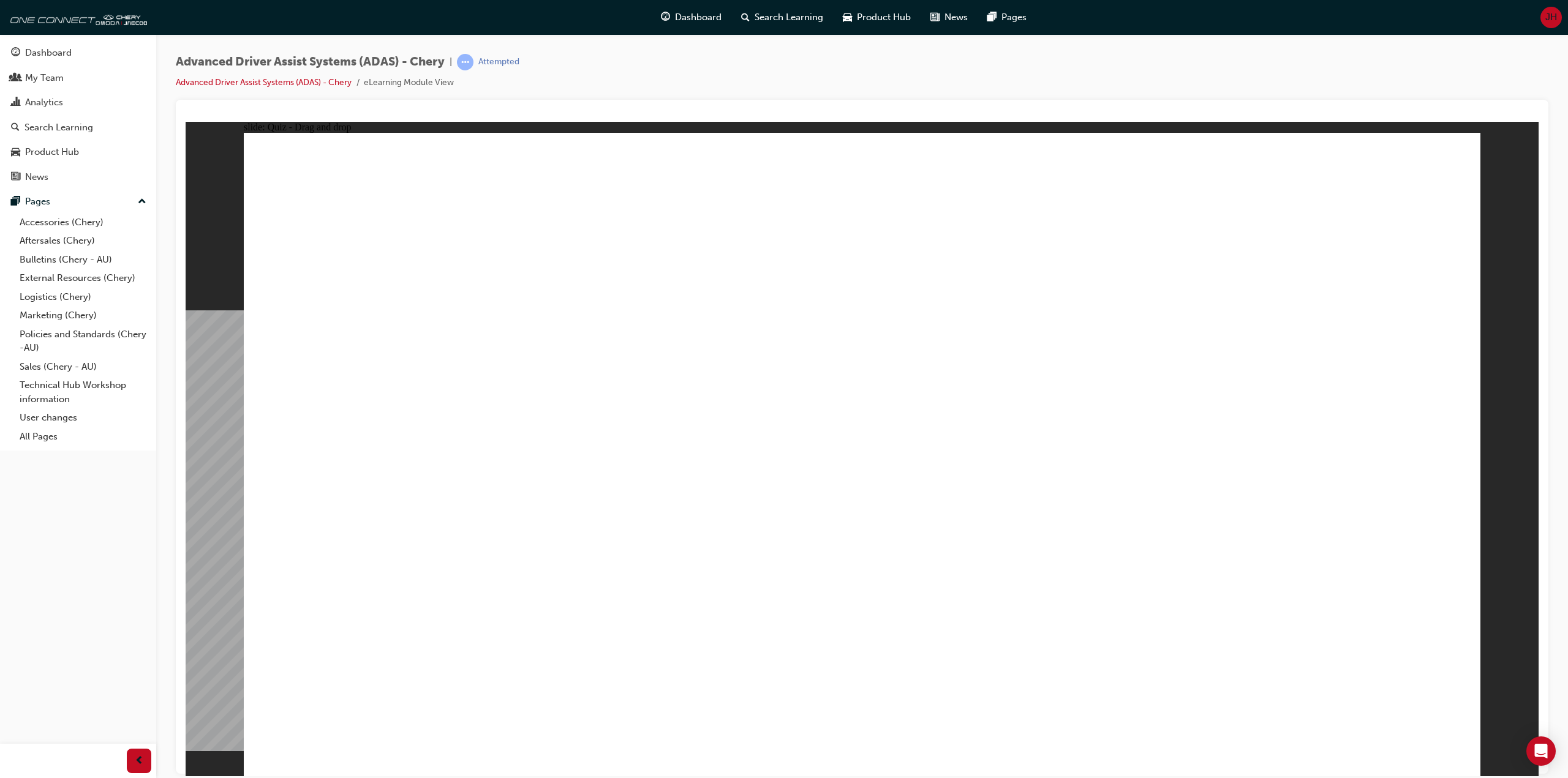
drag, startPoint x: 883, startPoint y: 204, endPoint x: 937, endPoint y: 581, distance: 380.8
click at [764, 104] on div at bounding box center [862, 437] width 1372 height 675
drag, startPoint x: 516, startPoint y: 140, endPoint x: 759, endPoint y: 115, distance: 244.3
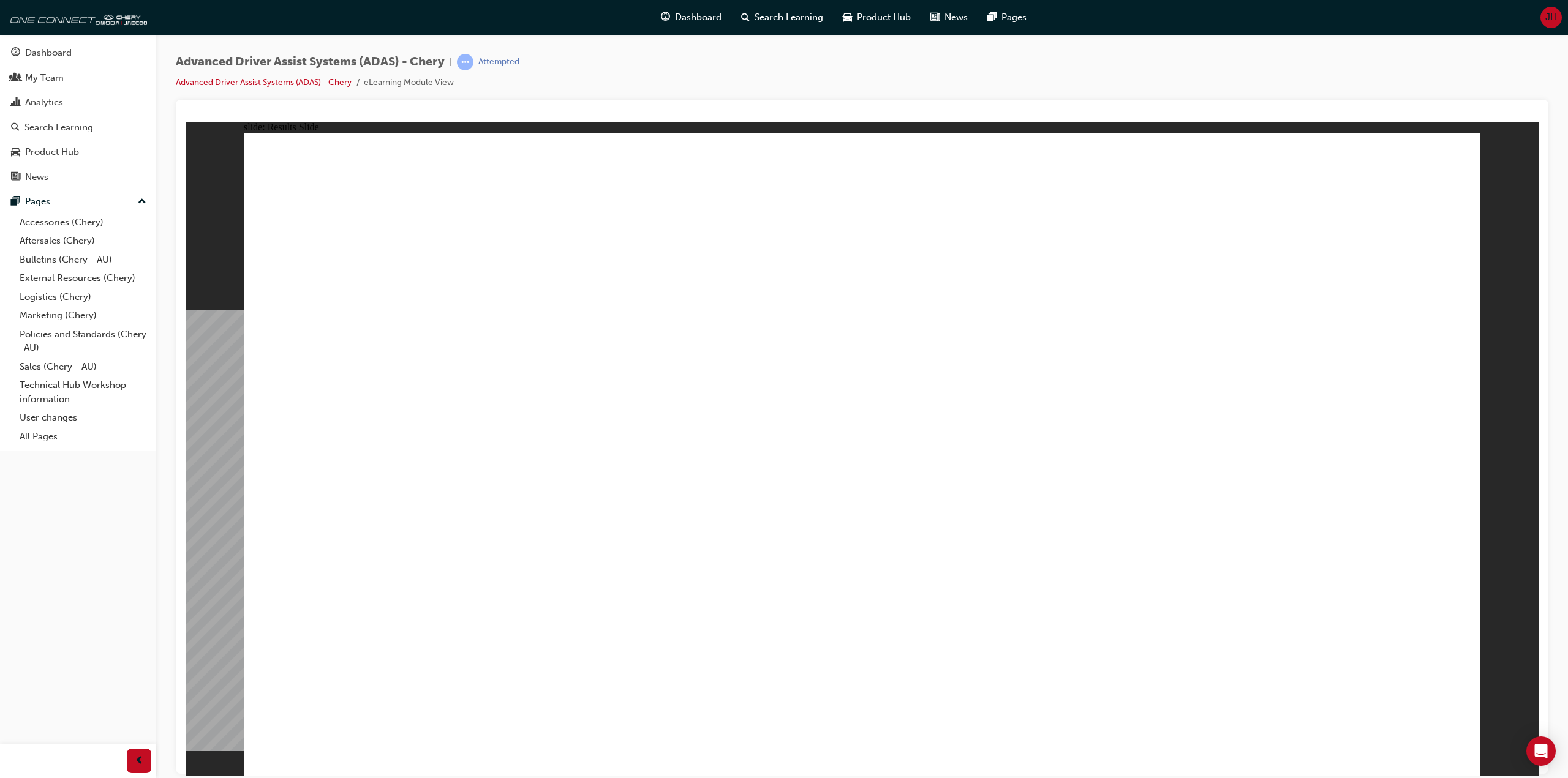
click at [764, 104] on div at bounding box center [862, 437] width 1372 height 675
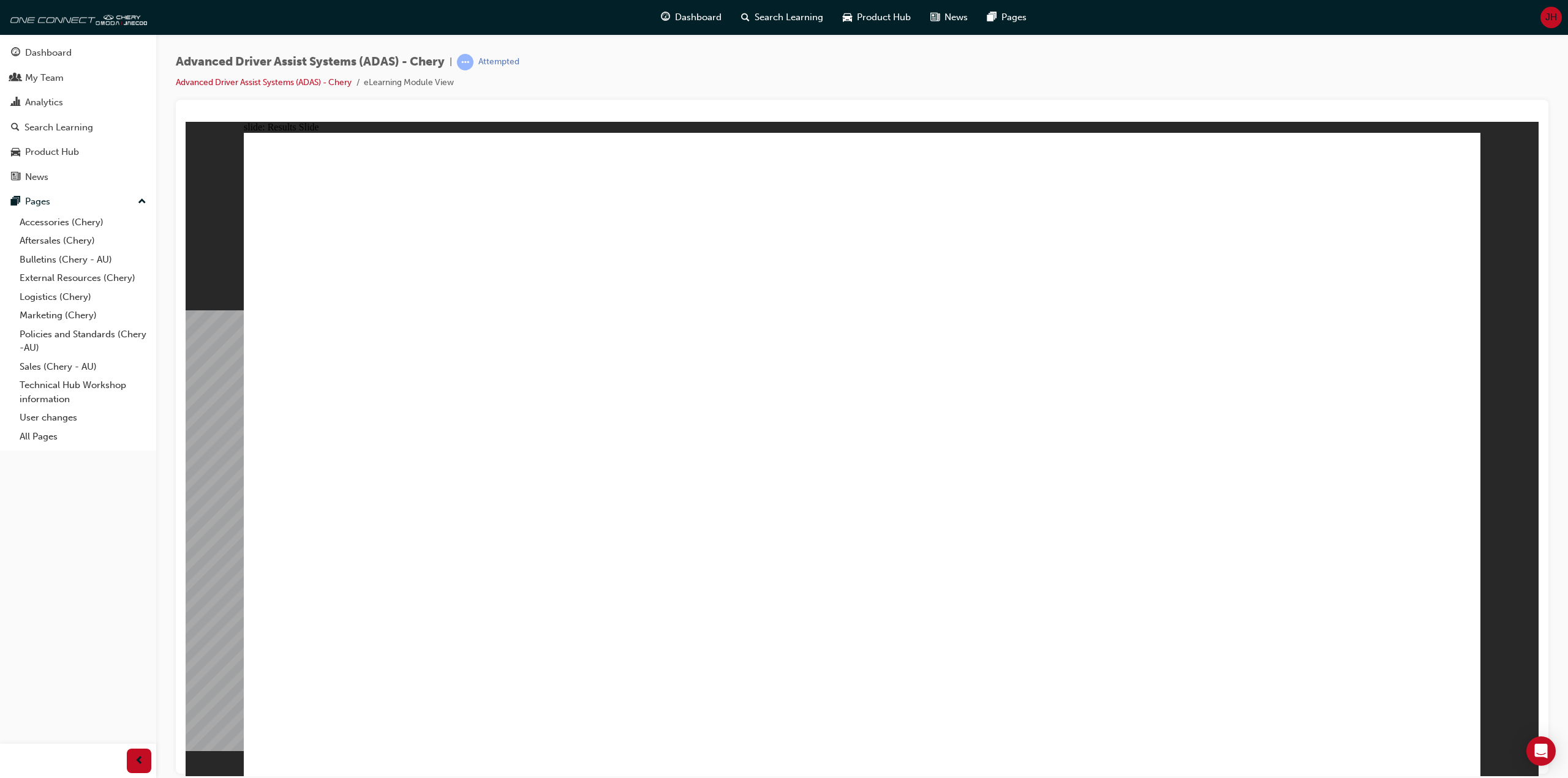
click at [743, 70] on div "Advanced Driver Assist Systems (ADAS) - Chery | Attempted Advanced Driver Assis…" at bounding box center [862, 76] width 1372 height 46
click at [744, 70] on div "Advanced Driver Assist Systems (ADAS) - Chery | Attempted Advanced Driver Assis…" at bounding box center [862, 76] width 1372 height 46
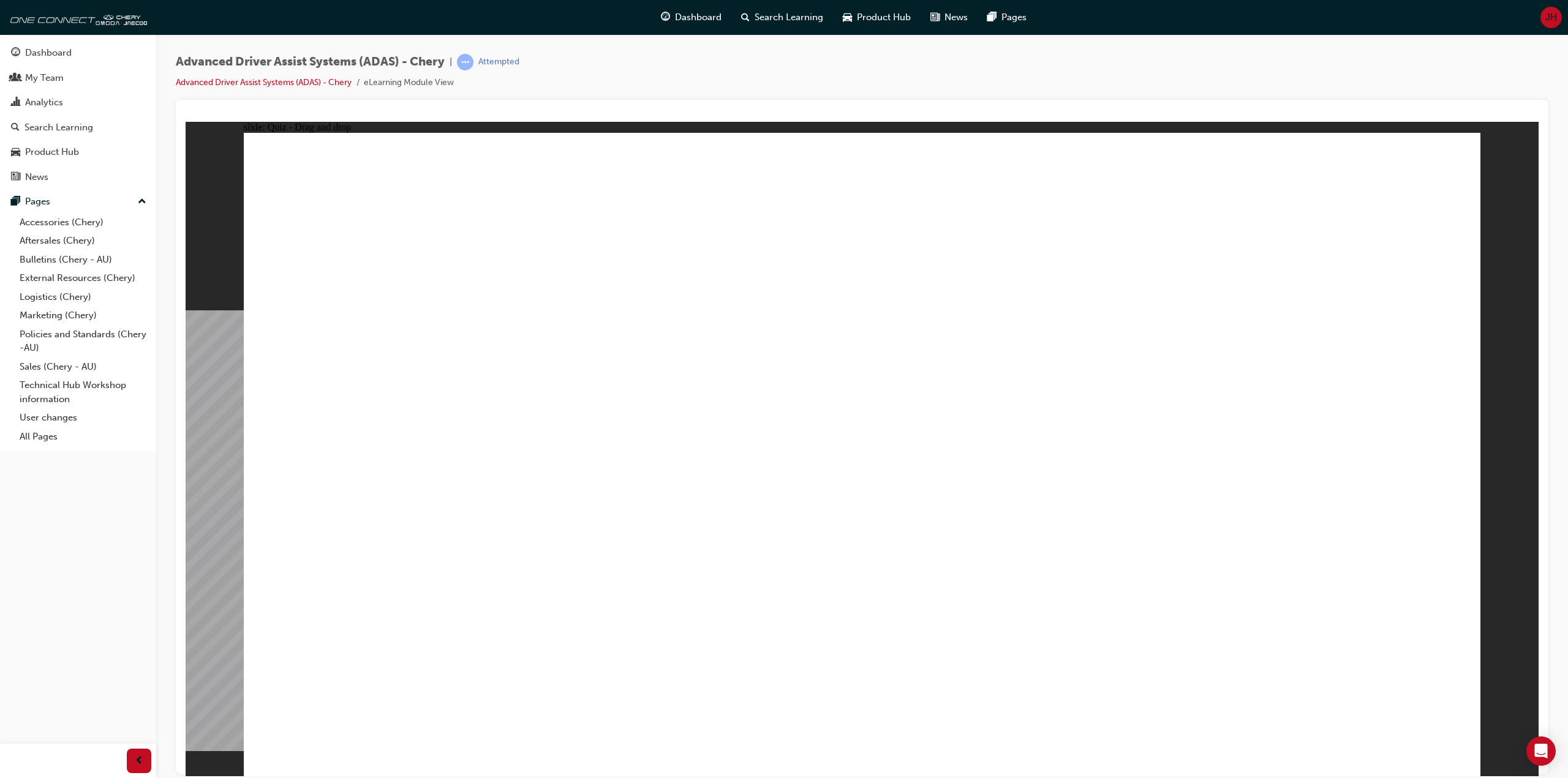
drag, startPoint x: 1220, startPoint y: 638, endPoint x: 1191, endPoint y: 602, distance: 46.2
drag, startPoint x: 1236, startPoint y: 660, endPoint x: 934, endPoint y: 246, distance: 512.4
drag, startPoint x: 809, startPoint y: 654, endPoint x: 879, endPoint y: 634, distance: 72.8
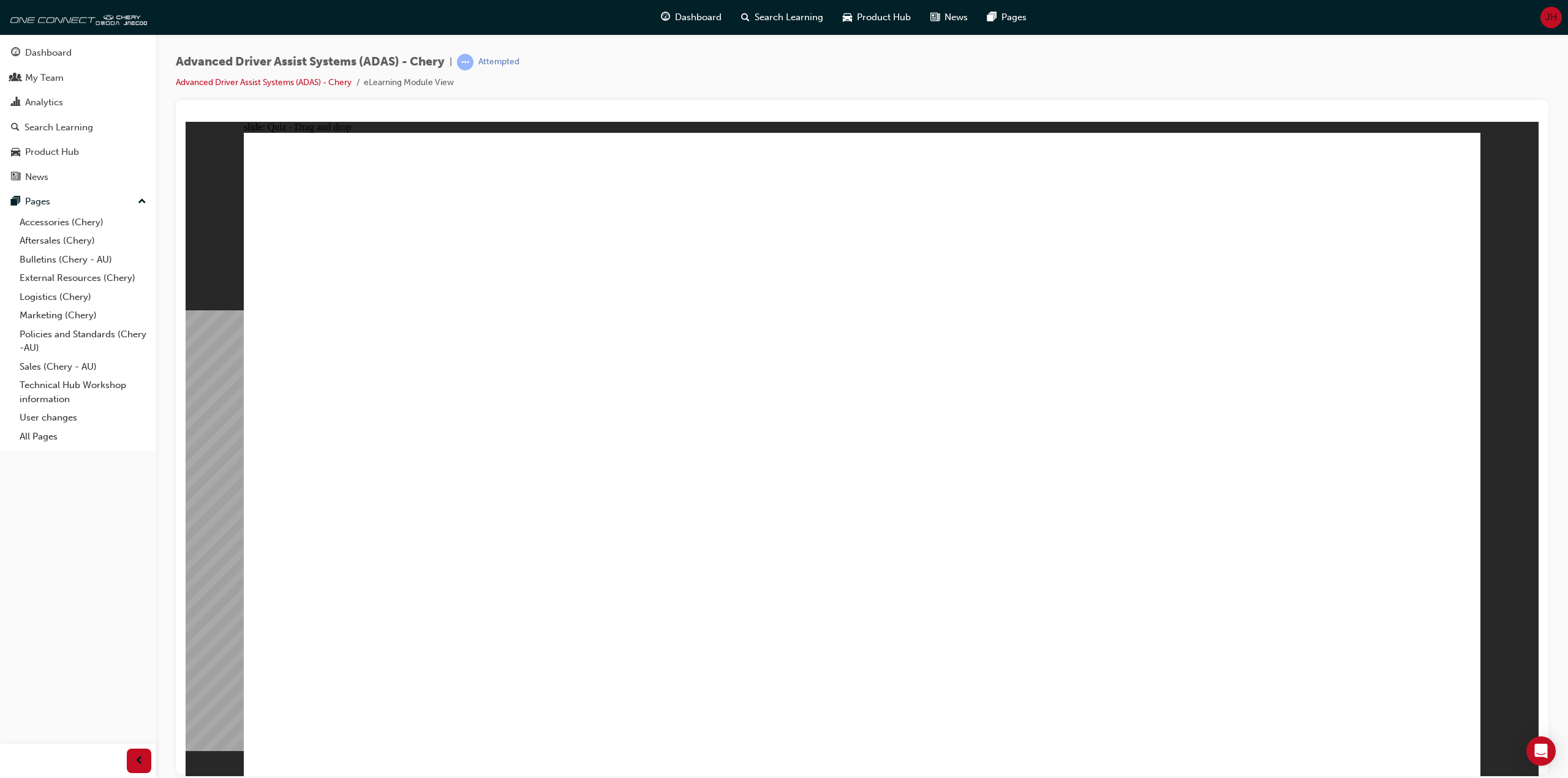
drag, startPoint x: 793, startPoint y: 644, endPoint x: 1185, endPoint y: 214, distance: 581.9
drag, startPoint x: 990, startPoint y: 628, endPoint x: 972, endPoint y: 264, distance: 364.4
drag, startPoint x: 387, startPoint y: 631, endPoint x: 1355, endPoint y: 363, distance: 1004.4
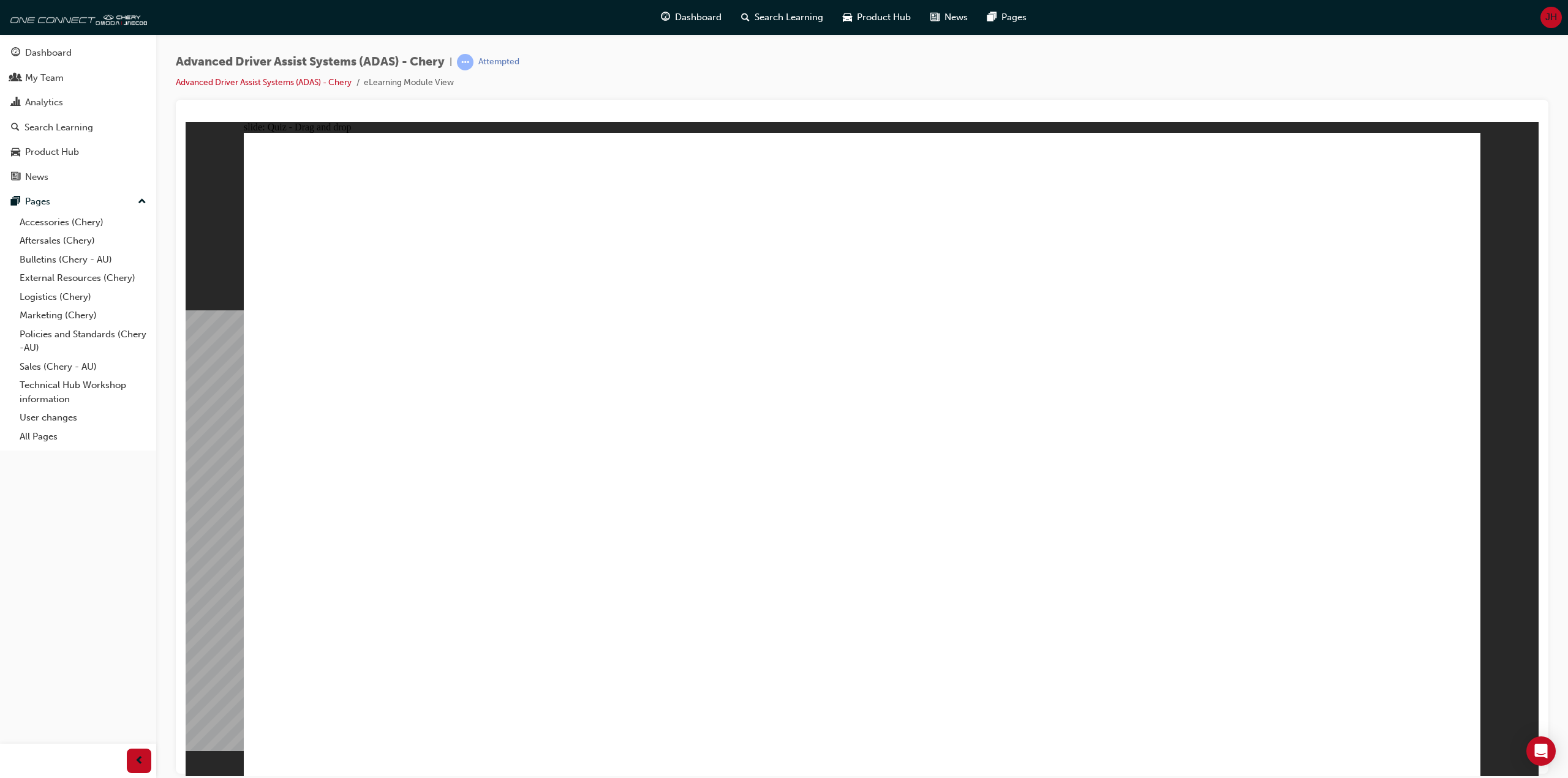
drag, startPoint x: 596, startPoint y: 643, endPoint x: 800, endPoint y: 313, distance: 388.0
checkbox input "true"
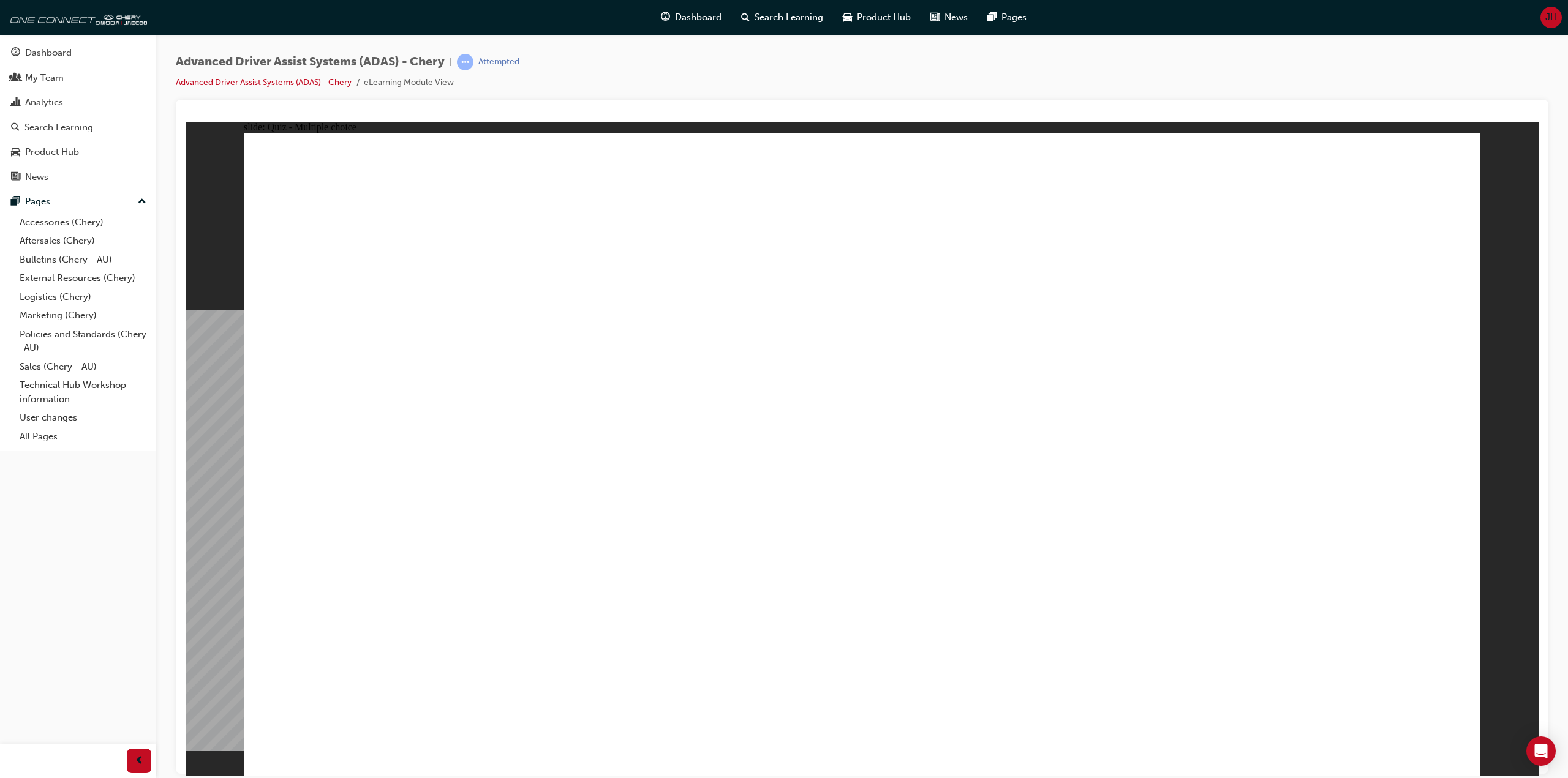
drag, startPoint x: 920, startPoint y: 315, endPoint x: 920, endPoint y: 399, distance: 84.0
checkbox input "true"
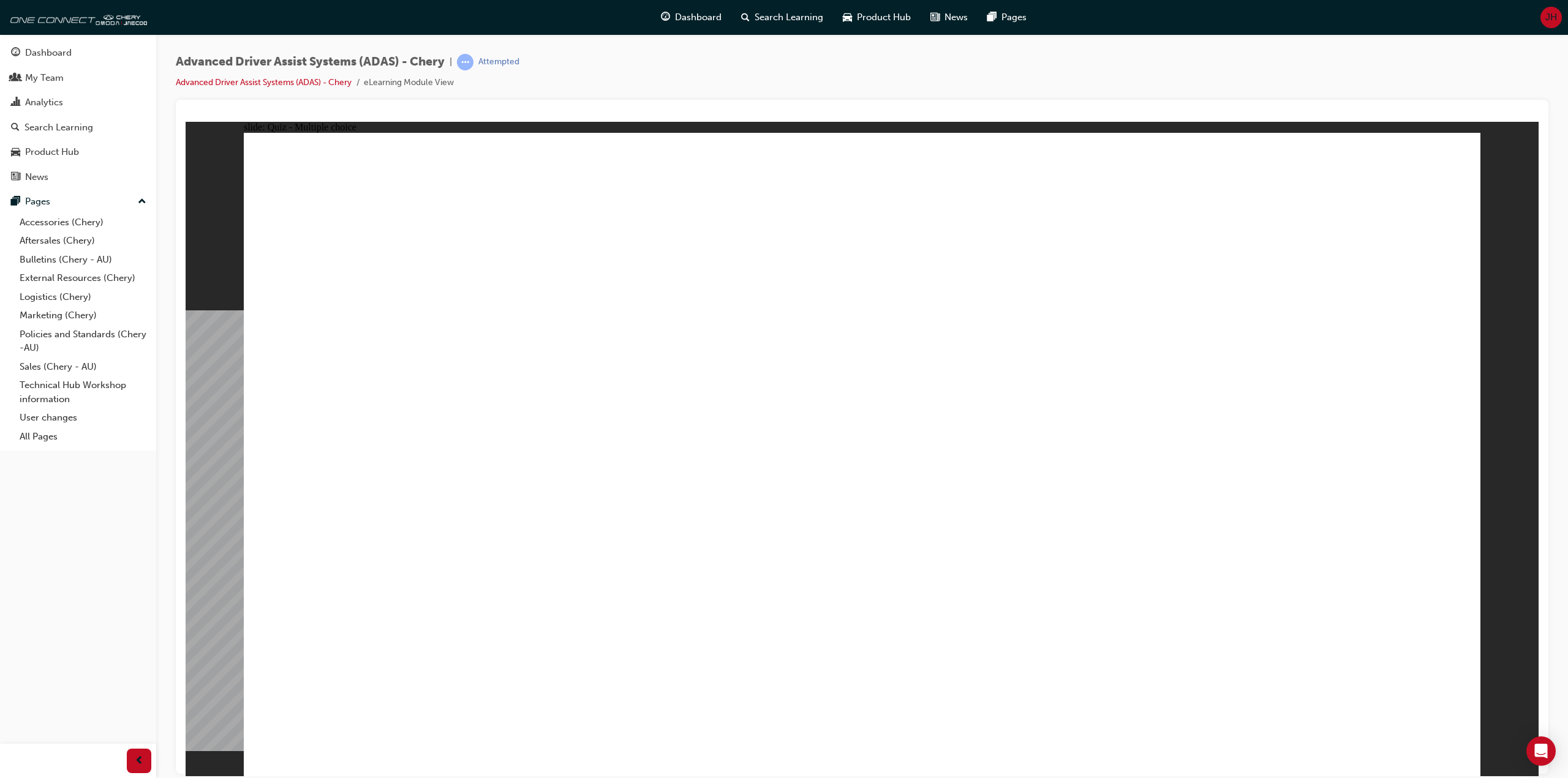
checkbox input "false"
checkbox input "true"
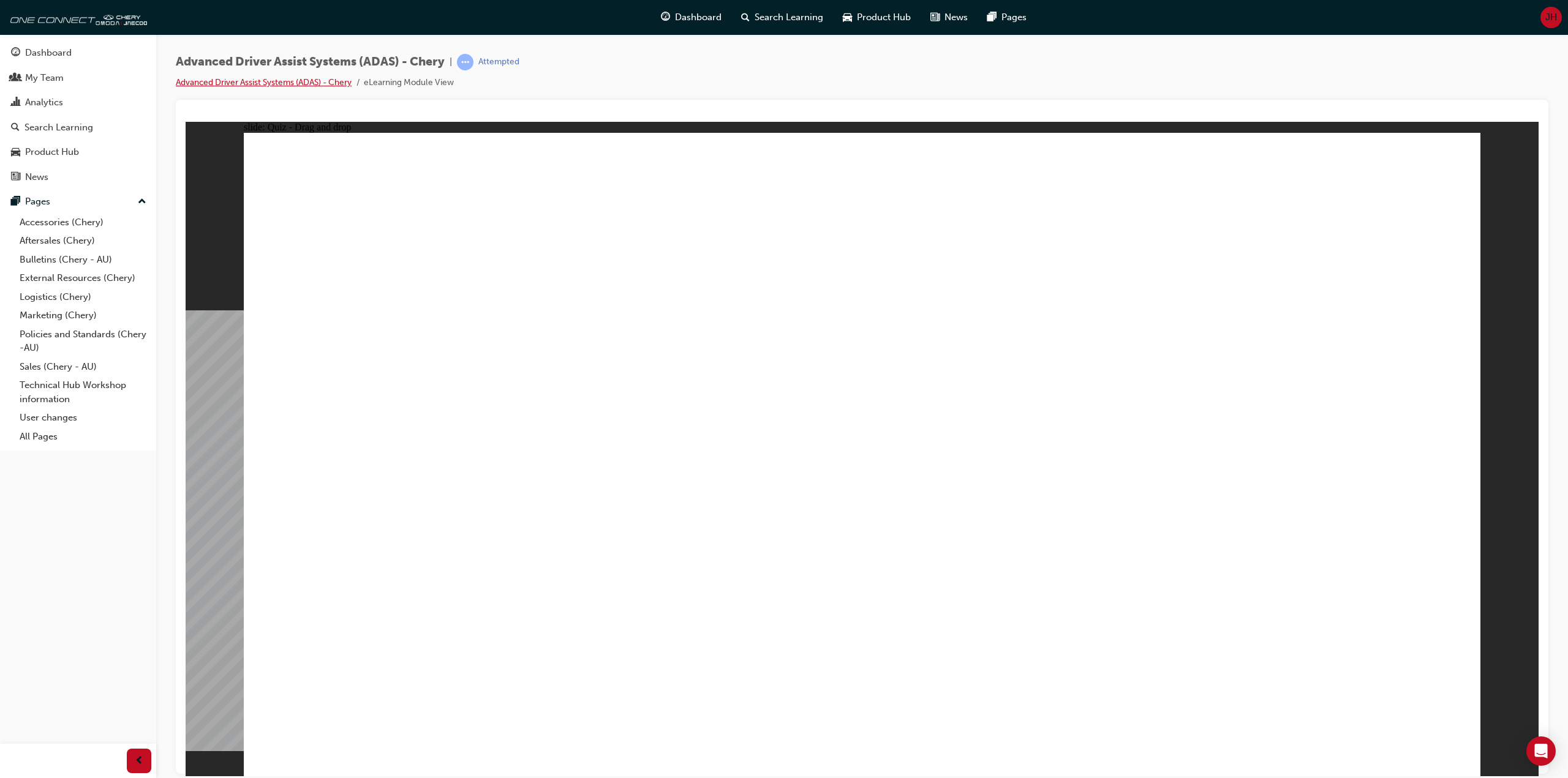
click at [308, 78] on link "Advanced Driver Assist Systems (ADAS) - Chery" at bounding box center [263, 82] width 176 height 10
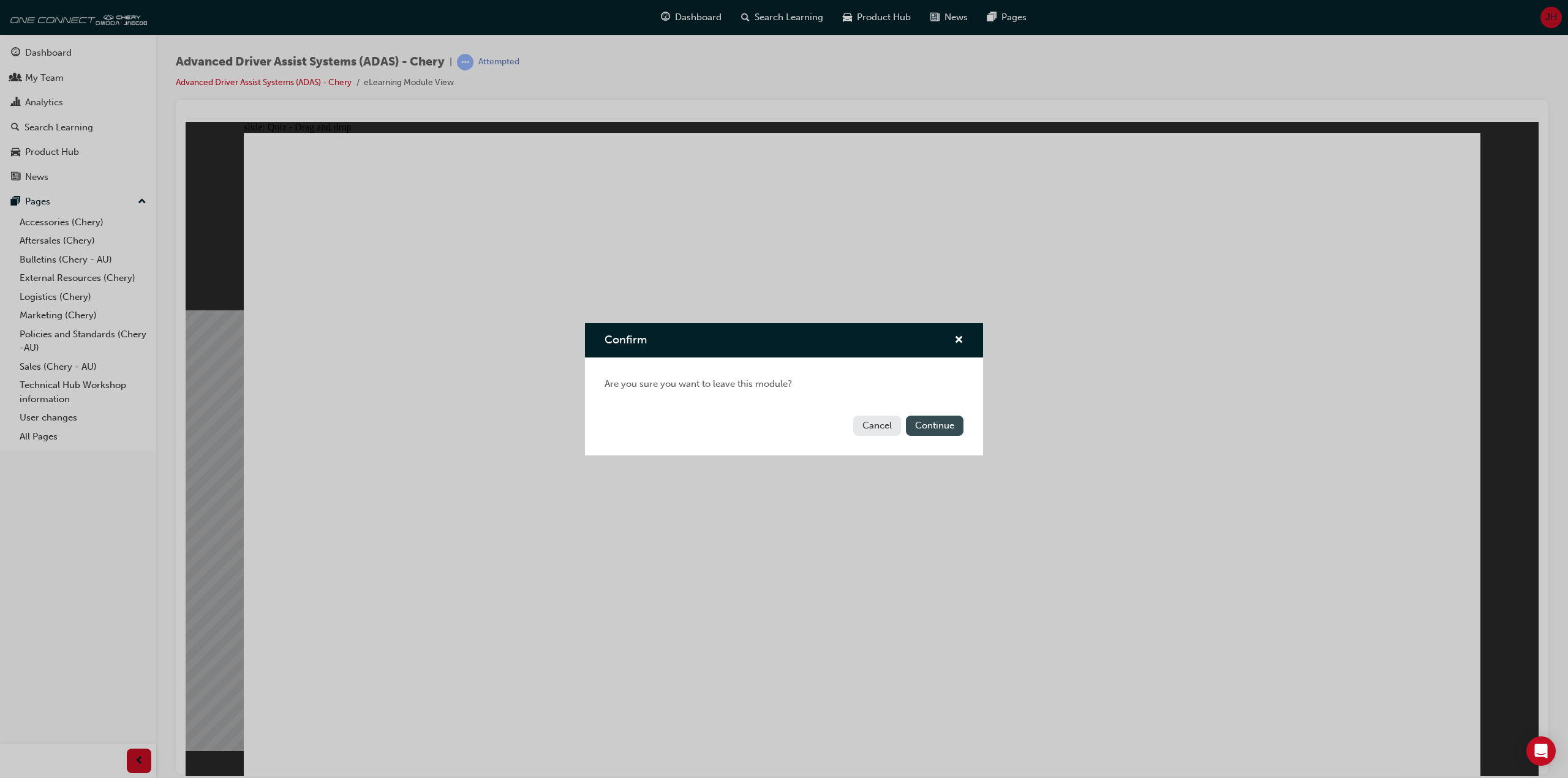
click at [941, 425] on button "Continue" at bounding box center [934, 425] width 57 height 20
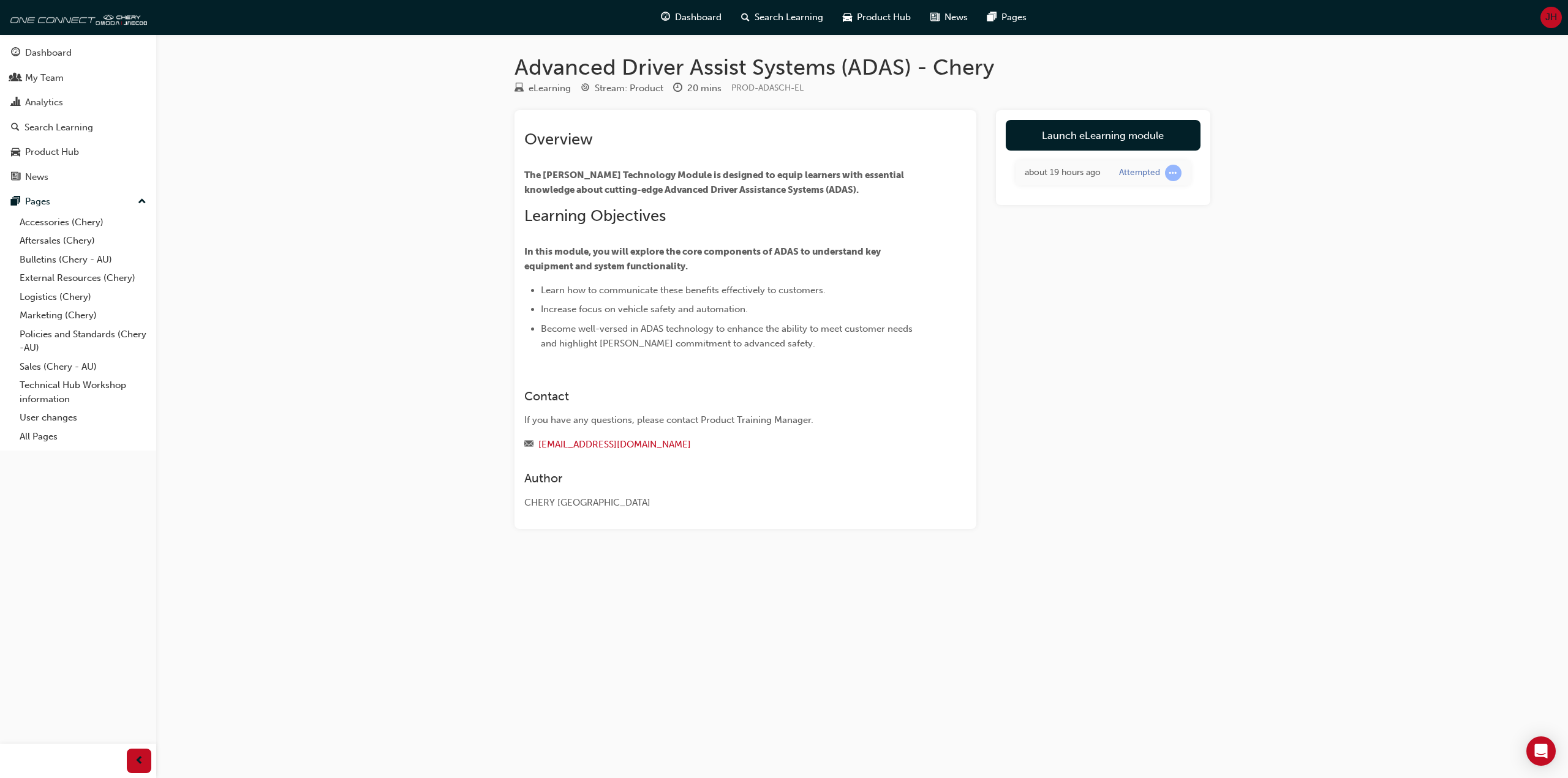
click at [359, 260] on div "Advanced Driver Assist Systems (ADAS) - Chery eLearning Stream: Product 20 mins…" at bounding box center [784, 389] width 1568 height 778
click at [610, 293] on span "Learn how to communicate these benefits effectively to customers." at bounding box center [683, 291] width 285 height 11
click at [577, 285] on span "Learn how to communicate these benefits effectively to customers." at bounding box center [683, 291] width 285 height 11
click at [754, 309] on li "Increase focus on vehicle safety and automation." at bounding box center [732, 310] width 382 height 15
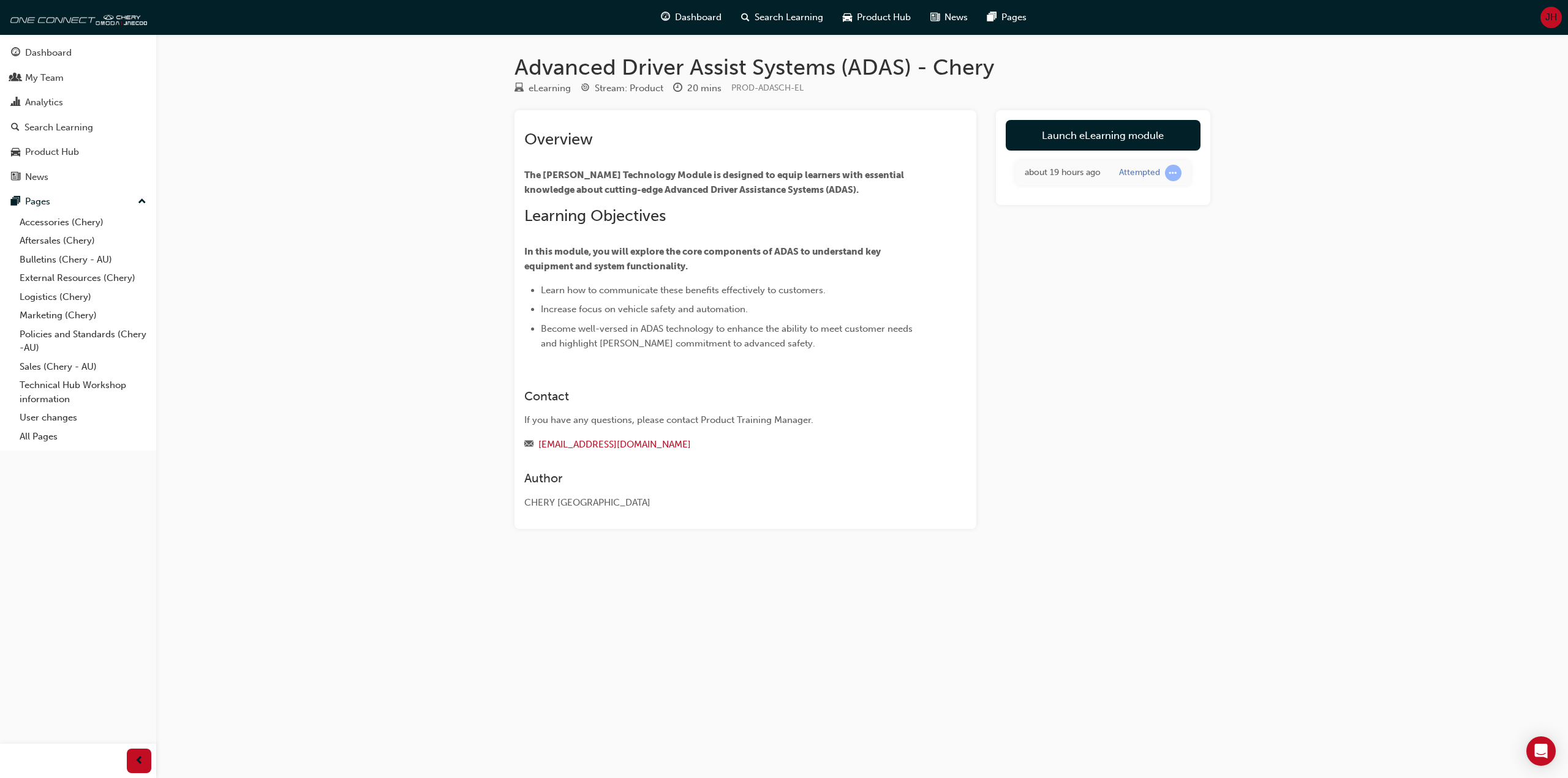
click at [701, 313] on span "Increase focus on vehicle safety and automation." at bounding box center [644, 310] width 207 height 11
click at [682, 360] on div at bounding box center [745, 365] width 442 height 9
click at [658, 253] on span "In this module, you will explore the core components of ADAS to understand key …" at bounding box center [703, 259] width 358 height 25
click at [592, 245] on p "In this module, you will explore the core components of ADAS to understand key …" at bounding box center [722, 259] width 398 height 29
click at [588, 202] on div "​ Overview The [PERSON_NAME] Technology Module is designed to equip learners wi…" at bounding box center [722, 240] width 398 height 221
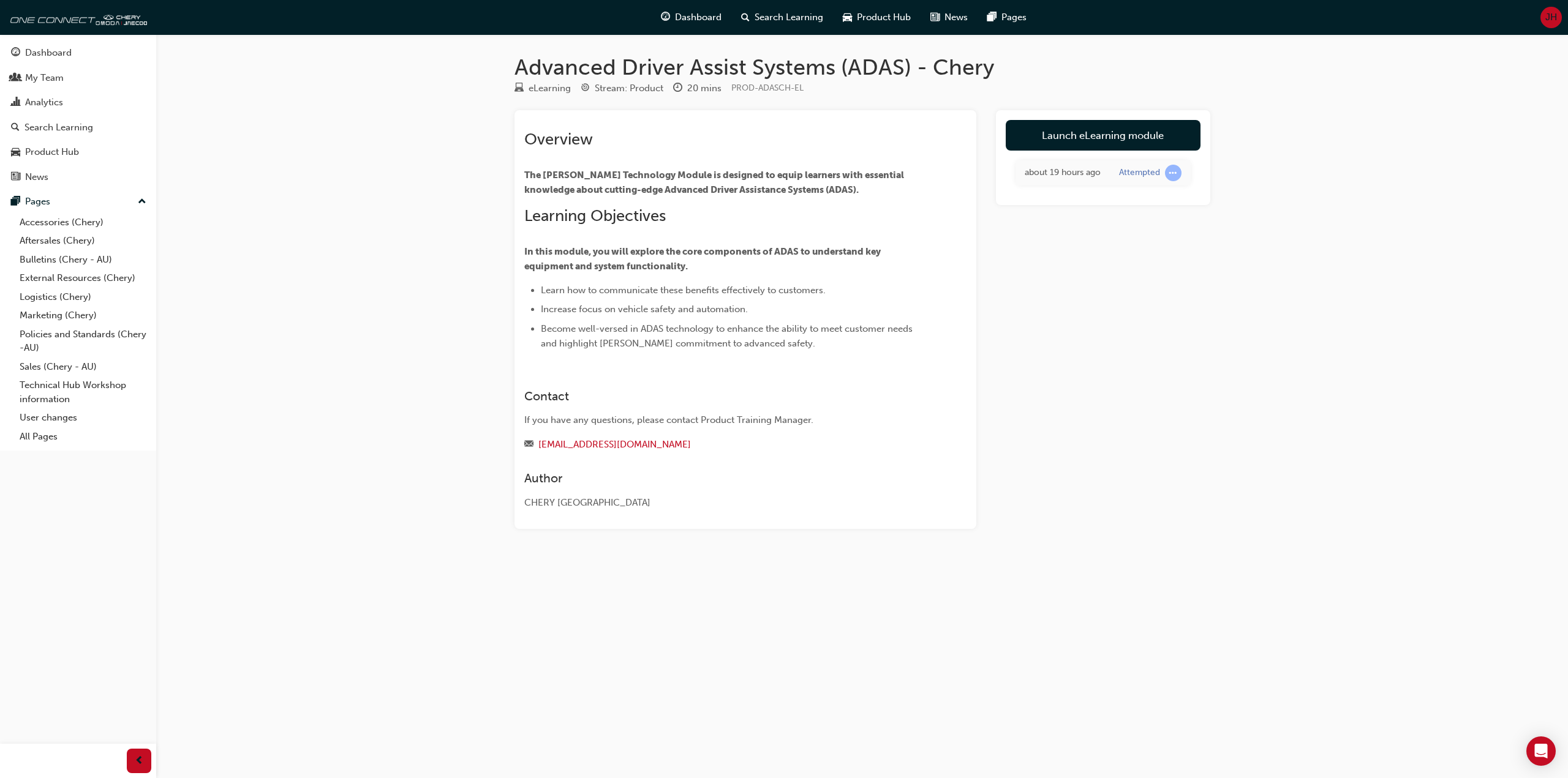
click at [638, 177] on span "The [PERSON_NAME] Technology Module is designed to equip learners with essentia…" at bounding box center [715, 182] width 382 height 25
click at [568, 507] on div "​ Overview The [PERSON_NAME] Technology Module is designed to equip learners wi…" at bounding box center [745, 319] width 462 height 419
drag, startPoint x: 1053, startPoint y: 203, endPoint x: 1159, endPoint y: 184, distance: 107.7
click at [1055, 196] on div "about 19 hours ago Attempted" at bounding box center [1102, 173] width 195 height 45
click at [1168, 176] on span "learningRecordVerb_ATTEMPT-icon" at bounding box center [1173, 173] width 17 height 17
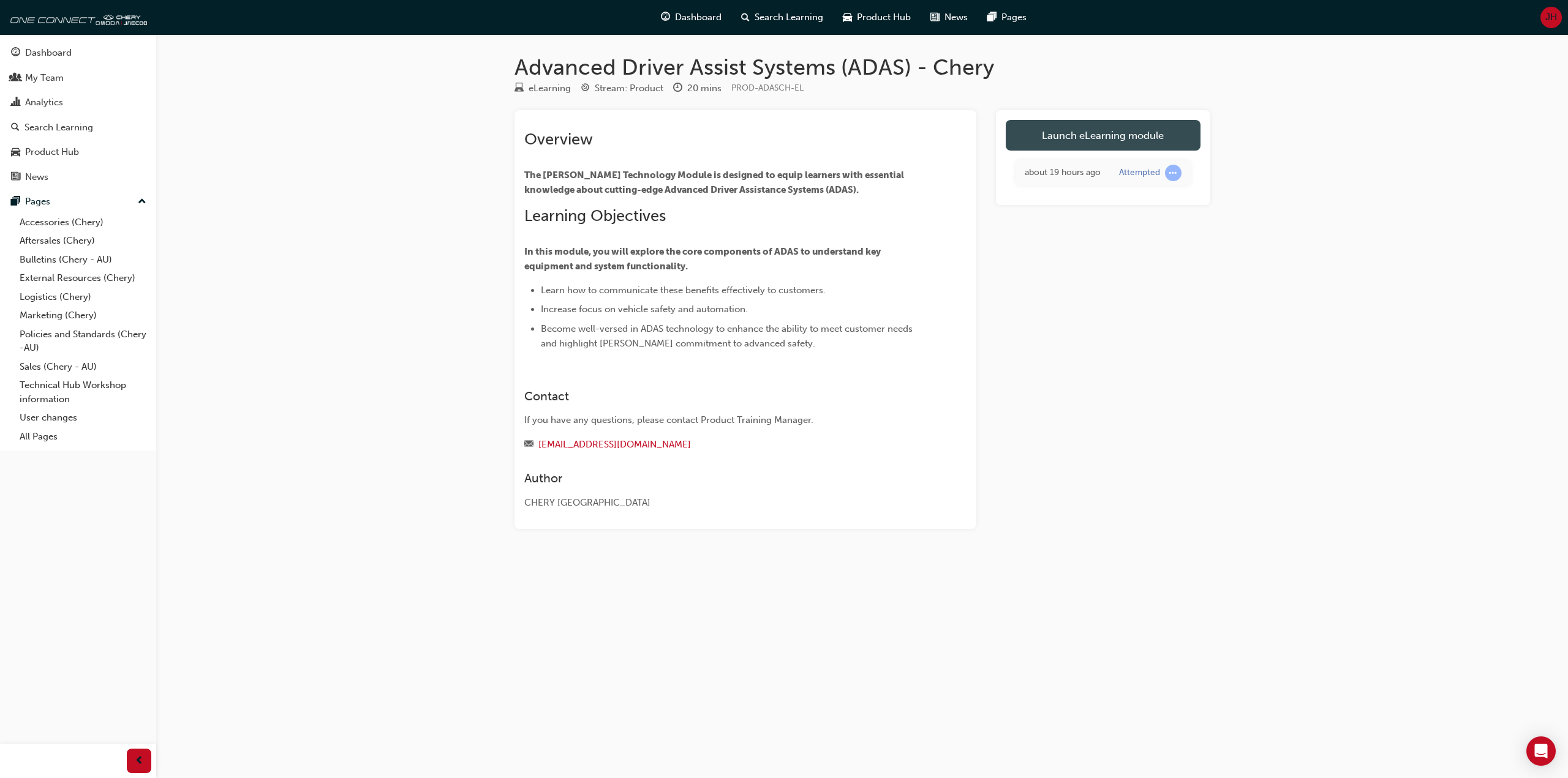
click at [1082, 137] on link "Launch eLearning module" at bounding box center [1102, 135] width 195 height 31
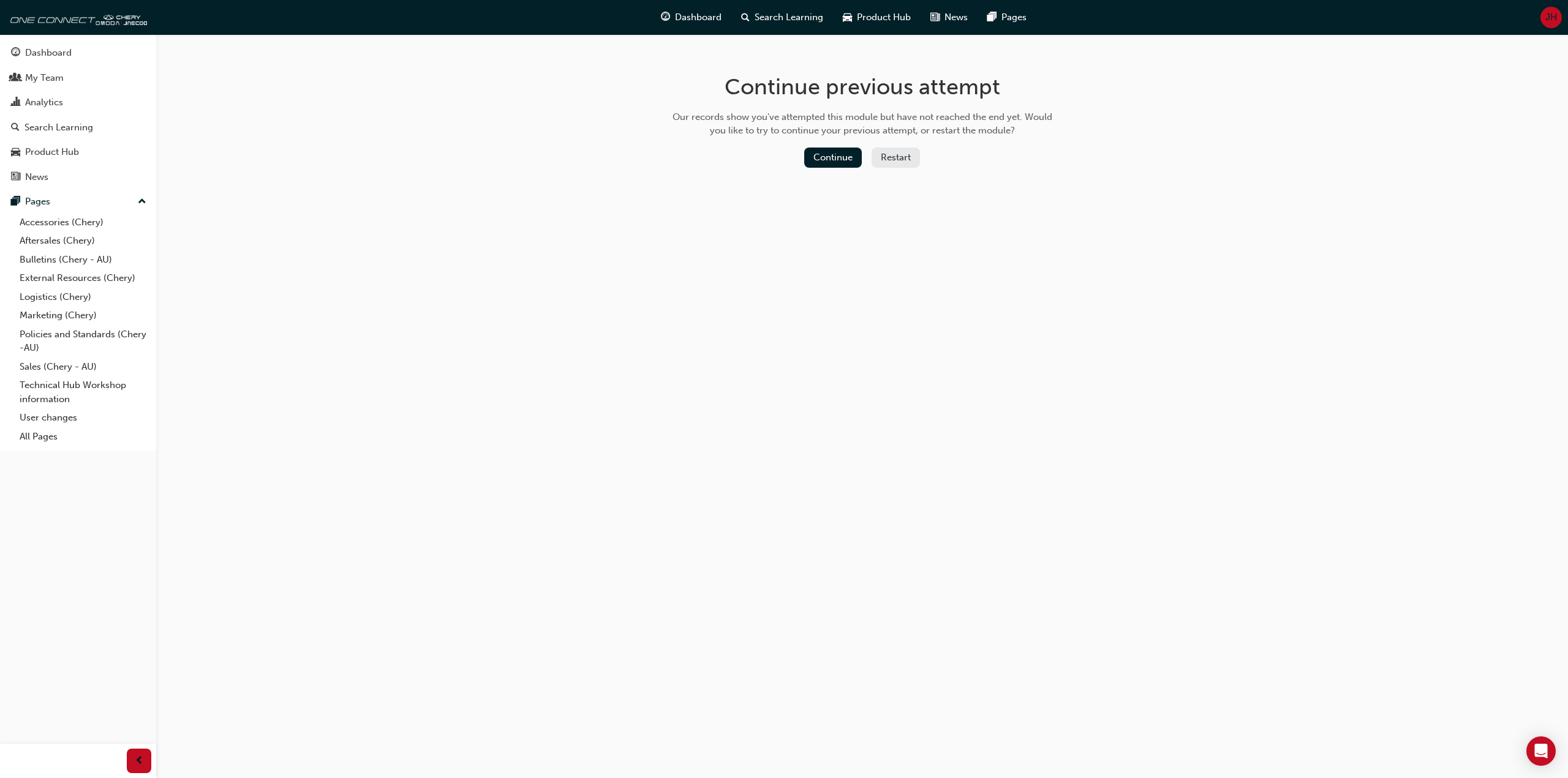
click at [896, 159] on button "Restart" at bounding box center [895, 157] width 48 height 20
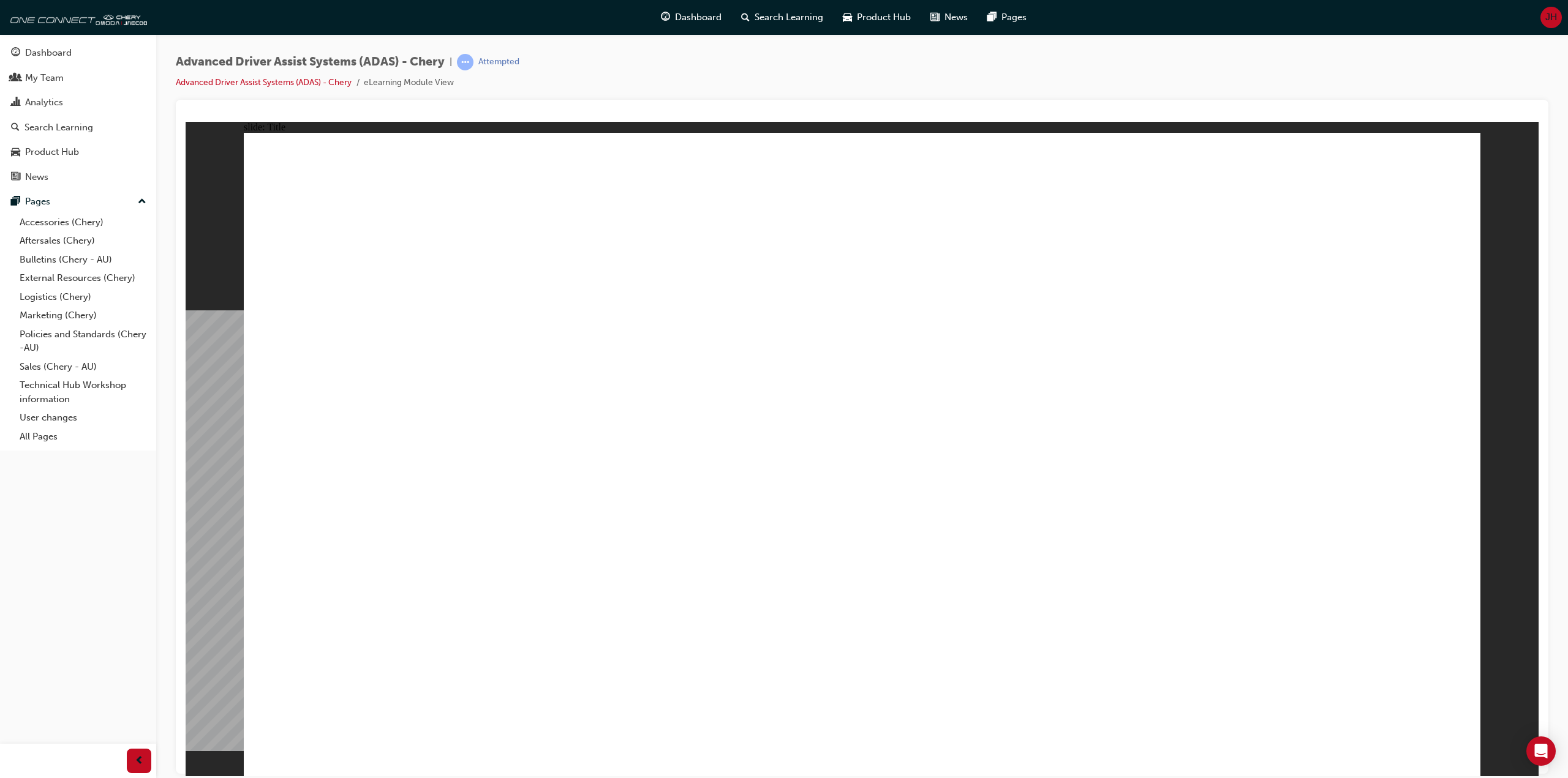
click at [637, 77] on div "Advanced Driver Assist Systems (ADAS) - Chery | Attempted Advanced Driver Assis…" at bounding box center [862, 76] width 1372 height 46
drag, startPoint x: 597, startPoint y: 621, endPoint x: 871, endPoint y: 617, distance: 274.0
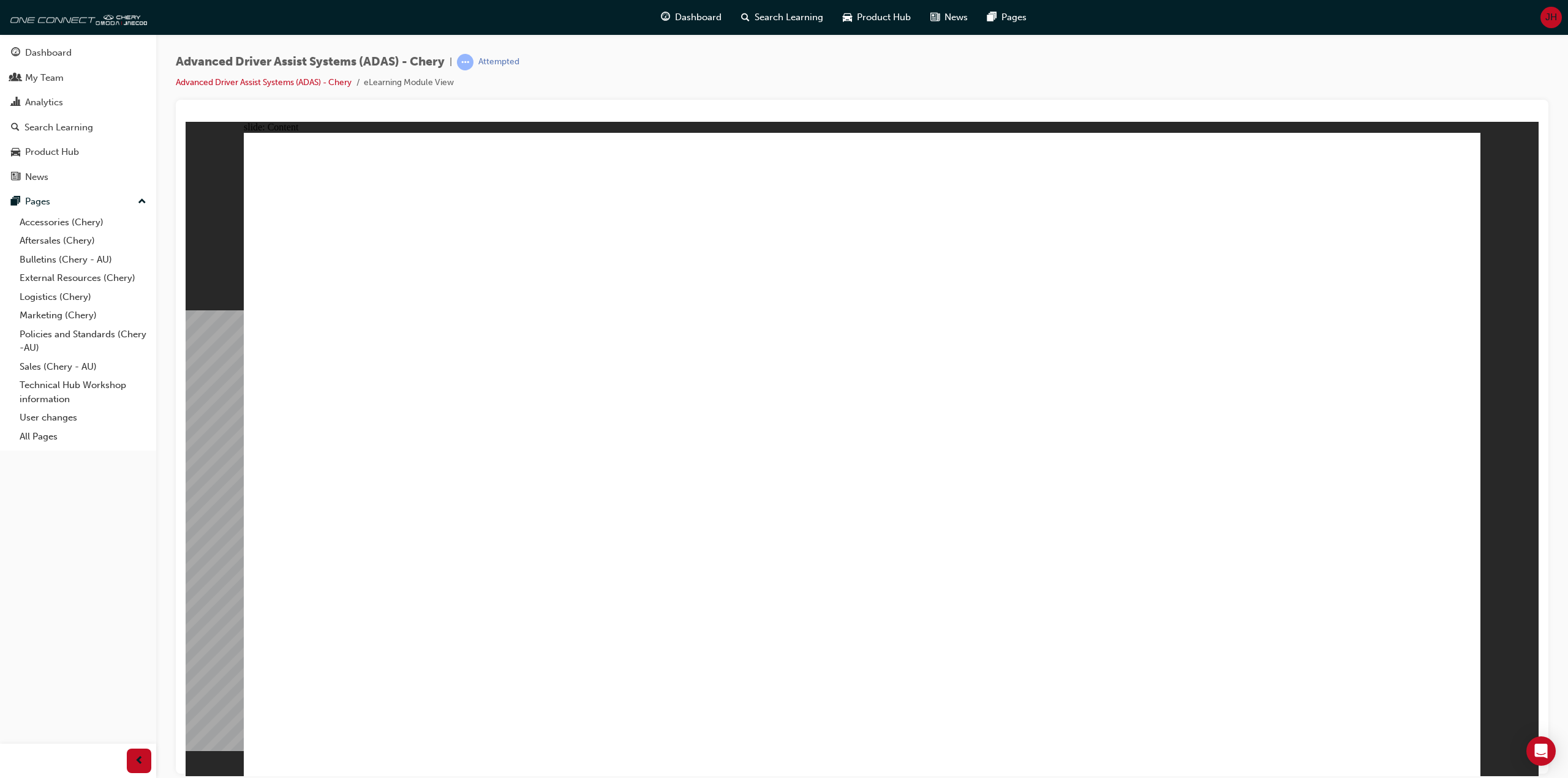
drag, startPoint x: 897, startPoint y: 619, endPoint x: 1231, endPoint y: 643, distance: 334.9
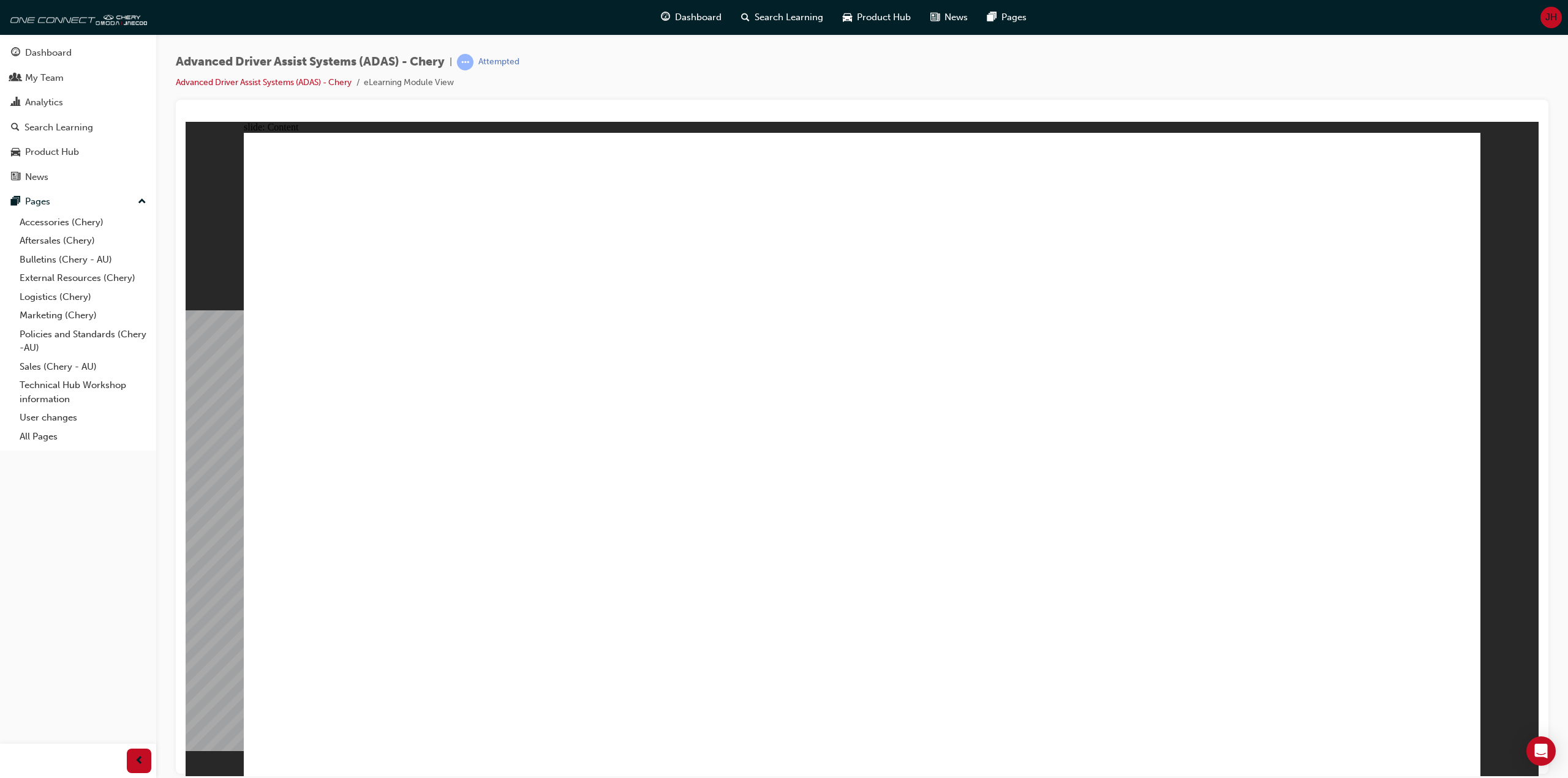
click at [851, 55] on div "Advanced Driver Assist Systems (ADAS) - Chery | Attempted Advanced Driver Assis…" at bounding box center [862, 76] width 1372 height 46
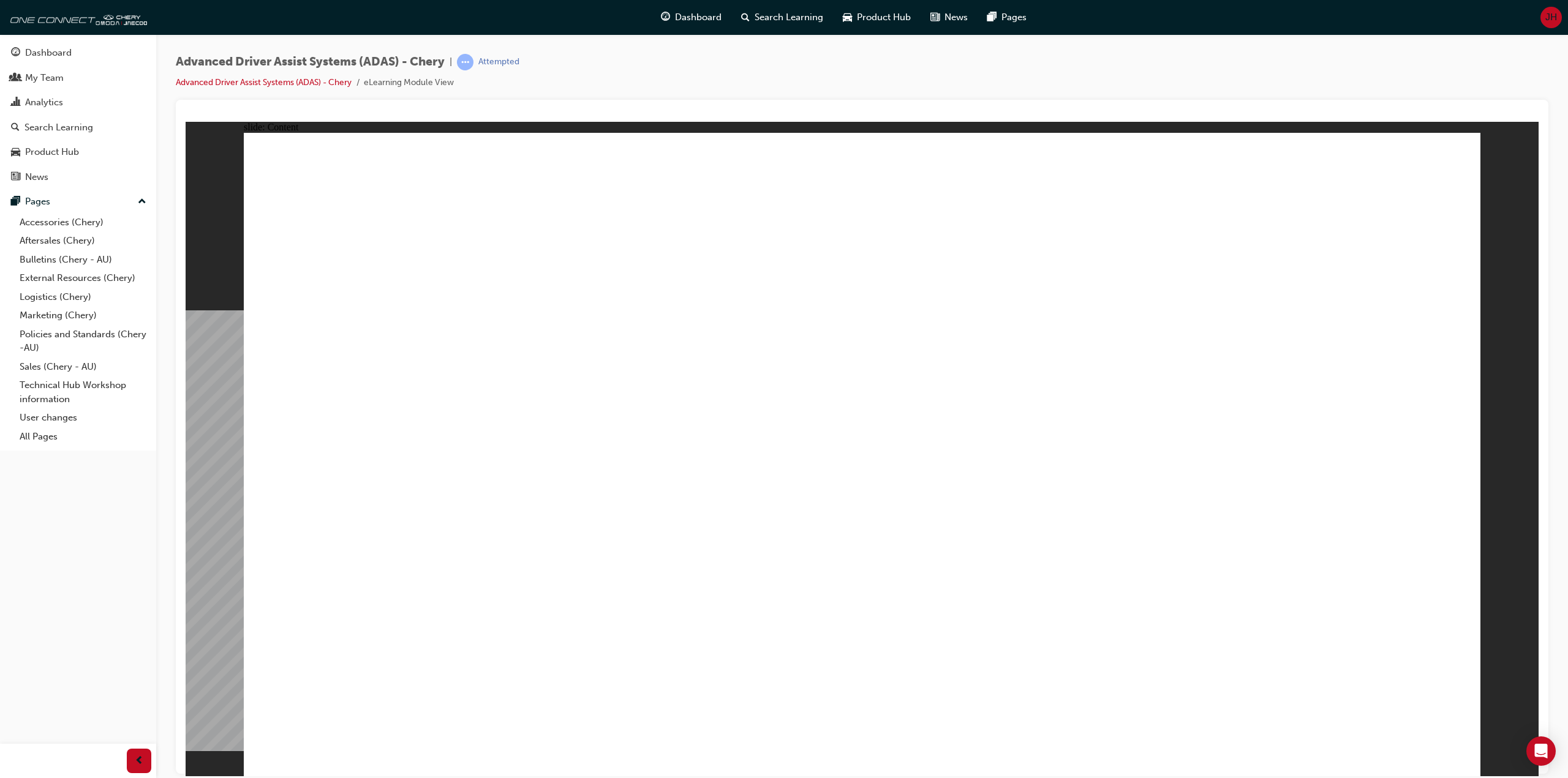
click at [851, 55] on div "Advanced Driver Assist Systems (ADAS) - Chery | Attempted Advanced Driver Assis…" at bounding box center [862, 76] width 1372 height 46
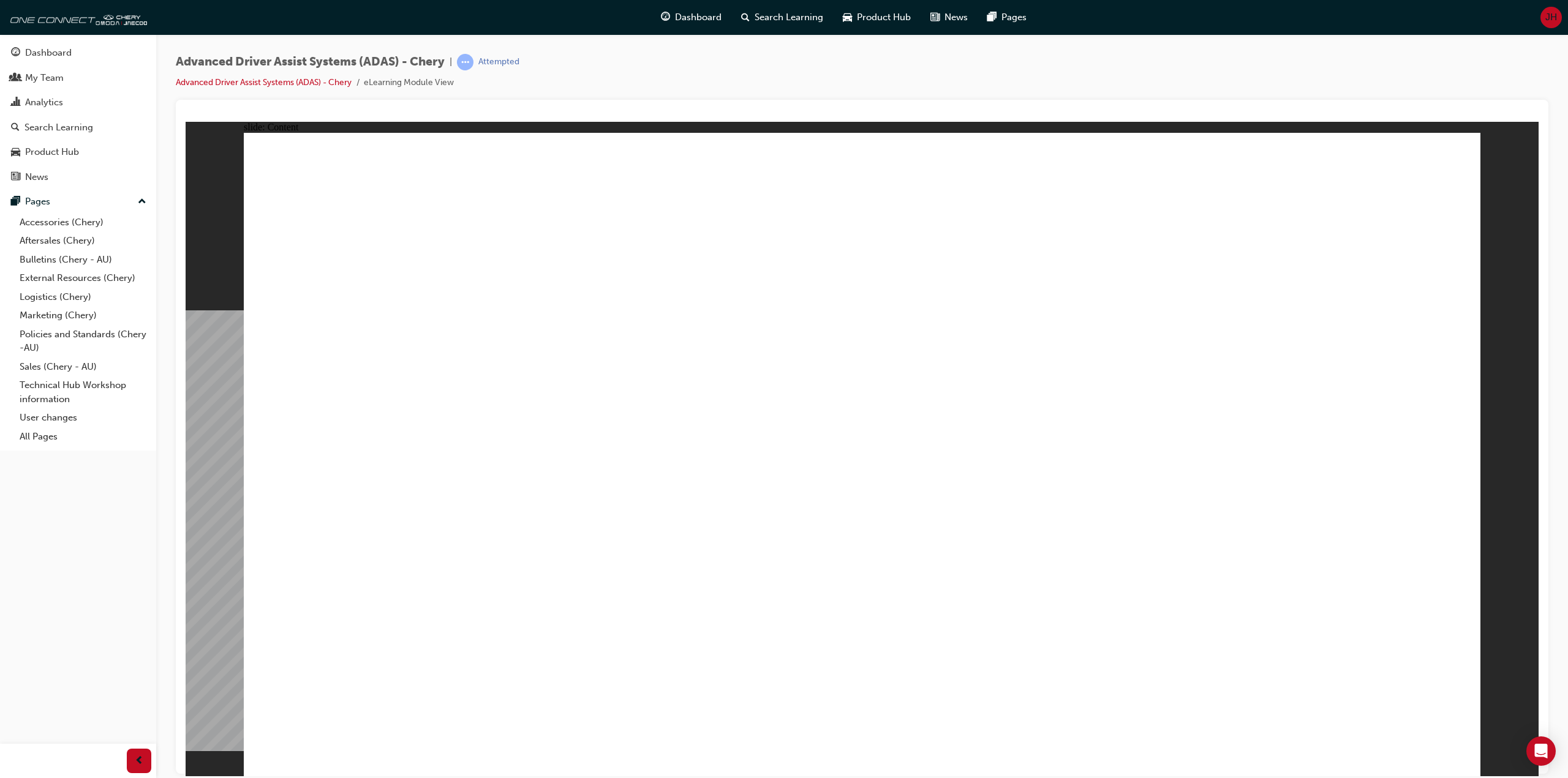
click at [1052, 96] on div "Advanced Driver Assist Systems (ADAS) - Chery | Attempted Advanced Driver Assis…" at bounding box center [862, 76] width 1372 height 46
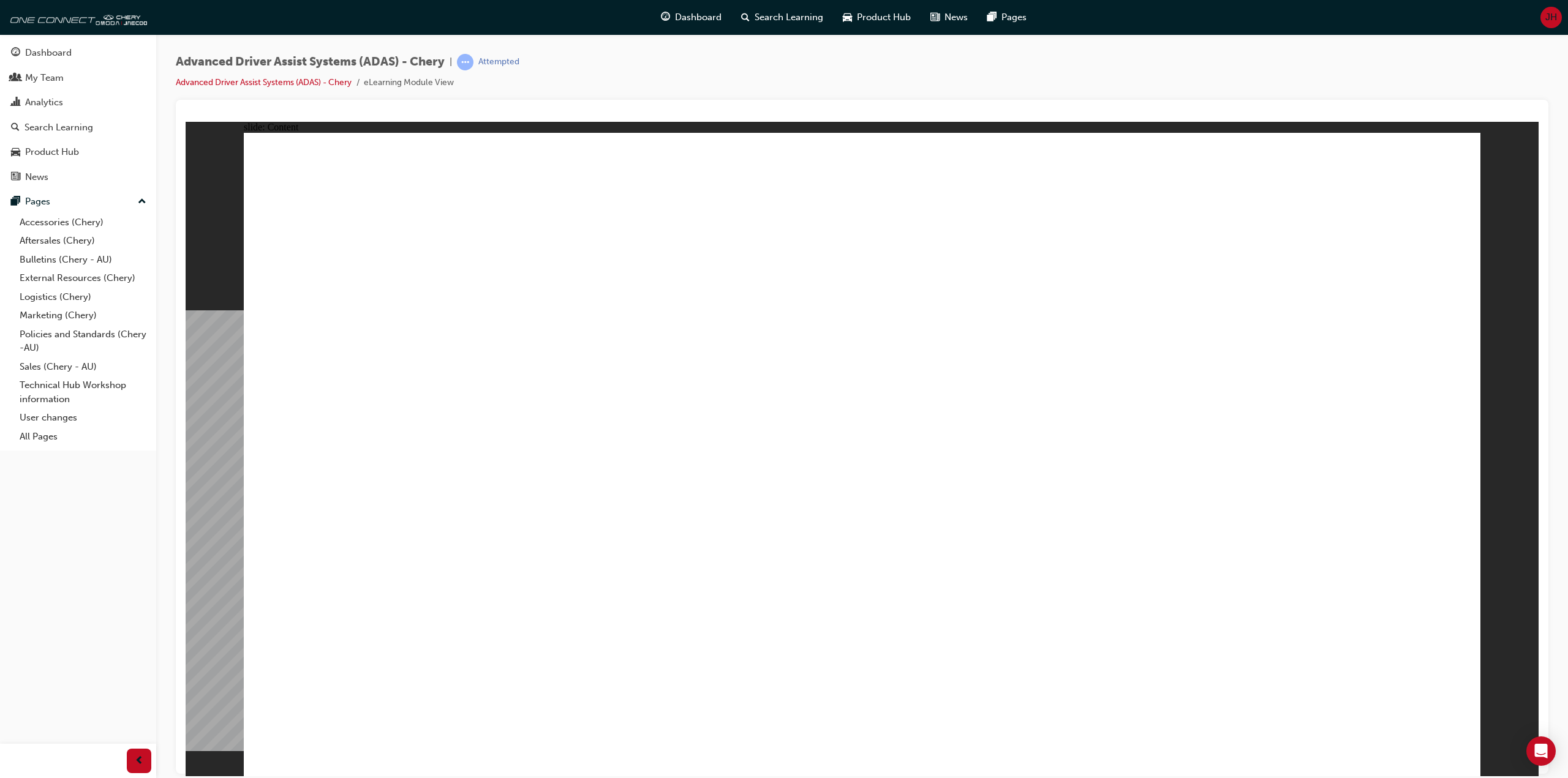
click at [1052, 96] on div "Advanced Driver Assist Systems (ADAS) - Chery | Attempted Advanced Driver Assis…" at bounding box center [862, 76] width 1372 height 46
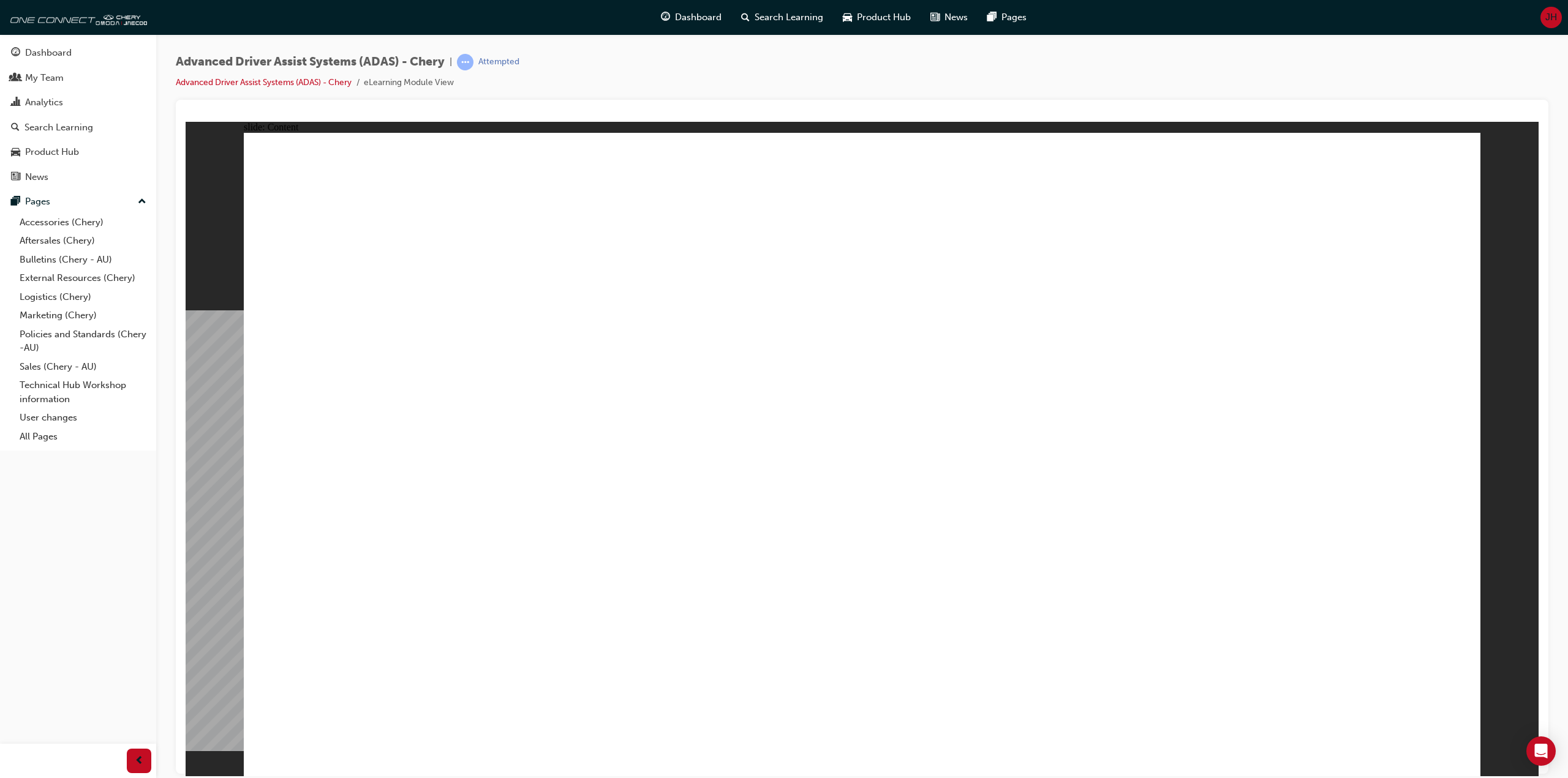
click at [1052, 96] on div "Advanced Driver Assist Systems (ADAS) - Chery | Attempted Advanced Driver Assis…" at bounding box center [862, 76] width 1372 height 46
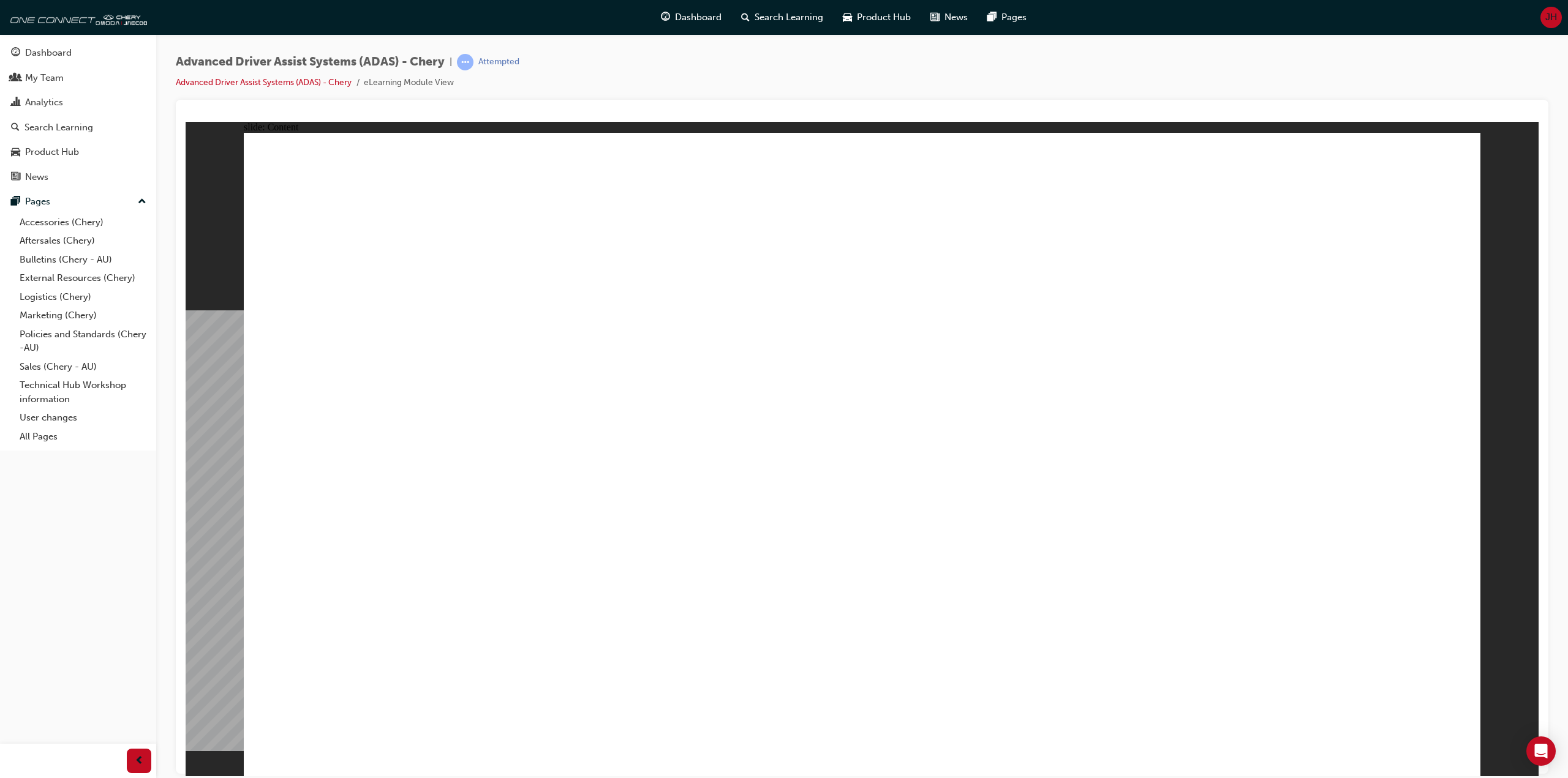
click at [1052, 96] on div "Advanced Driver Assist Systems (ADAS) - Chery | Attempted Advanced Driver Assis…" at bounding box center [862, 76] width 1372 height 46
drag, startPoint x: 1447, startPoint y: 754, endPoint x: 1321, endPoint y: 702, distance: 136.3
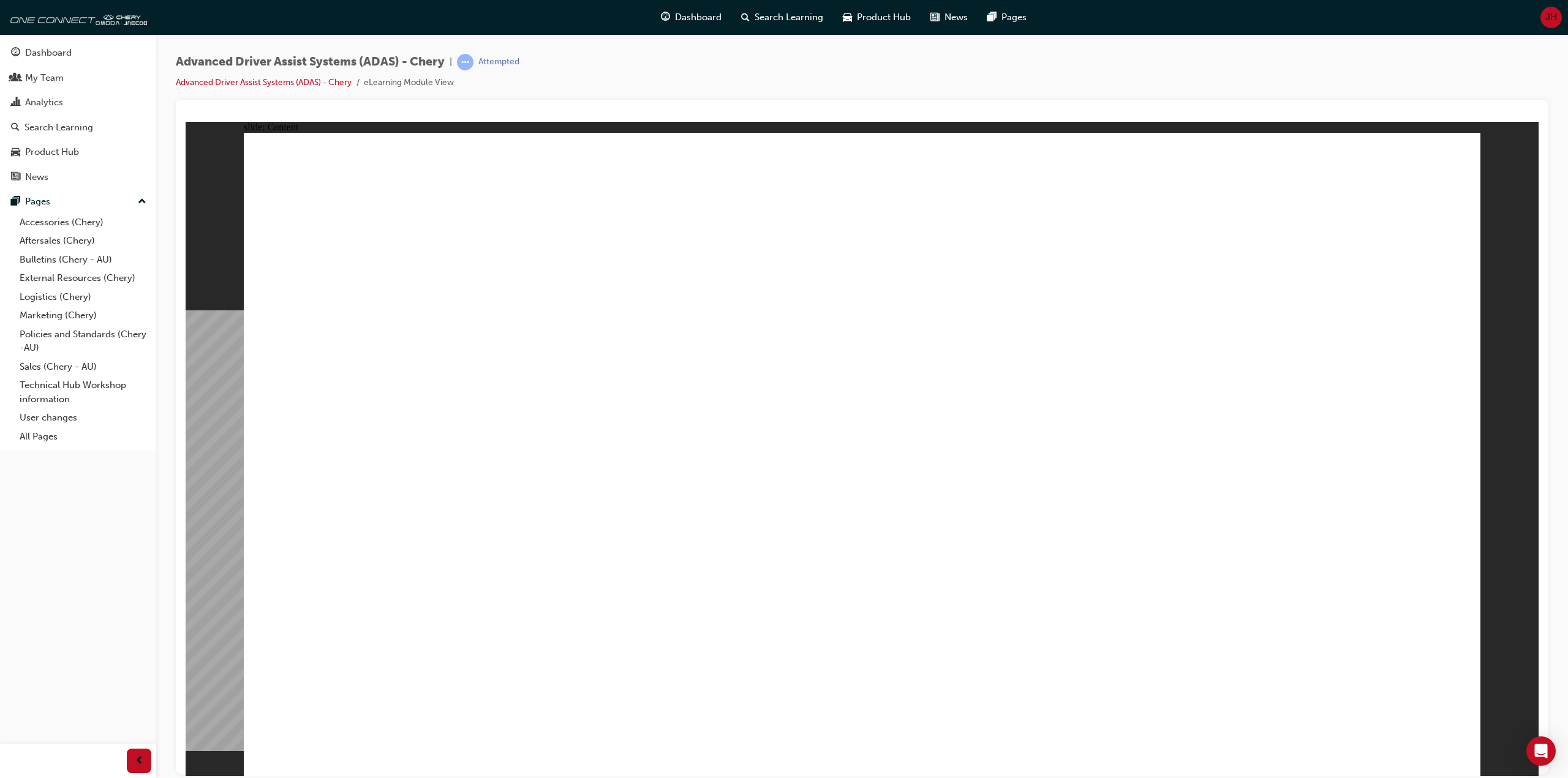
drag, startPoint x: 478, startPoint y: 293, endPoint x: 420, endPoint y: 279, distance: 59.7
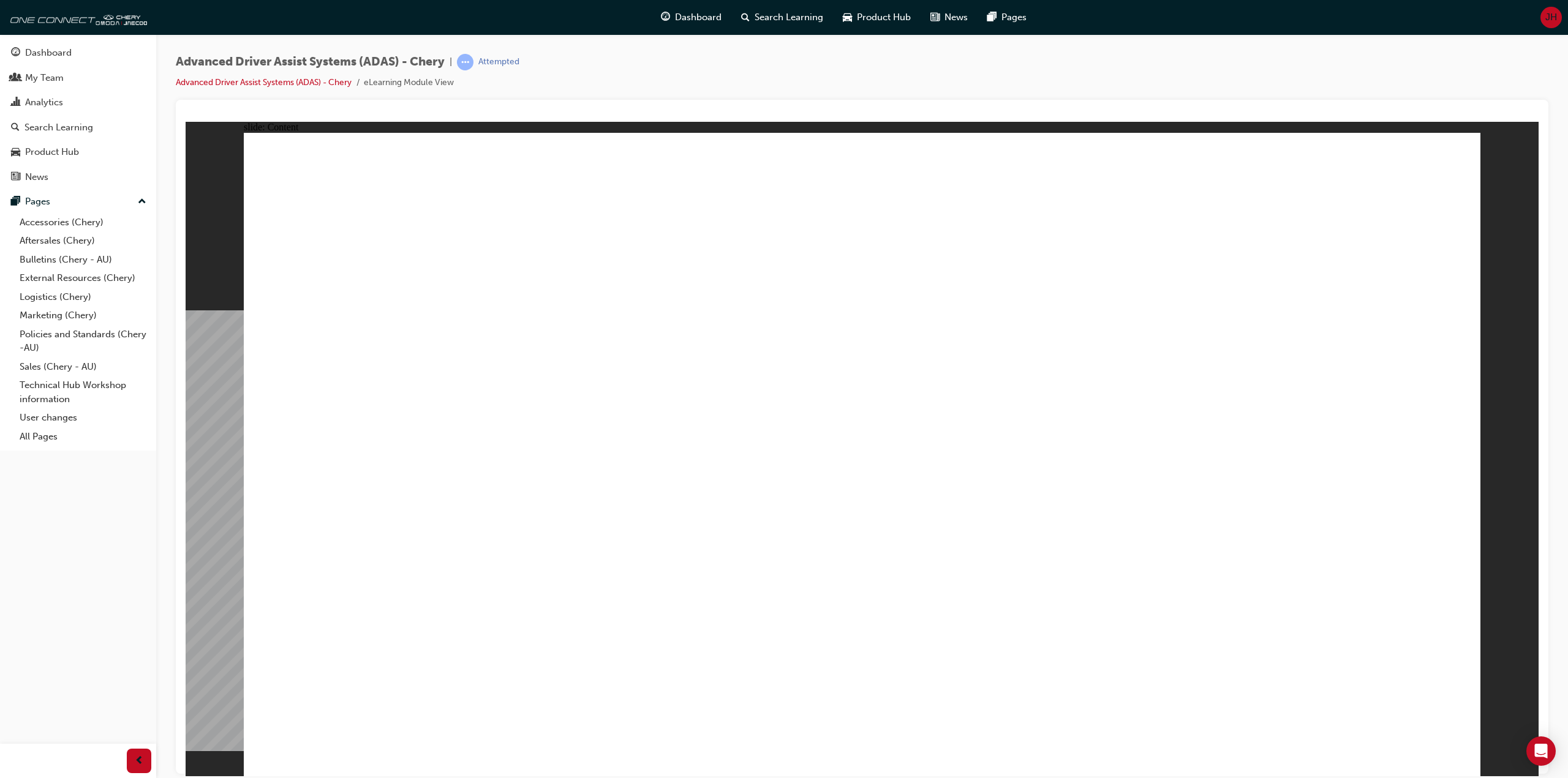
drag, startPoint x: 408, startPoint y: 372, endPoint x: 1270, endPoint y: 675, distance: 913.7
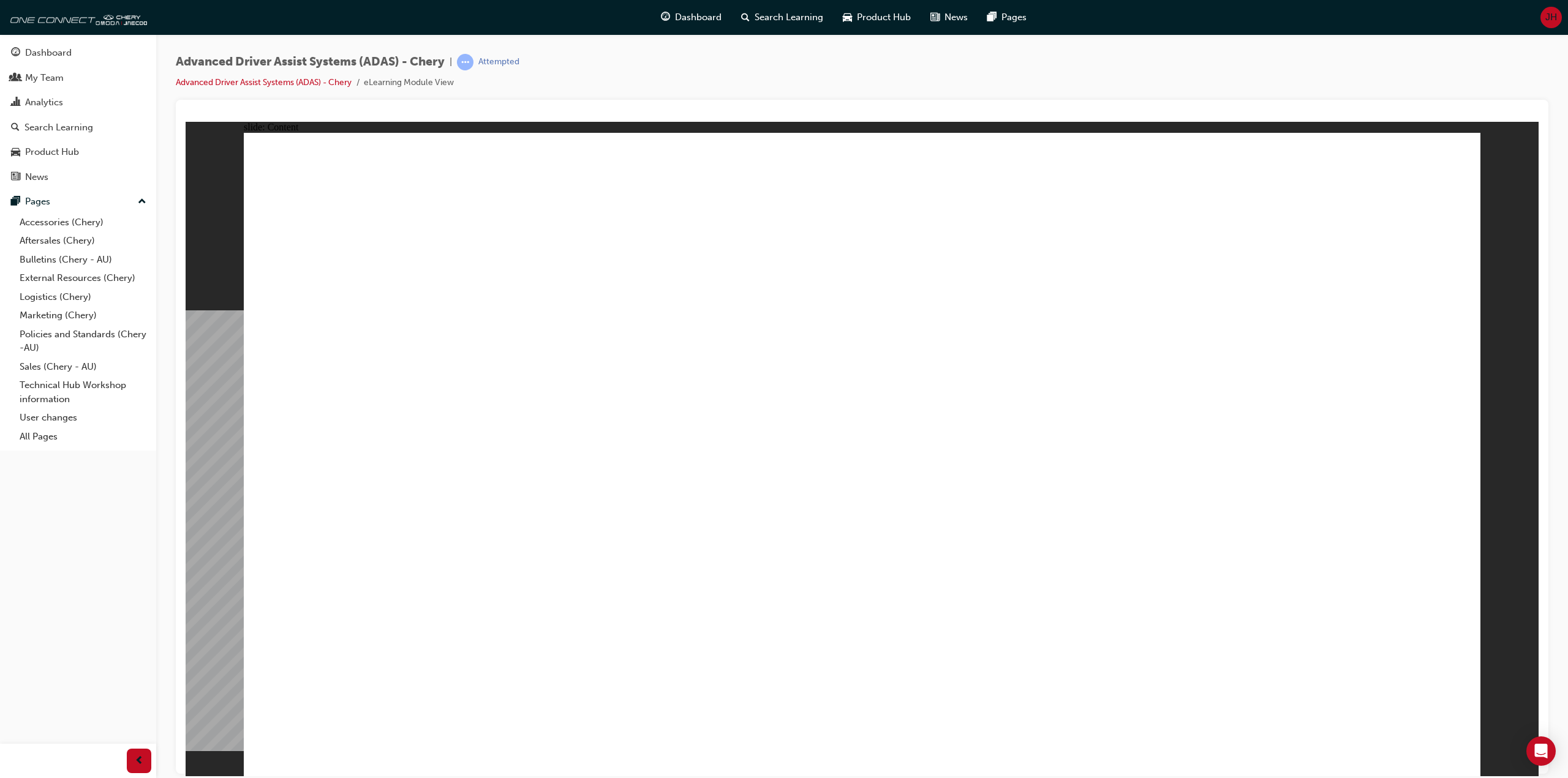
click at [836, 72] on div "Advanced Driver Assist Systems (ADAS) - Chery | Attempted Advanced Driver Assis…" at bounding box center [862, 76] width 1372 height 46
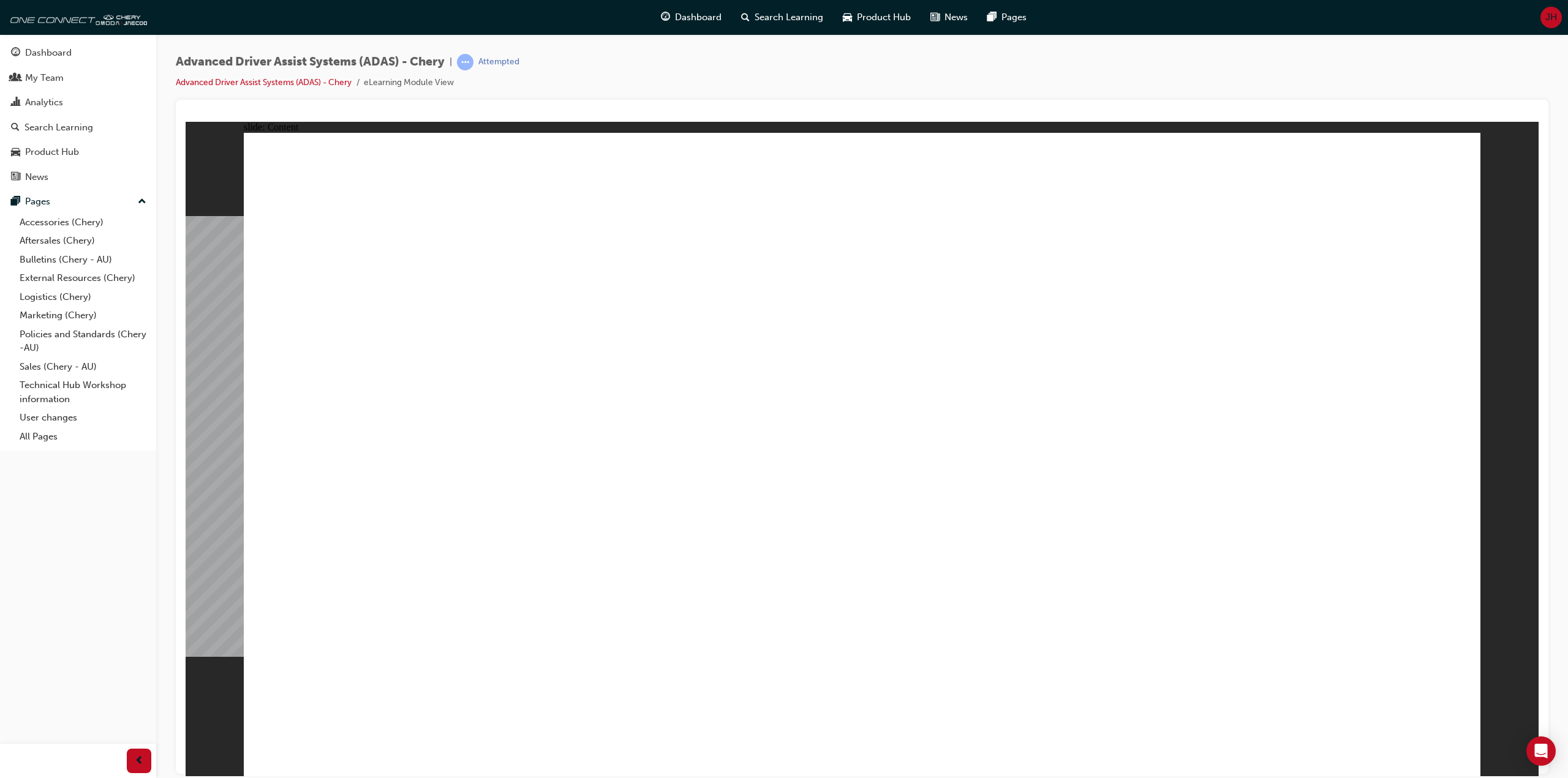
click at [773, 64] on div "Advanced Driver Assist Systems (ADAS) - Chery | Attempted Advanced Driver Assis…" at bounding box center [862, 76] width 1372 height 46
drag, startPoint x: 773, startPoint y: 64, endPoint x: 768, endPoint y: 45, distance: 19.6
click at [773, 64] on div "Advanced Driver Assist Systems (ADAS) - Chery | Attempted Advanced Driver Assis…" at bounding box center [862, 76] width 1372 height 46
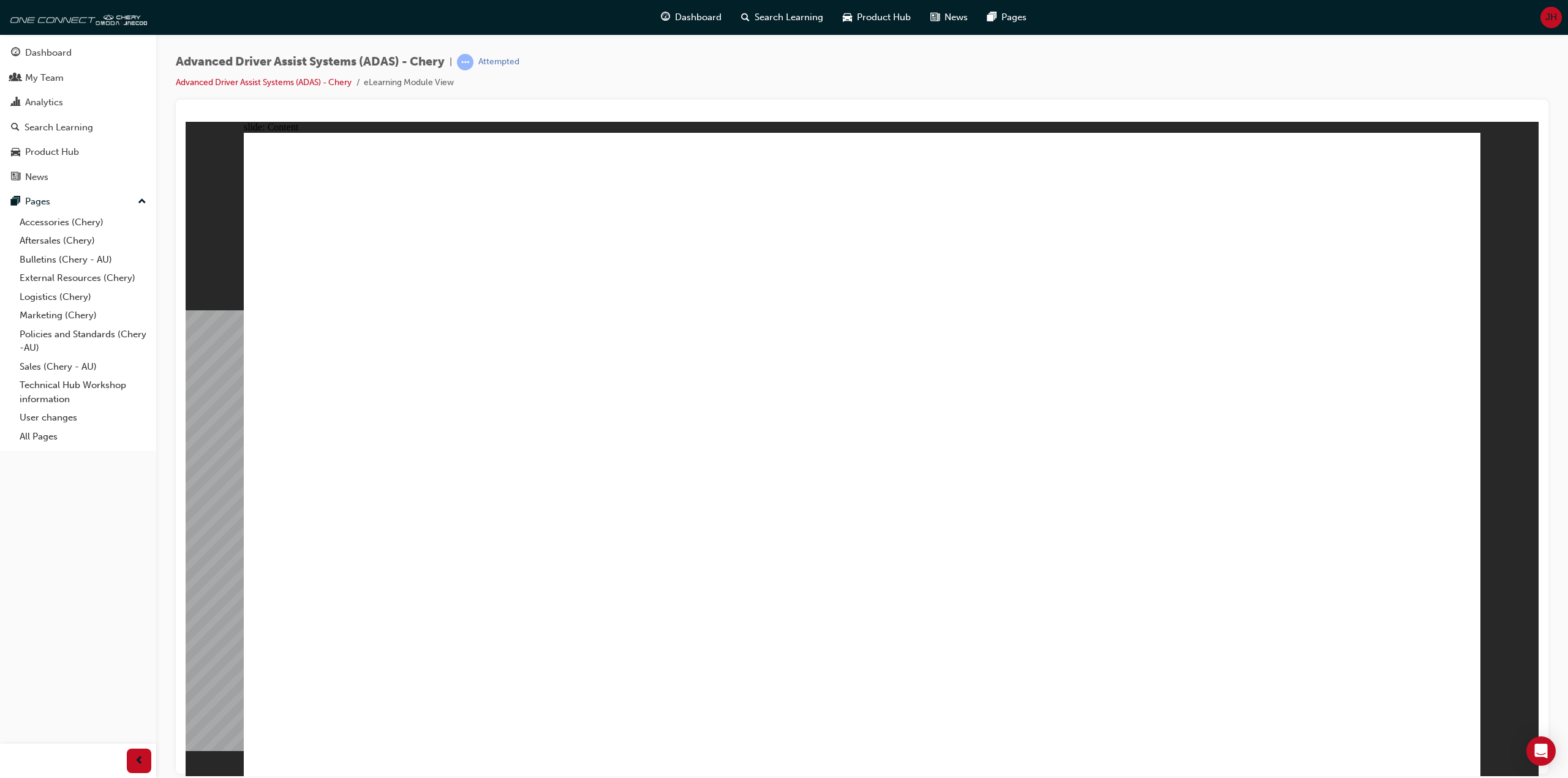
drag, startPoint x: 1200, startPoint y: 261, endPoint x: 1203, endPoint y: 275, distance: 14.3
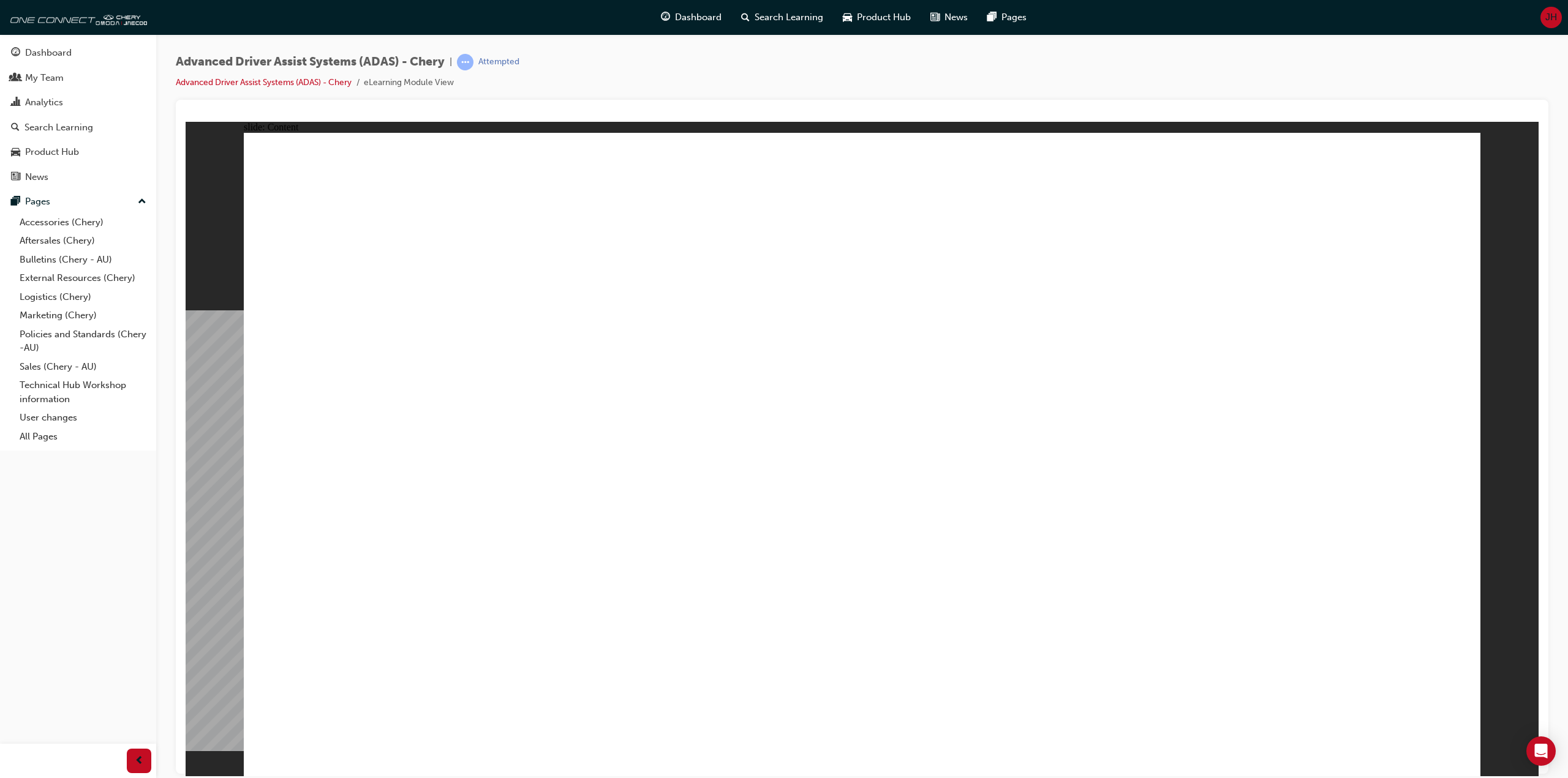
drag, startPoint x: 1450, startPoint y: 745, endPoint x: 1187, endPoint y: 597, distance: 301.8
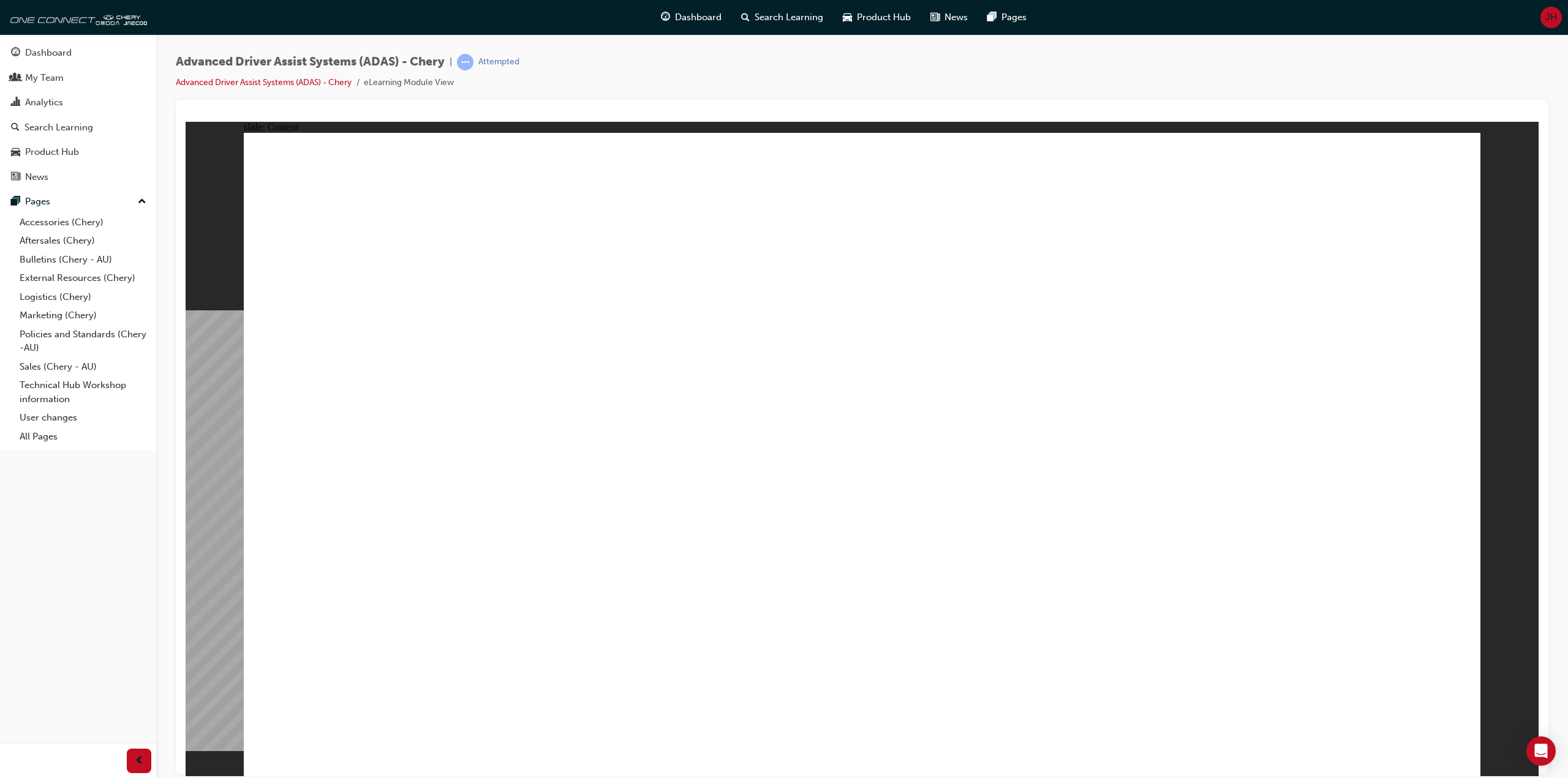
click at [832, 71] on div "Advanced Driver Assist Systems (ADAS) - Chery | Attempted Advanced Driver Assis…" at bounding box center [862, 76] width 1372 height 46
click at [831, 72] on div "Advanced Driver Assist Systems (ADAS) - Chery | Attempted Advanced Driver Assis…" at bounding box center [862, 76] width 1372 height 46
drag, startPoint x: 1441, startPoint y: 747, endPoint x: 1433, endPoint y: 738, distance: 12.0
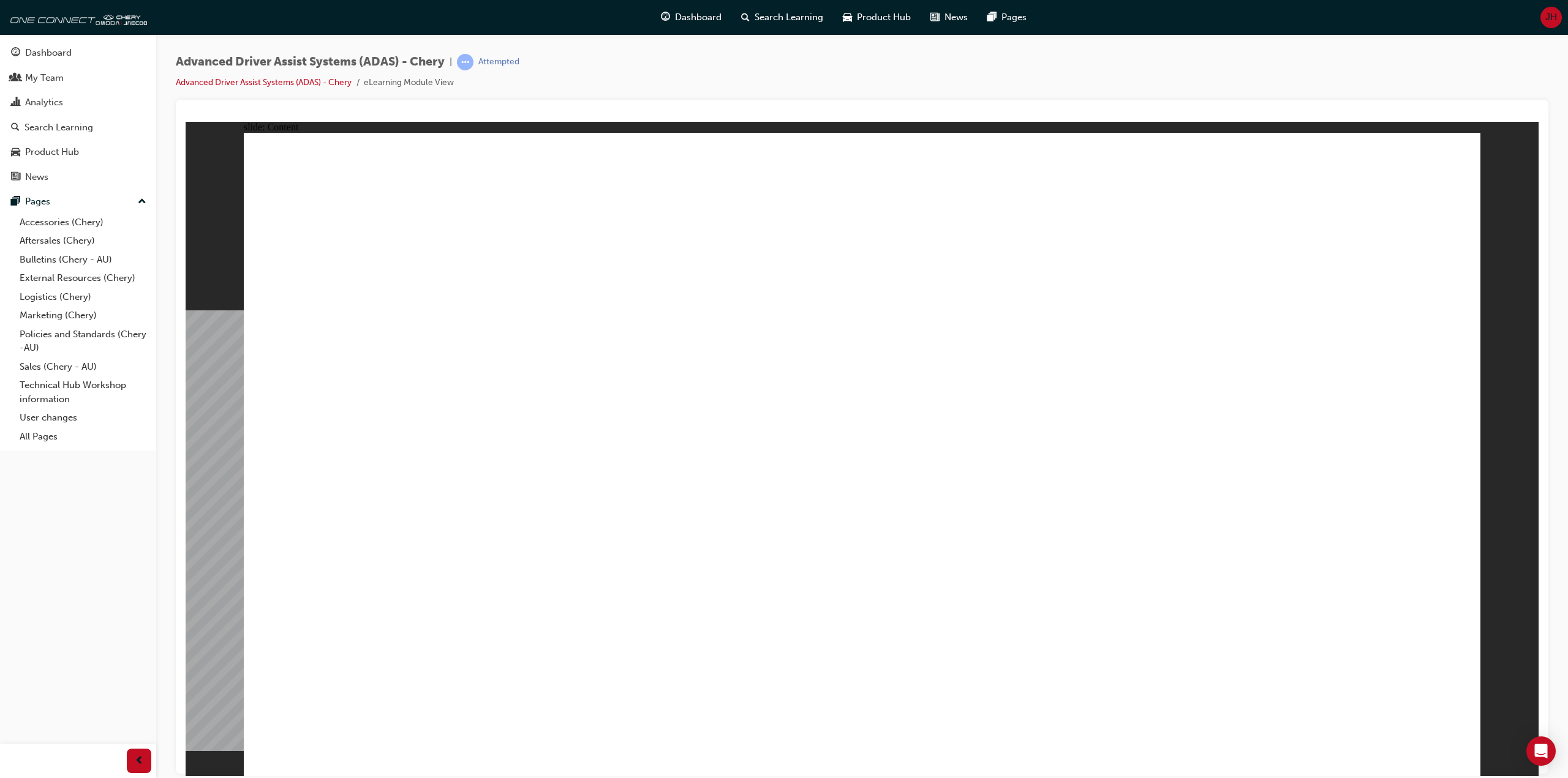
drag, startPoint x: 504, startPoint y: 643, endPoint x: 505, endPoint y: 623, distance: 20.0
drag, startPoint x: 522, startPoint y: 619, endPoint x: 531, endPoint y: 592, distance: 28.5
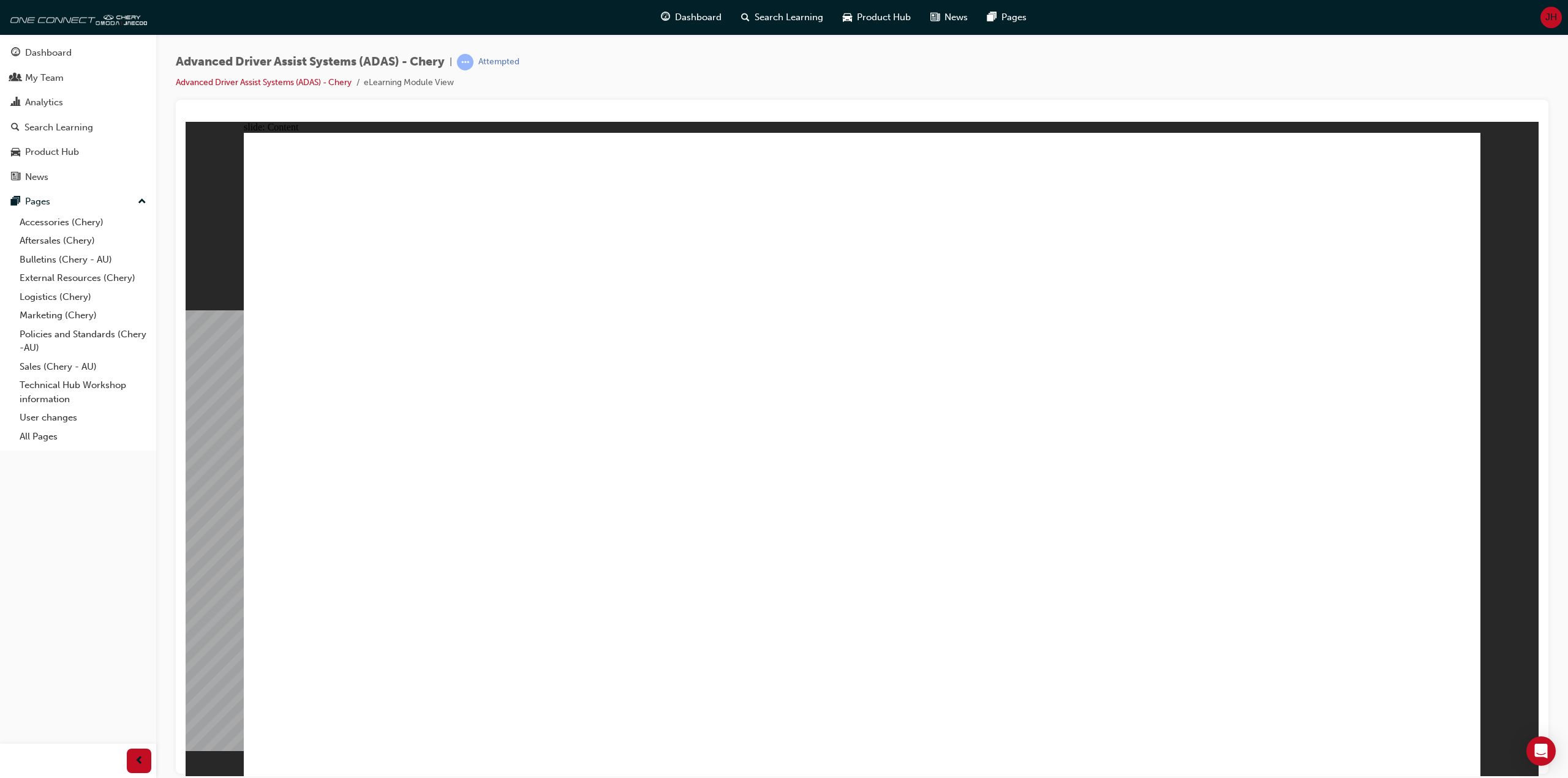
drag, startPoint x: 1085, startPoint y: 416, endPoint x: 1067, endPoint y: 394, distance: 28.4
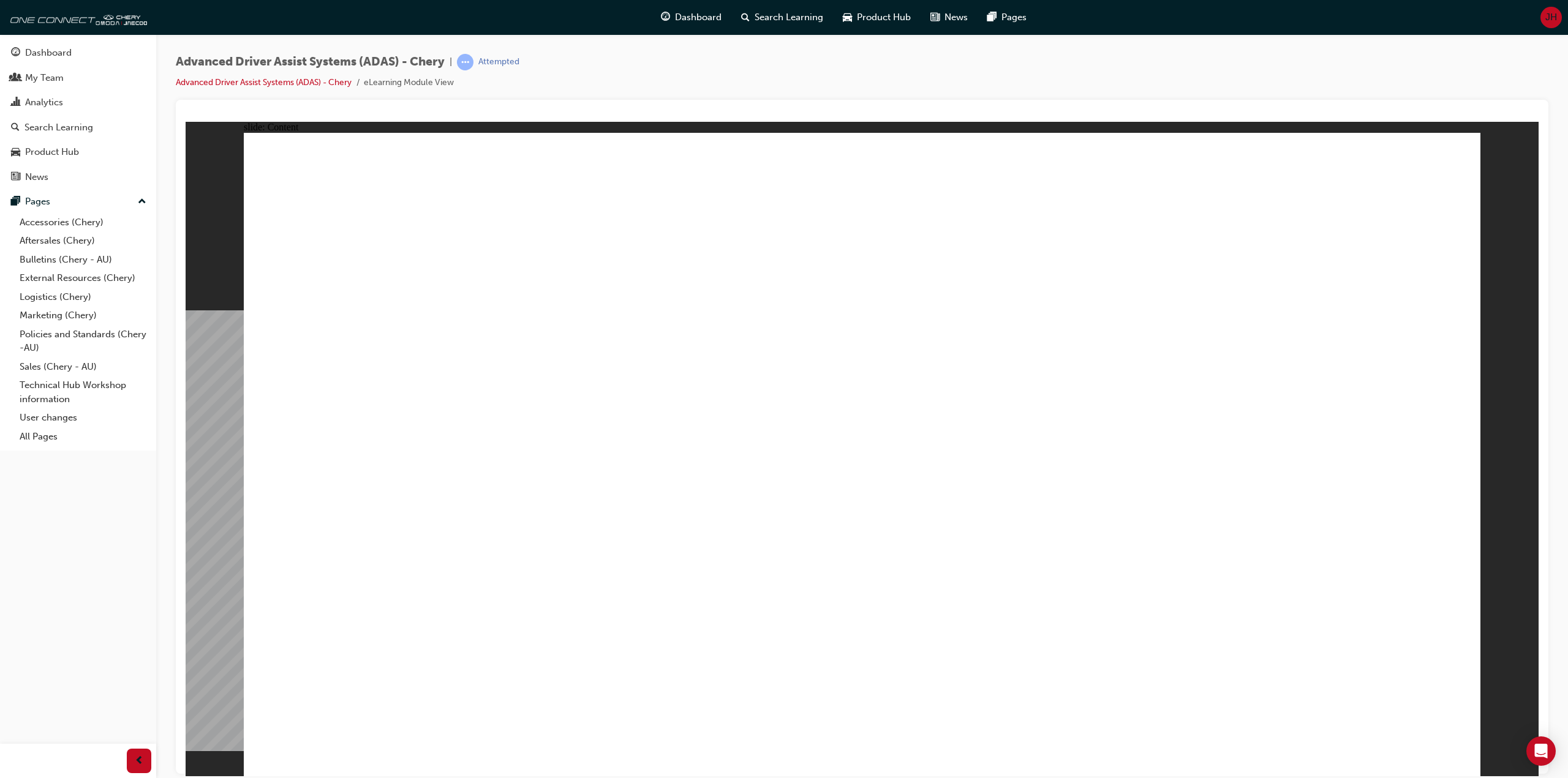
drag, startPoint x: 655, startPoint y: 550, endPoint x: 654, endPoint y: 589, distance: 39.0
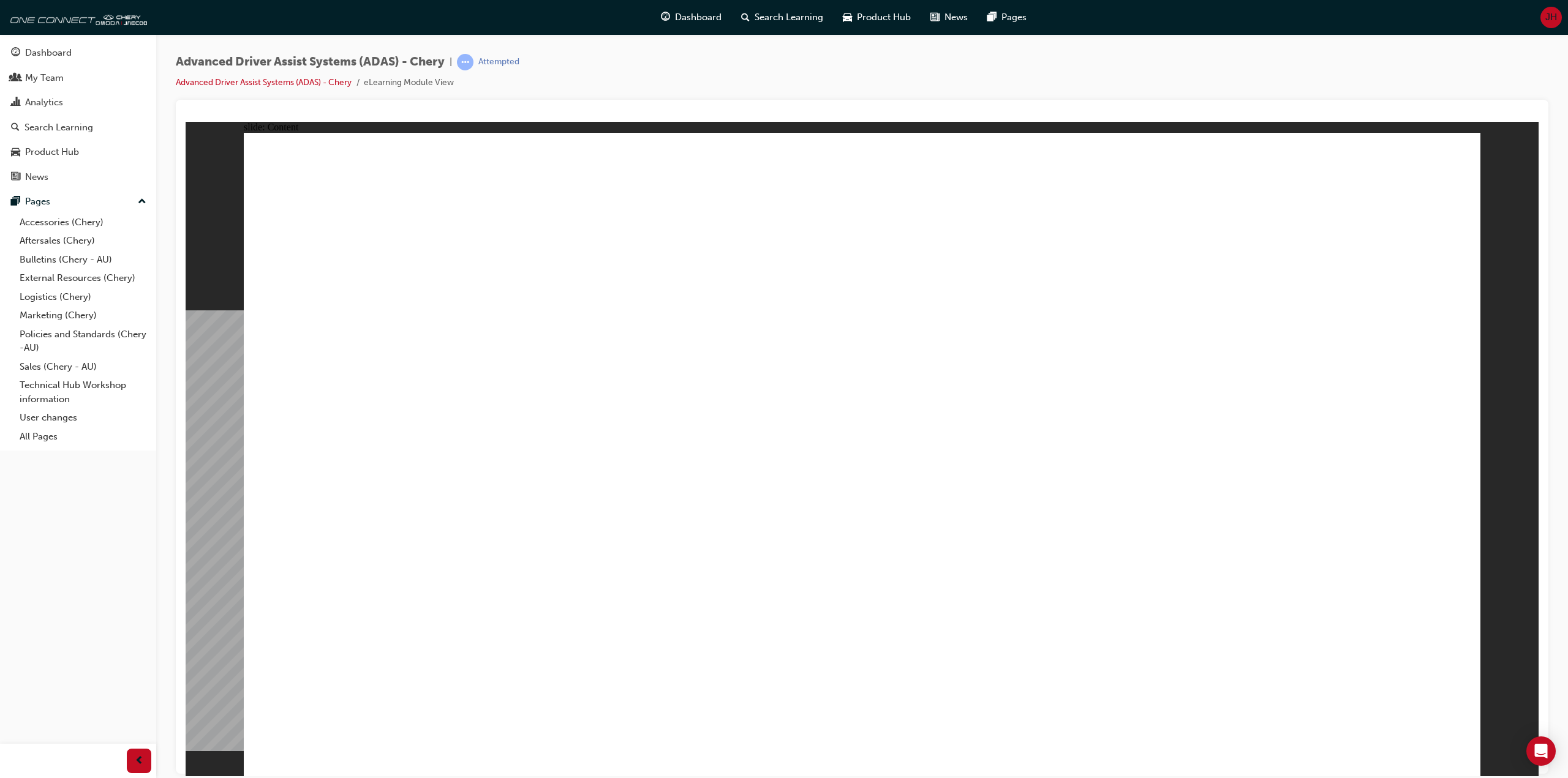
drag, startPoint x: 1131, startPoint y: 308, endPoint x: 1129, endPoint y: 302, distance: 6.3
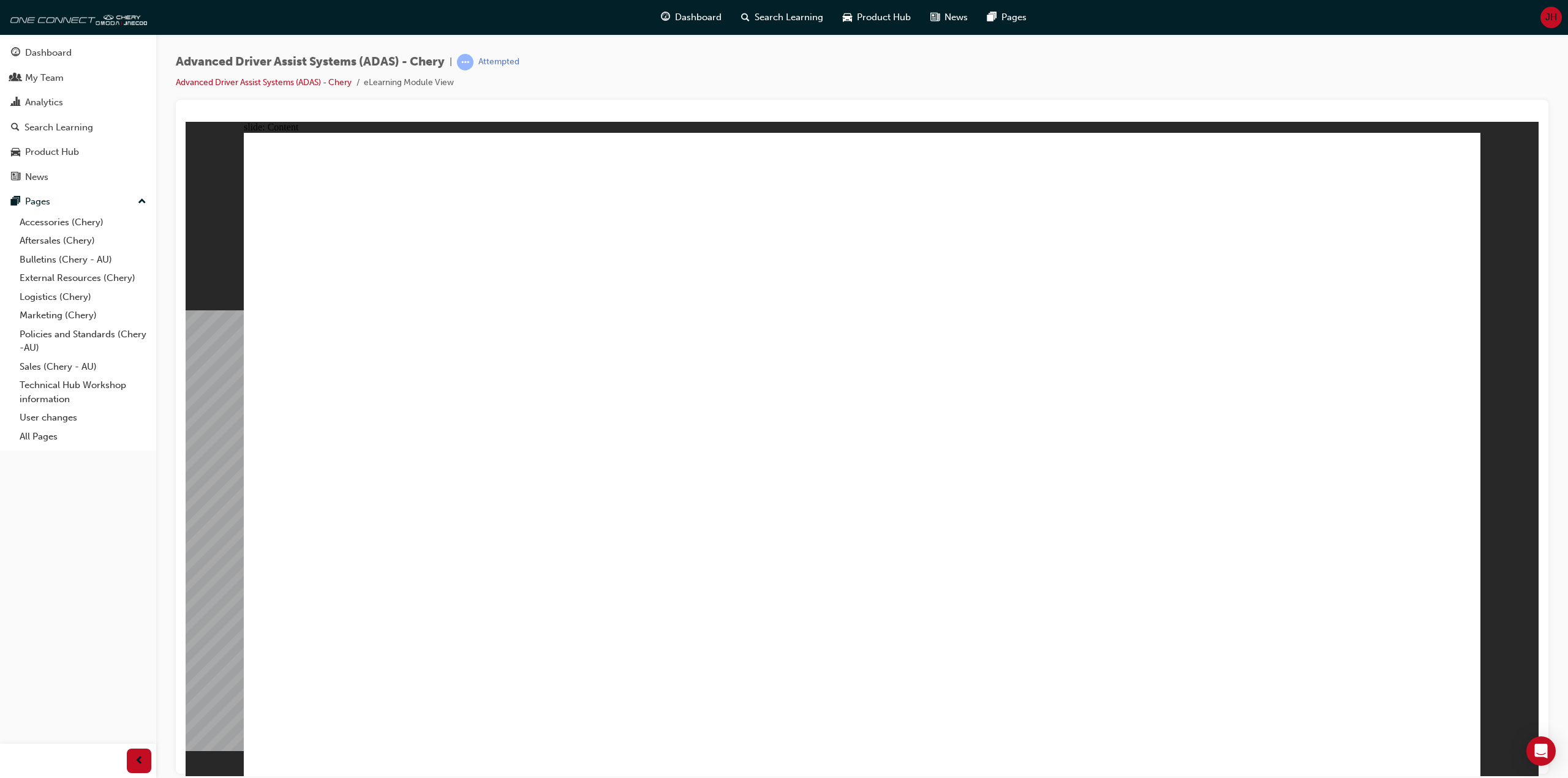
click at [697, 41] on div "Advanced Driver Assist Systems (ADAS) - Chery | Attempted Advanced Driver Assis…" at bounding box center [862, 390] width 1412 height 713
click at [706, 63] on div "Advanced Driver Assist Systems (ADAS) - Chery | Attempted Advanced Driver Assis…" at bounding box center [862, 76] width 1372 height 46
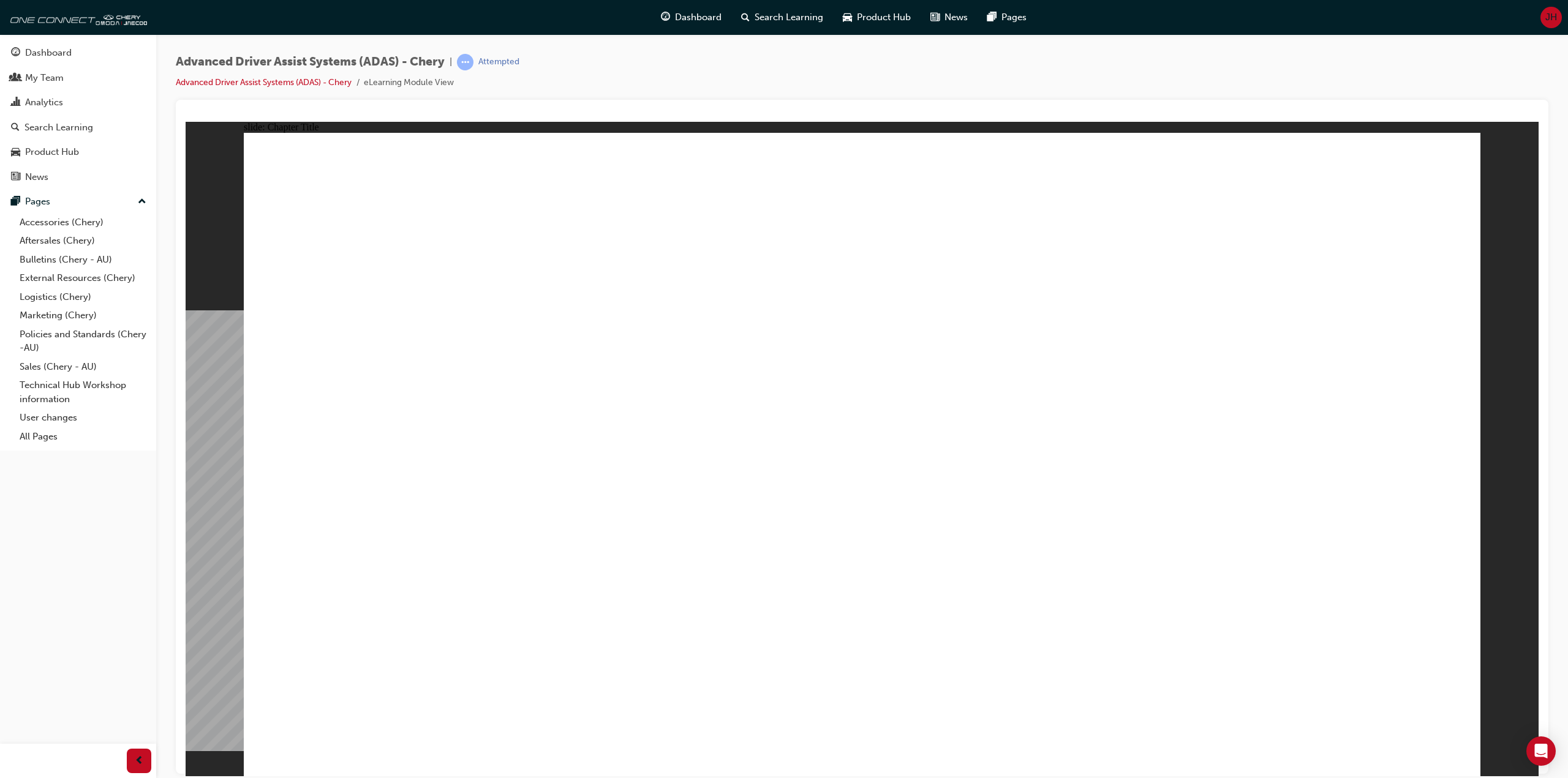
drag, startPoint x: 800, startPoint y: 645, endPoint x: 800, endPoint y: 231, distance: 414.0
drag, startPoint x: 617, startPoint y: 594, endPoint x: 789, endPoint y: 262, distance: 373.9
drag, startPoint x: 894, startPoint y: 466, endPoint x: 1171, endPoint y: 423, distance: 280.3
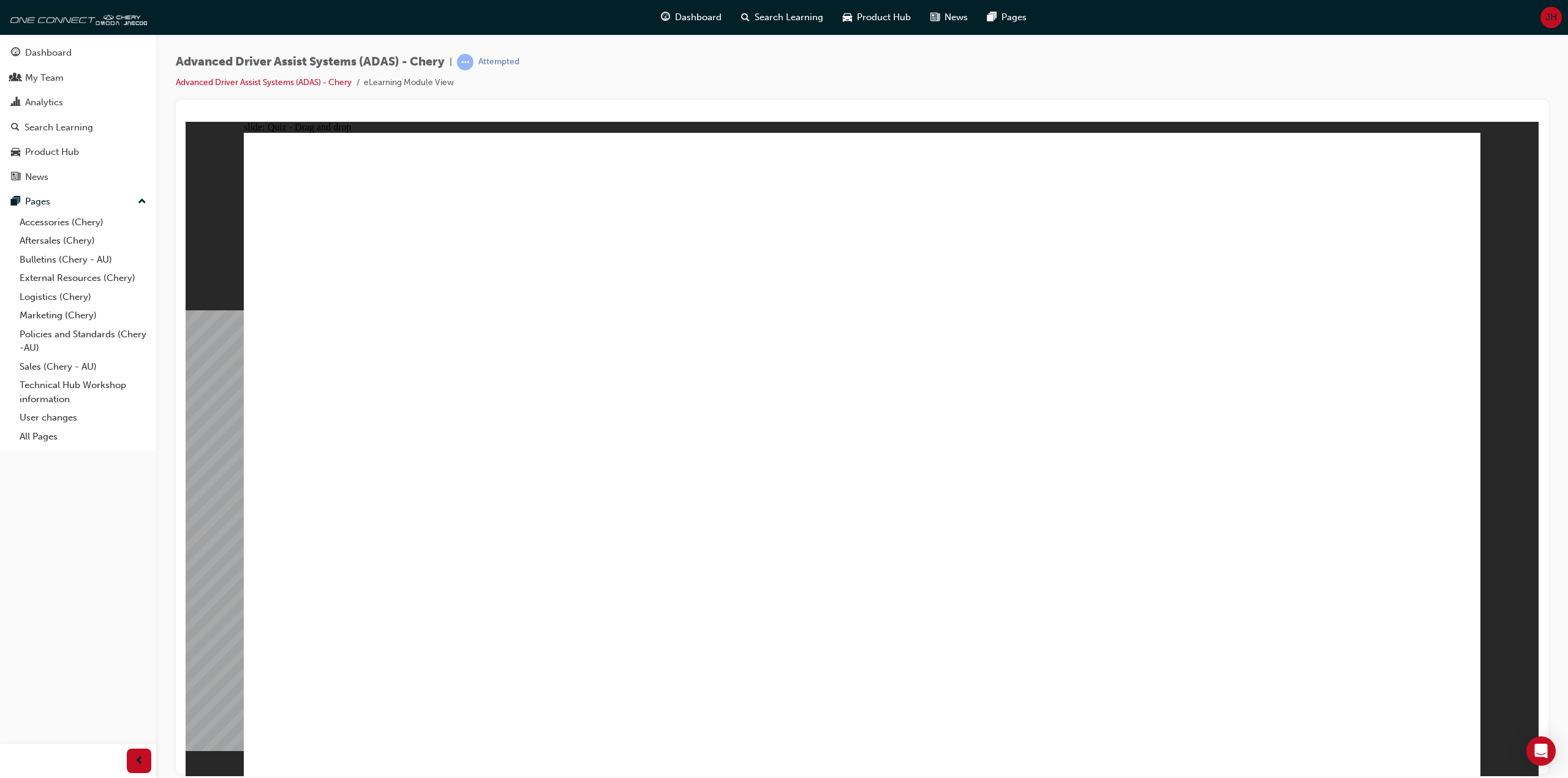
drag, startPoint x: 1000, startPoint y: 640, endPoint x: 1243, endPoint y: 421, distance: 327.1
drag, startPoint x: 1246, startPoint y: 429, endPoint x: 1250, endPoint y: 271, distance: 158.1
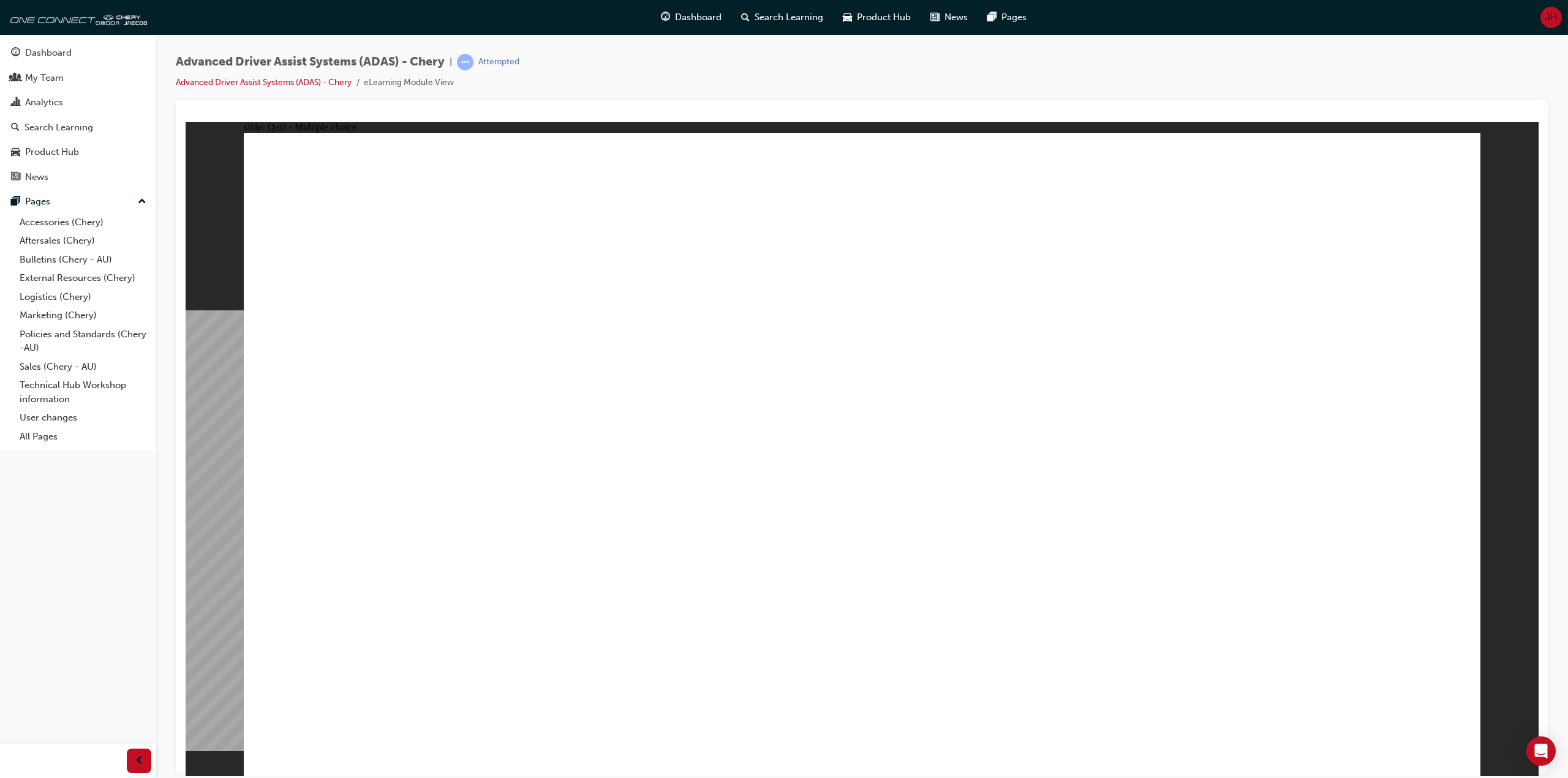
checkbox input "true"
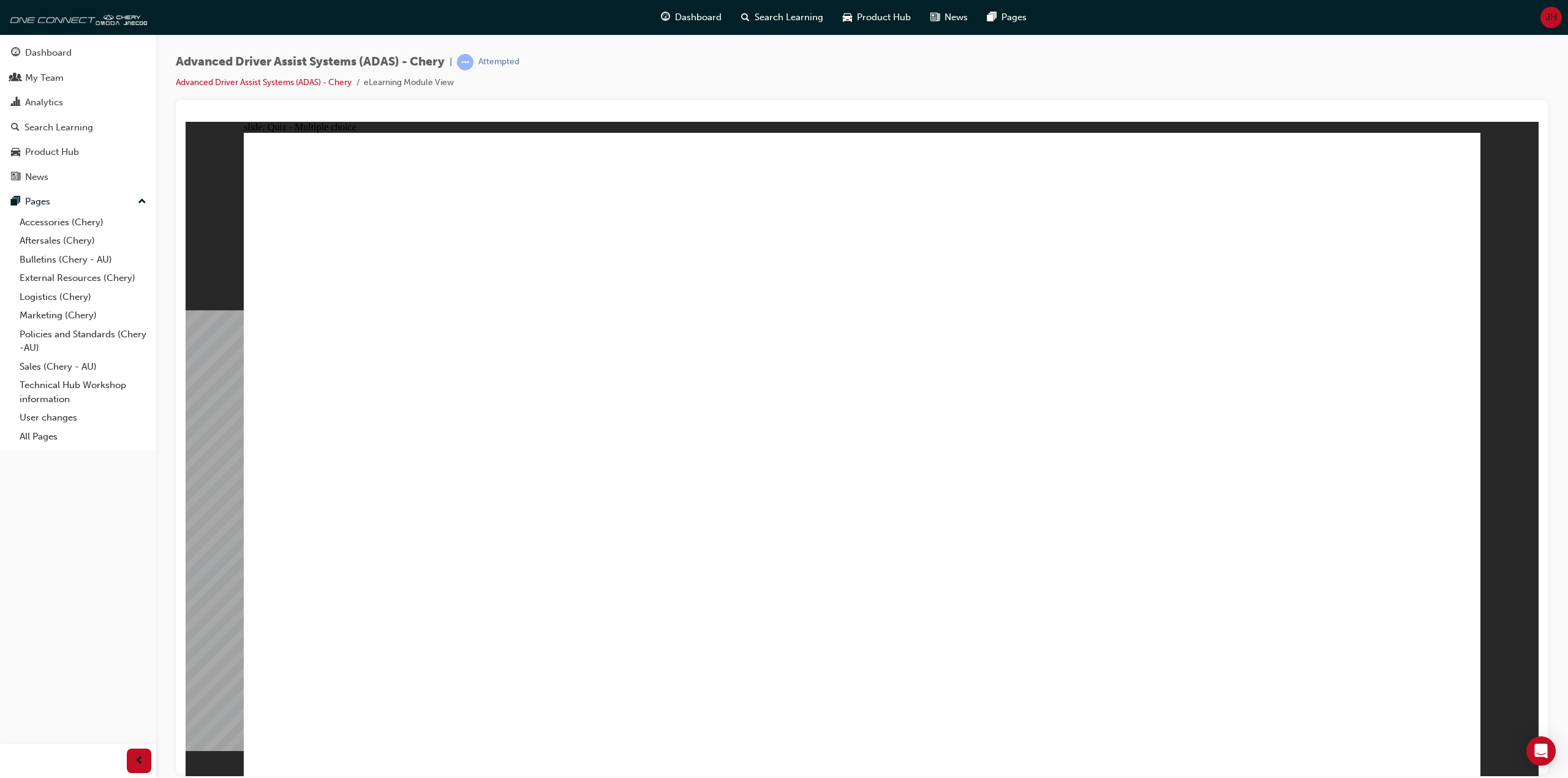
checkbox input "true"
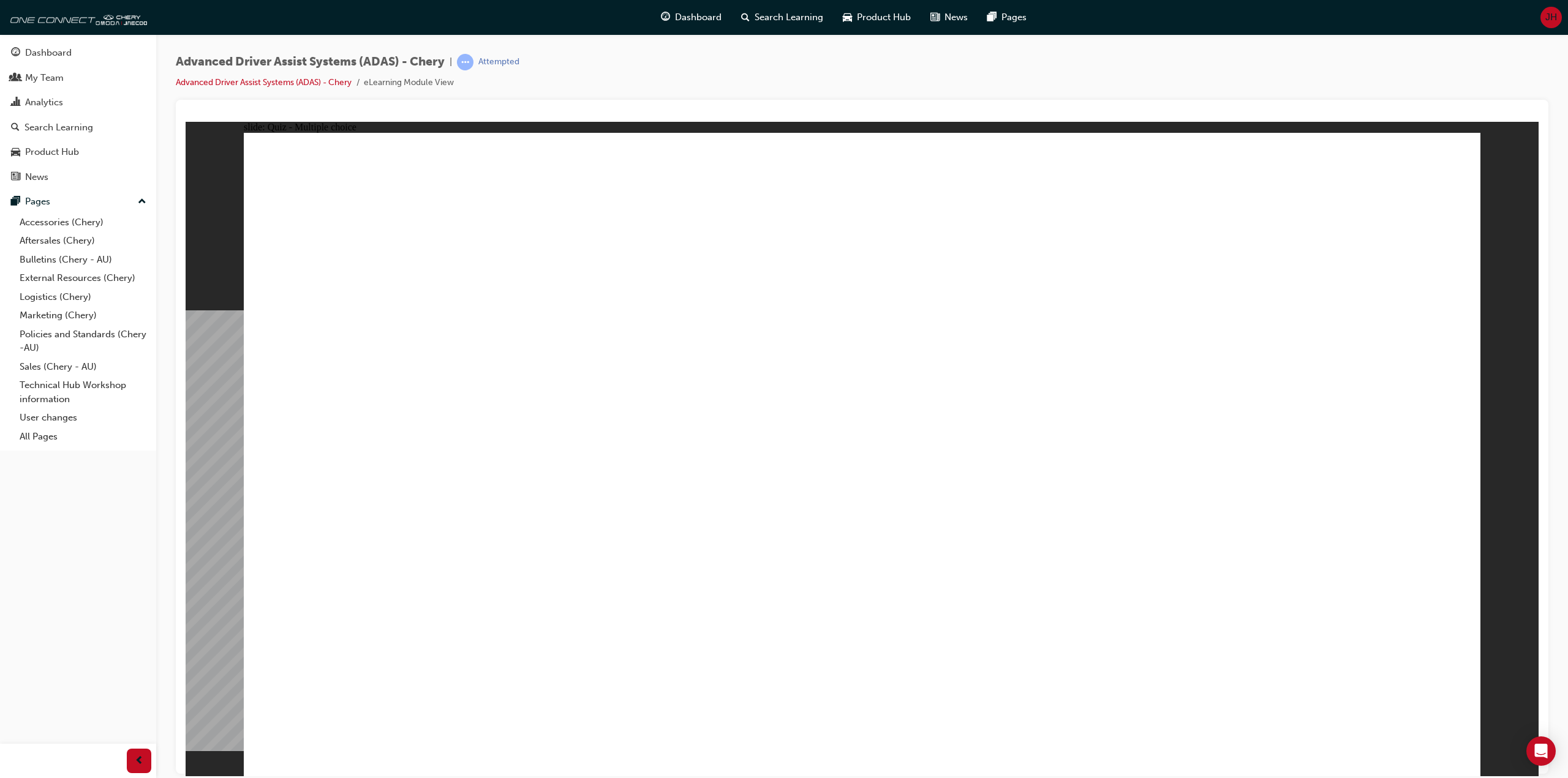
drag, startPoint x: 1002, startPoint y: 262, endPoint x: 410, endPoint y: 577, distance: 670.6
drag, startPoint x: 1125, startPoint y: 212, endPoint x: 439, endPoint y: 566, distance: 772.0
drag, startPoint x: 1142, startPoint y: 264, endPoint x: 654, endPoint y: 548, distance: 564.6
drag, startPoint x: 1238, startPoint y: 208, endPoint x: 656, endPoint y: 528, distance: 664.2
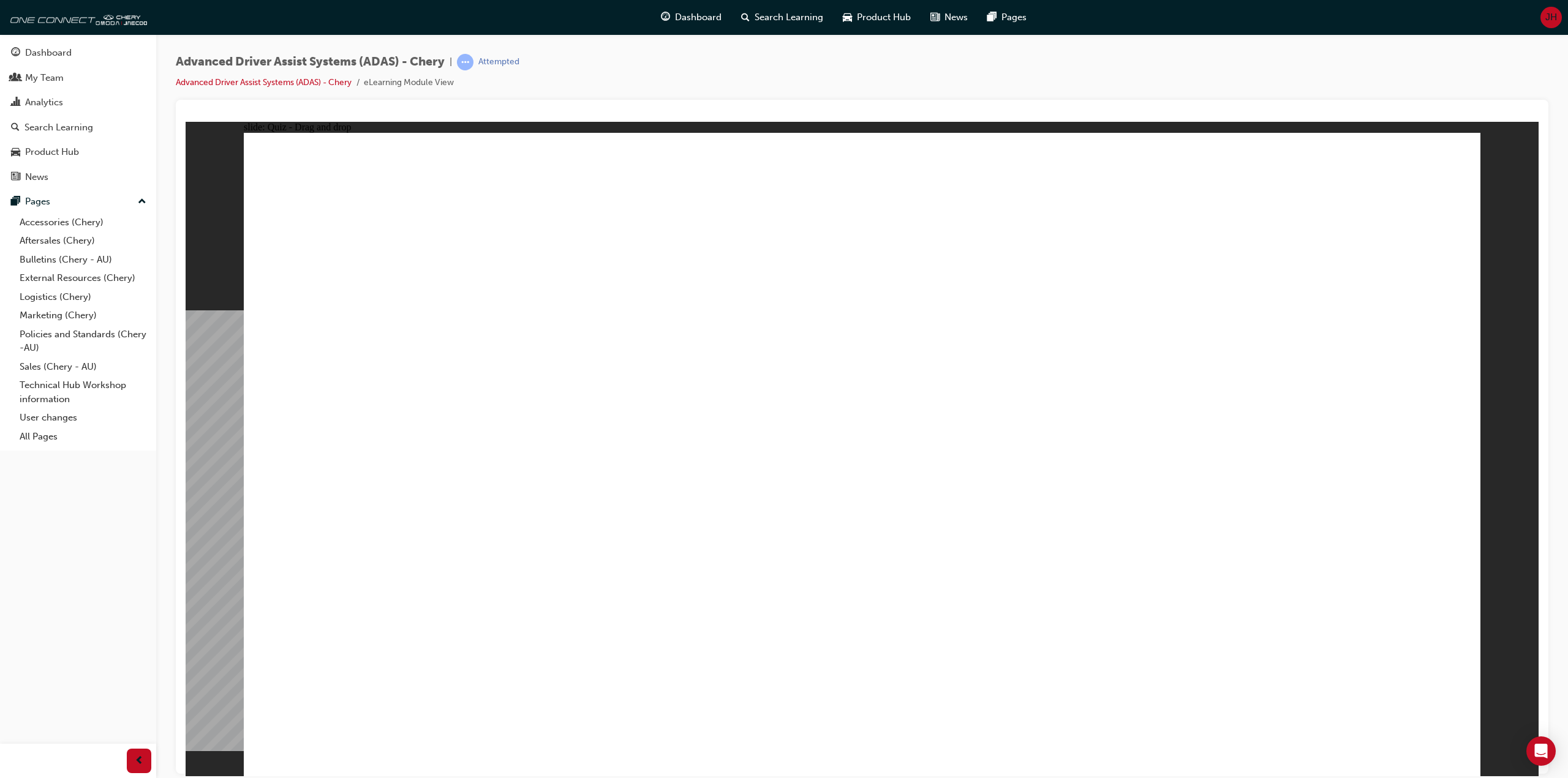
drag, startPoint x: 858, startPoint y: 190, endPoint x: 859, endPoint y: 213, distance: 23.0
drag, startPoint x: 859, startPoint y: 207, endPoint x: 847, endPoint y: 548, distance: 341.2
drag, startPoint x: 953, startPoint y: 453, endPoint x: 990, endPoint y: 586, distance: 138.1
drag, startPoint x: 1063, startPoint y: 392, endPoint x: 1084, endPoint y: 583, distance: 192.2
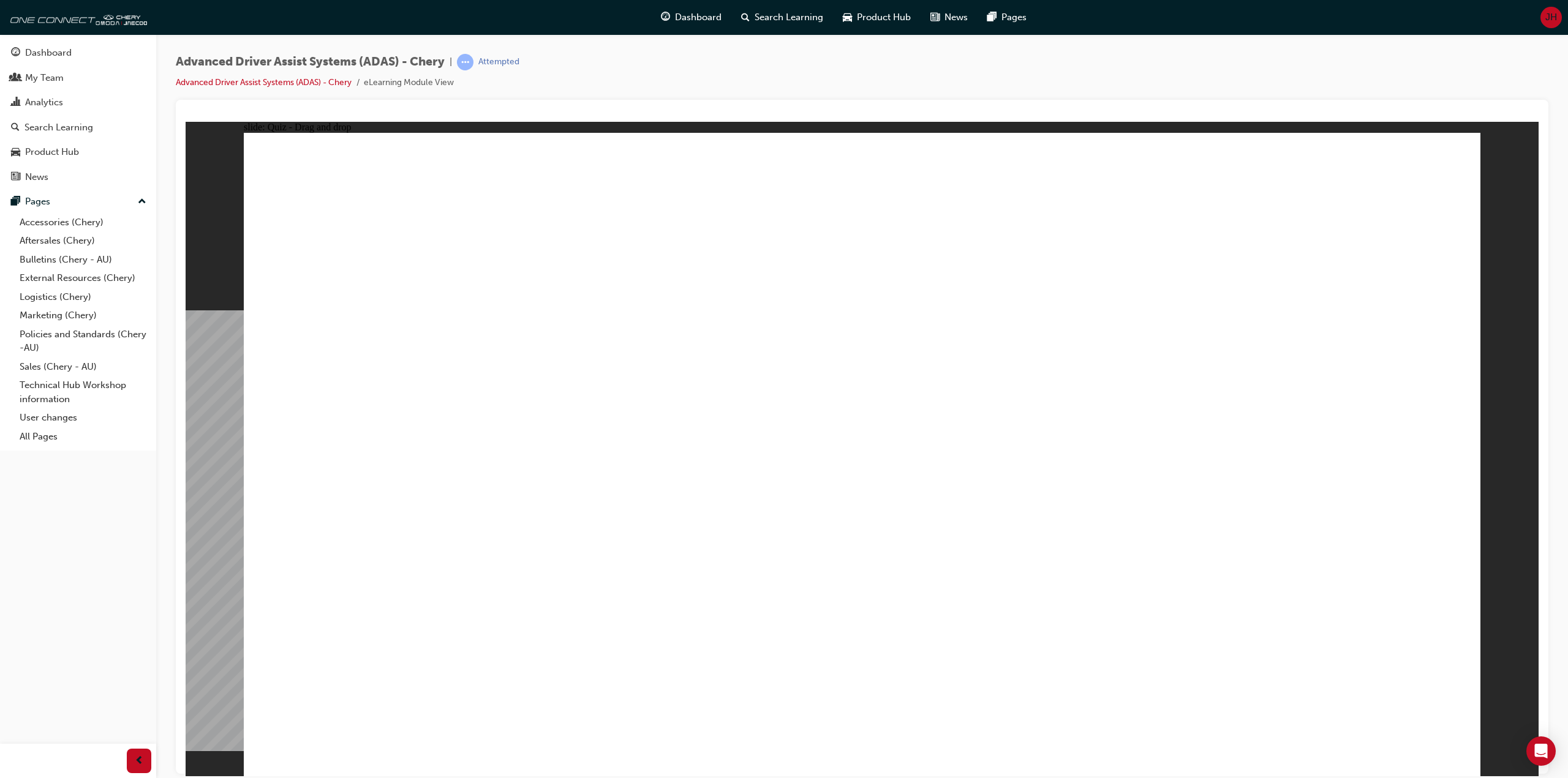
drag, startPoint x: 1254, startPoint y: 251, endPoint x: 1217, endPoint y: 564, distance: 315.2
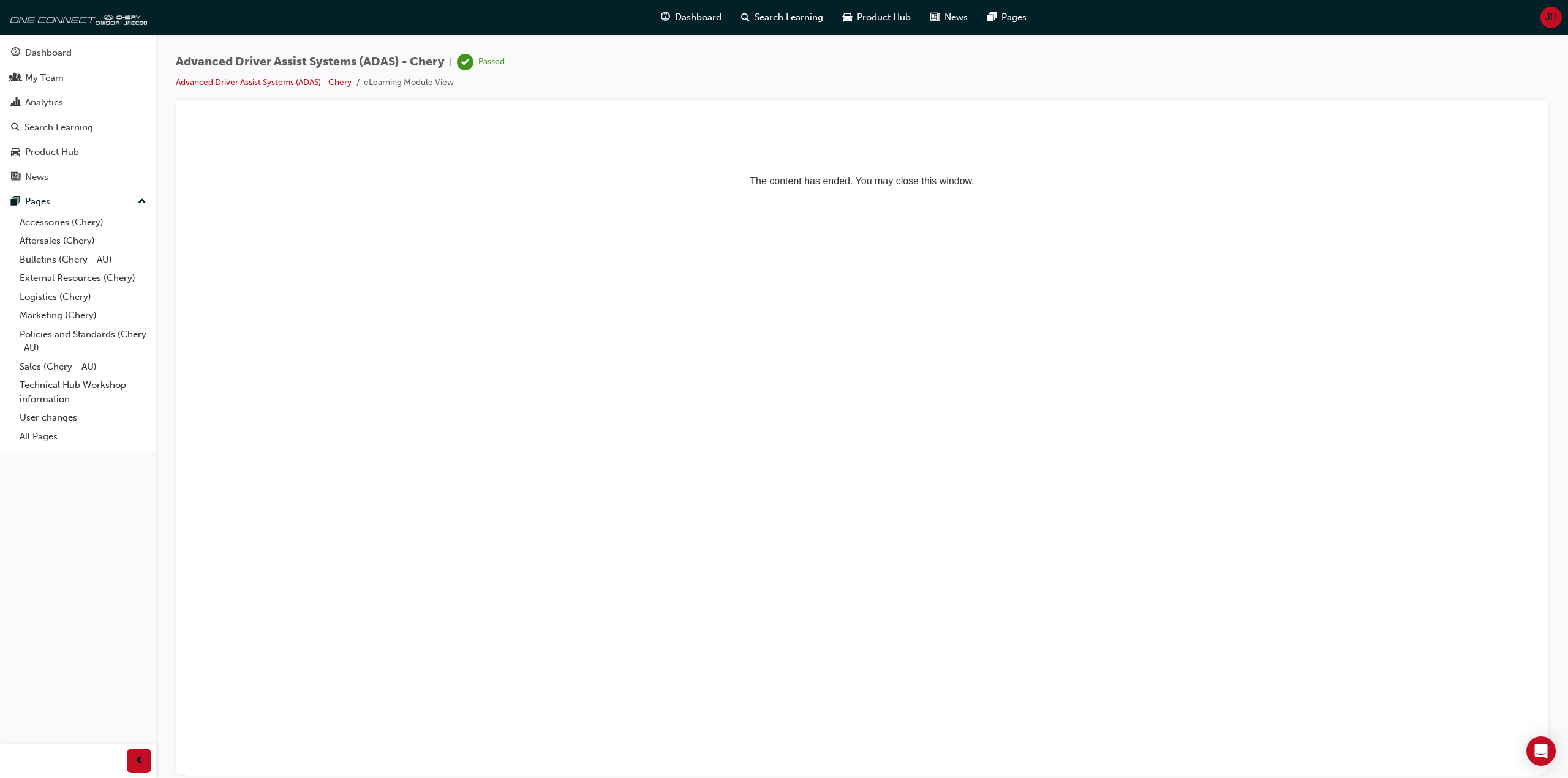
click at [715, 52] on div "Advanced Driver Assist Systems (ADAS) - Chery | Passed Advanced Driver Assist S…" at bounding box center [862, 390] width 1412 height 713
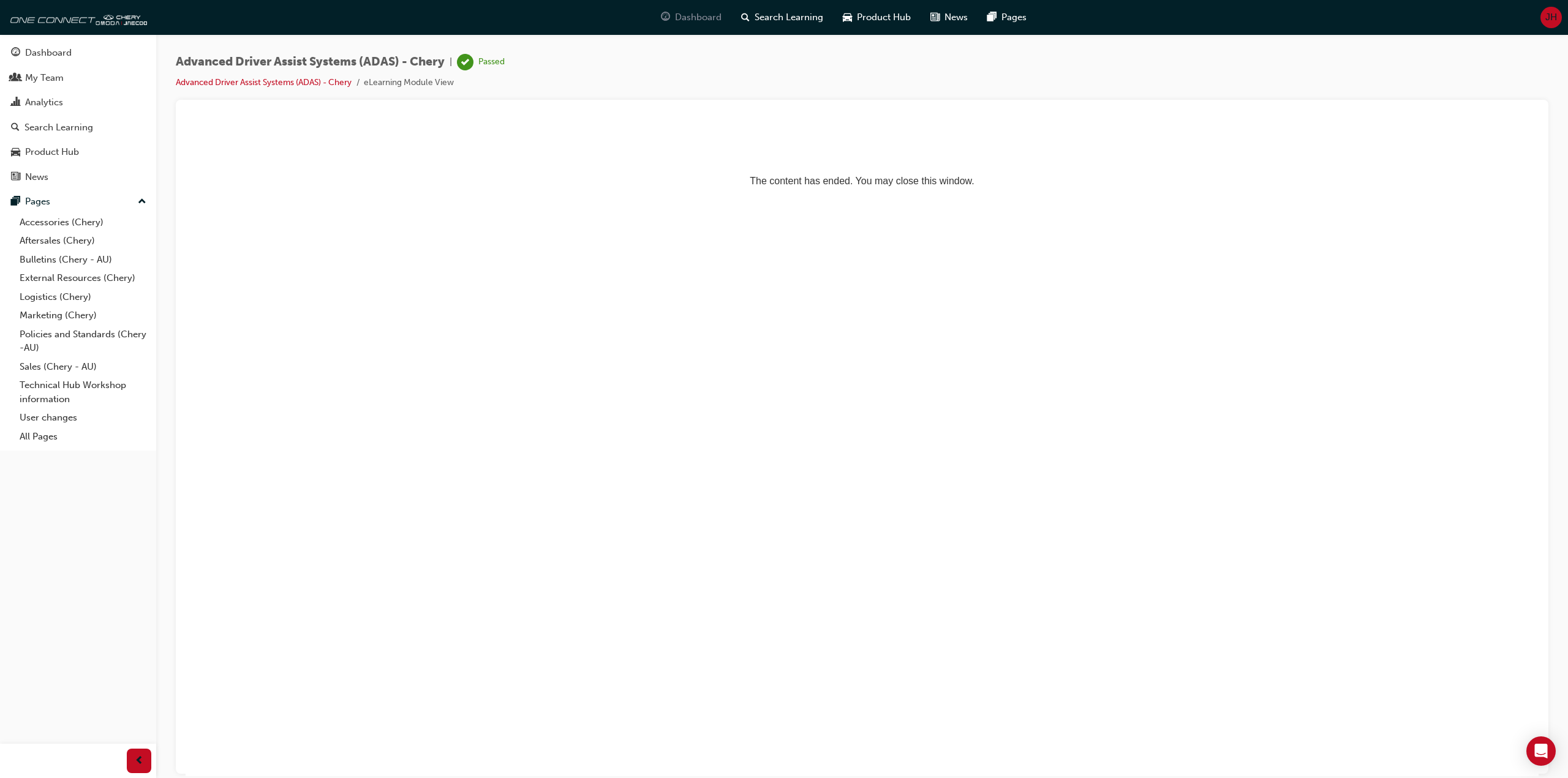
click at [697, 18] on span "Dashboard" at bounding box center [697, 17] width 46 height 14
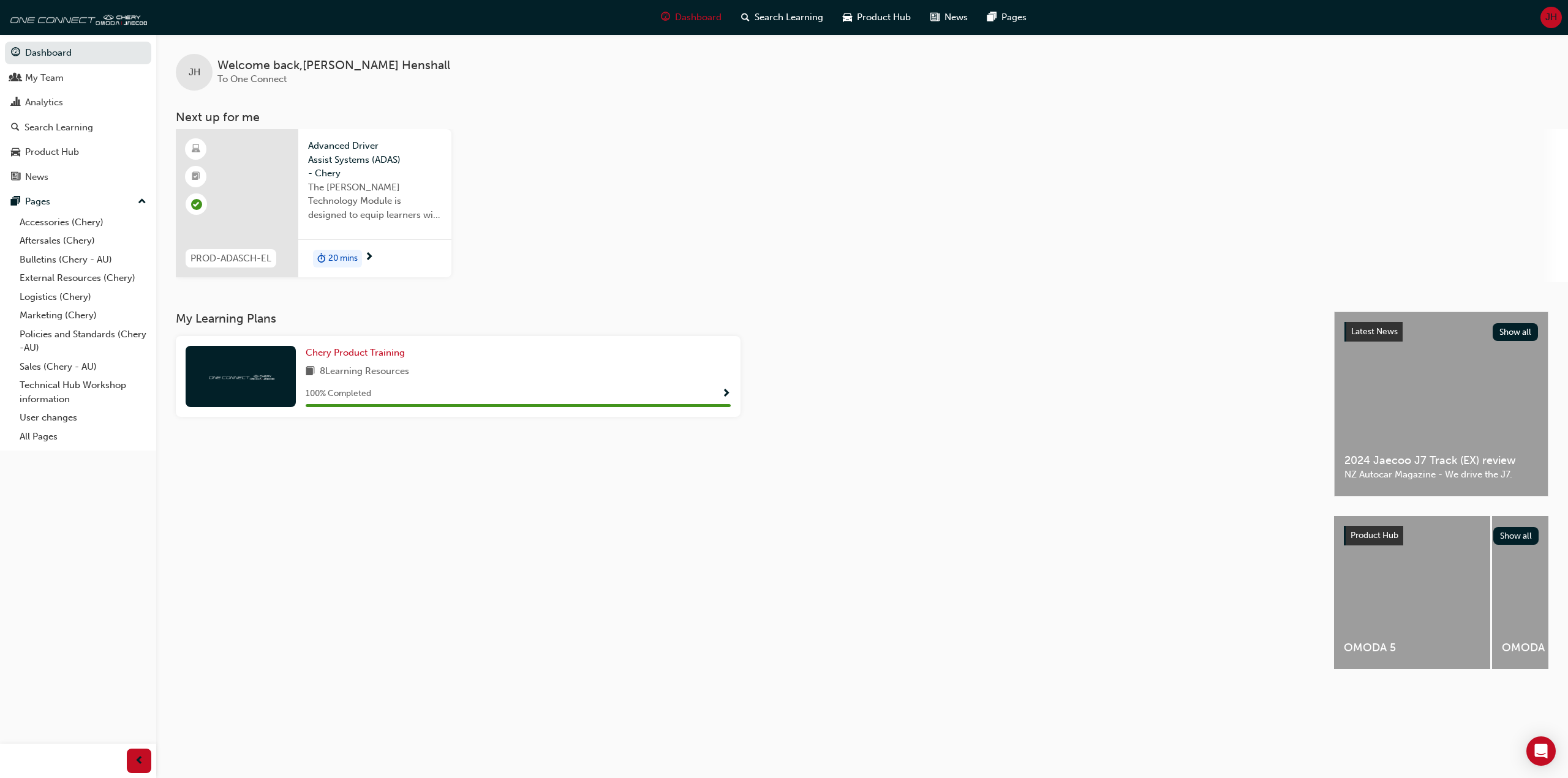
click at [479, 24] on div "Dashboard Search Learning Product Hub News Pages JH" at bounding box center [784, 17] width 1568 height 35
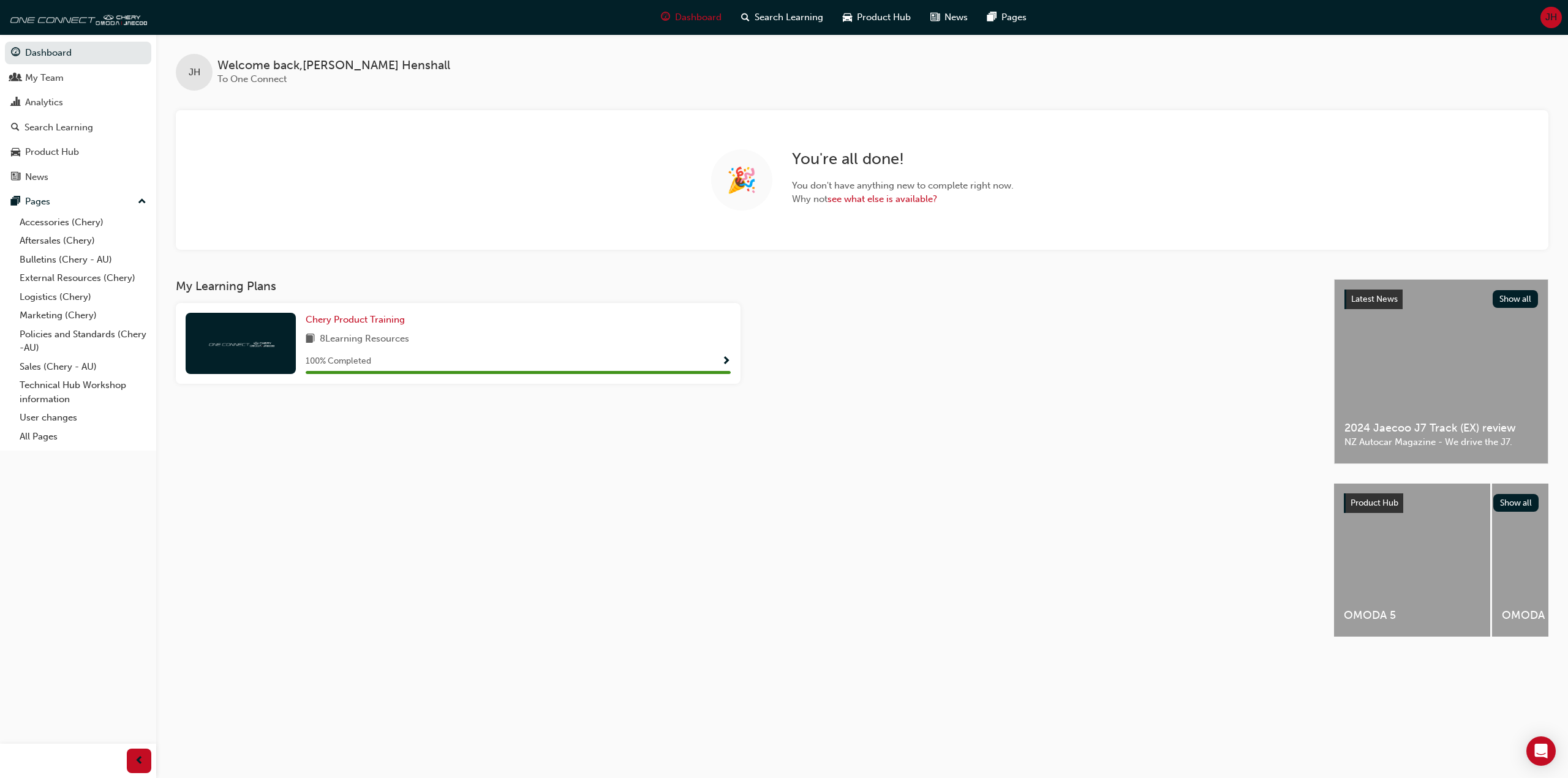
click at [479, 24] on div "Dashboard Search Learning Product Hub News Pages JH" at bounding box center [784, 17] width 1568 height 35
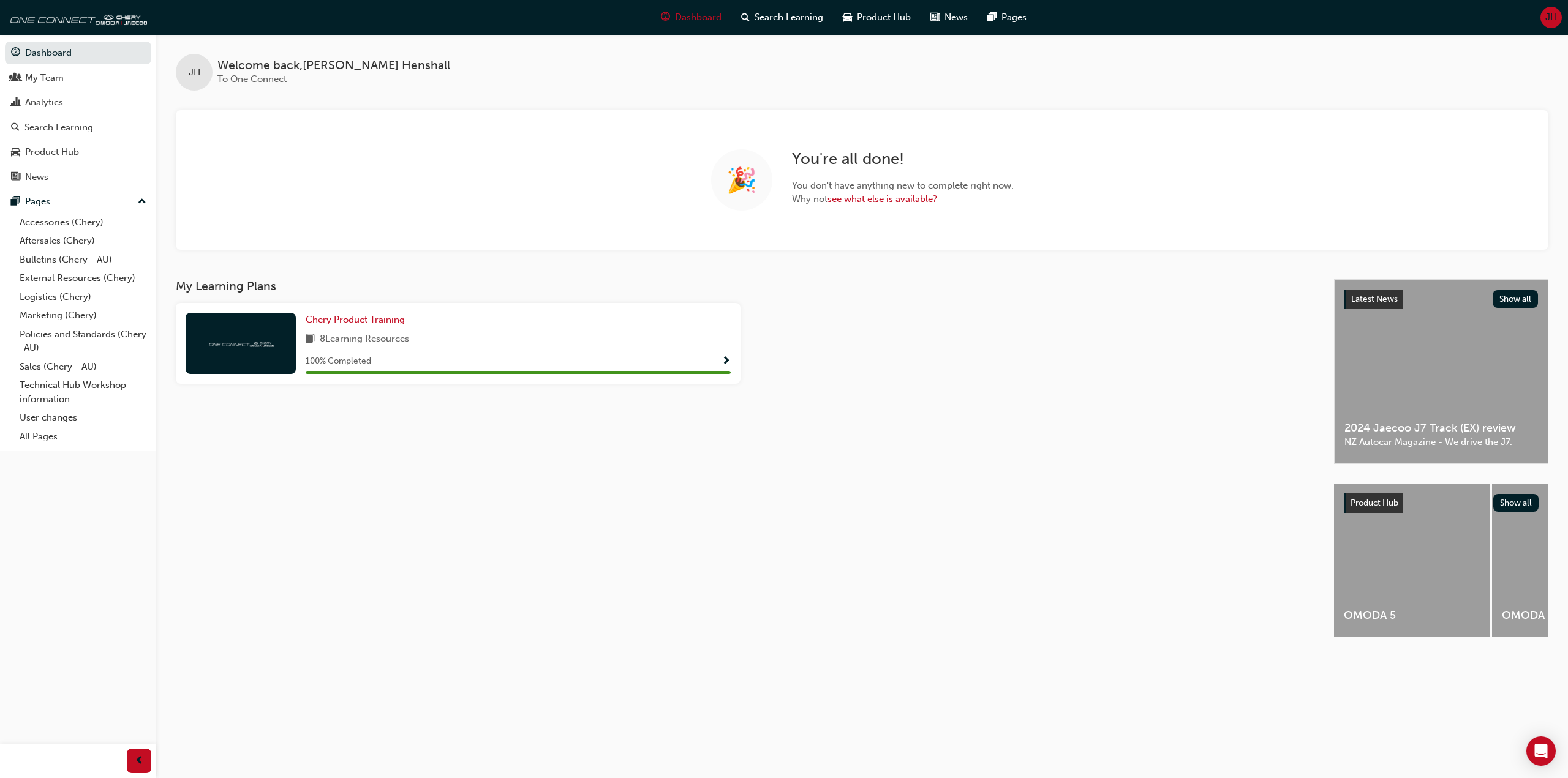
click at [301, 282] on h3 "My Learning Plans" at bounding box center [745, 286] width 1138 height 14
click at [785, 73] on div "JH Welcome back , [PERSON_NAME] To One Connect" at bounding box center [862, 62] width 1412 height 56
click at [631, 23] on div "Dashboard Search Learning Product Hub News Pages JH" at bounding box center [784, 17] width 1568 height 35
click at [406, 29] on div "Dashboard Search Learning Product Hub News Pages JH" at bounding box center [784, 17] width 1568 height 35
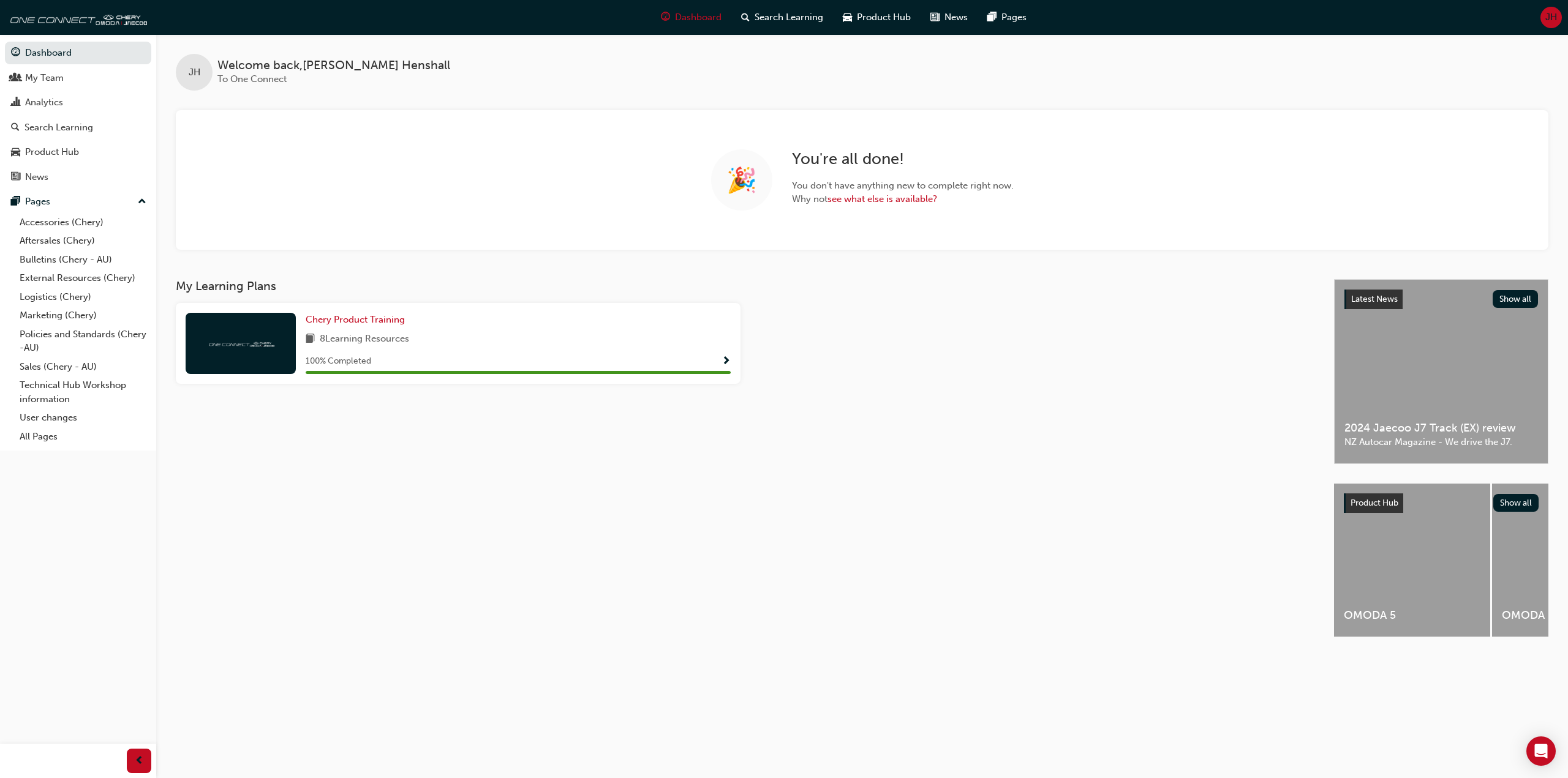
click at [372, 17] on div "Dashboard Search Learning Product Hub News Pages JH" at bounding box center [784, 17] width 1568 height 35
click at [375, 15] on div "Dashboard Search Learning Product Hub News Pages JH" at bounding box center [784, 17] width 1568 height 35
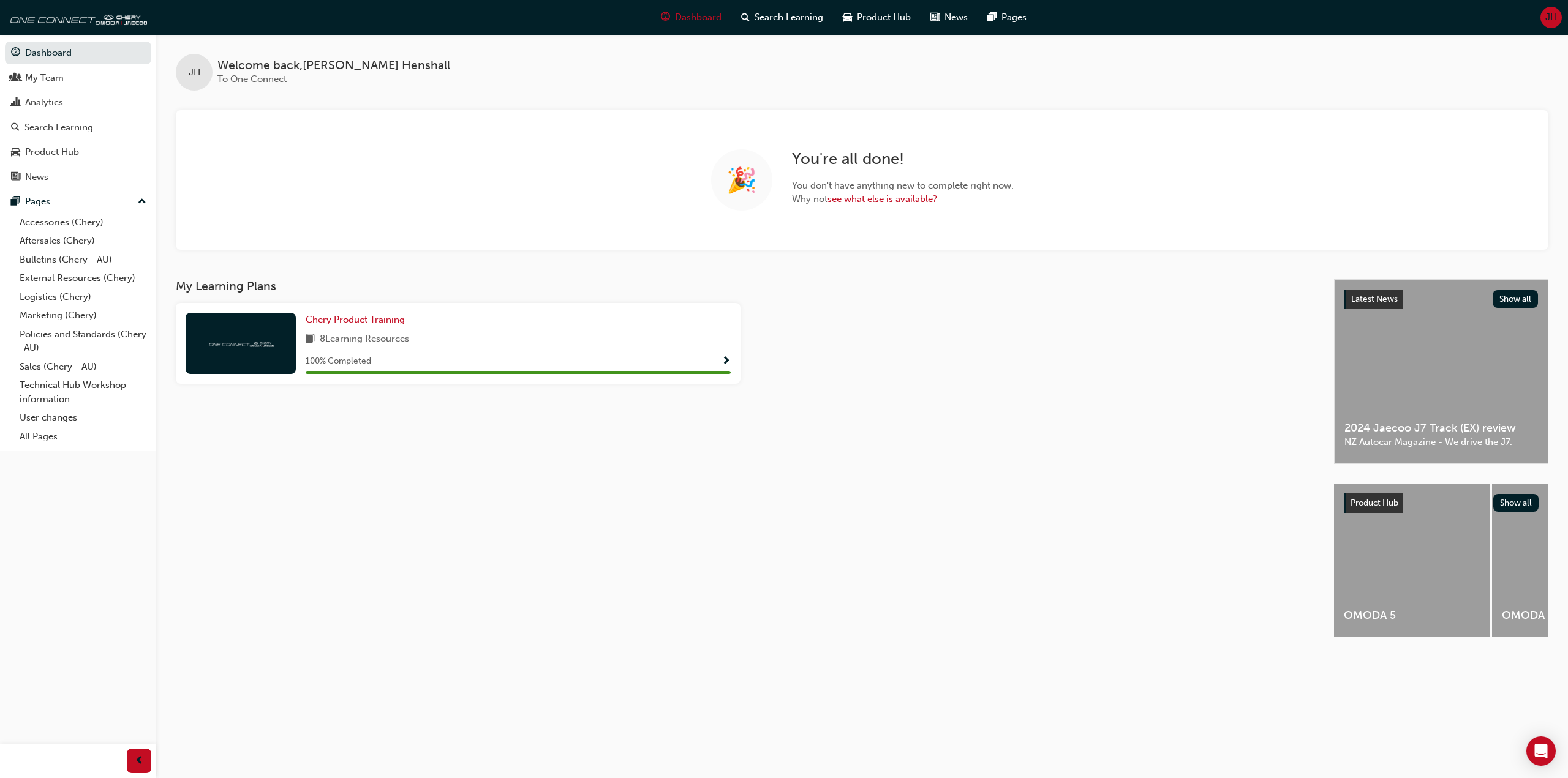
click at [375, 15] on div "Dashboard Search Learning Product Hub News Pages JH" at bounding box center [784, 17] width 1568 height 35
click at [226, 14] on div "Dashboard Search Learning Product Hub News Pages JH" at bounding box center [784, 17] width 1568 height 35
click at [225, 14] on div "Dashboard Search Learning Product Hub News Pages JH" at bounding box center [784, 17] width 1568 height 35
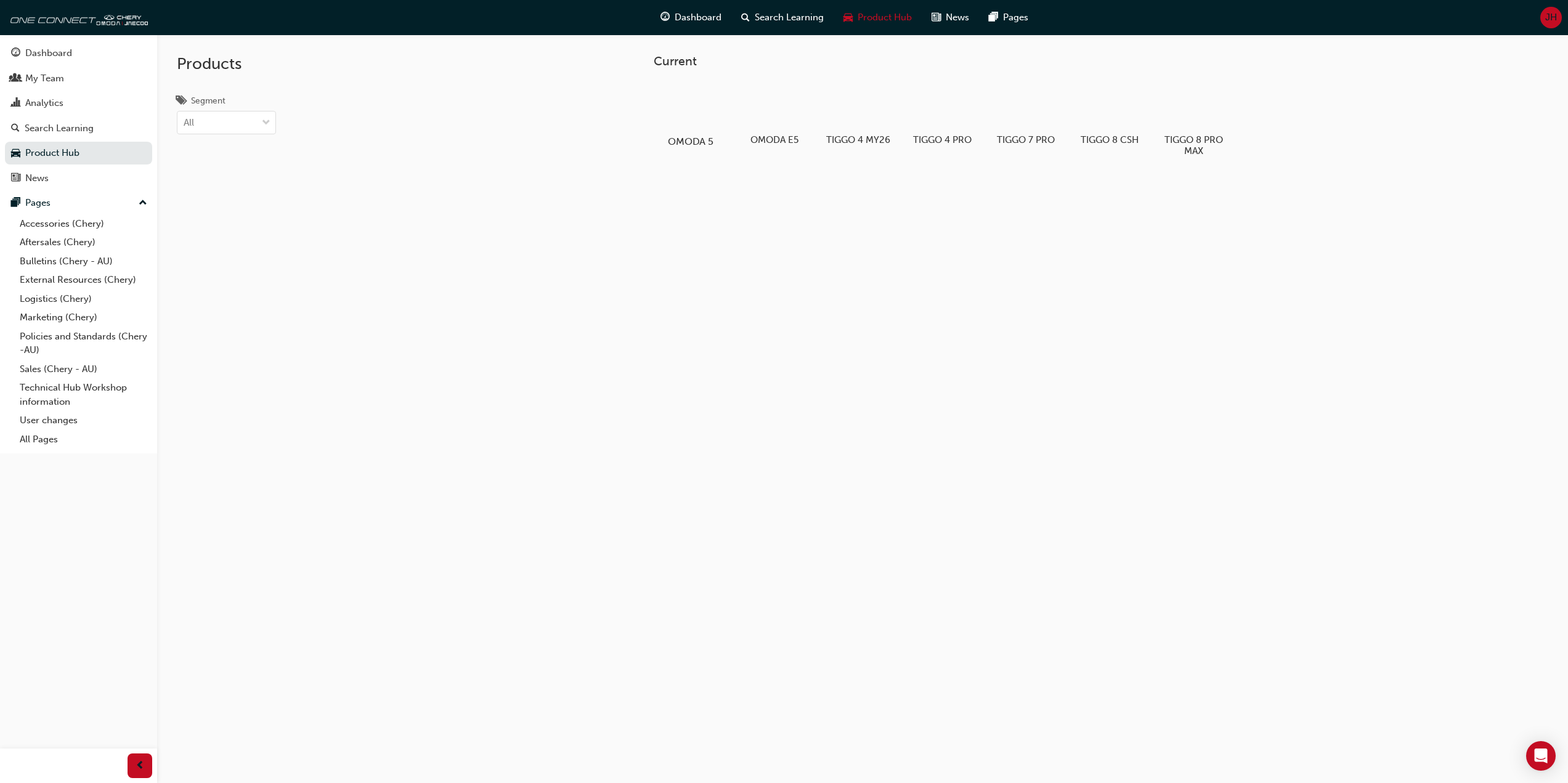
click at [681, 116] on div at bounding box center [690, 106] width 68 height 49
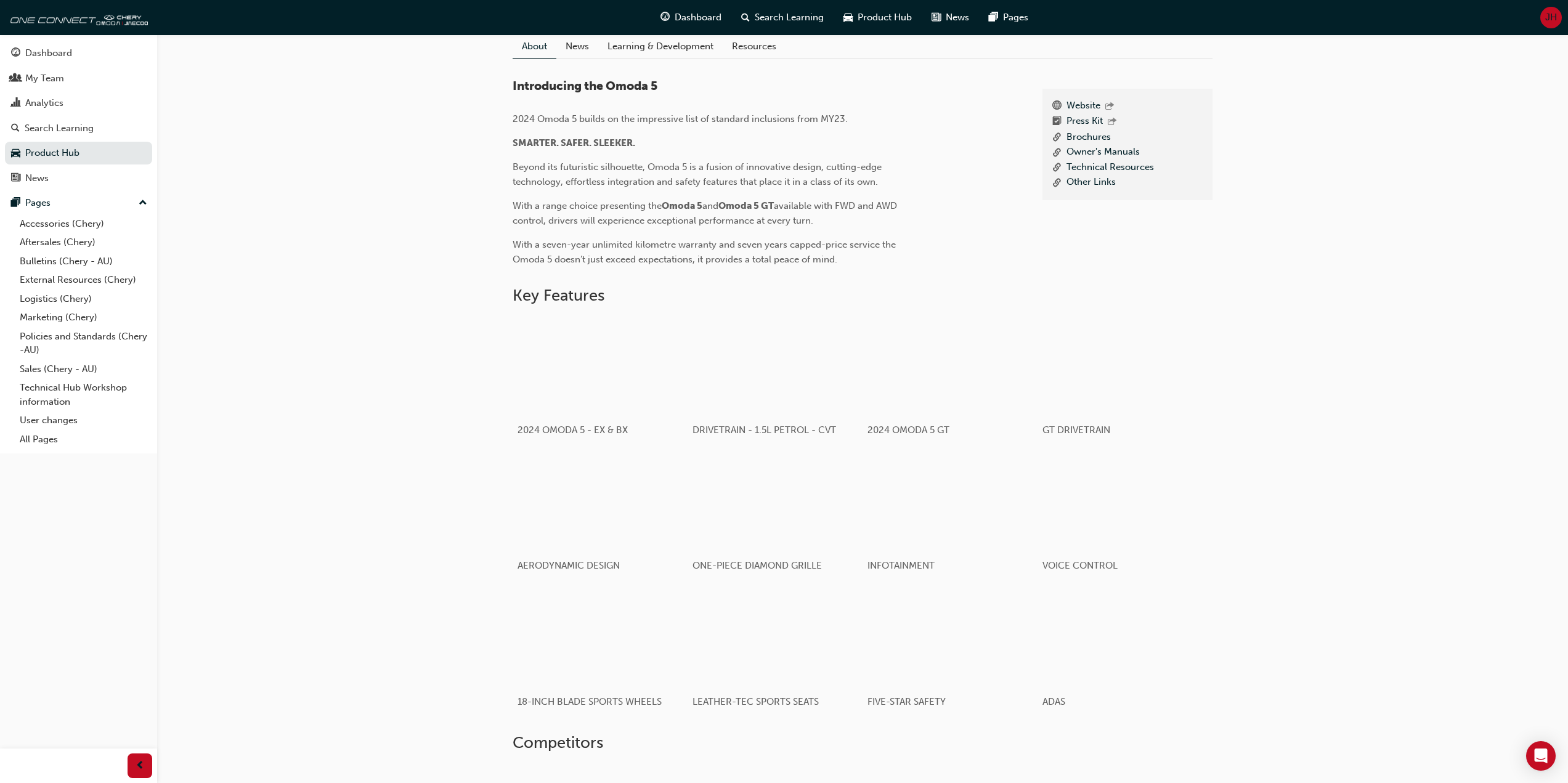
scroll to position [548, 0]
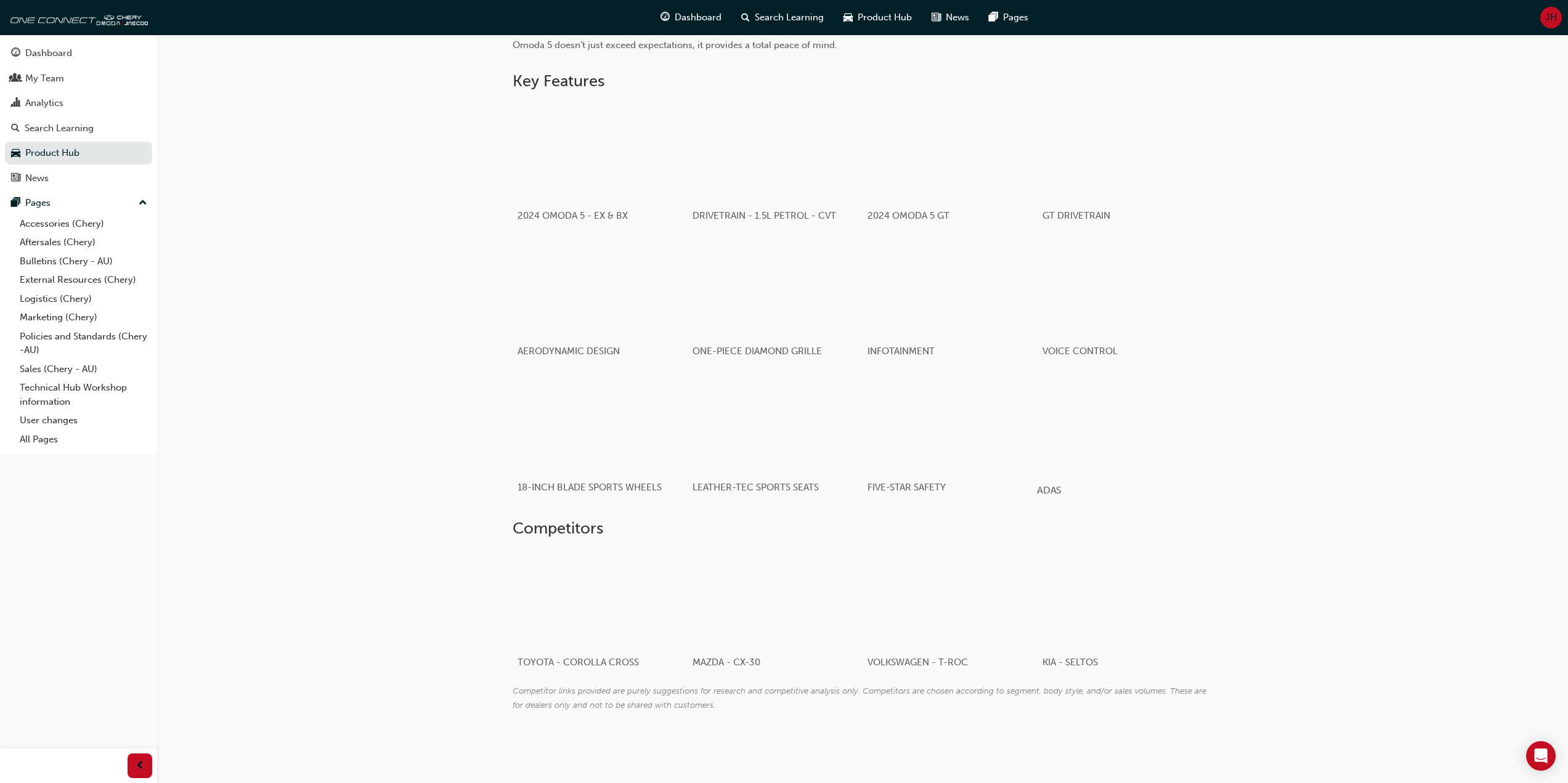
click at [1108, 443] on div "button" at bounding box center [1125, 423] width 176 height 98
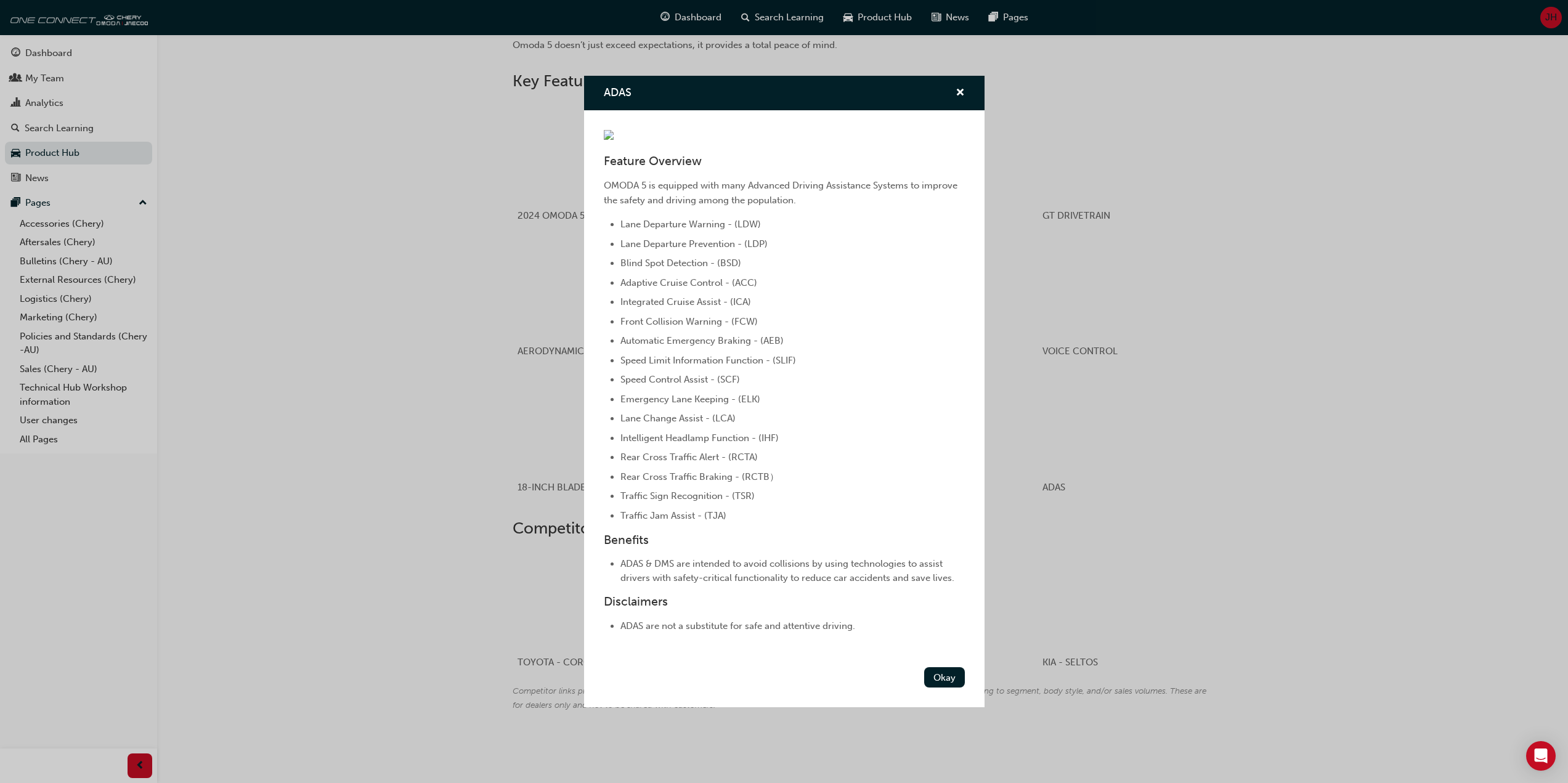
scroll to position [29, 0]
click at [904, 348] on li "Automatic Emergency Braking - (AEB)" at bounding box center [793, 341] width 344 height 15
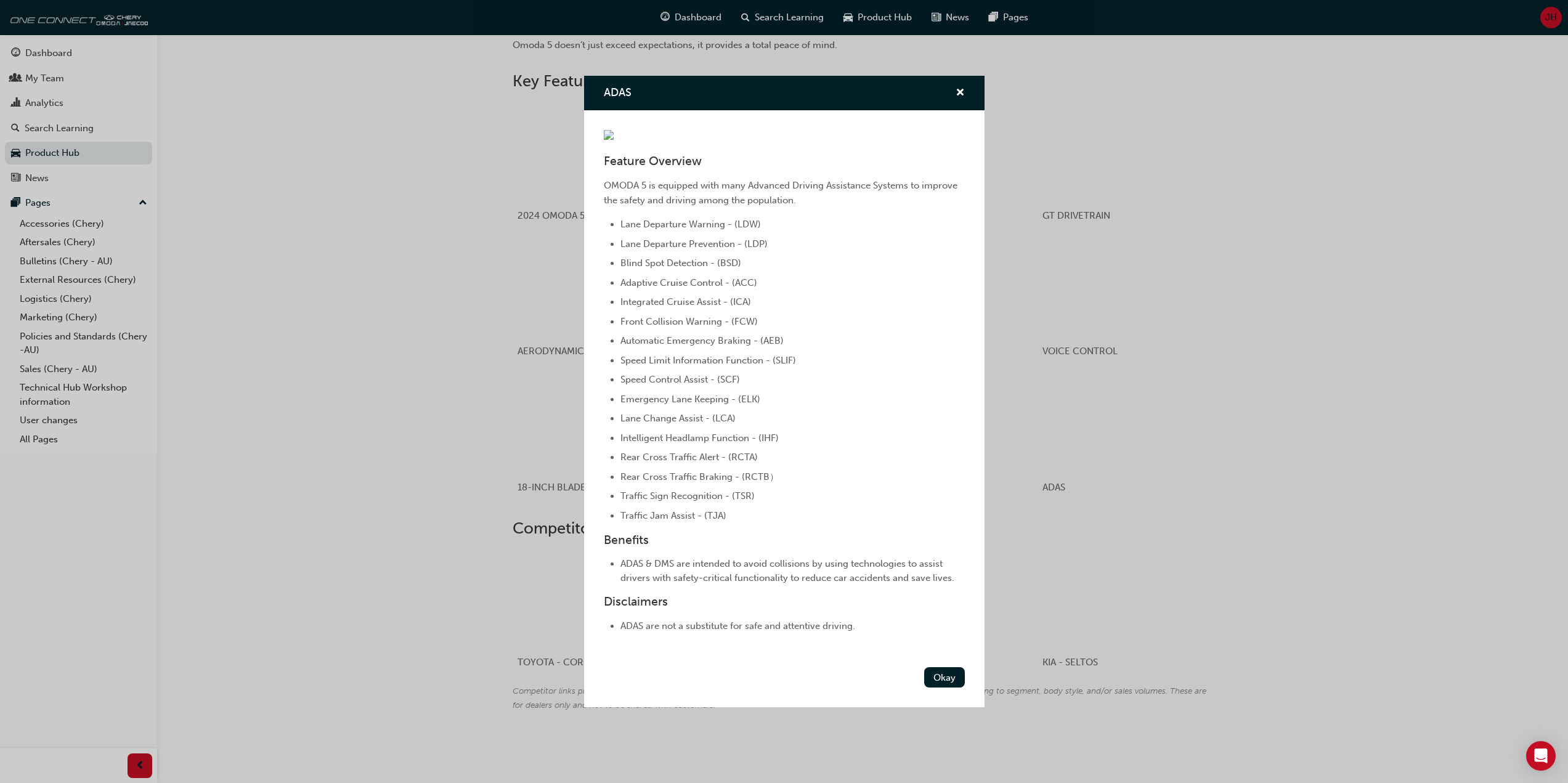
scroll to position [0, 0]
click at [613, 130] on img "ADAS" at bounding box center [608, 134] width 9 height 9
click at [956, 76] on div "ADAS" at bounding box center [784, 93] width 400 height 35
click at [956, 88] on span "cross-icon" at bounding box center [960, 94] width 9 height 11
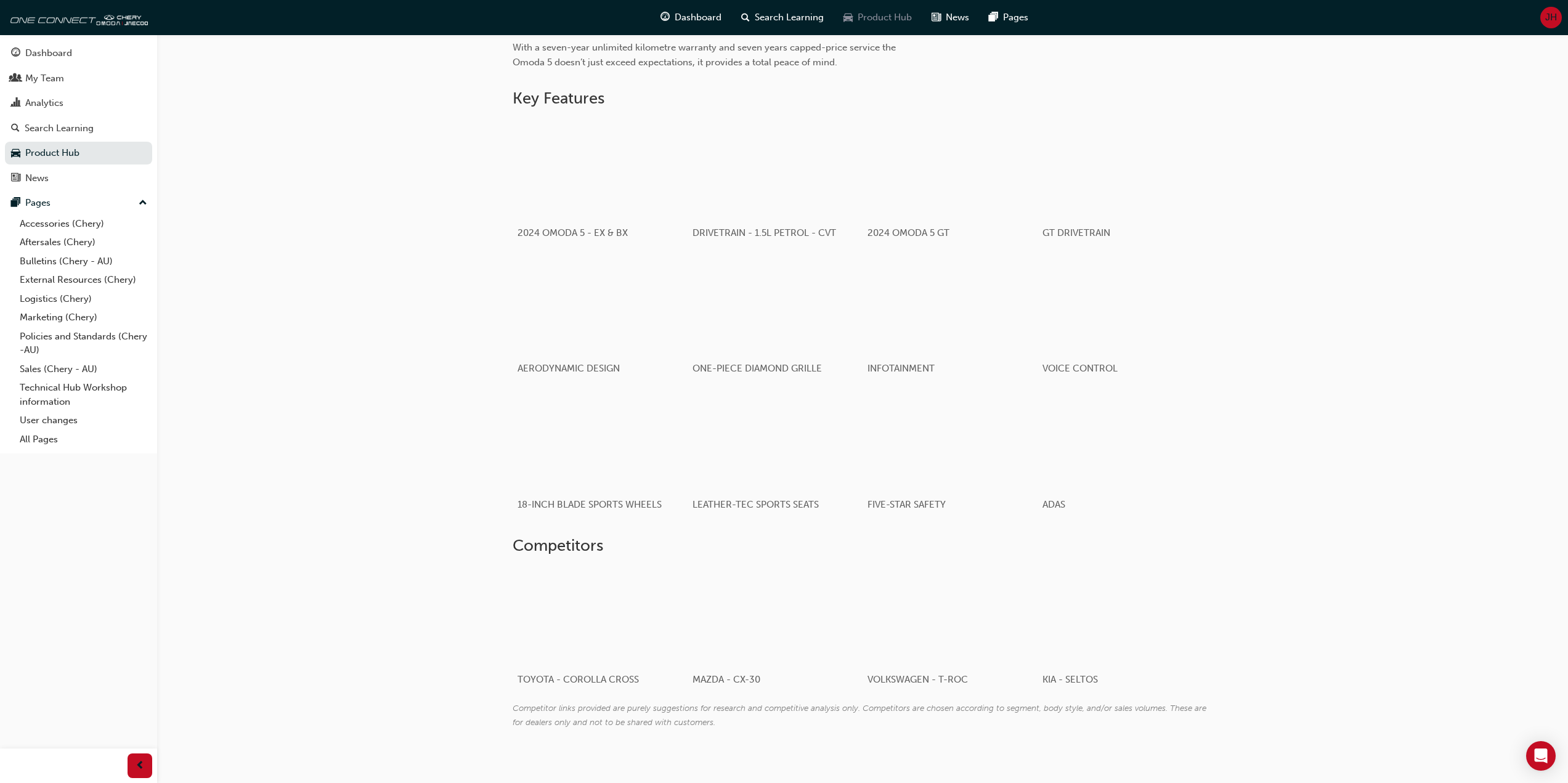
scroll to position [487, 0]
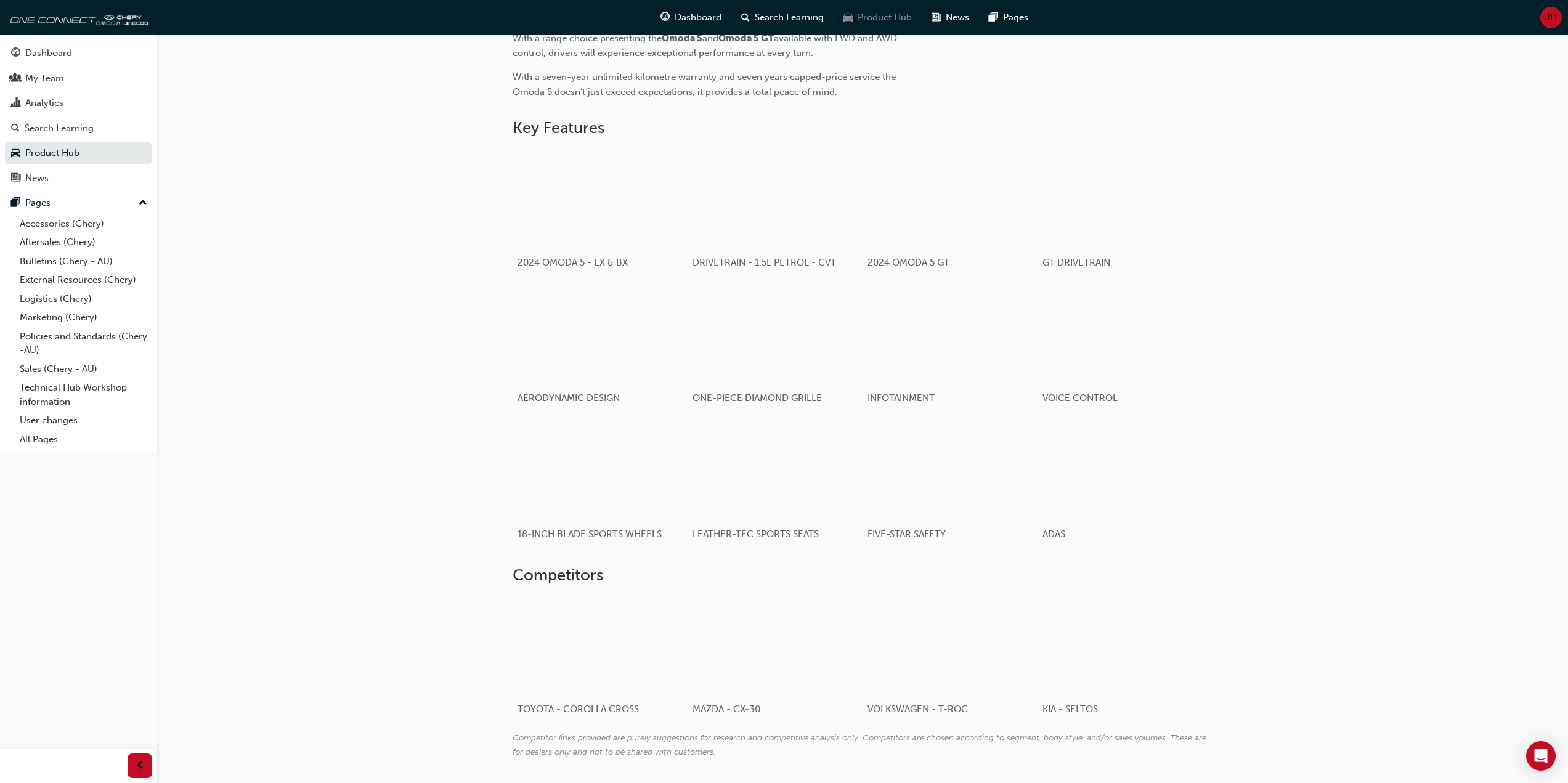
click at [876, 12] on span "Product Hub" at bounding box center [884, 17] width 54 height 14
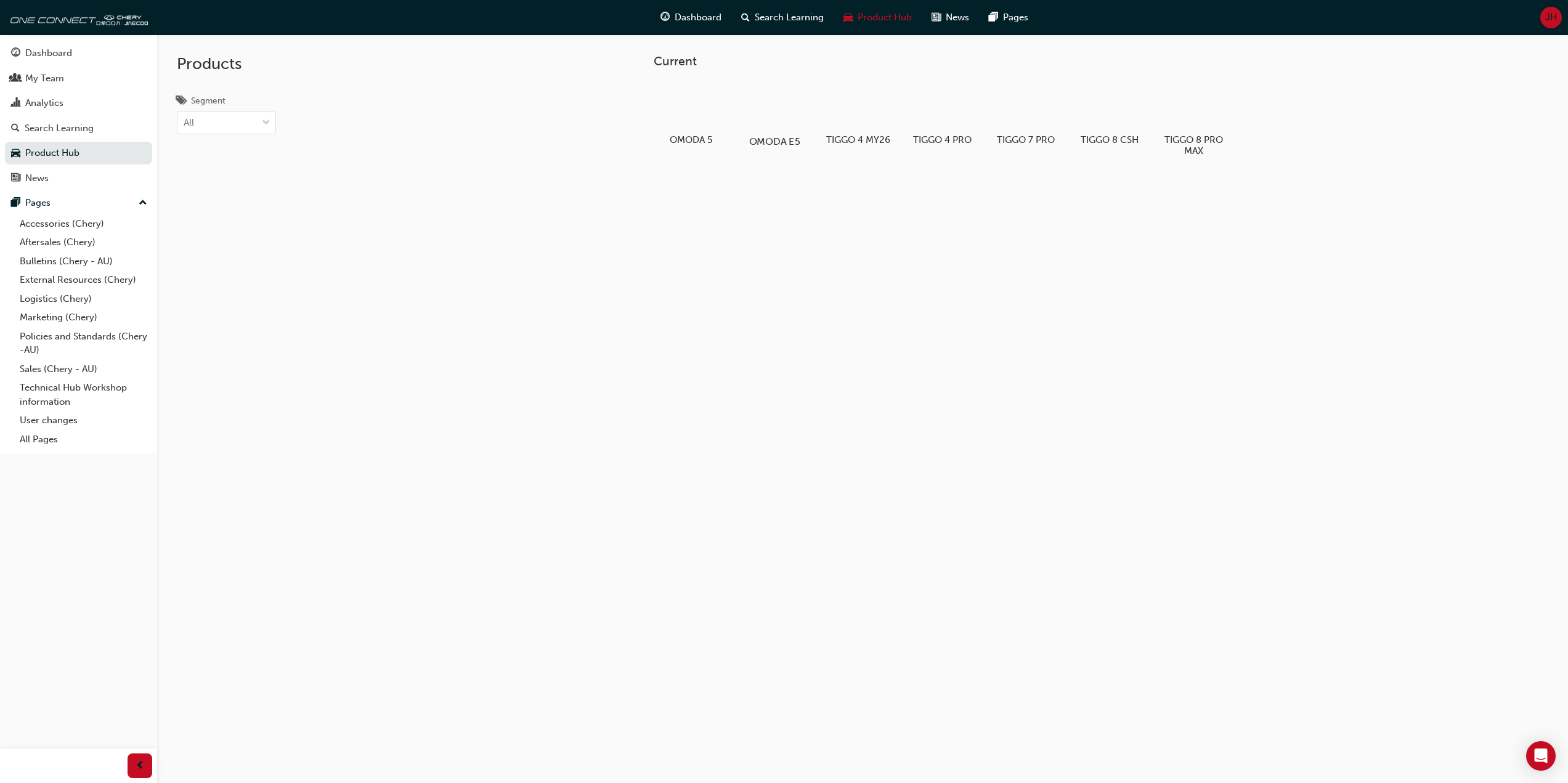
click at [774, 111] on div at bounding box center [774, 106] width 68 height 49
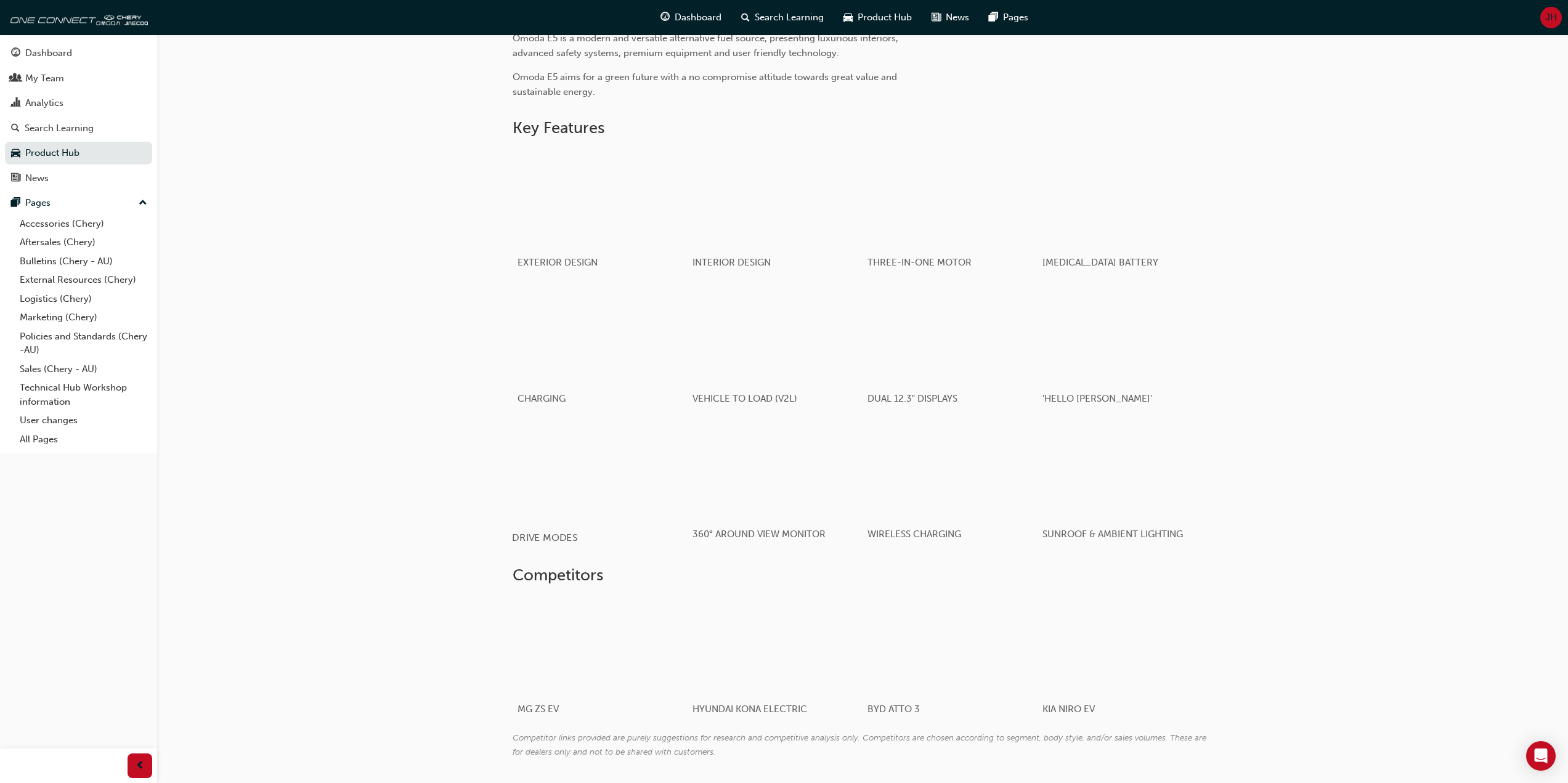
scroll to position [353, 0]
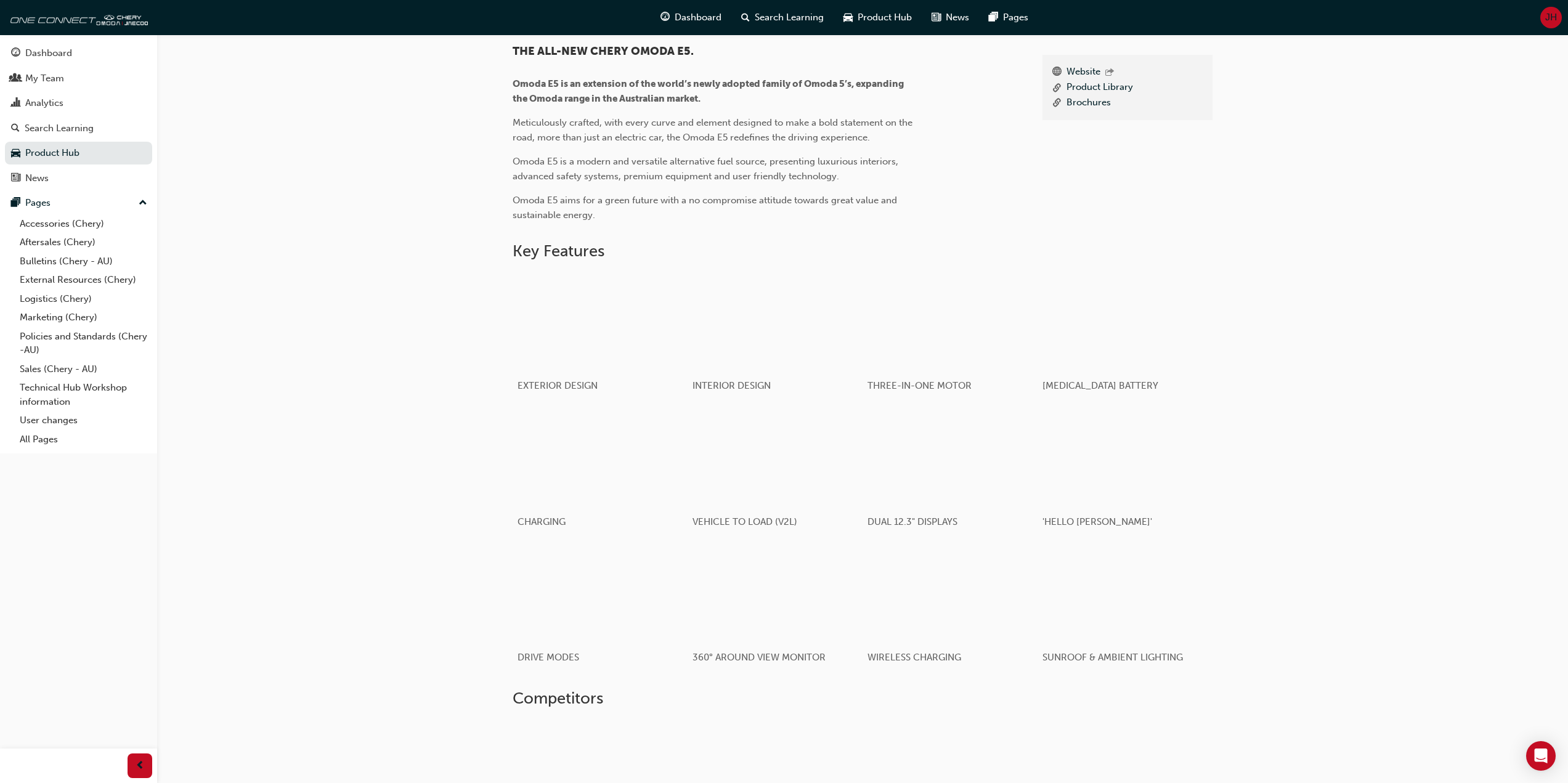
click at [360, 318] on div "OMODA E5 Product Hub OMODA E5 About News Learning & Development Resources Websi…" at bounding box center [862, 301] width 1411 height 1241
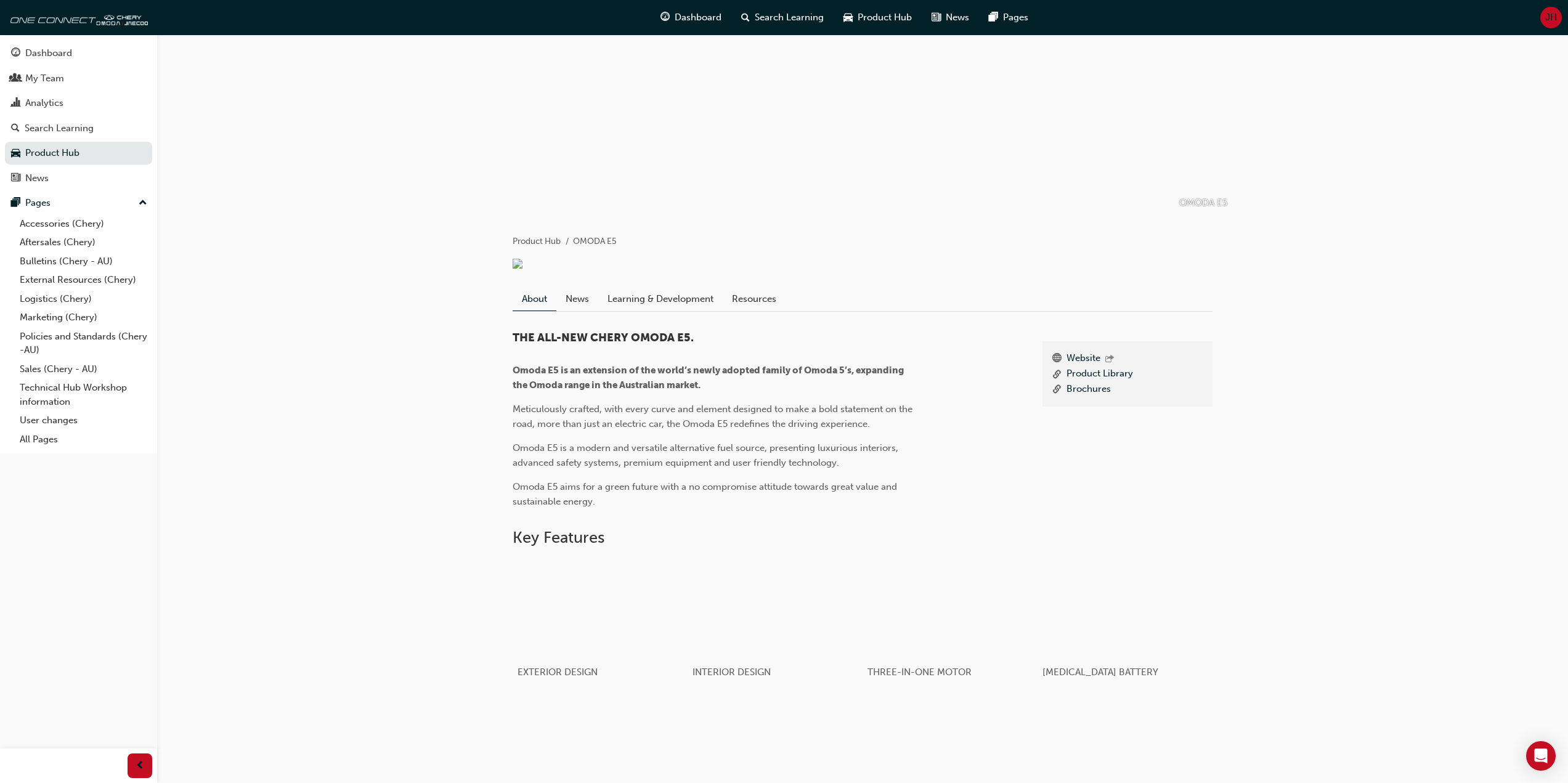
scroll to position [246, 0]
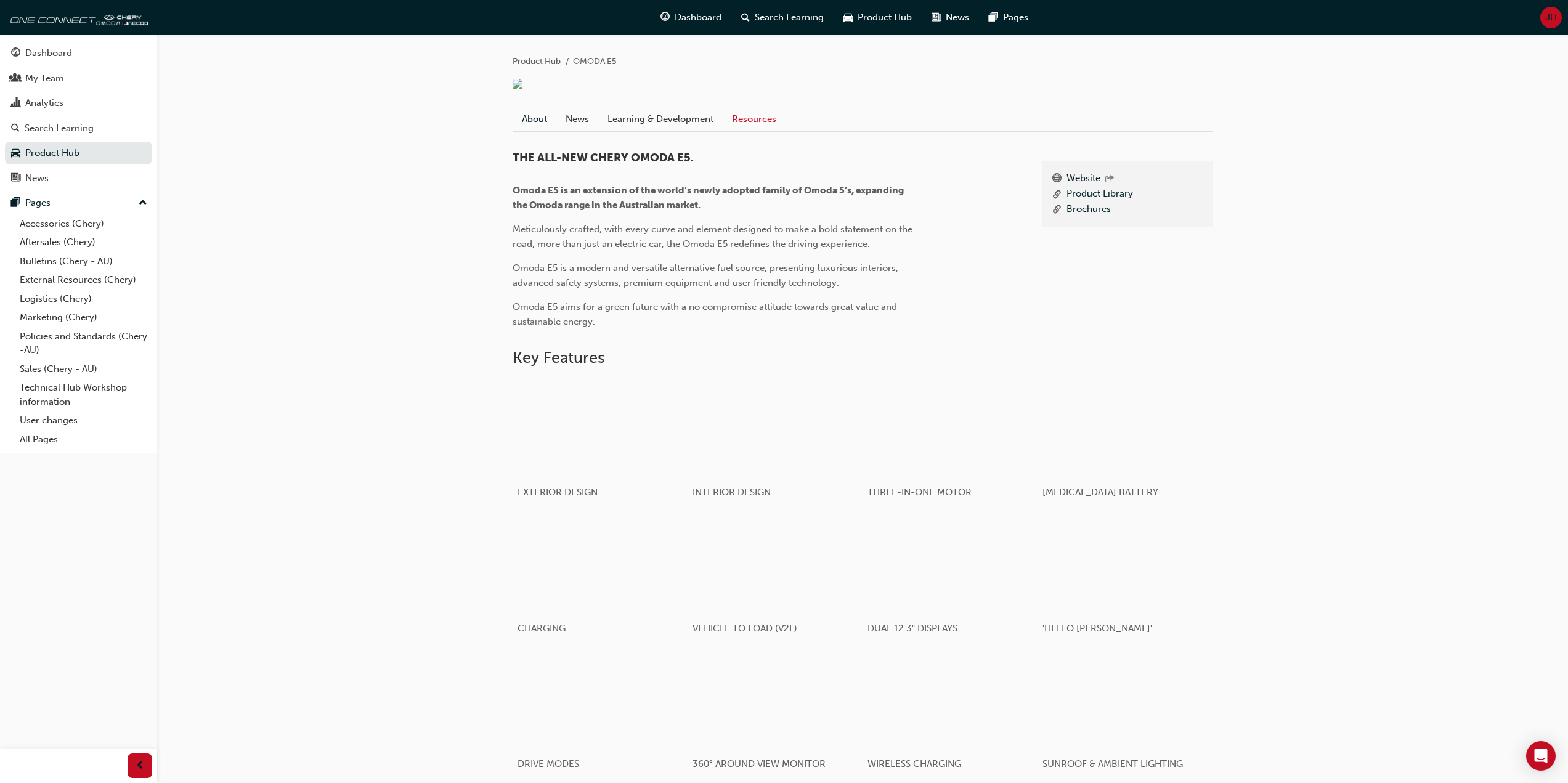
click at [741, 131] on link "Resources" at bounding box center [754, 118] width 62 height 24
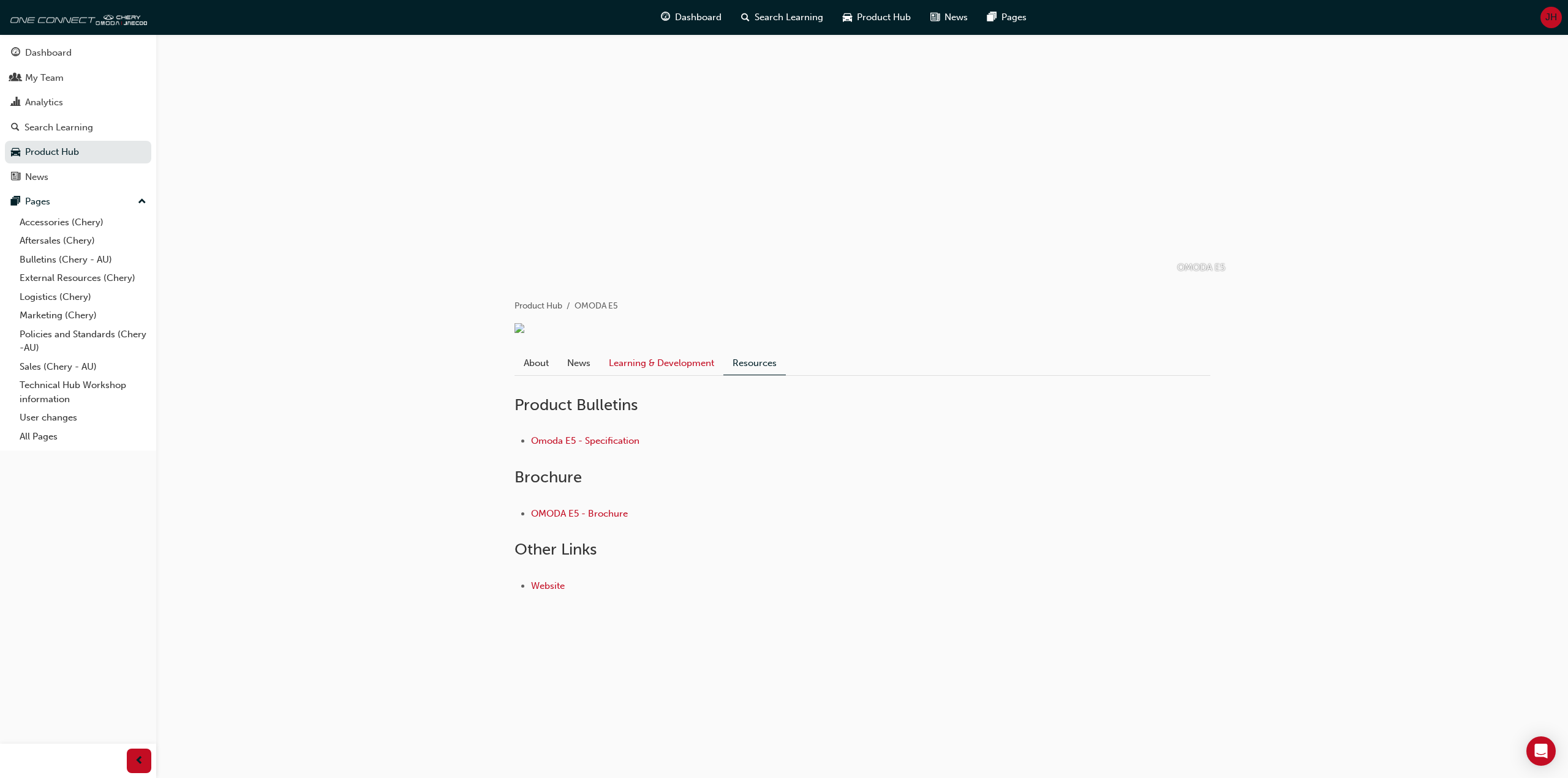
click at [648, 374] on link "Learning & Development" at bounding box center [661, 363] width 124 height 24
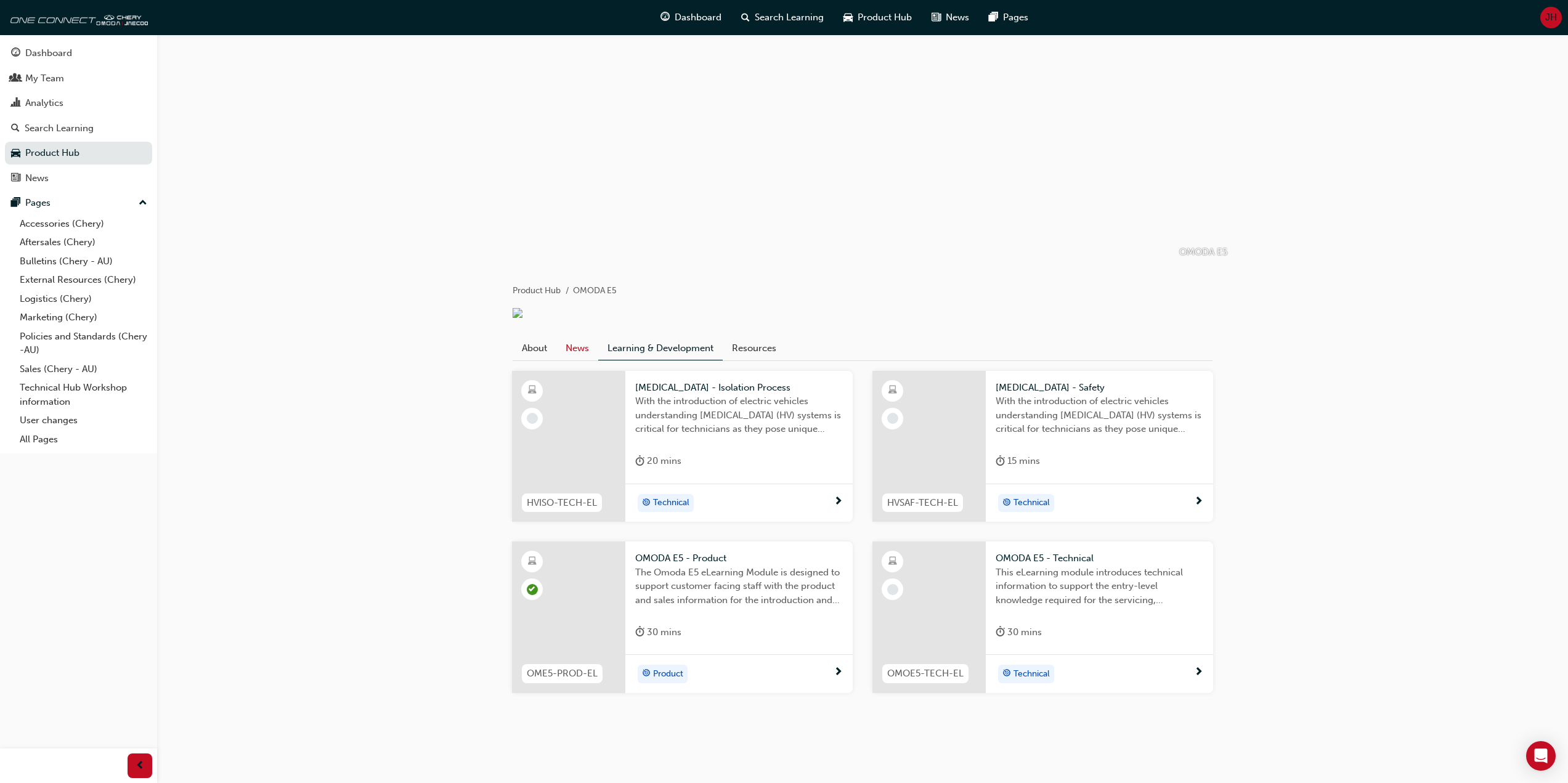
click at [575, 342] on link "News" at bounding box center [577, 347] width 42 height 24
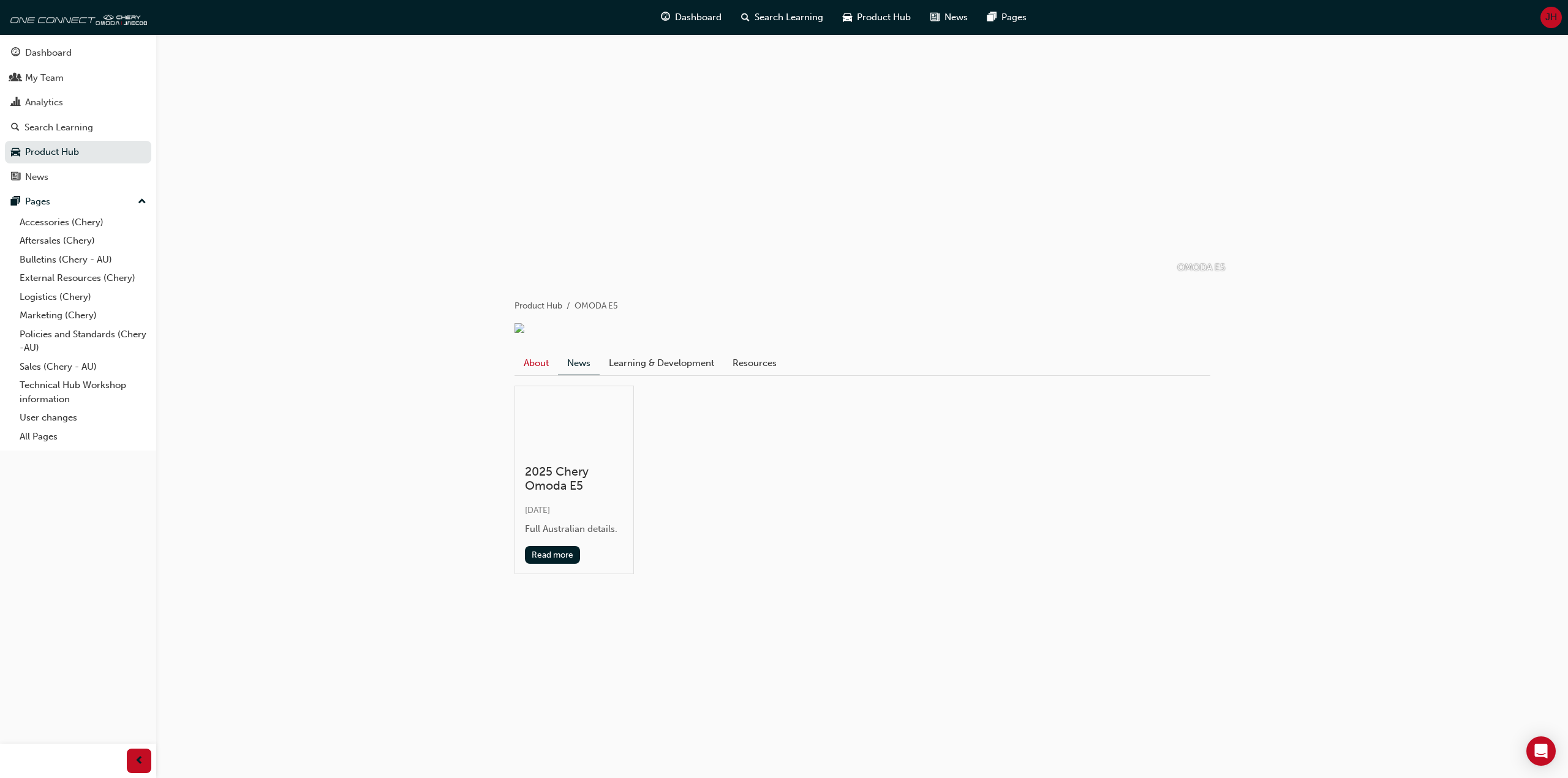
click at [540, 373] on link "About" at bounding box center [536, 363] width 43 height 24
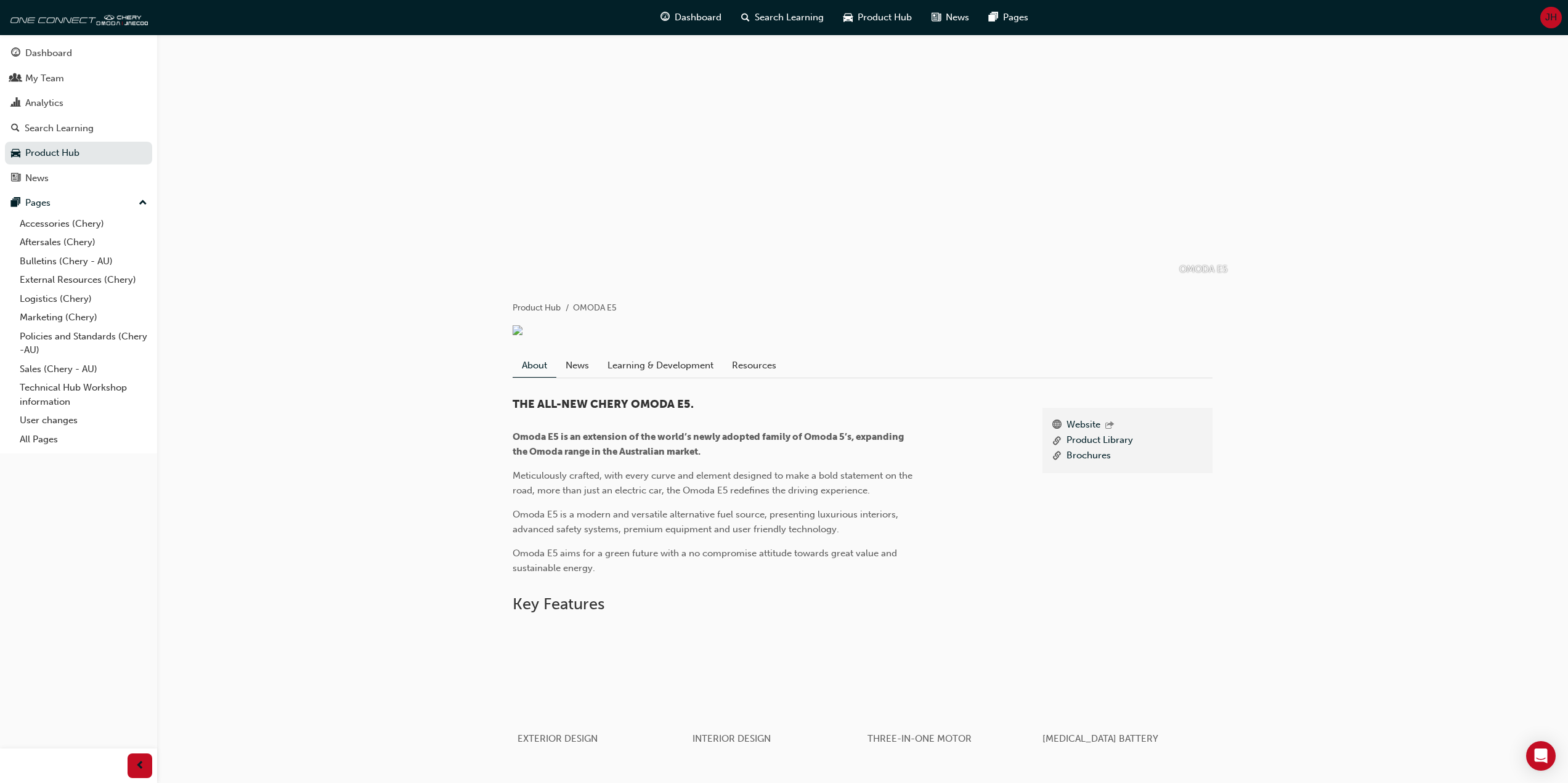
click at [336, 391] on div "OMODA E5 Product Hub OMODA E5 About News Learning & Development Resources Websi…" at bounding box center [862, 654] width 1411 height 1241
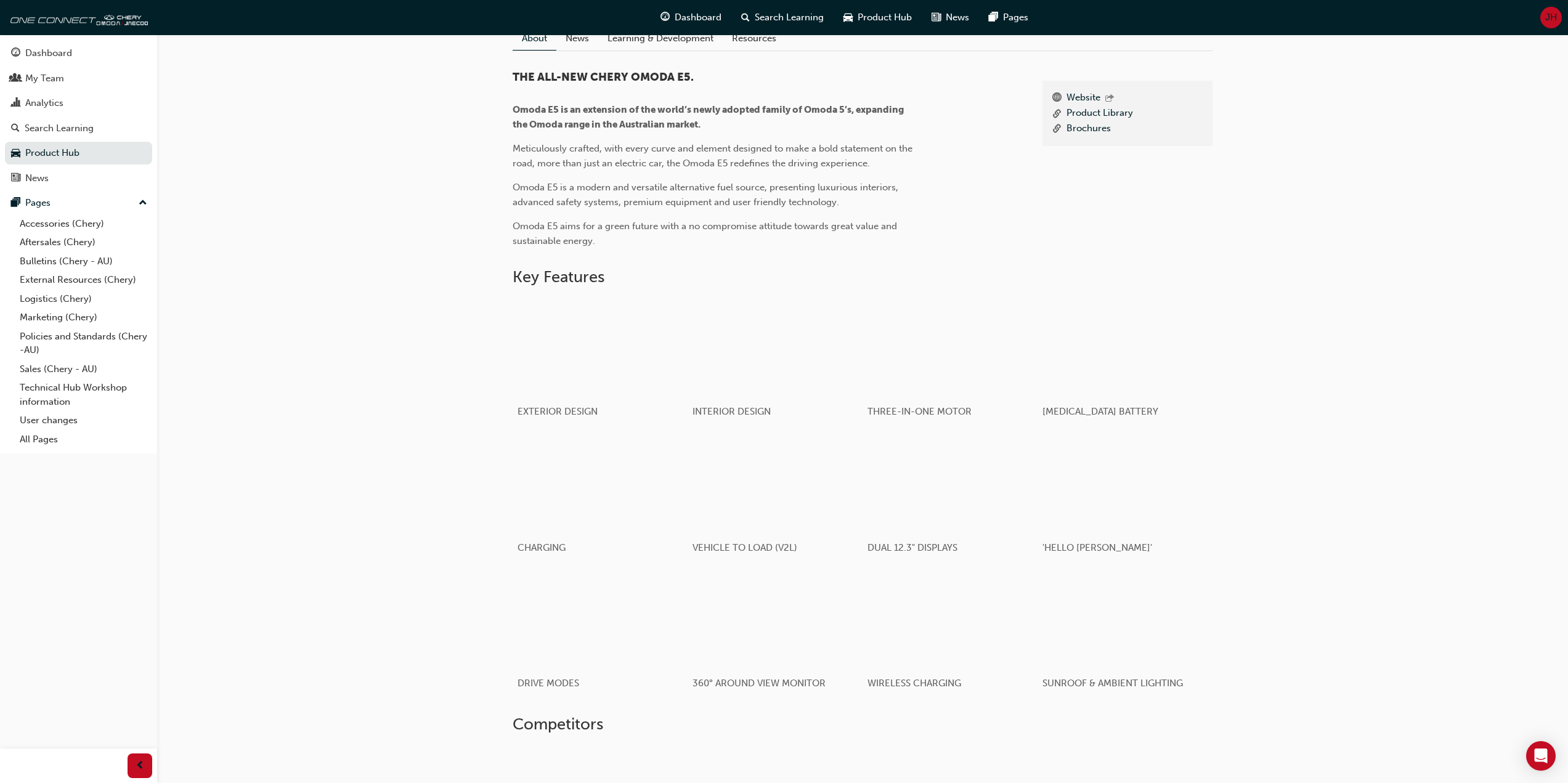
scroll to position [309, 0]
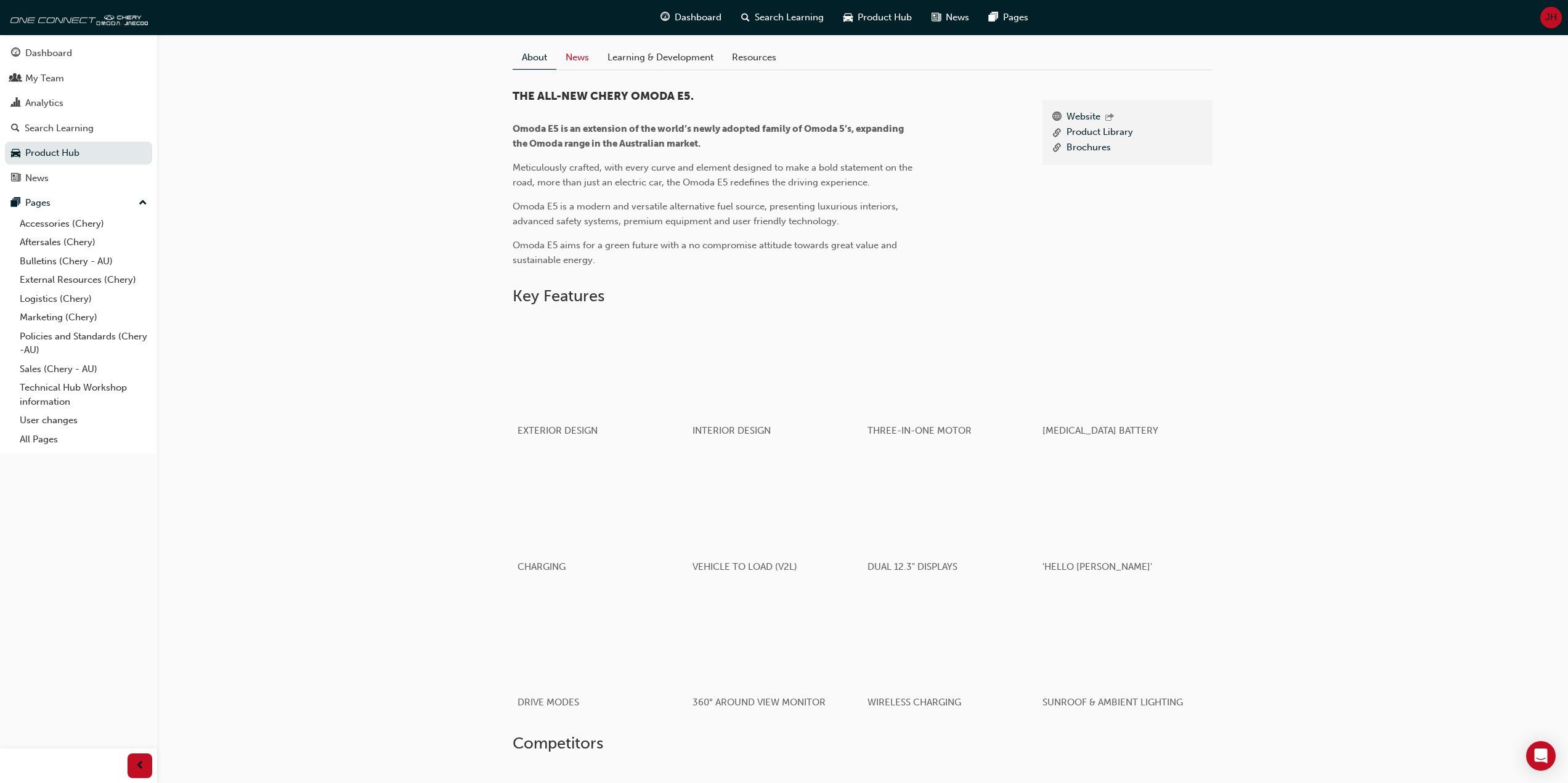
click at [575, 69] on link "News" at bounding box center [577, 57] width 42 height 24
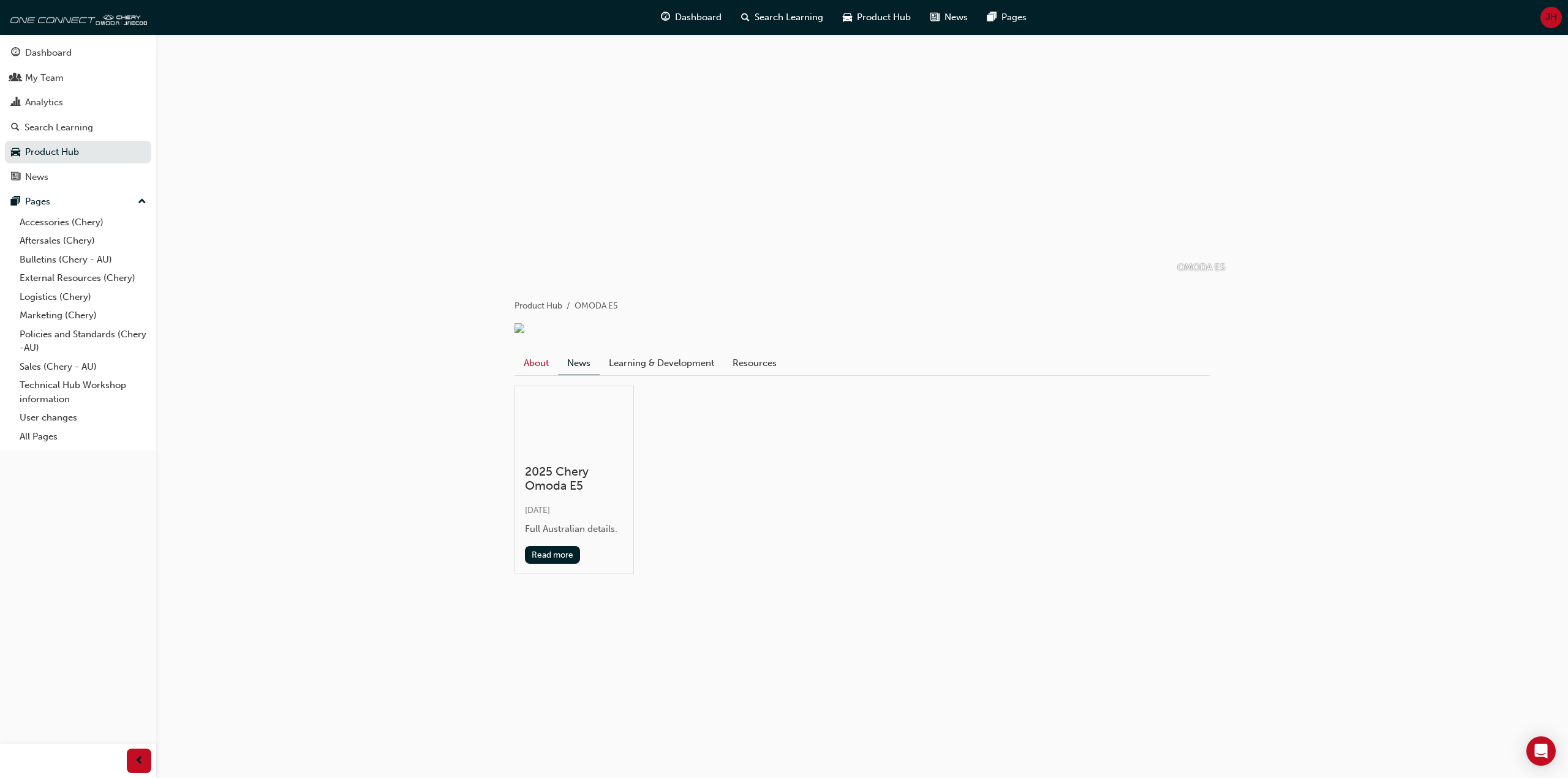
click at [536, 374] on link "About" at bounding box center [536, 363] width 43 height 24
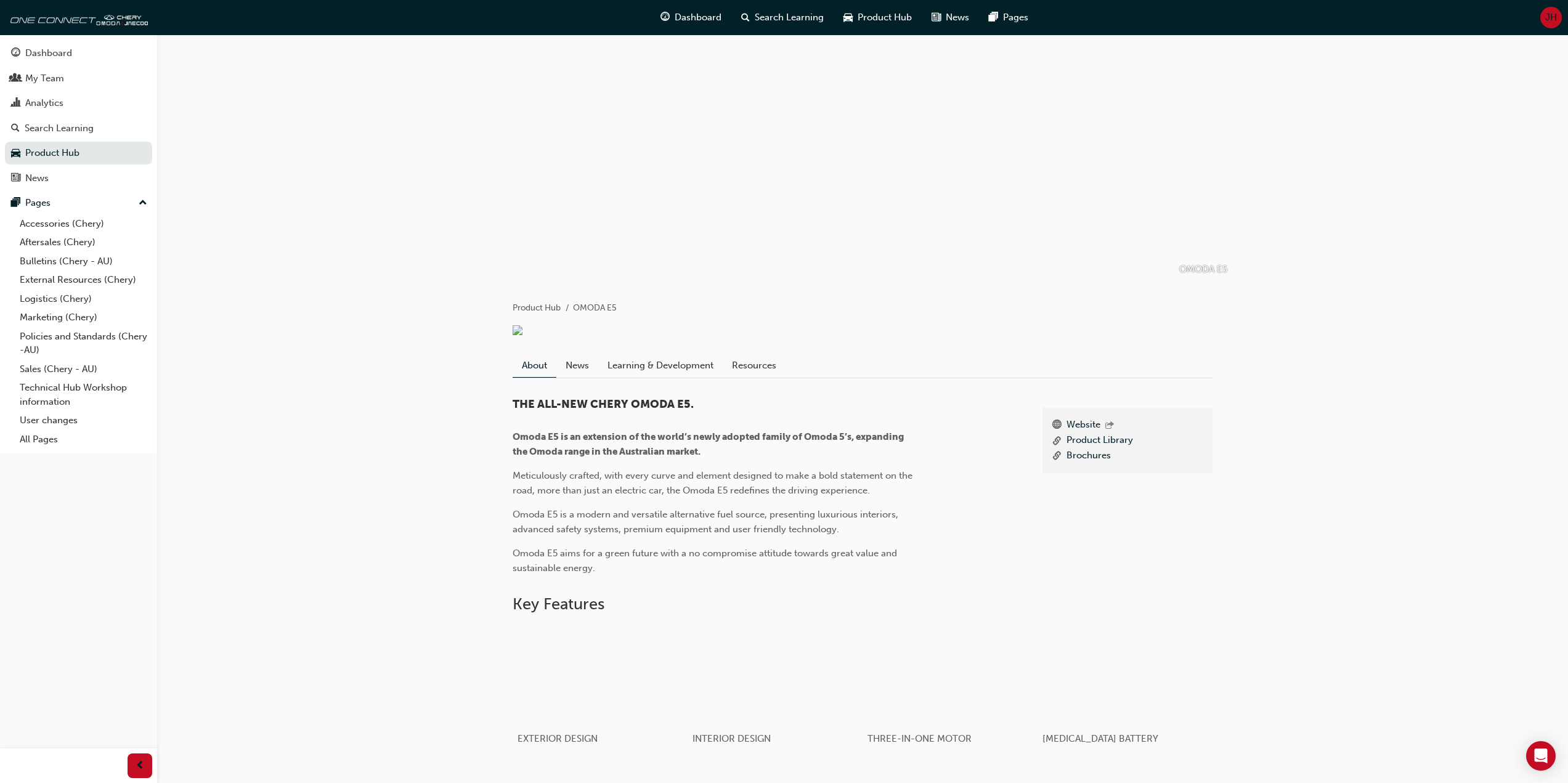
click at [311, 372] on div "OMODA E5 Product Hub OMODA E5 About News Learning & Development Resources Websi…" at bounding box center [862, 654] width 1411 height 1241
click at [855, 17] on div "Product Hub" at bounding box center [877, 17] width 88 height 26
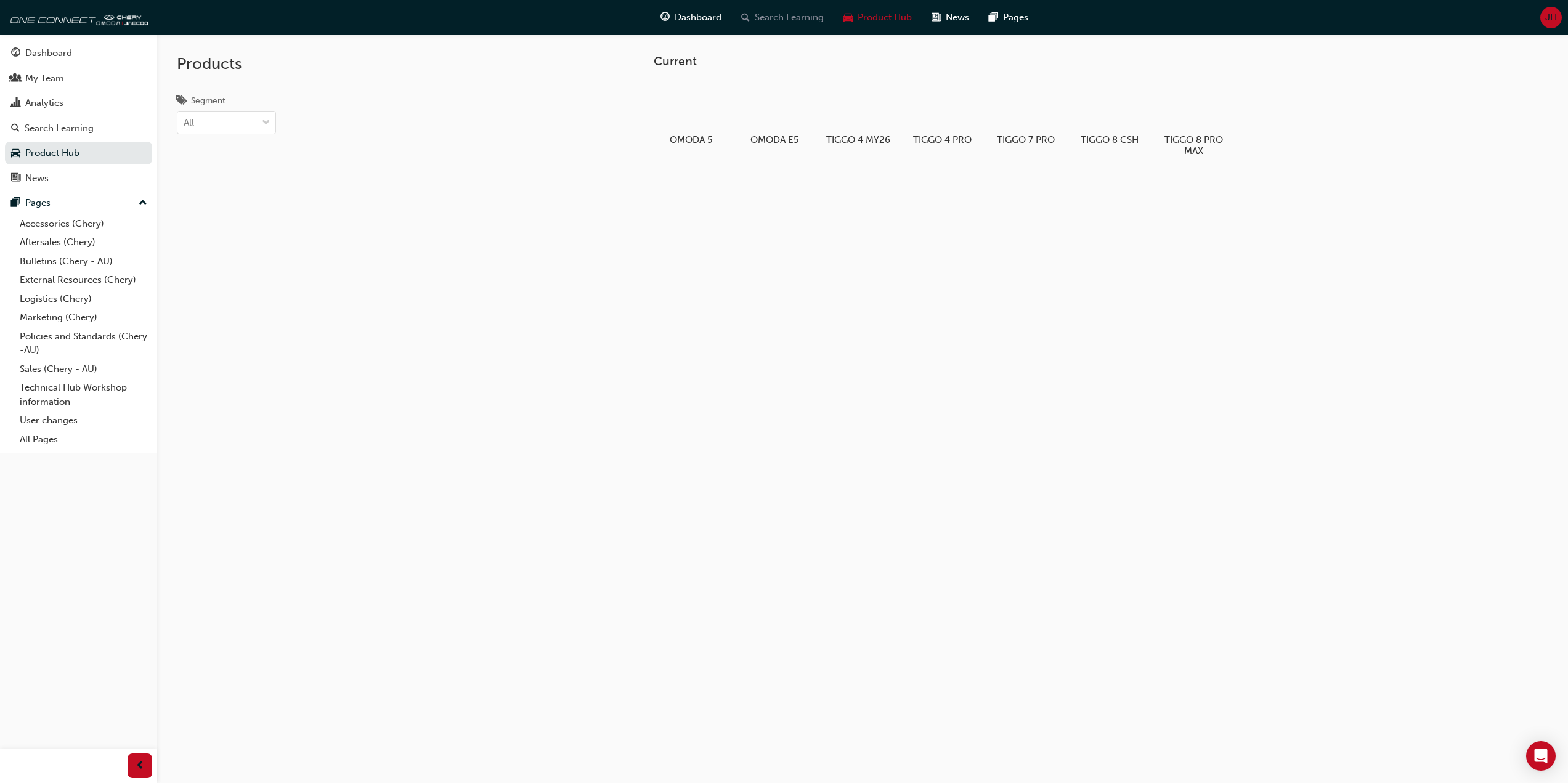
click at [766, 26] on div "Search Learning" at bounding box center [783, 17] width 102 height 26
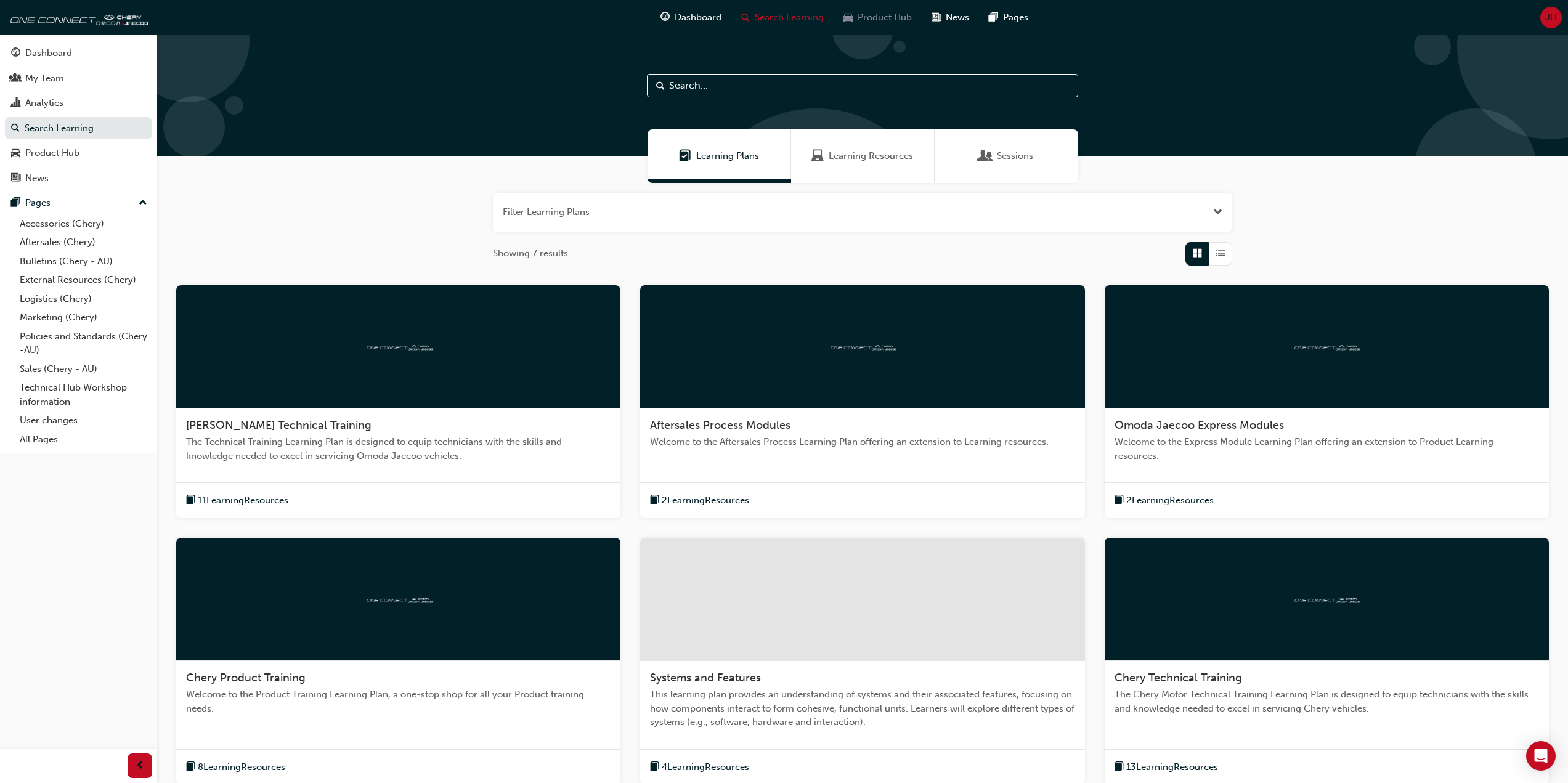
click at [845, 19] on span "car-icon" at bounding box center [848, 17] width 9 height 15
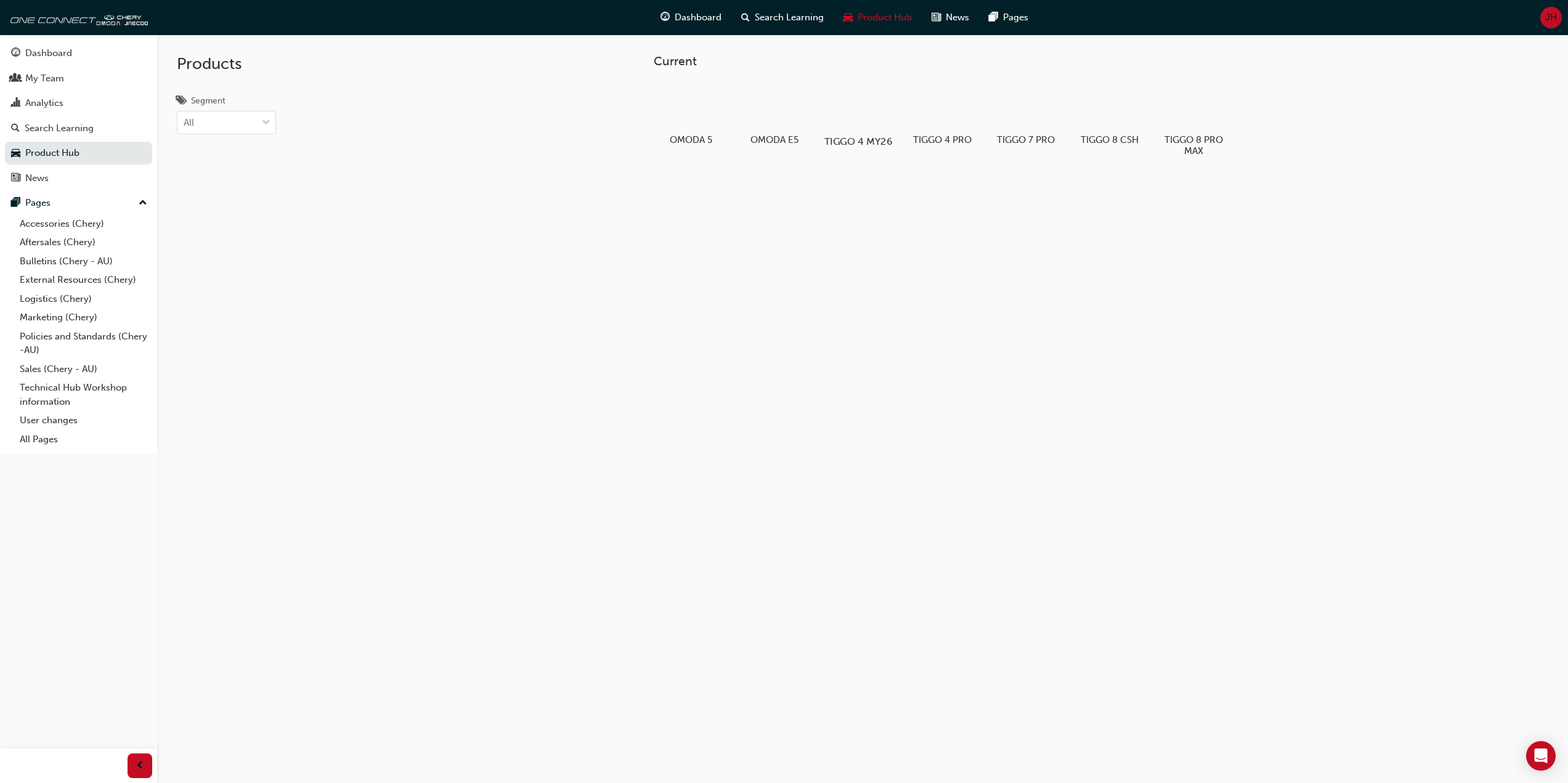
click at [865, 101] on div at bounding box center [857, 106] width 68 height 49
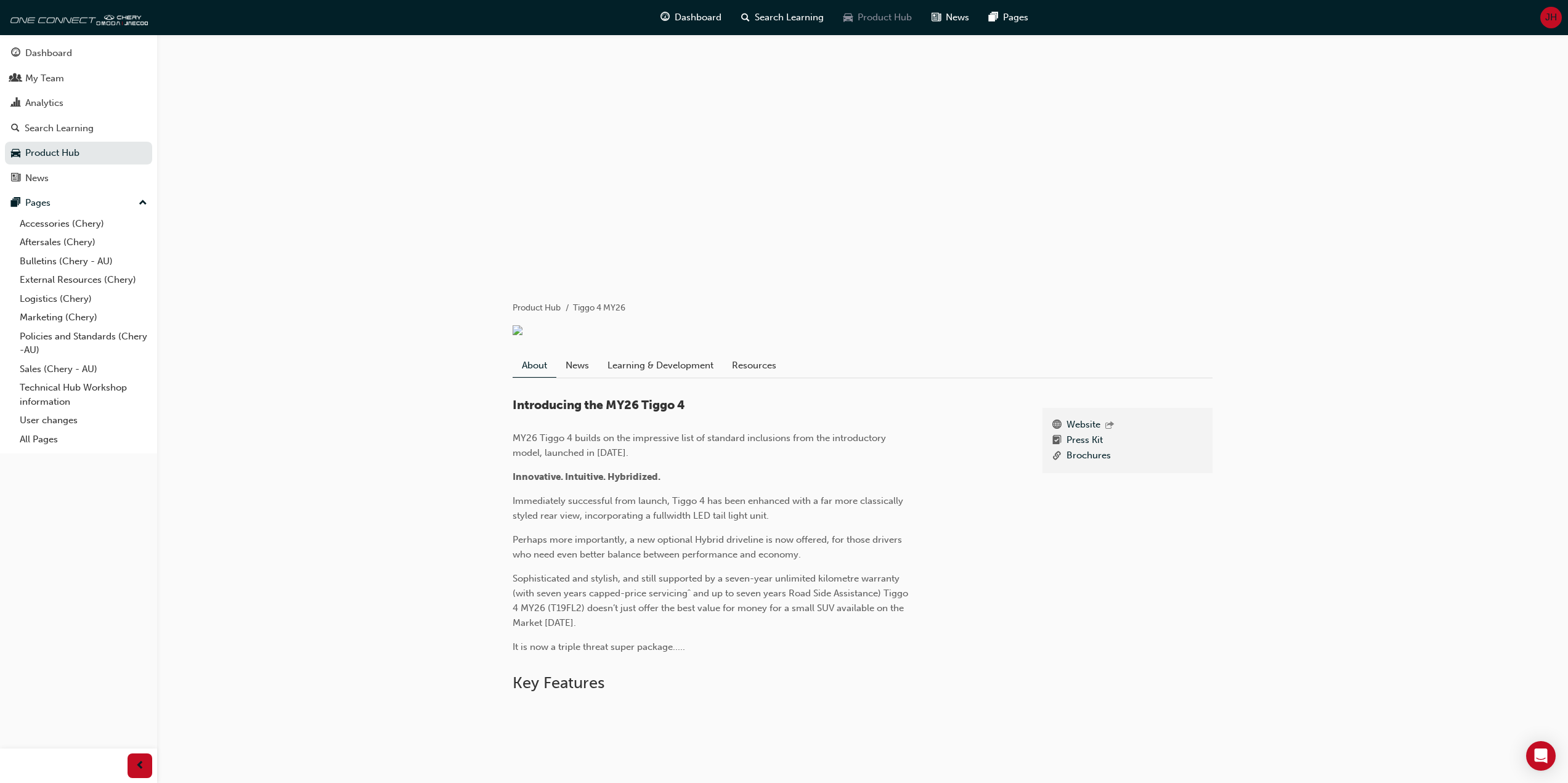
click at [870, 15] on span "Product Hub" at bounding box center [884, 17] width 54 height 14
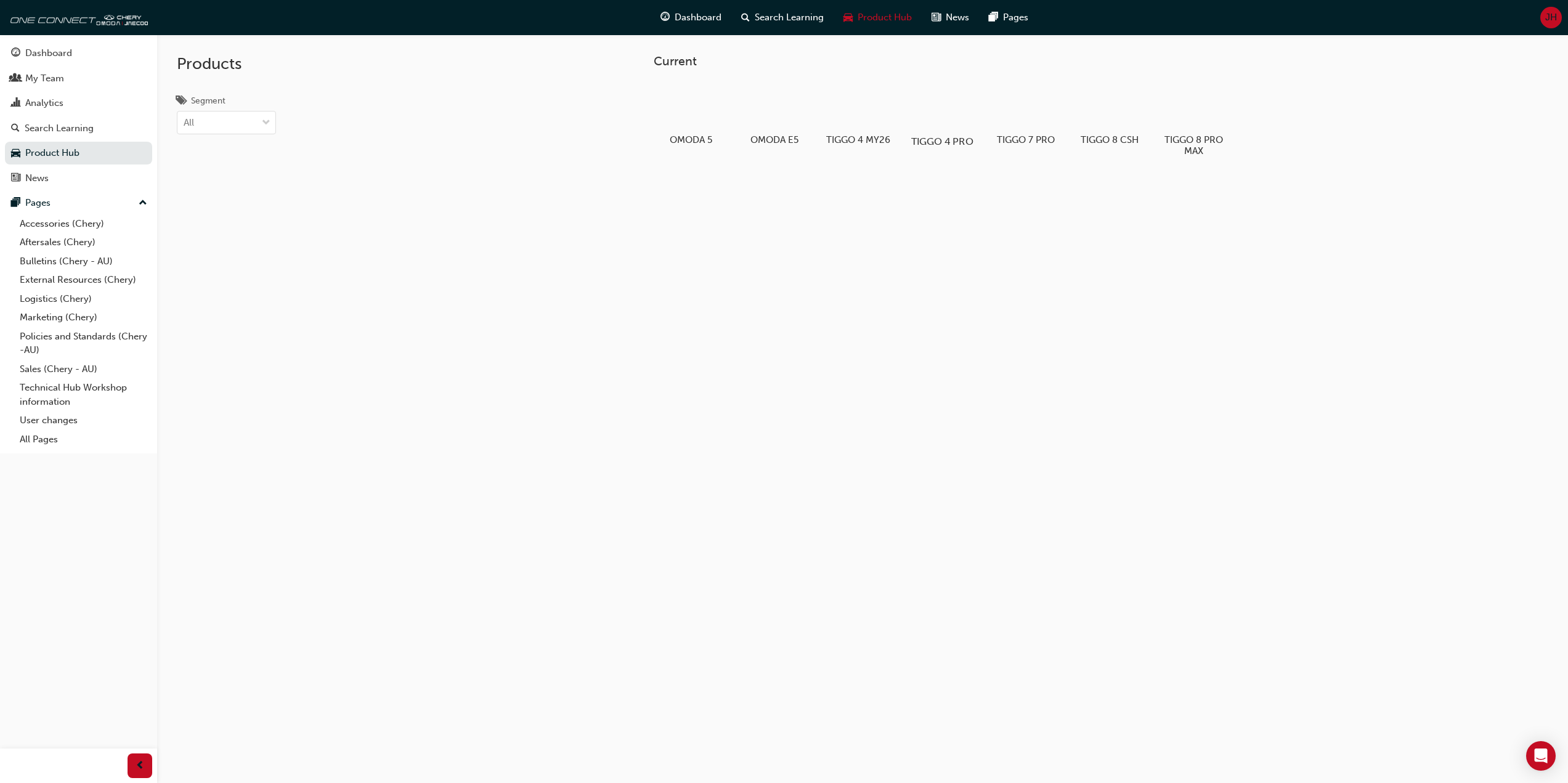
click at [935, 114] on div at bounding box center [942, 106] width 68 height 49
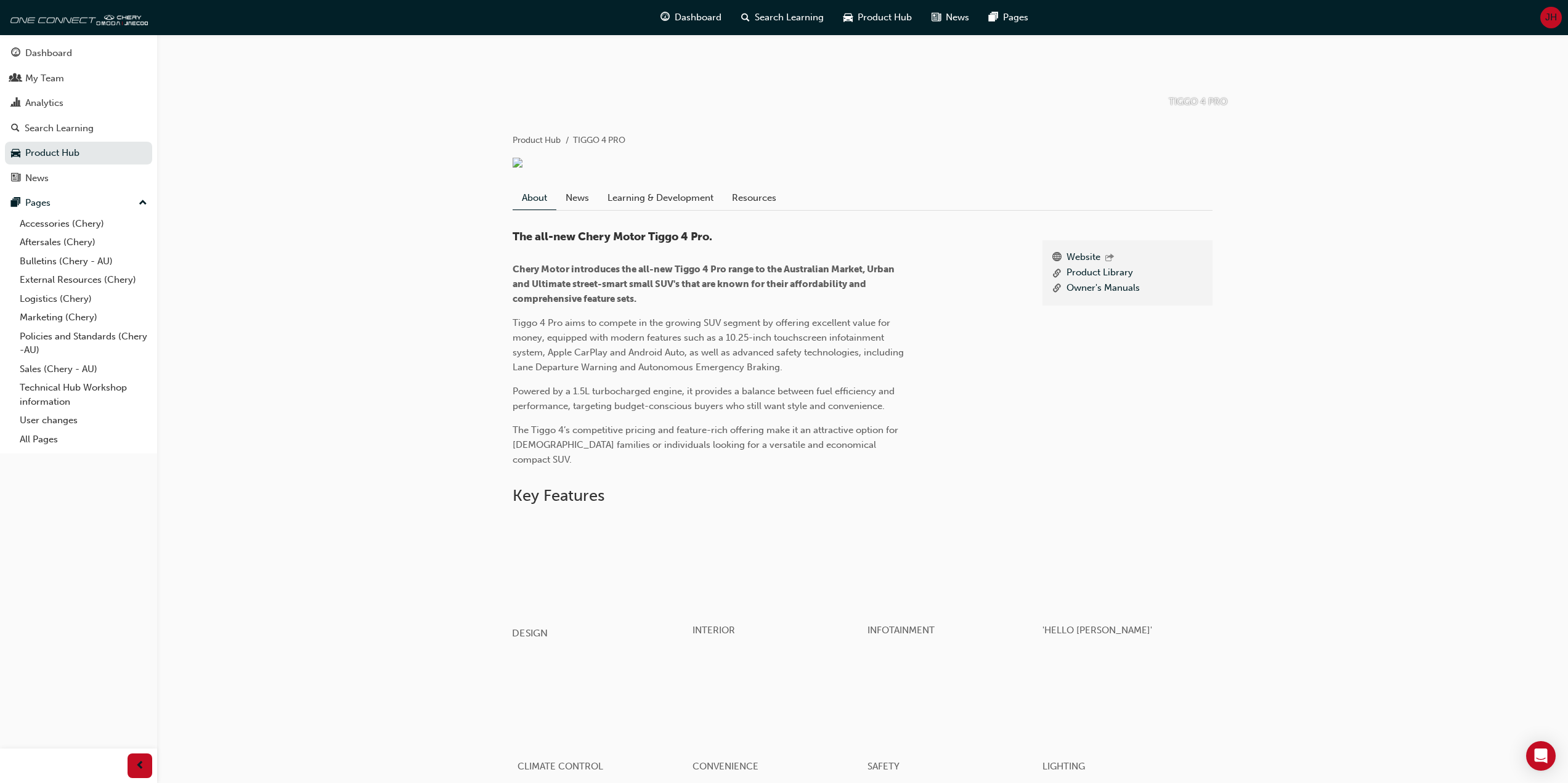
scroll to position [432, 0]
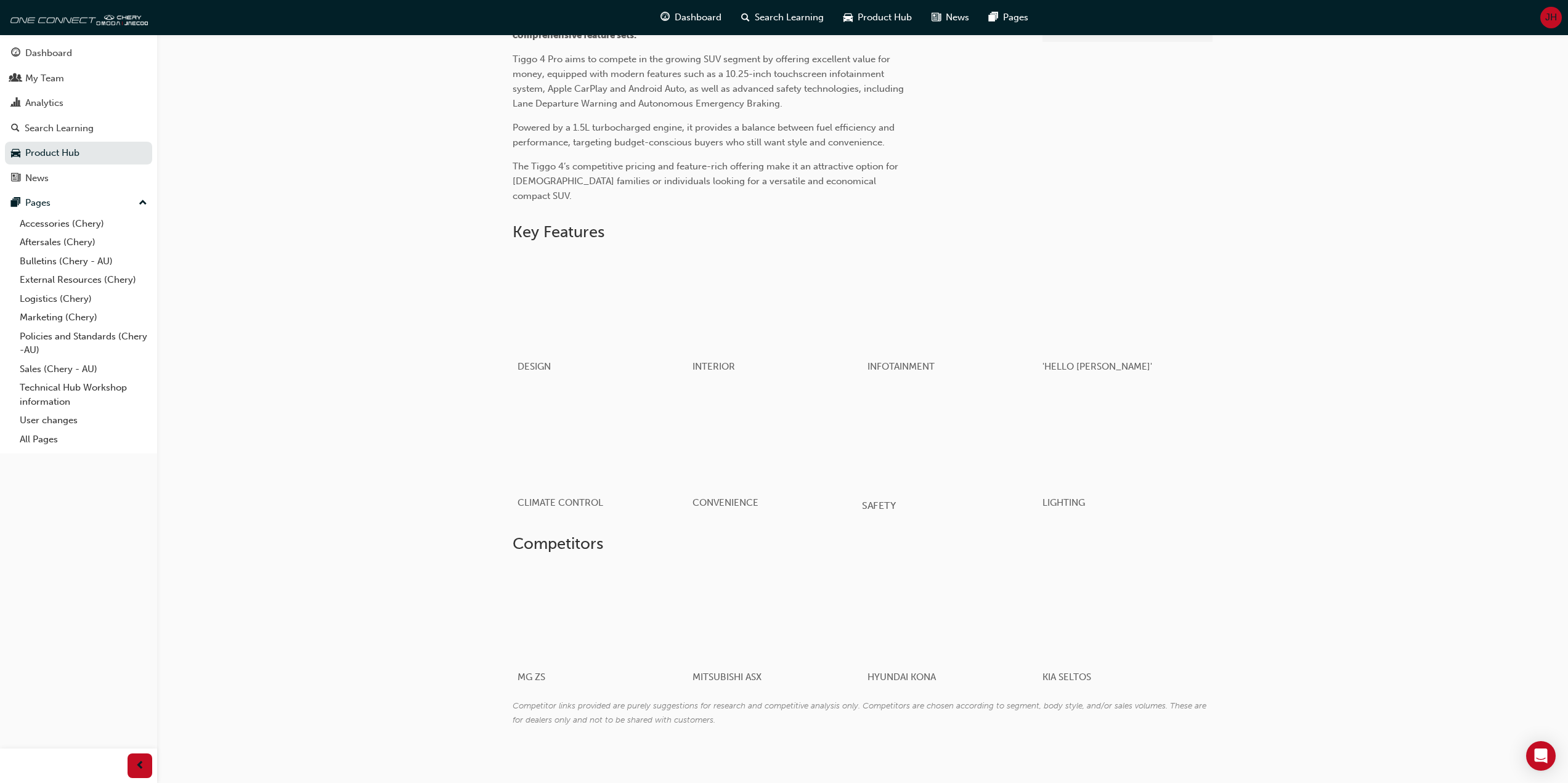
click at [931, 438] on div "button" at bounding box center [950, 438] width 176 height 98
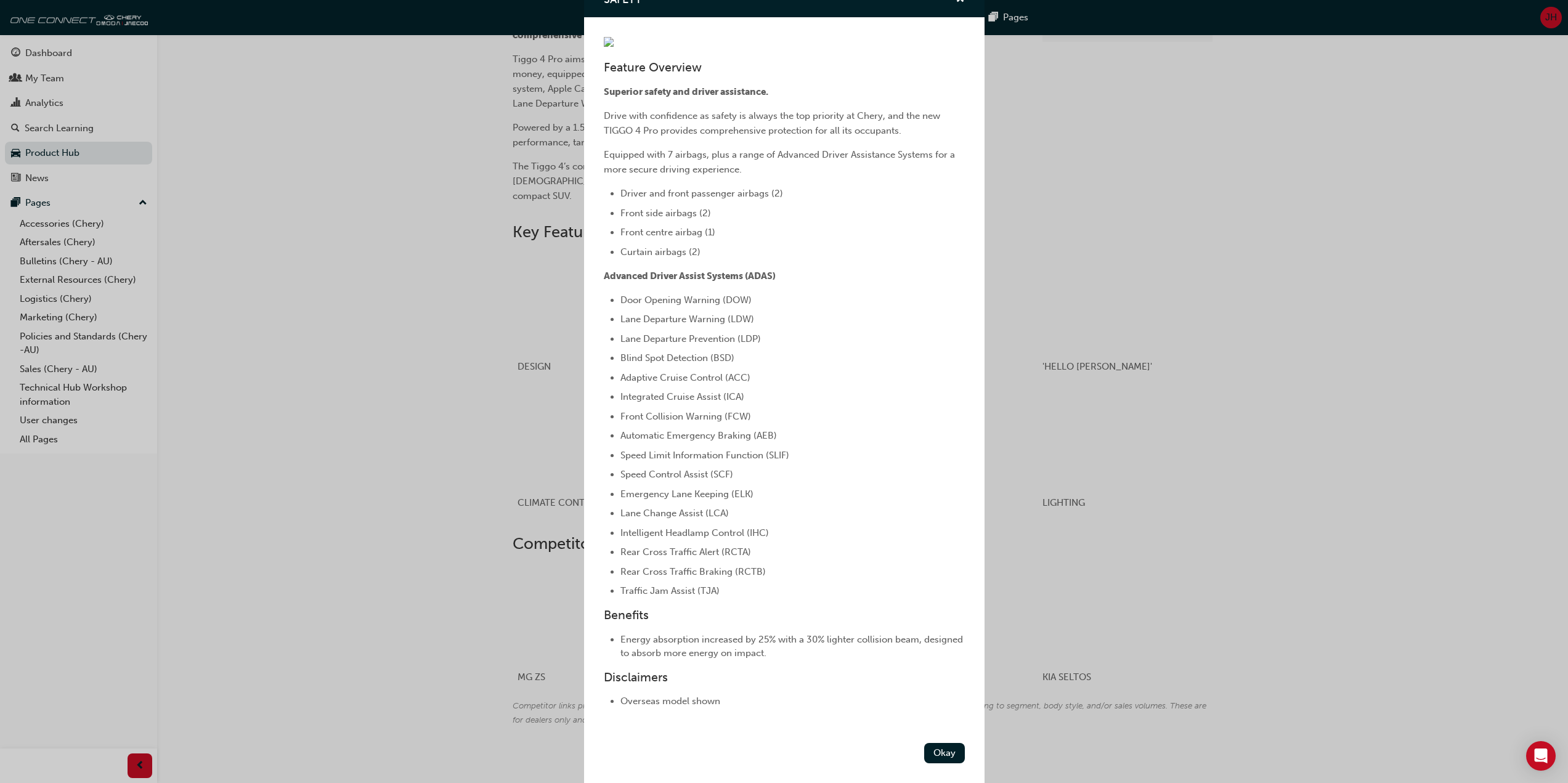
scroll to position [199, 0]
click at [850, 363] on li "Blind Spot Detection (BSD)" at bounding box center [793, 358] width 344 height 15
click at [1066, 340] on div "SAFETY Feature Overview Superior safety and driver assistance. Drive with confi…" at bounding box center [784, 391] width 1568 height 783
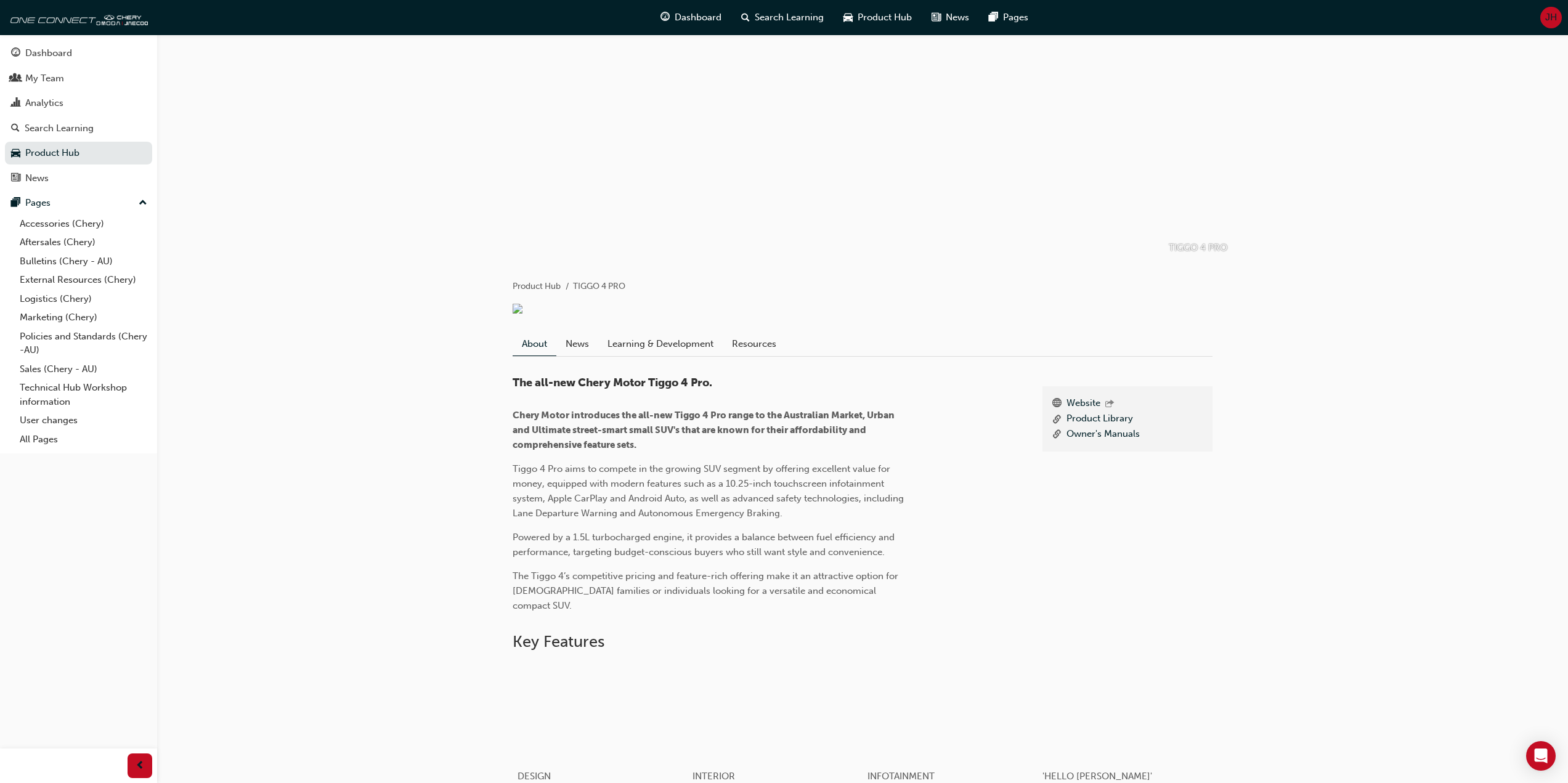
scroll to position [0, 0]
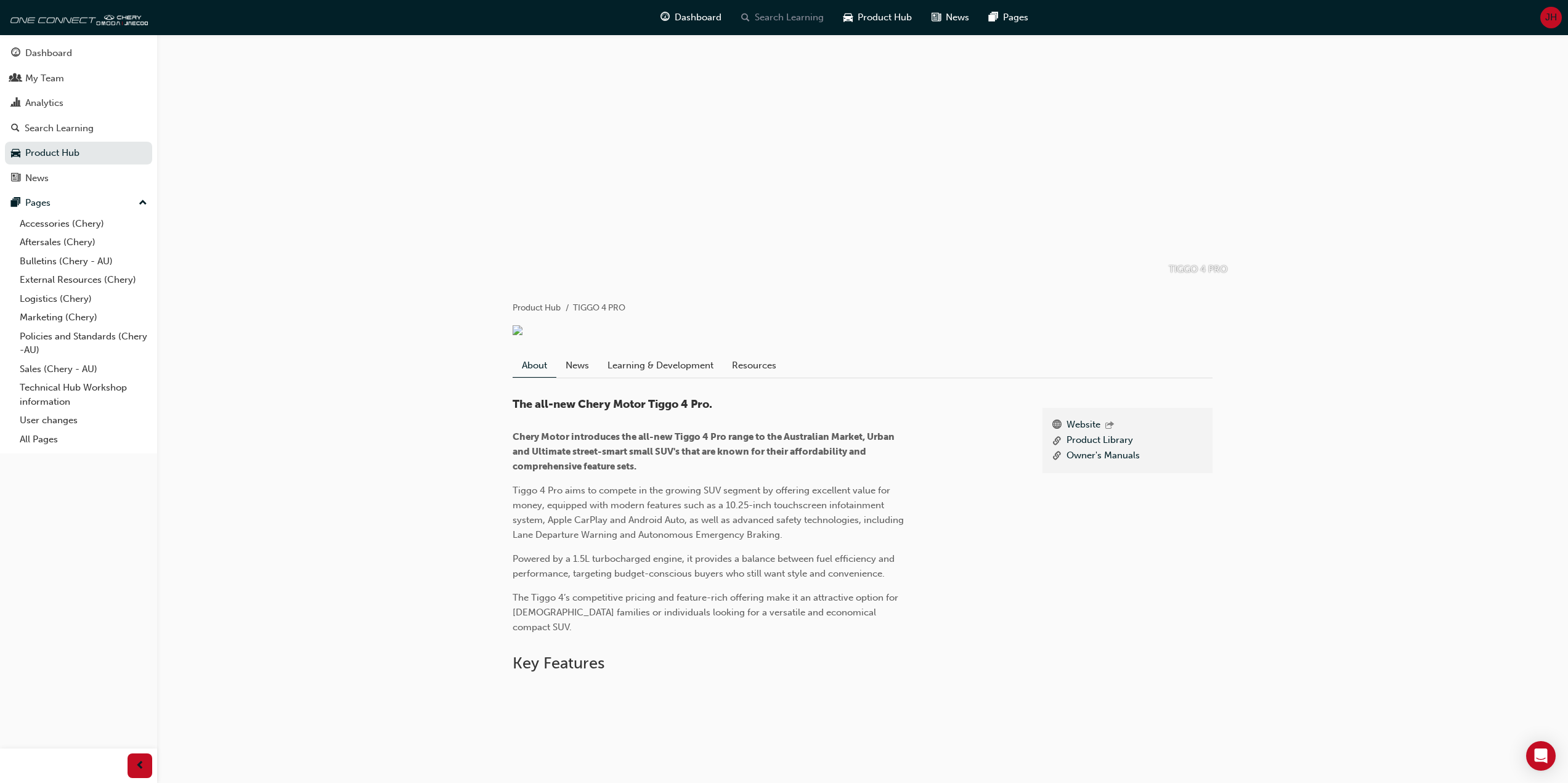
click at [812, 13] on span "Search Learning" at bounding box center [788, 17] width 69 height 14
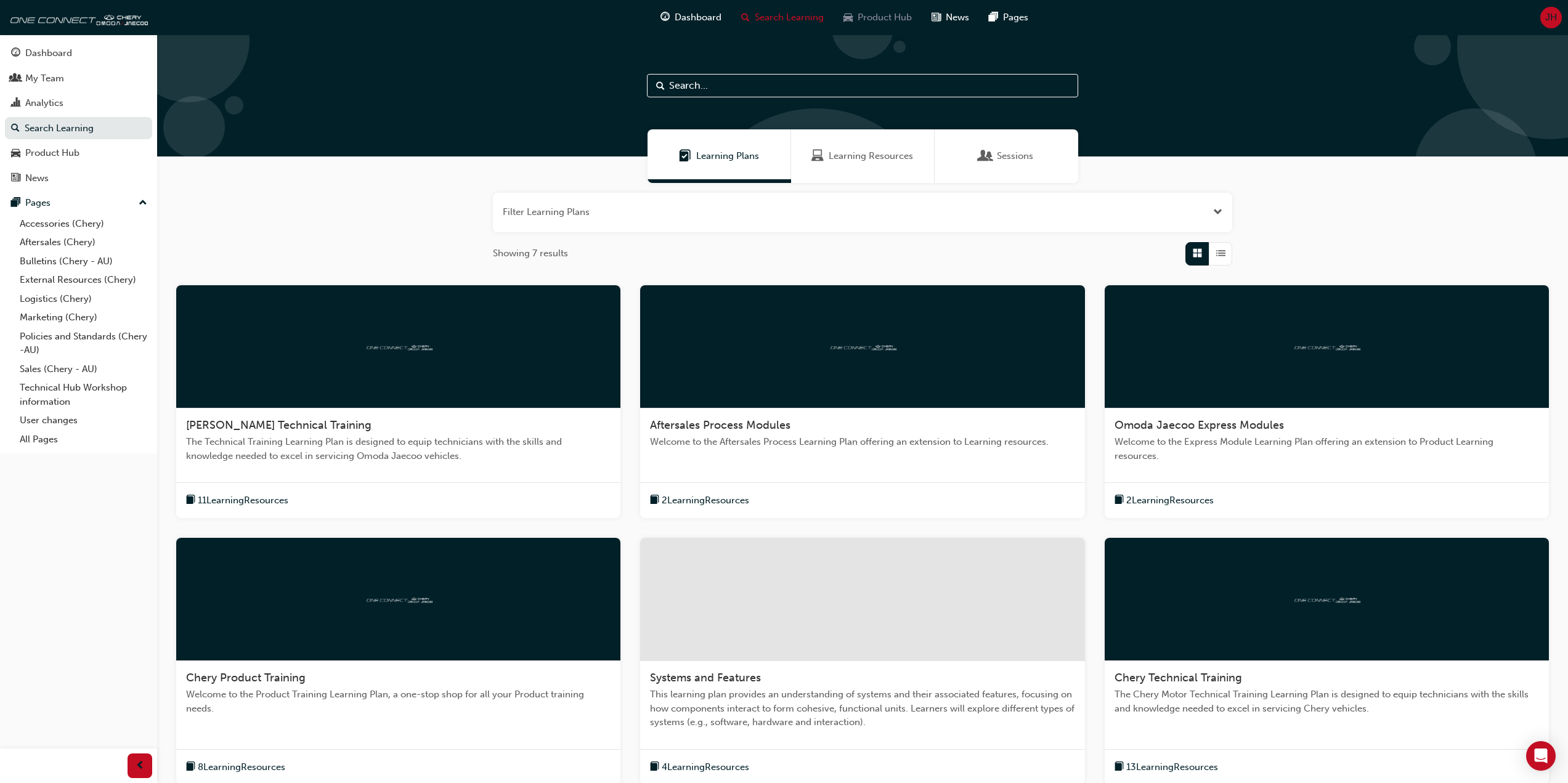
click at [856, 24] on div "Product Hub" at bounding box center [877, 17] width 88 height 26
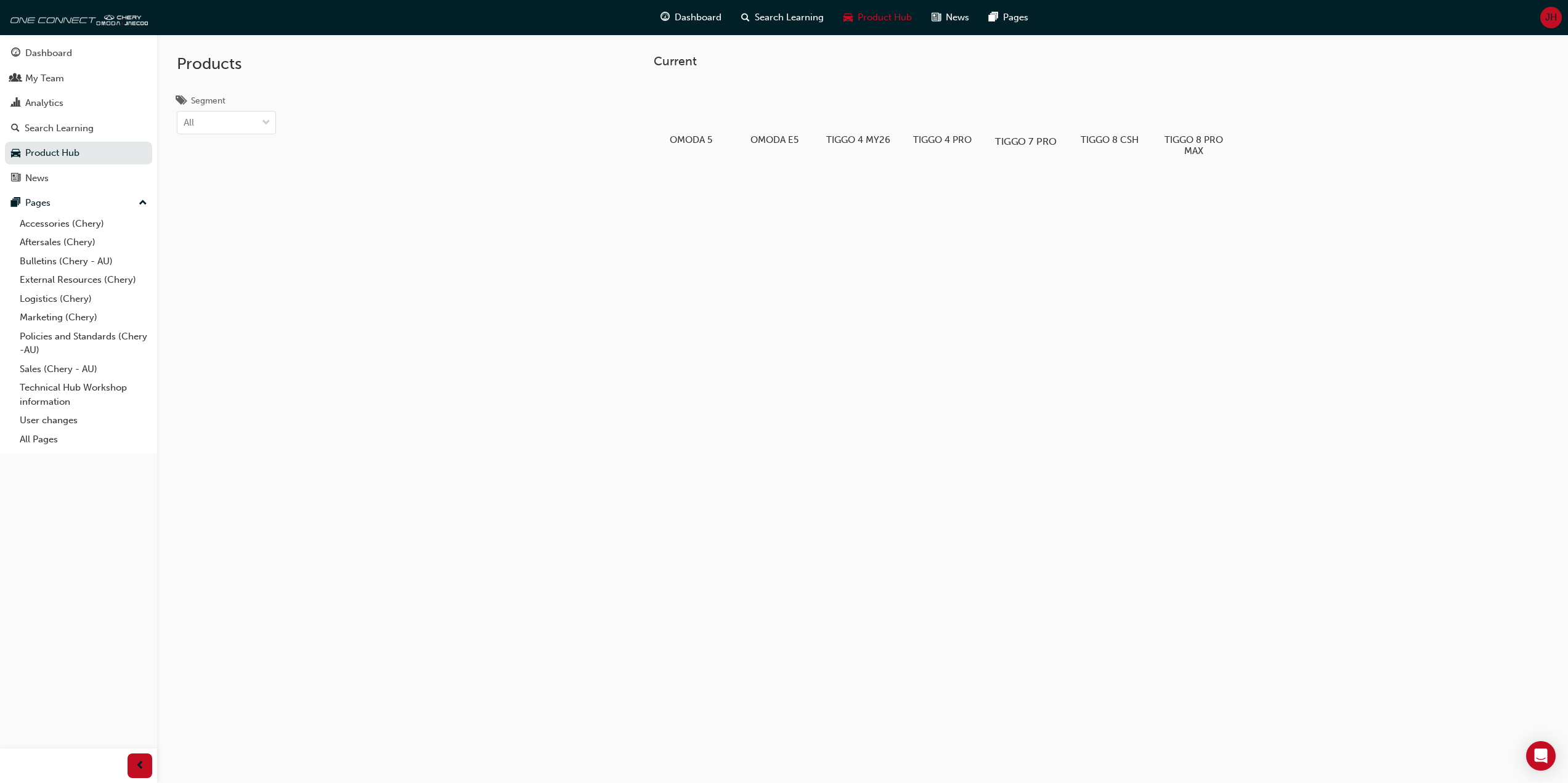
click at [1015, 121] on div at bounding box center [1025, 106] width 68 height 49
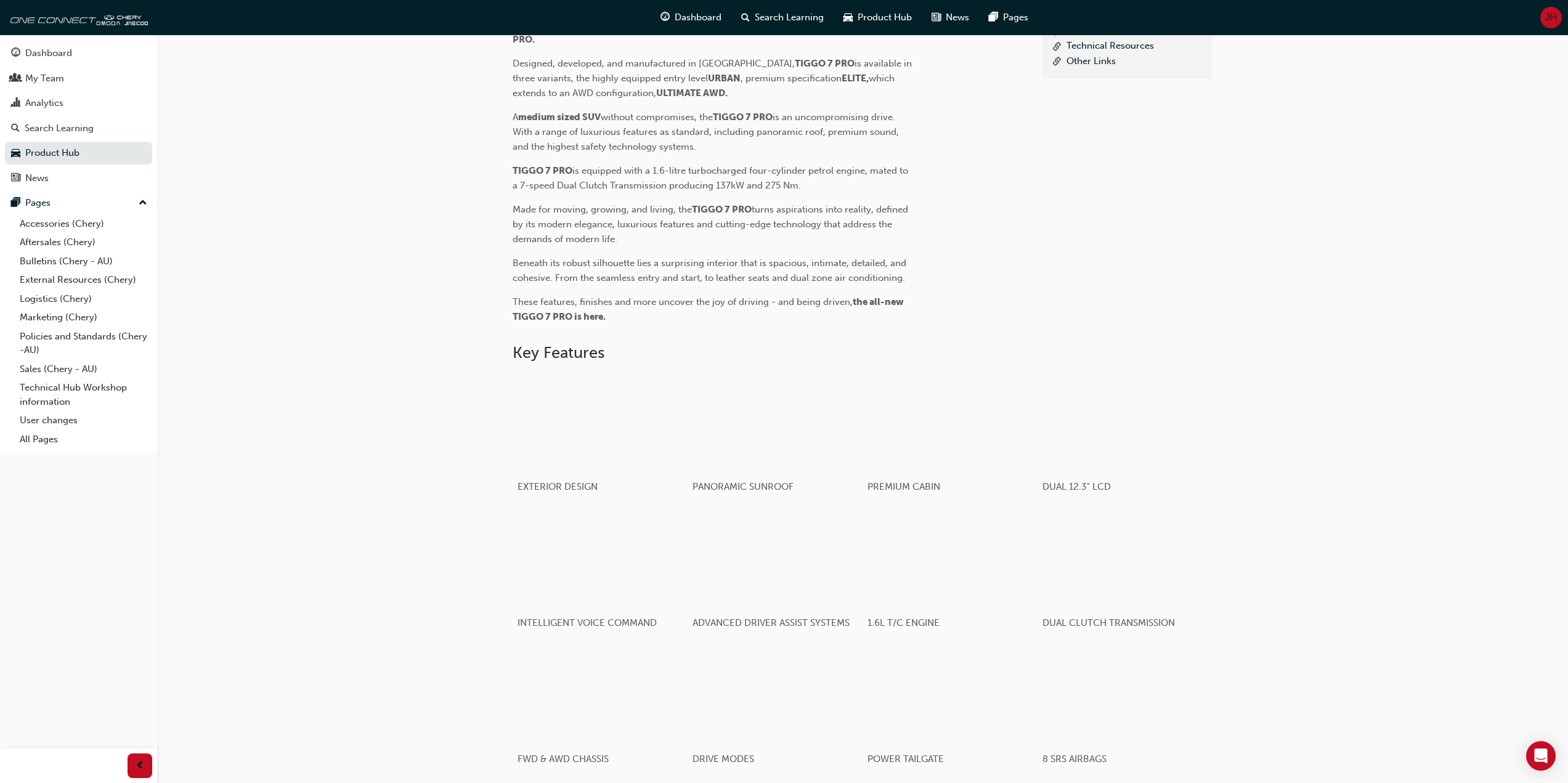
scroll to position [432, 0]
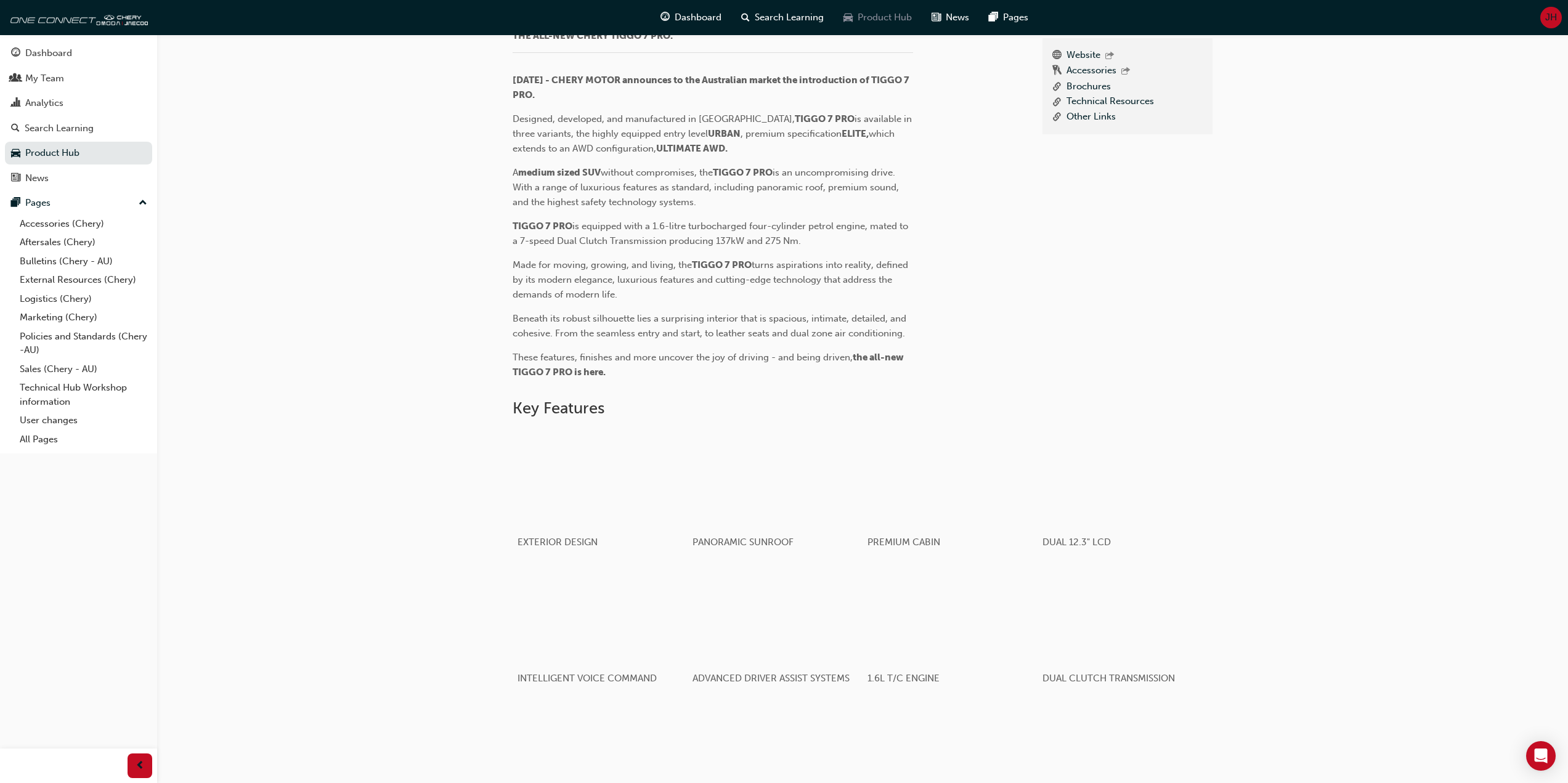
click at [880, 20] on span "Product Hub" at bounding box center [884, 17] width 54 height 14
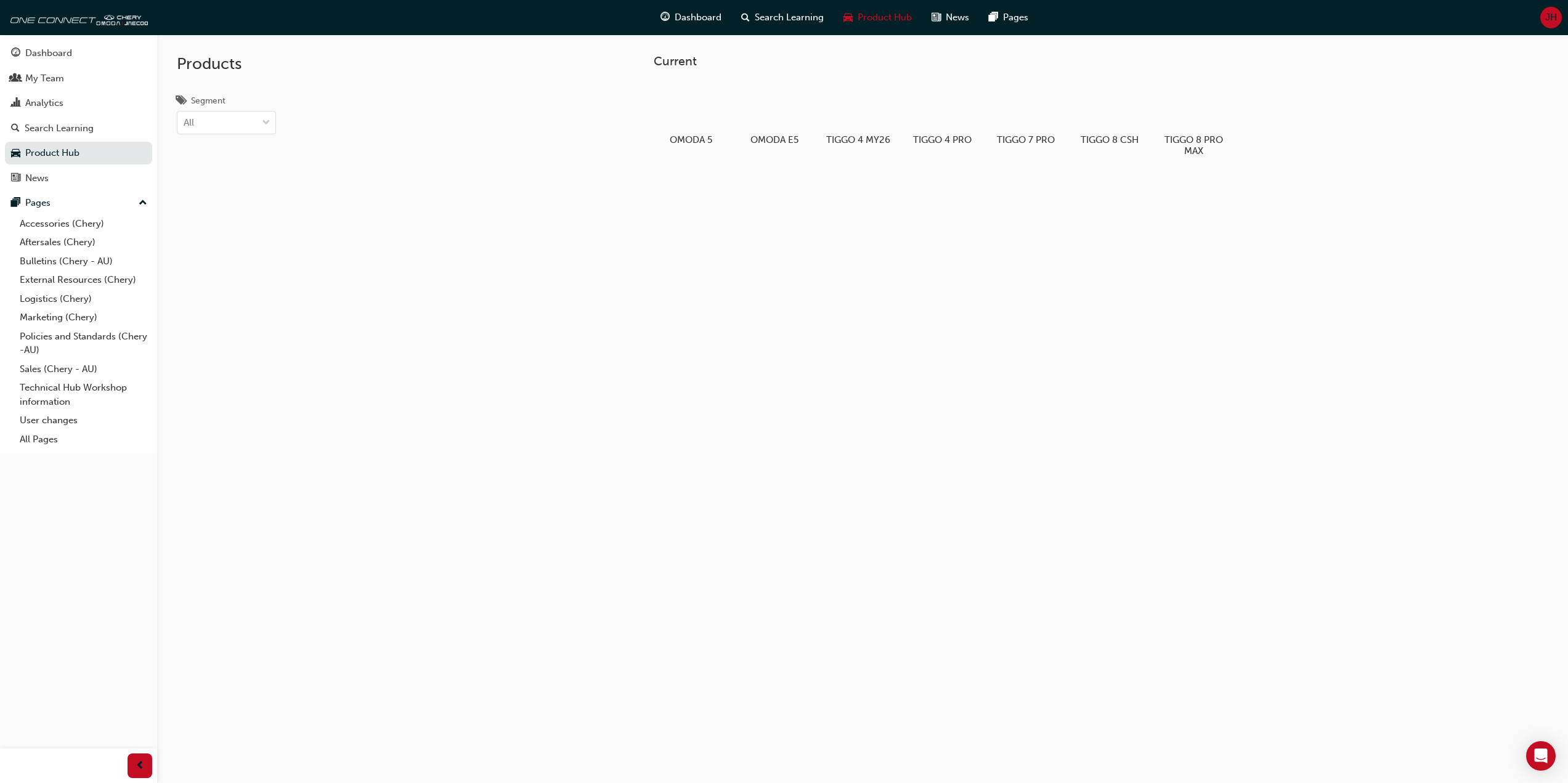
click at [509, 229] on div "Current OMODA 5 OMODA E5 TIGGO 4 MY26 TIGGO 4 PRO TIGGO 7 PRO TIGGO 8 CSH TIGGO…" at bounding box center [862, 425] width 1411 height 783
drag, startPoint x: 509, startPoint y: 229, endPoint x: 566, endPoint y: 194, distance: 66.9
click at [509, 229] on div "Current OMODA 5 OMODA E5 TIGGO 4 MY26 TIGGO 4 PRO TIGGO 7 PRO TIGGO 8 CSH TIGGO…" at bounding box center [862, 425] width 1411 height 783
click at [1212, 119] on div at bounding box center [1193, 104] width 68 height 48
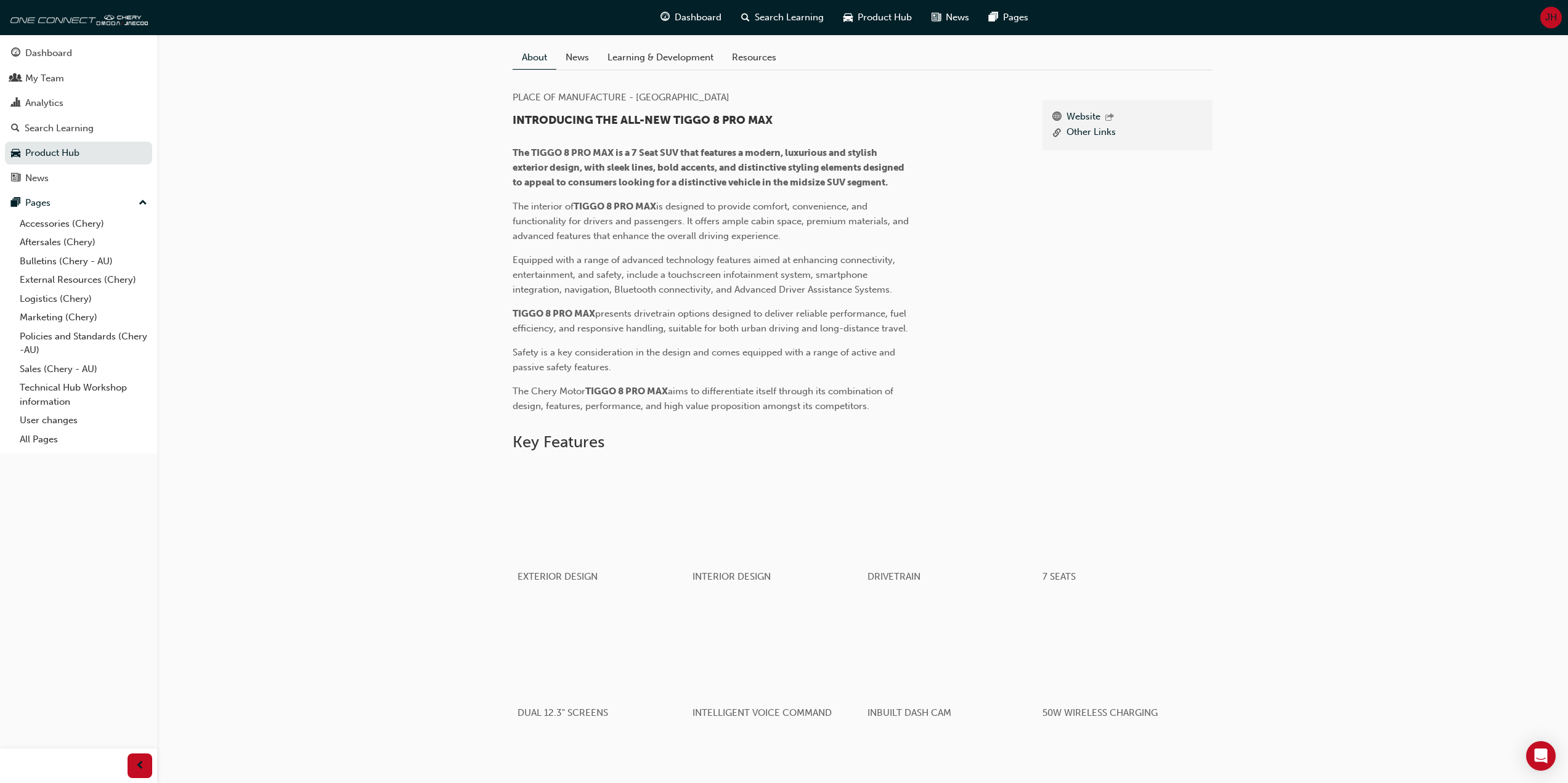
scroll to position [616, 0]
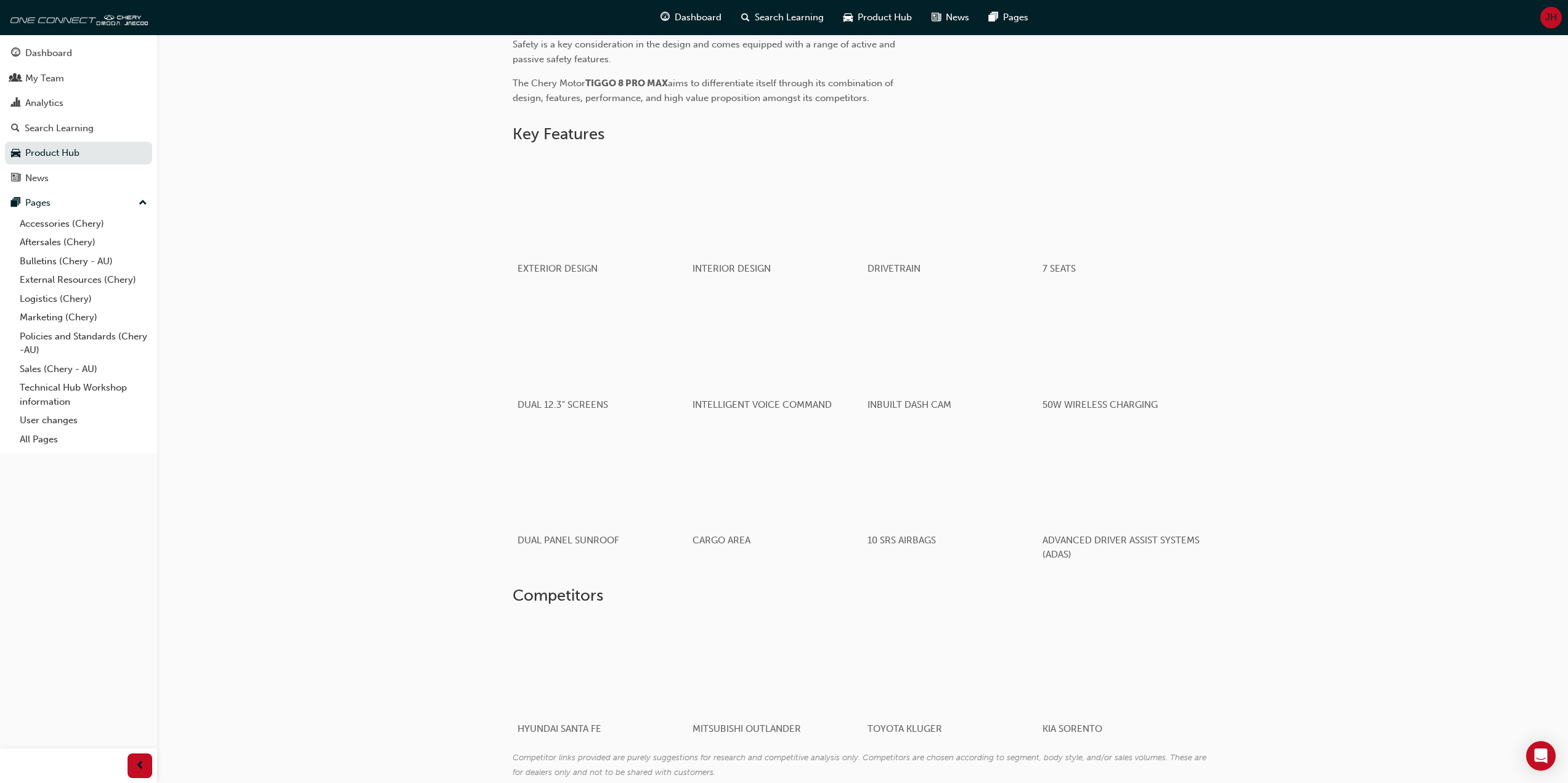
click at [386, 374] on div "TIGGO 8 PRO MAX Product Hub TIGGO 8 PRO MAX About News Learning & Development R…" at bounding box center [862, 118] width 1411 height 1401
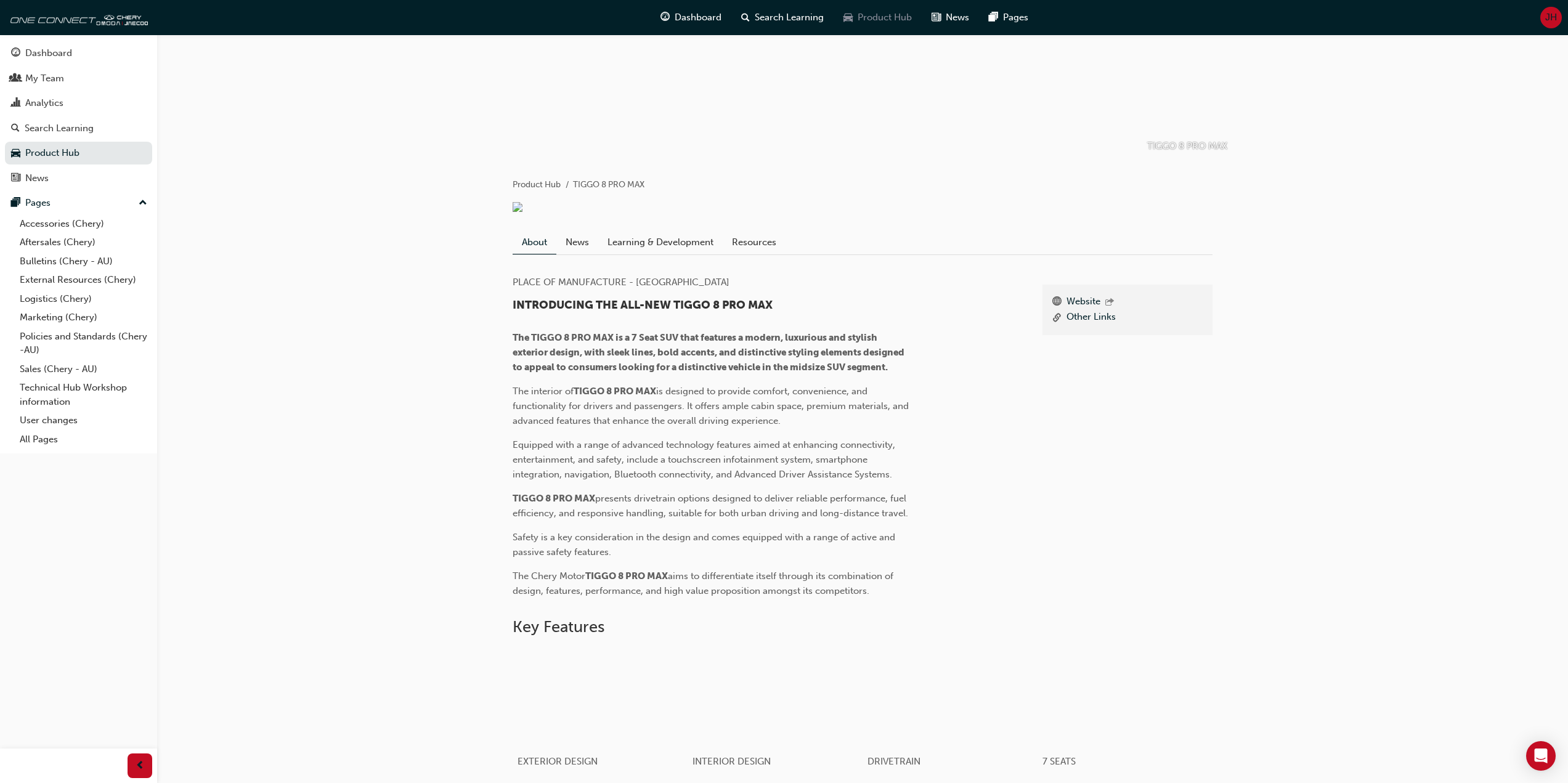
click at [865, 17] on span "Product Hub" at bounding box center [884, 17] width 54 height 14
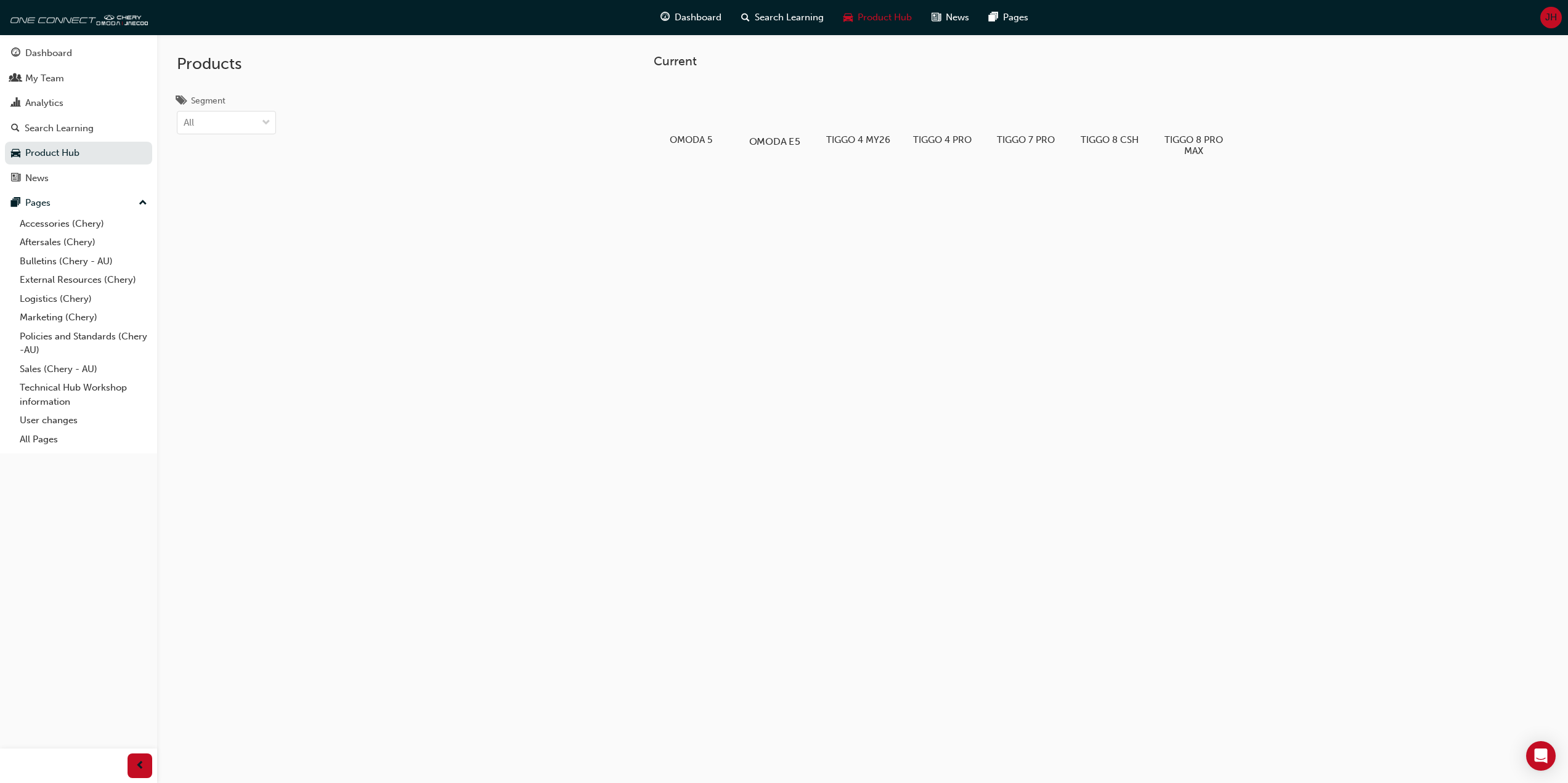
click at [783, 114] on div at bounding box center [774, 106] width 68 height 49
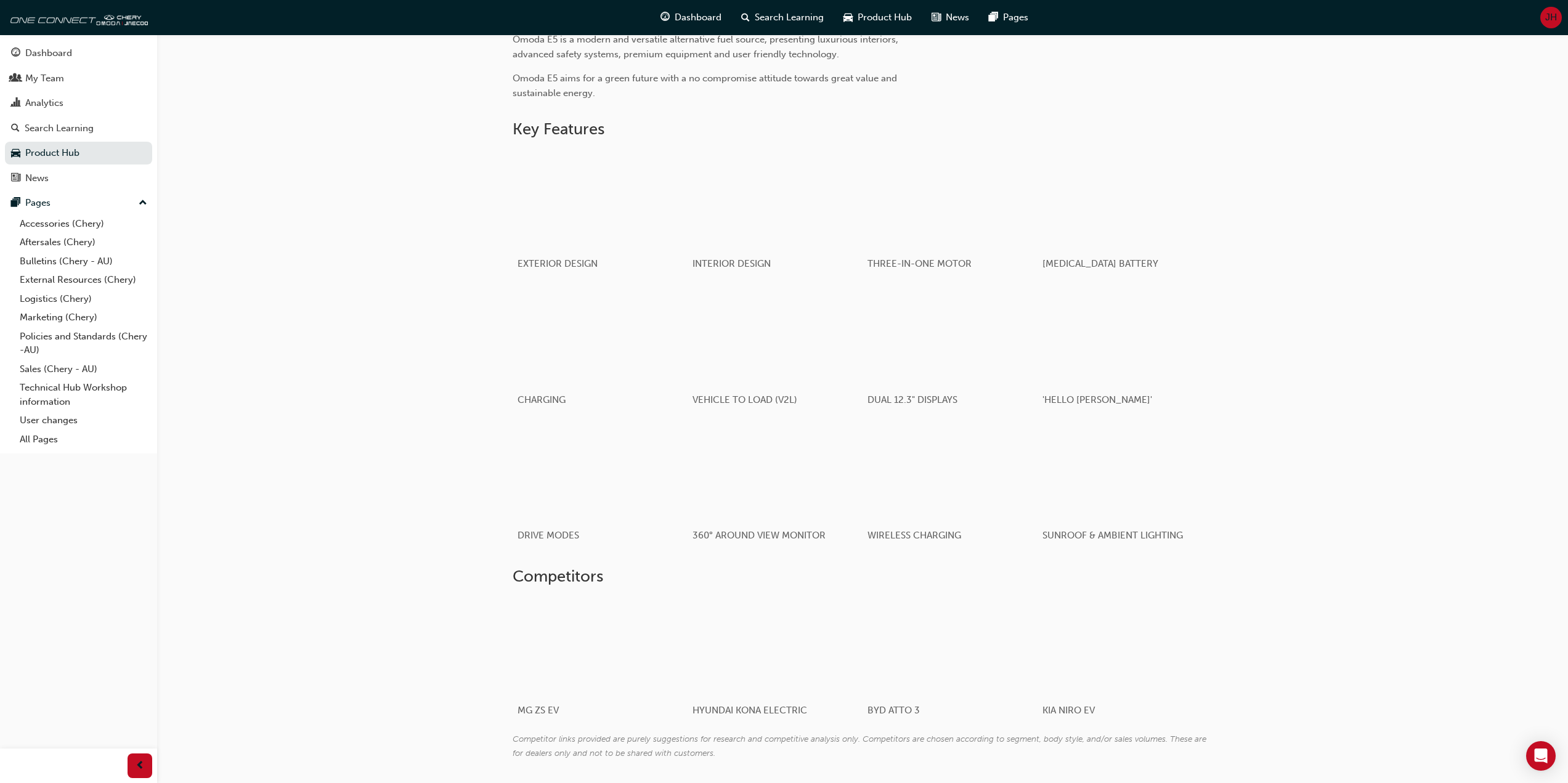
scroll to position [538, 0]
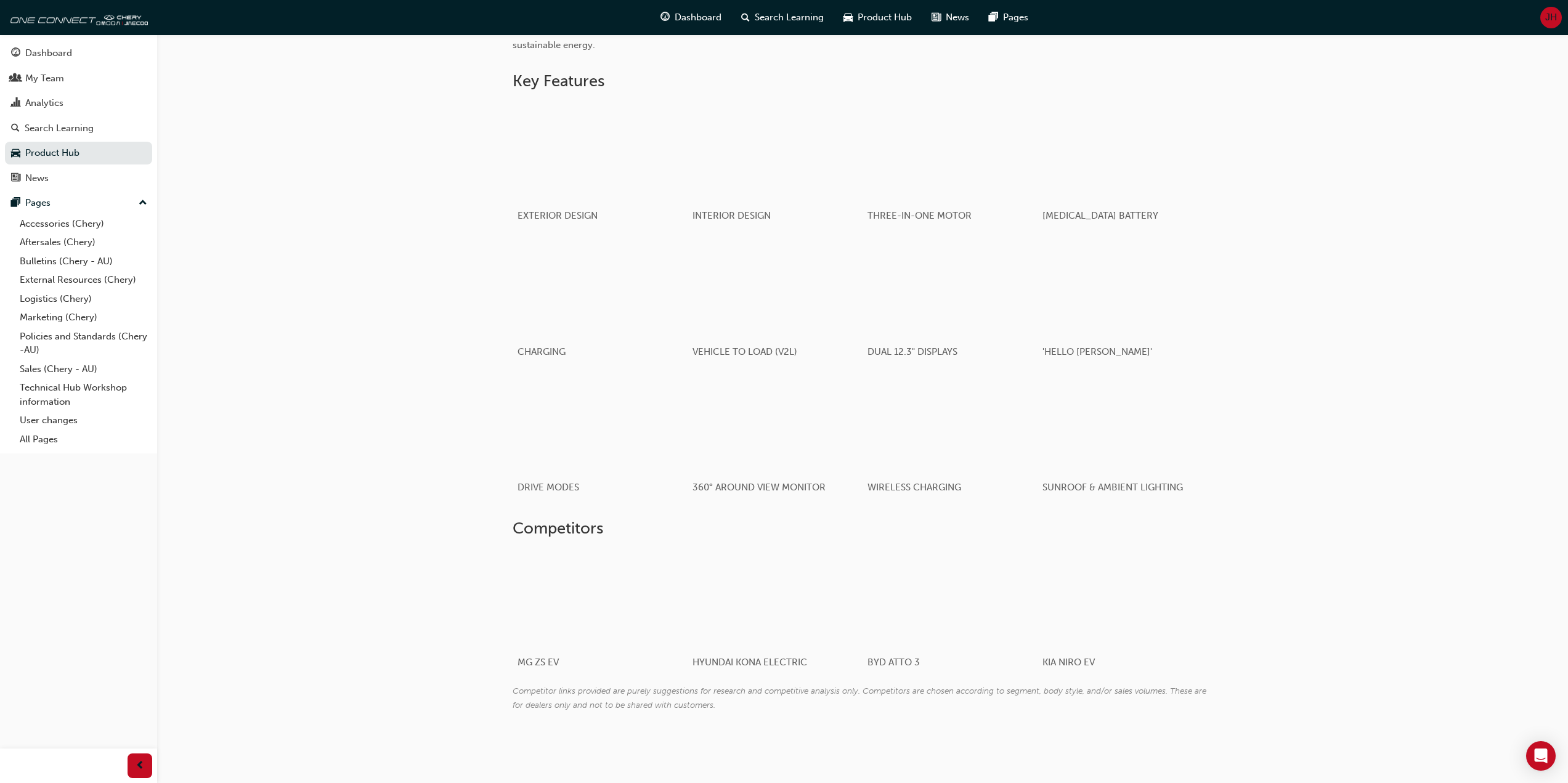
click at [413, 475] on div "OMODA E5 Product Hub OMODA E5 About News Learning & Development Resources Websi…" at bounding box center [862, 132] width 1411 height 1241
click at [870, 25] on div "Product Hub" at bounding box center [877, 17] width 88 height 26
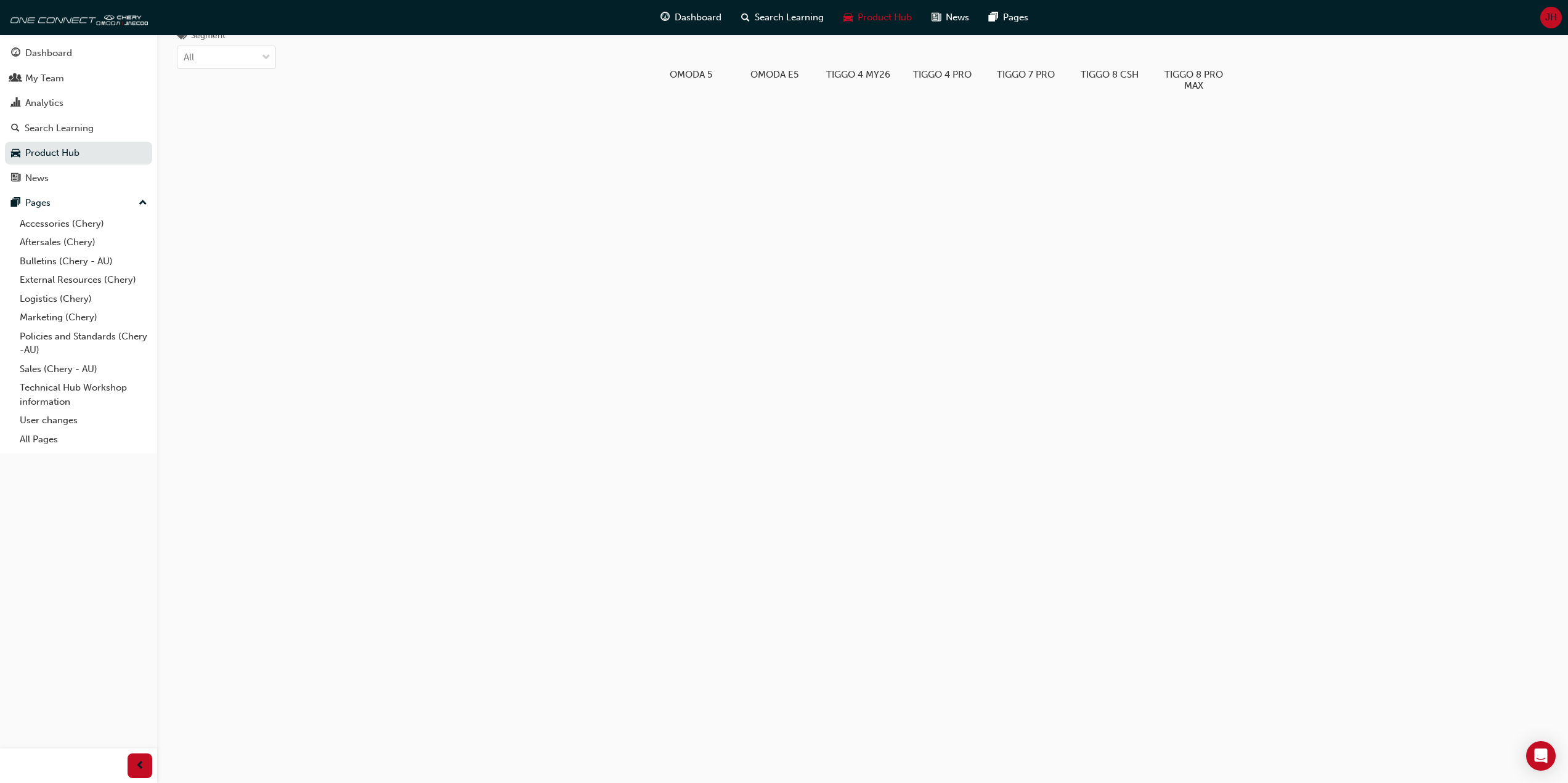
scroll to position [65, 0]
click at [696, 59] on div at bounding box center [690, 41] width 68 height 49
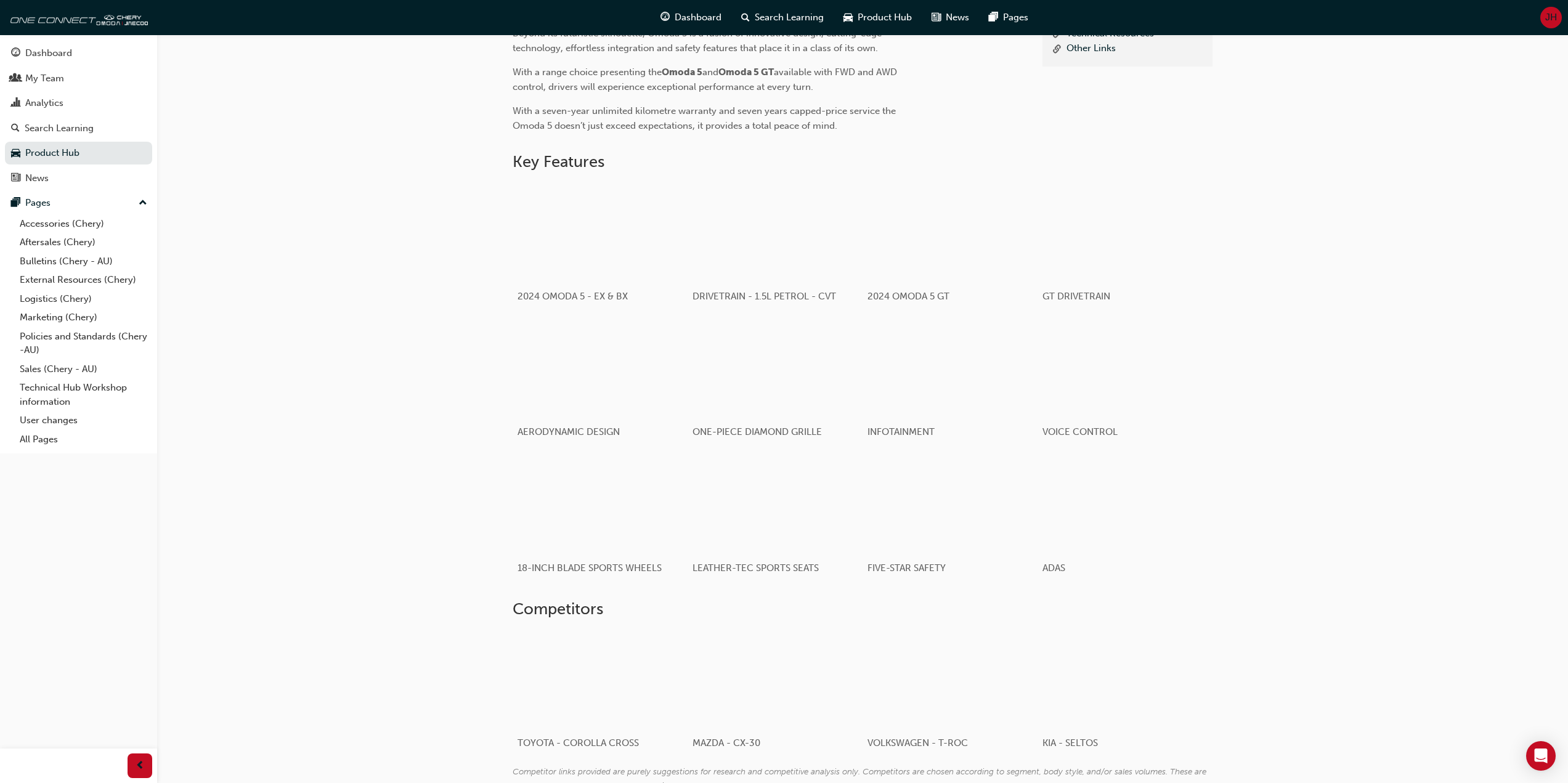
scroll to position [425, 0]
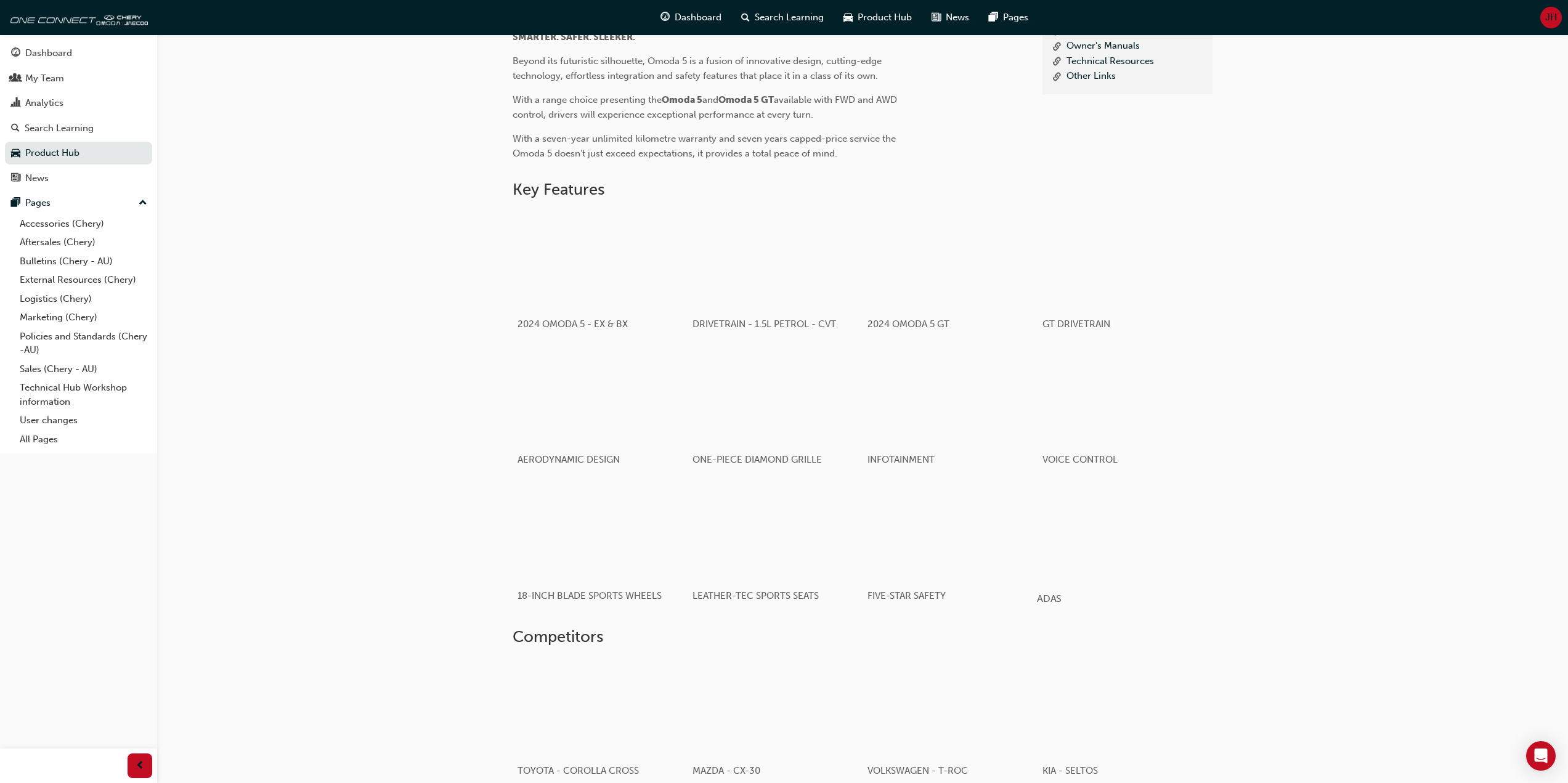
click at [1135, 552] on div "button" at bounding box center [1125, 532] width 176 height 98
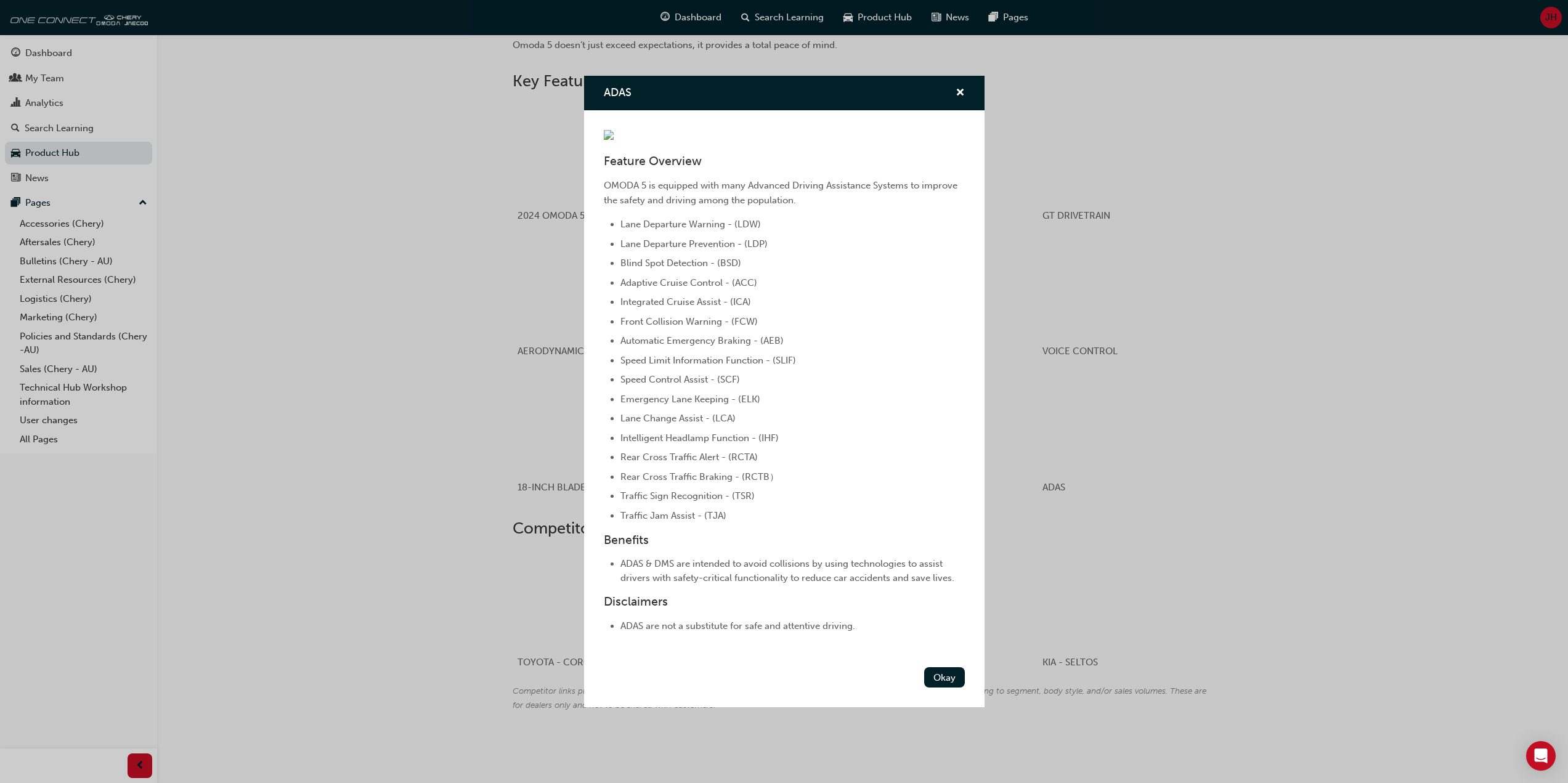
scroll to position [29, 0]
click at [839, 310] on li "Integrated Cruise Assist - (ICA)" at bounding box center [793, 302] width 344 height 15
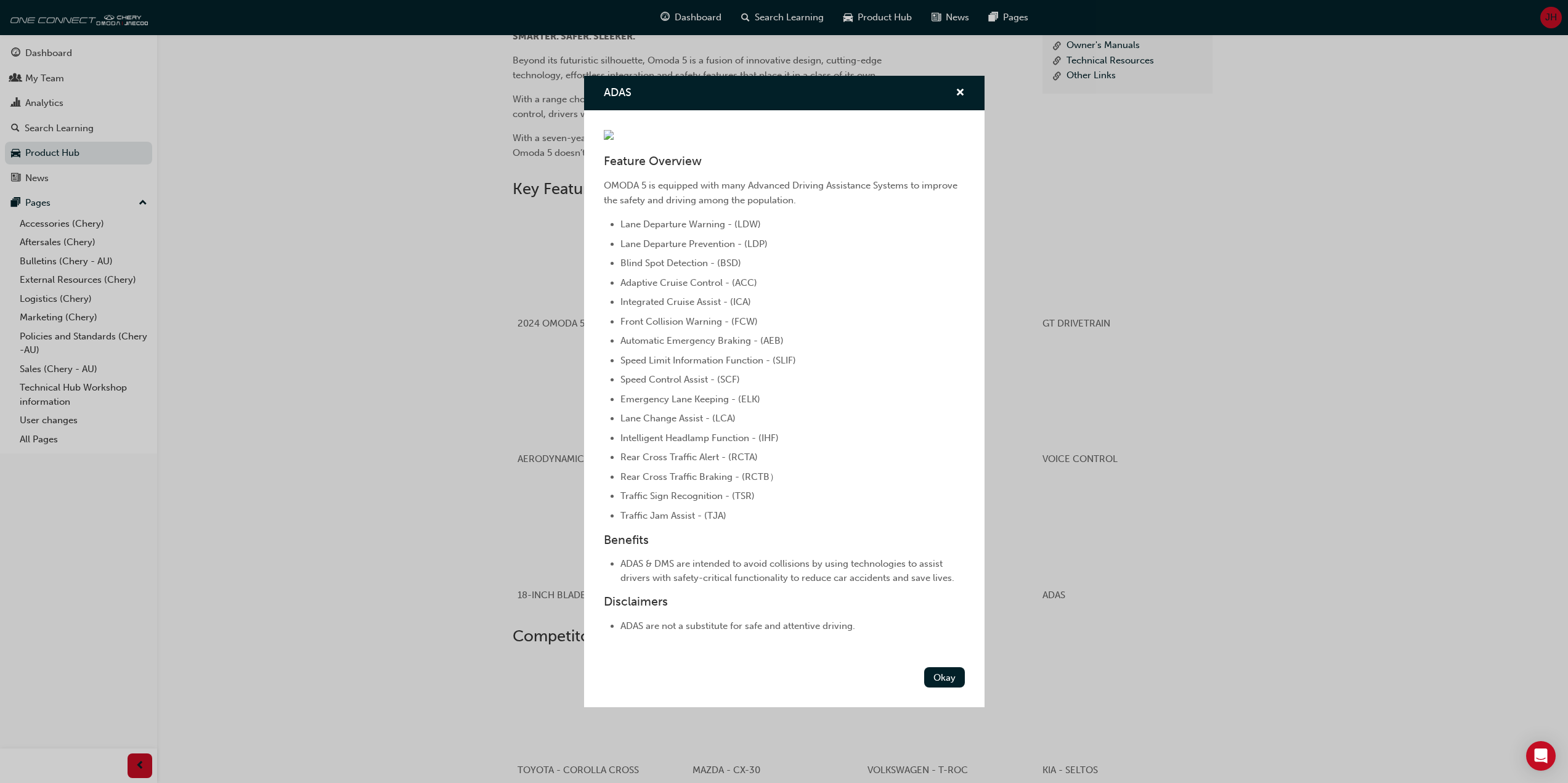
scroll to position [425, 0]
click at [1102, 154] on div "ADAS Feature Overview OMODA 5 is equipped with many Advanced Driving Assistance…" at bounding box center [784, 391] width 1568 height 783
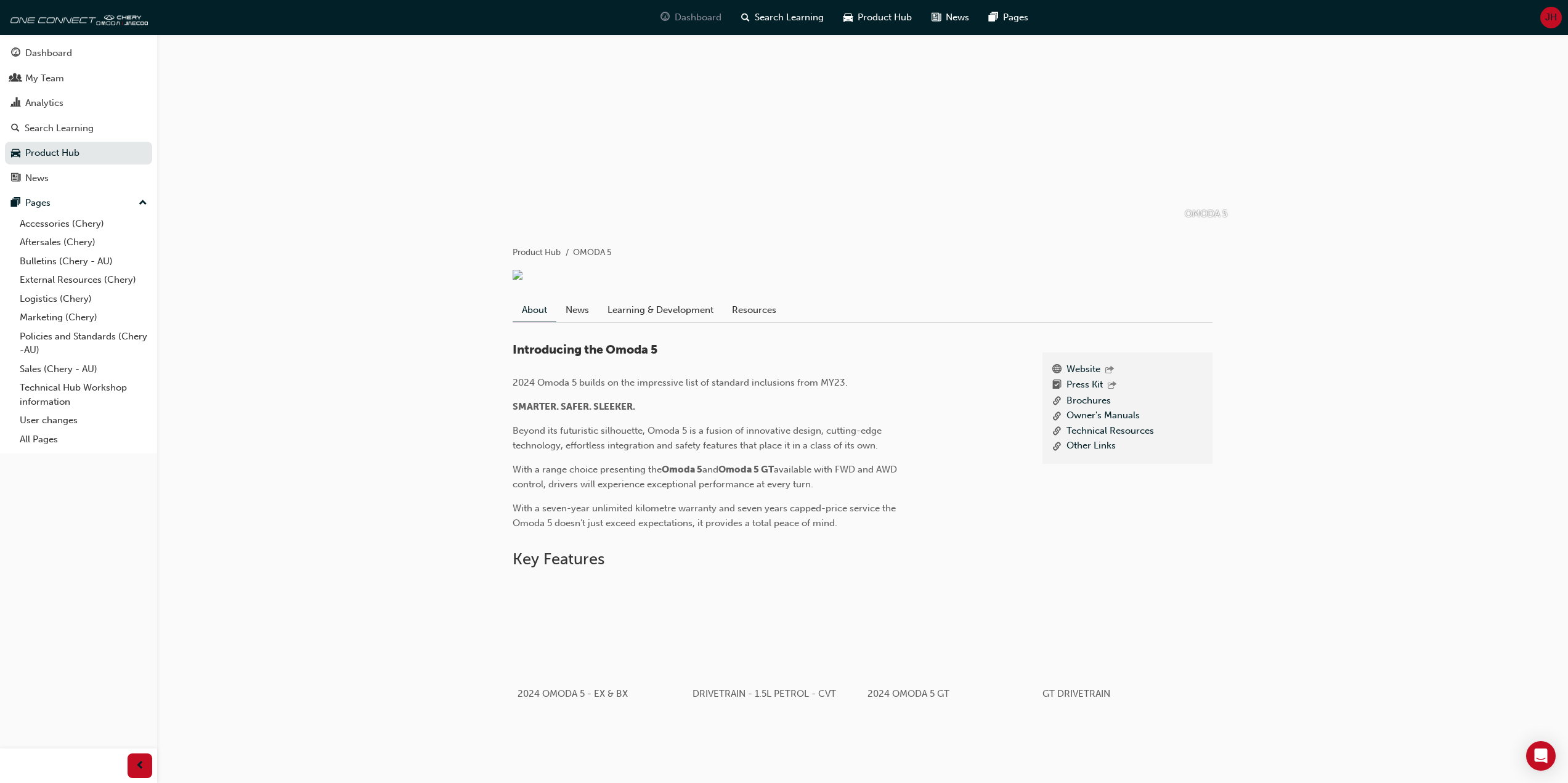
scroll to position [0, 0]
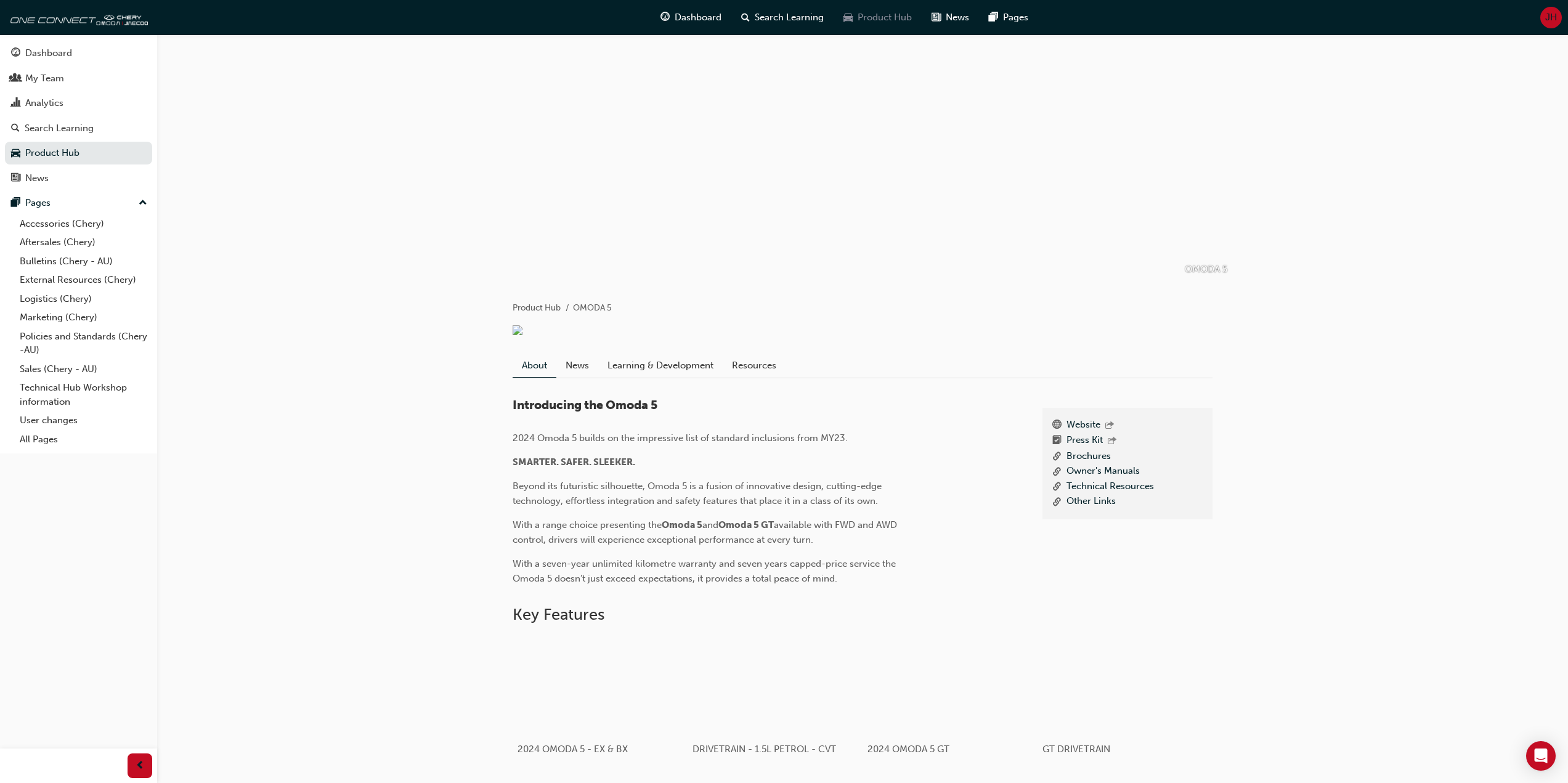
click at [871, 15] on span "Product Hub" at bounding box center [884, 17] width 54 height 14
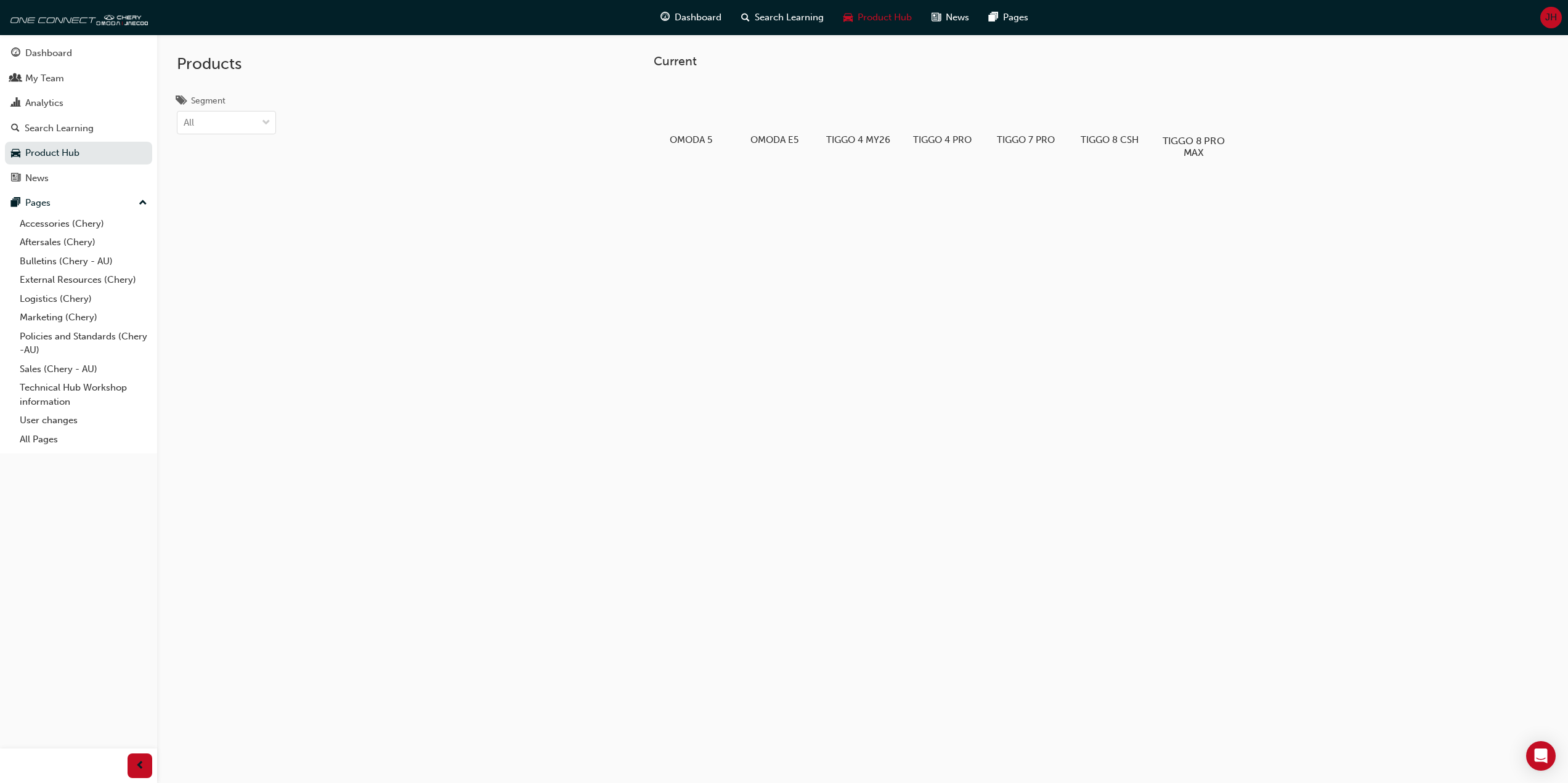
click at [1193, 122] on div at bounding box center [1193, 104] width 68 height 48
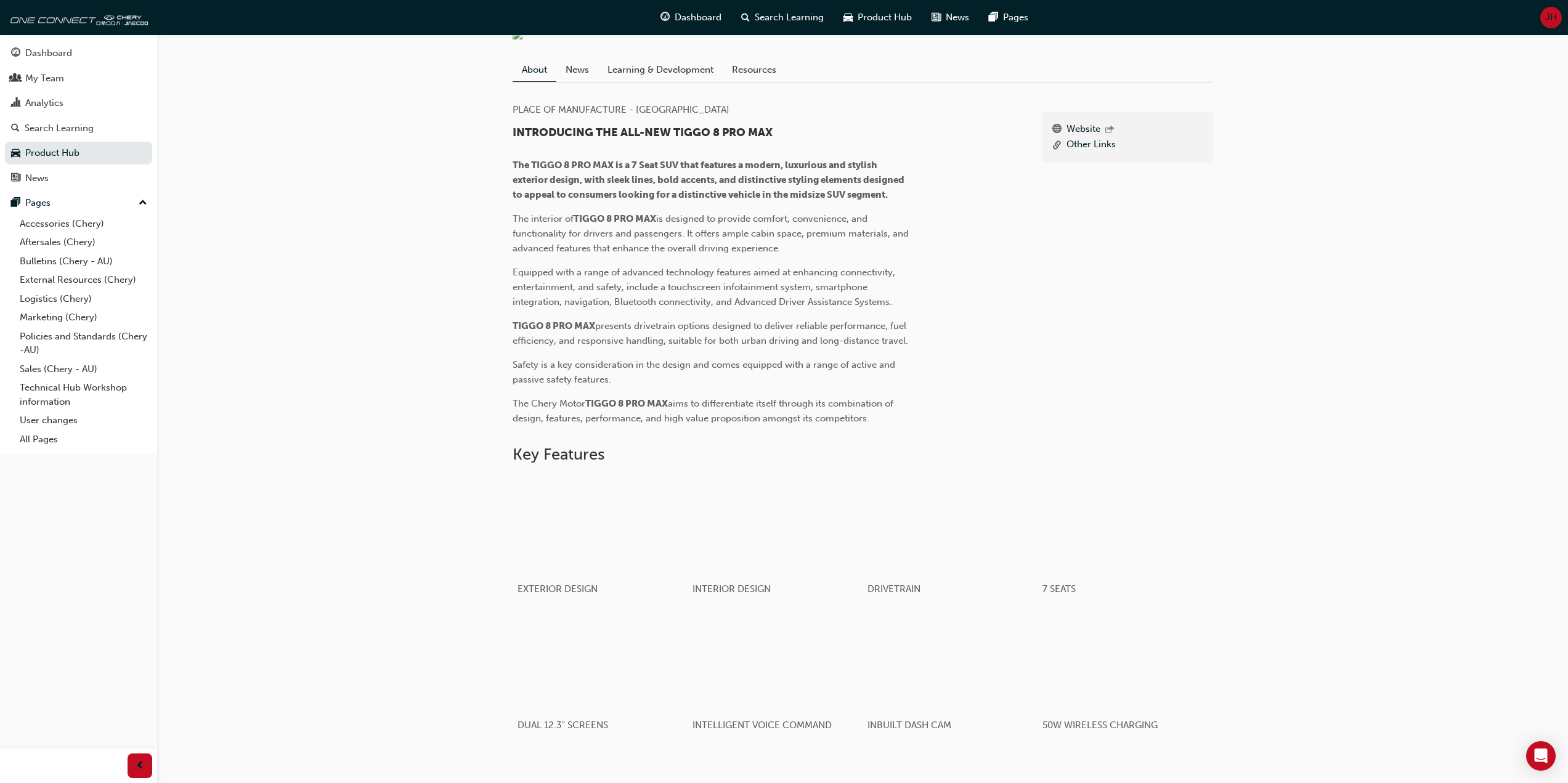
scroll to position [309, 0]
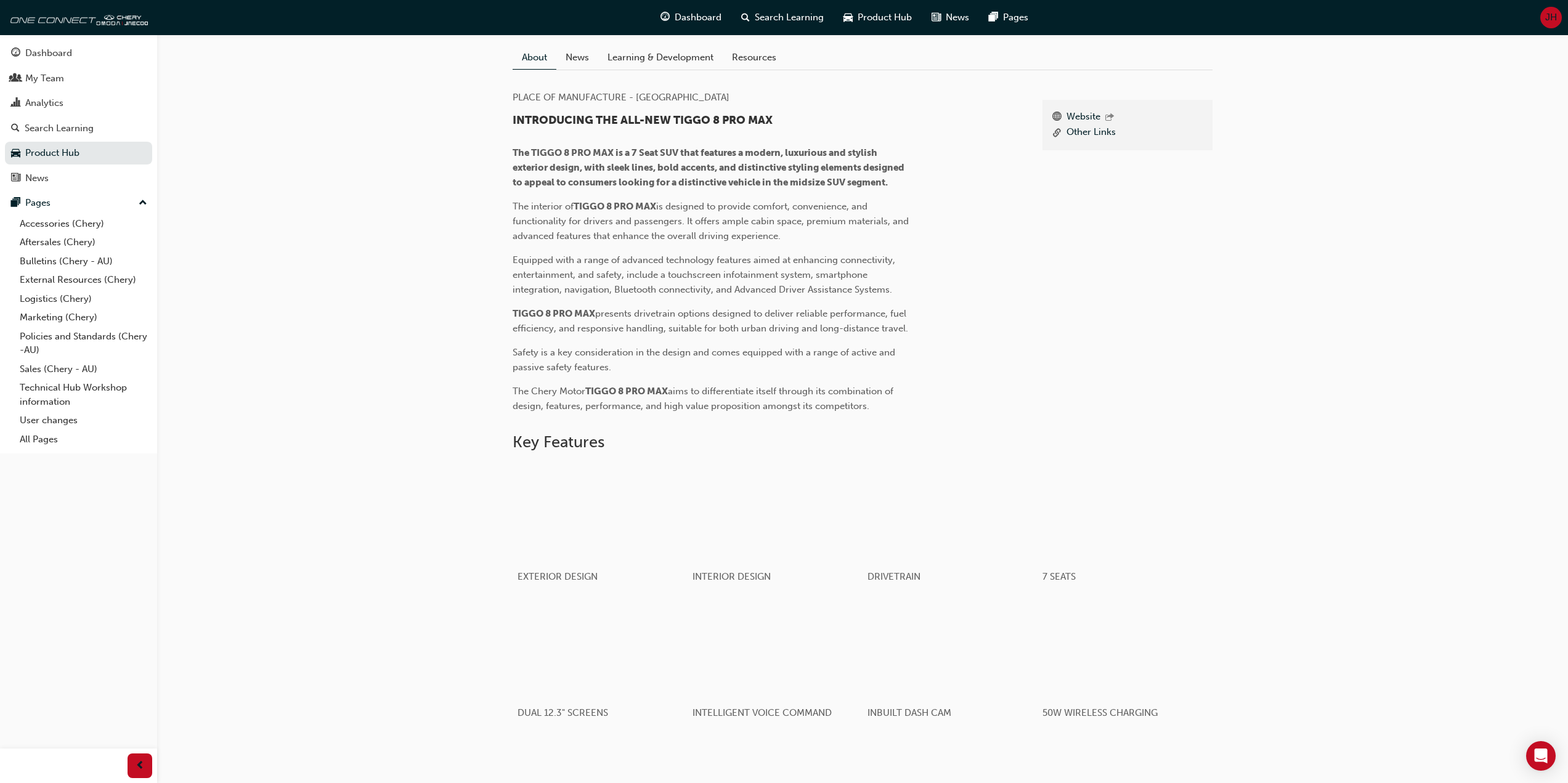
click at [388, 264] on div "TIGGO 8 PRO MAX Product Hub TIGGO 8 PRO MAX About News Learning & Development R…" at bounding box center [862, 427] width 1411 height 1401
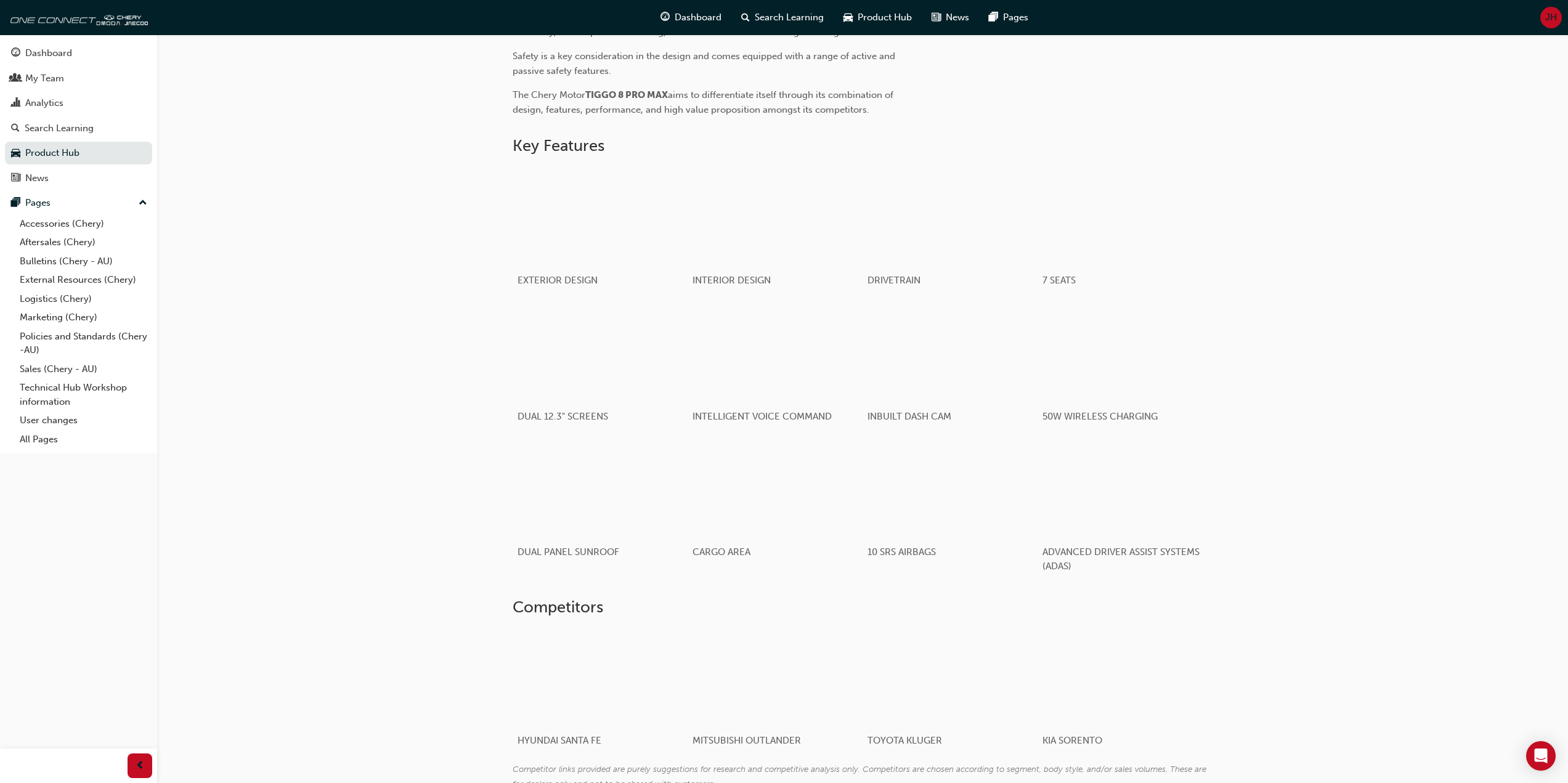
scroll to position [616, 0]
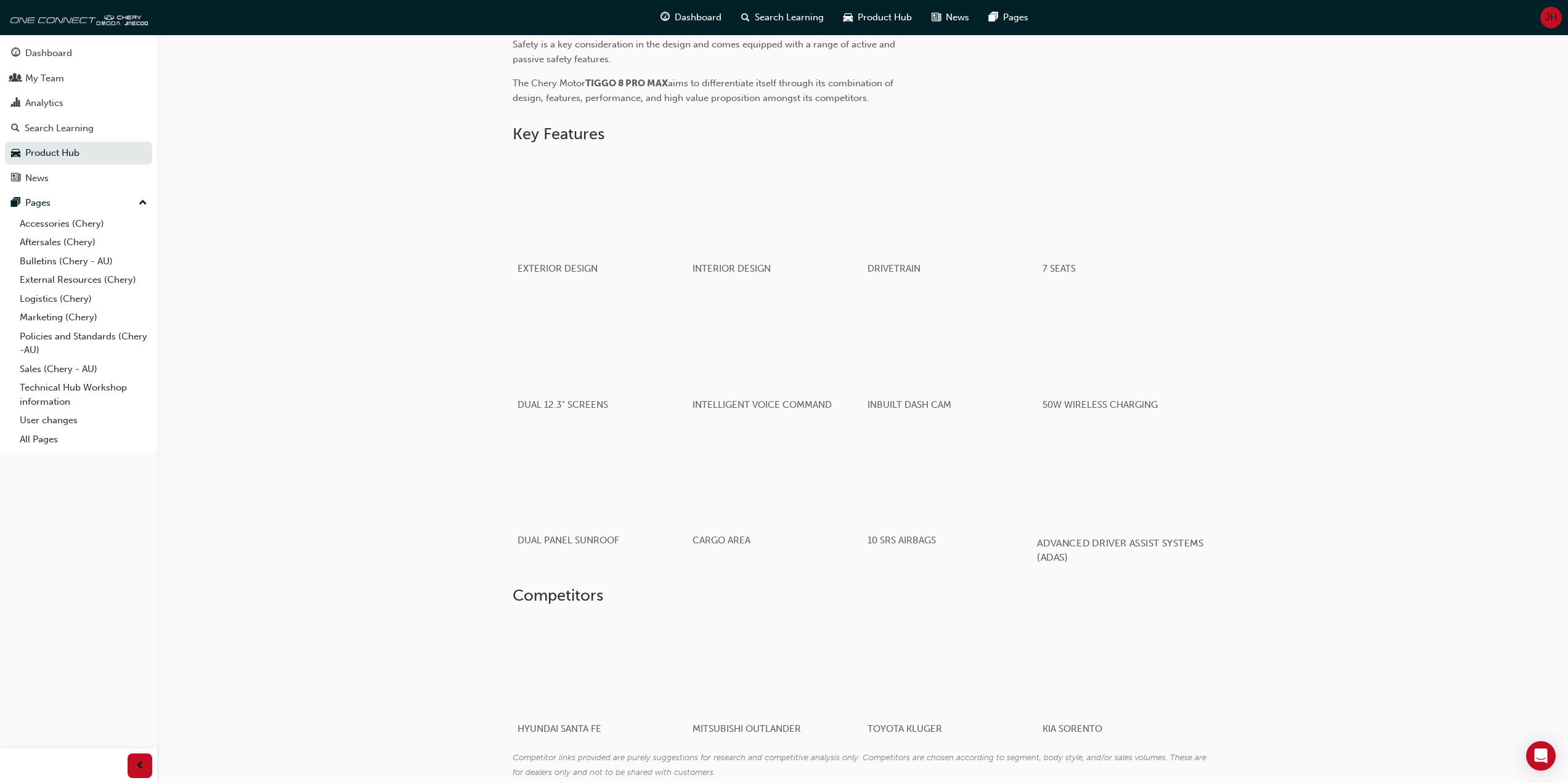
click at [1106, 513] on div "button" at bounding box center [1125, 475] width 176 height 98
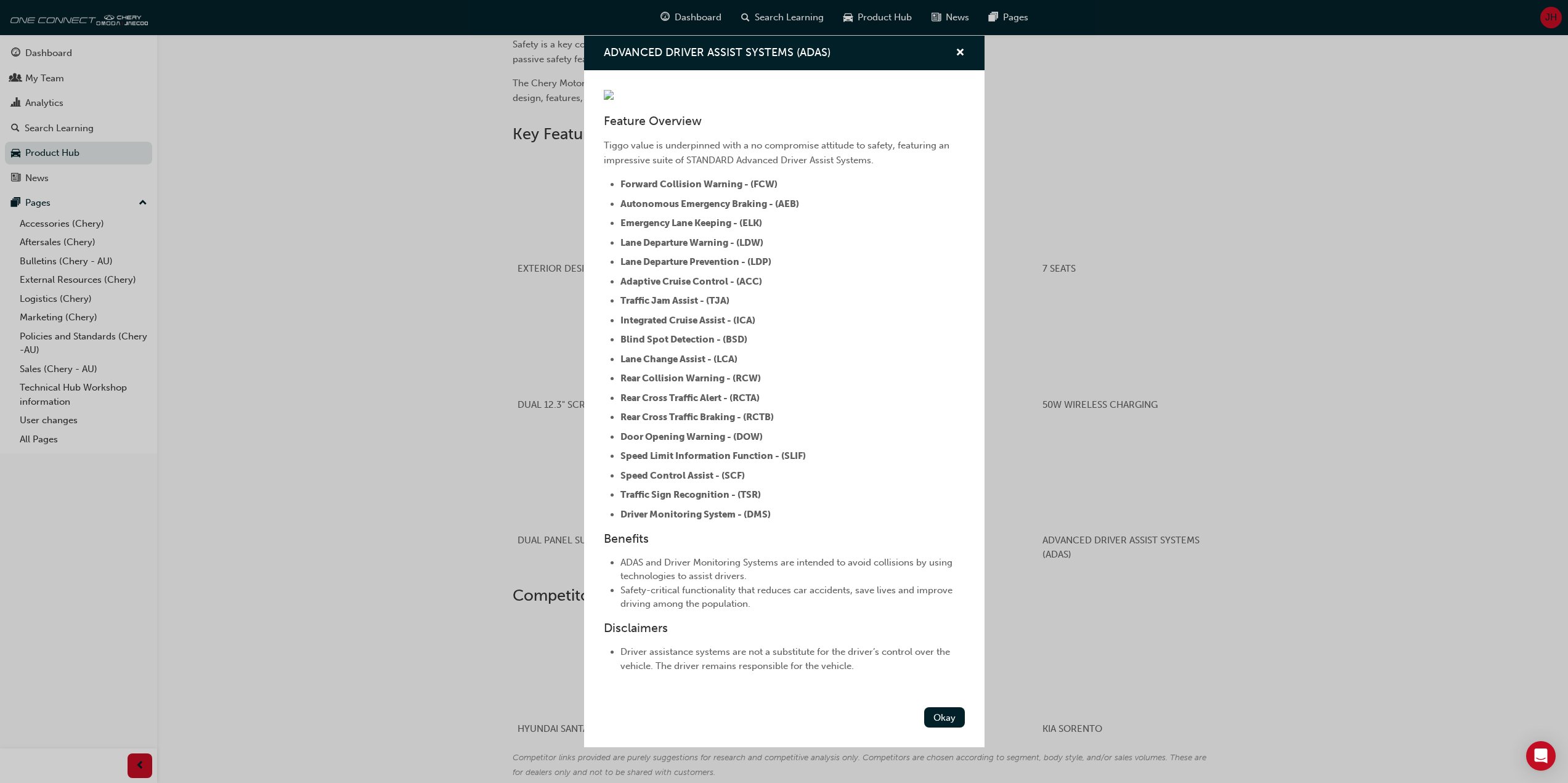
drag, startPoint x: 799, startPoint y: 18, endPoint x: 960, endPoint y: 45, distance: 163.2
click at [805, 19] on div "ADVANCED DRIVER ASSIST SYSTEMS (ADAS) Feature Overview Tiggo value is underpinn…" at bounding box center [784, 391] width 1568 height 783
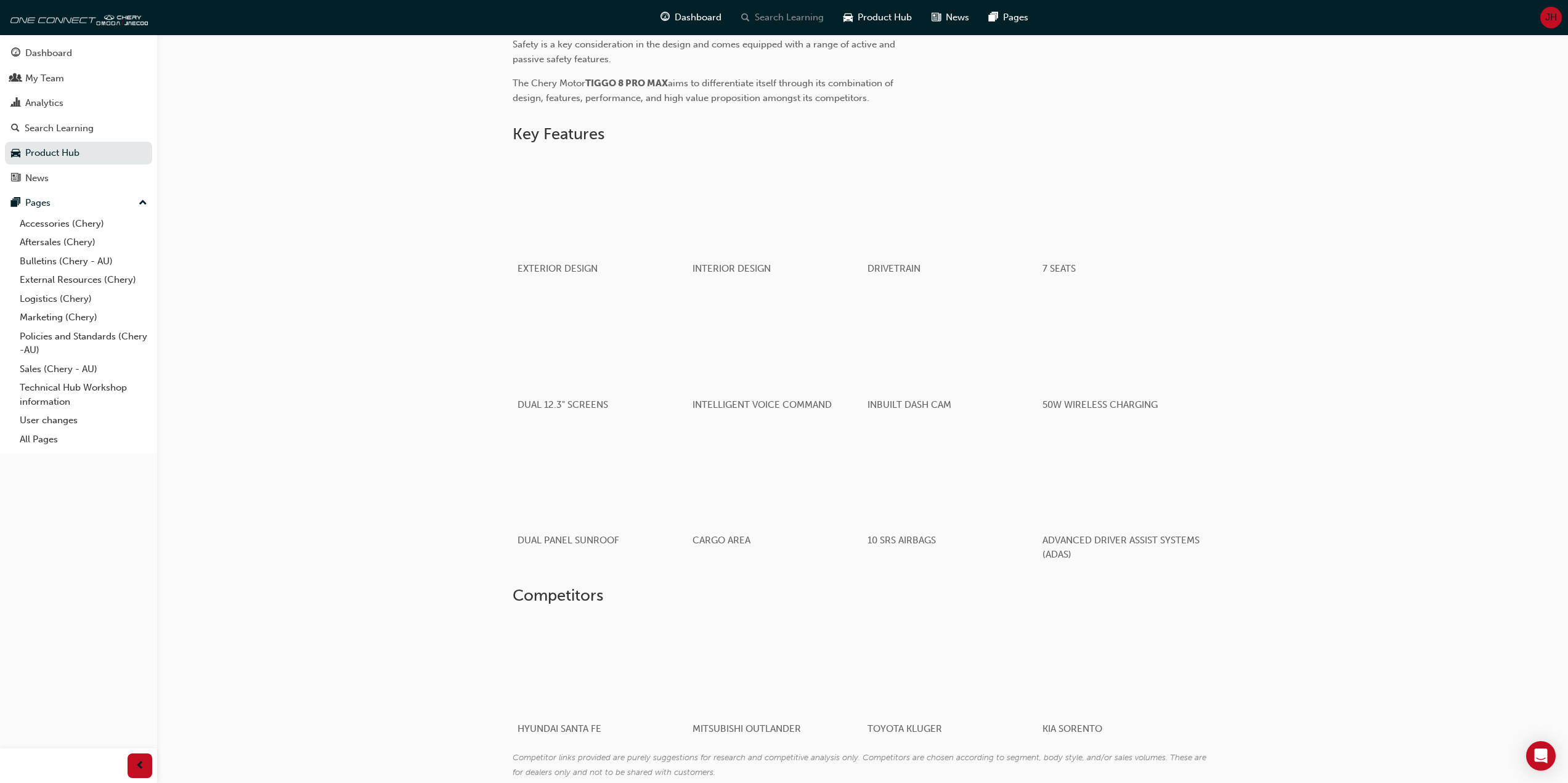
click at [801, 27] on div "Search Learning" at bounding box center [783, 17] width 102 height 26
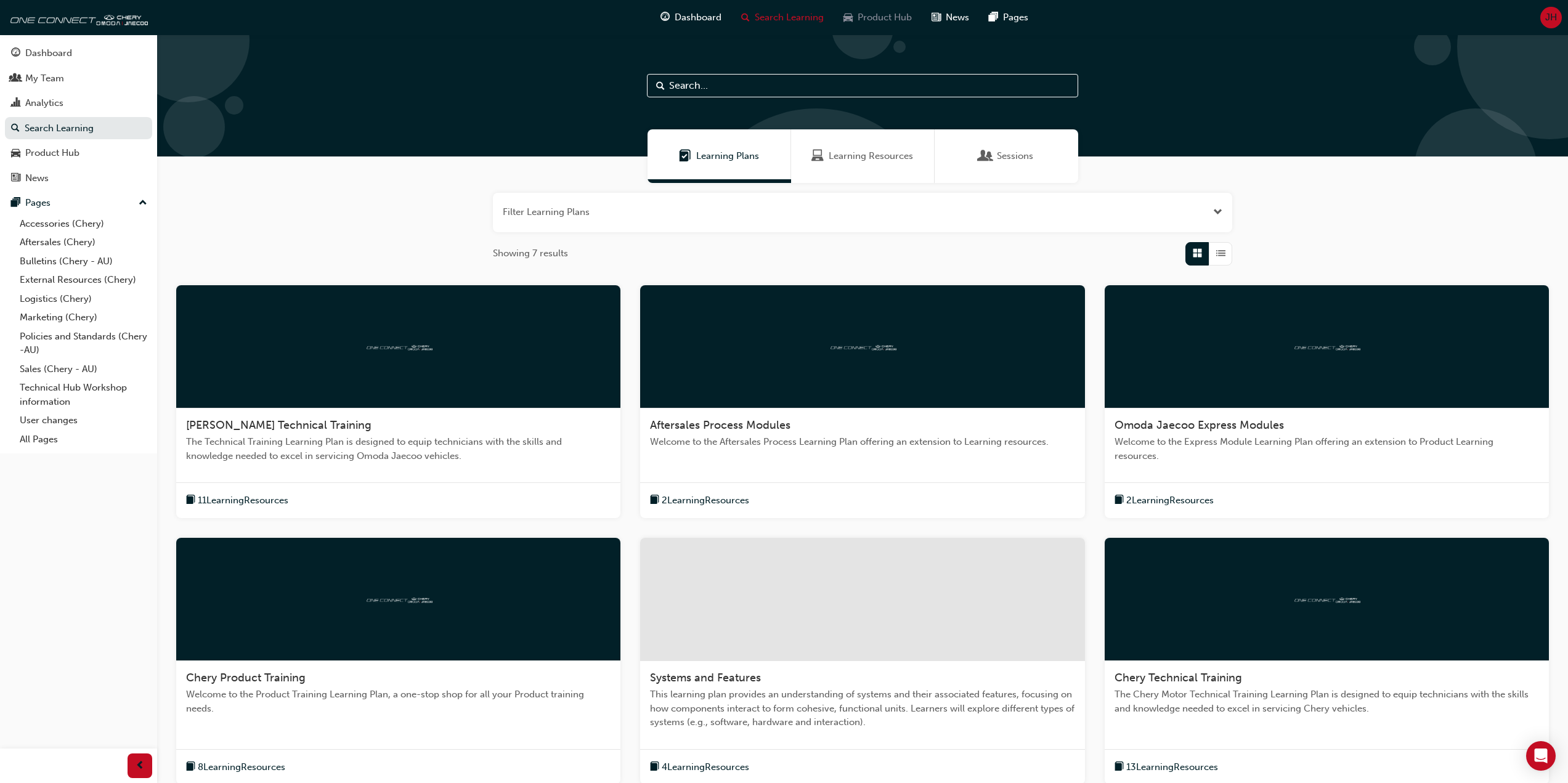
click at [857, 16] on span "Product Hub" at bounding box center [884, 17] width 54 height 14
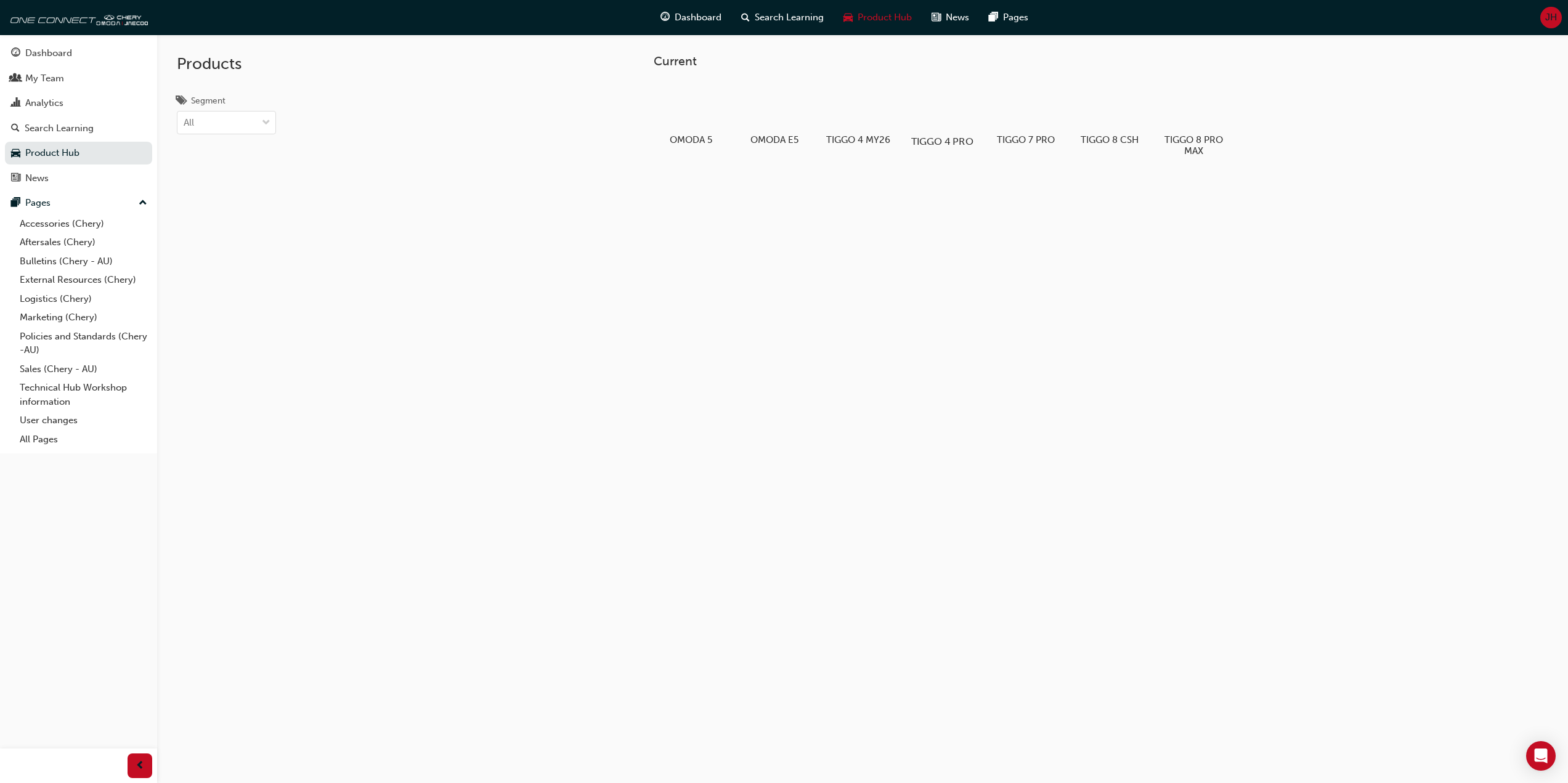
click at [944, 103] on div at bounding box center [942, 106] width 68 height 49
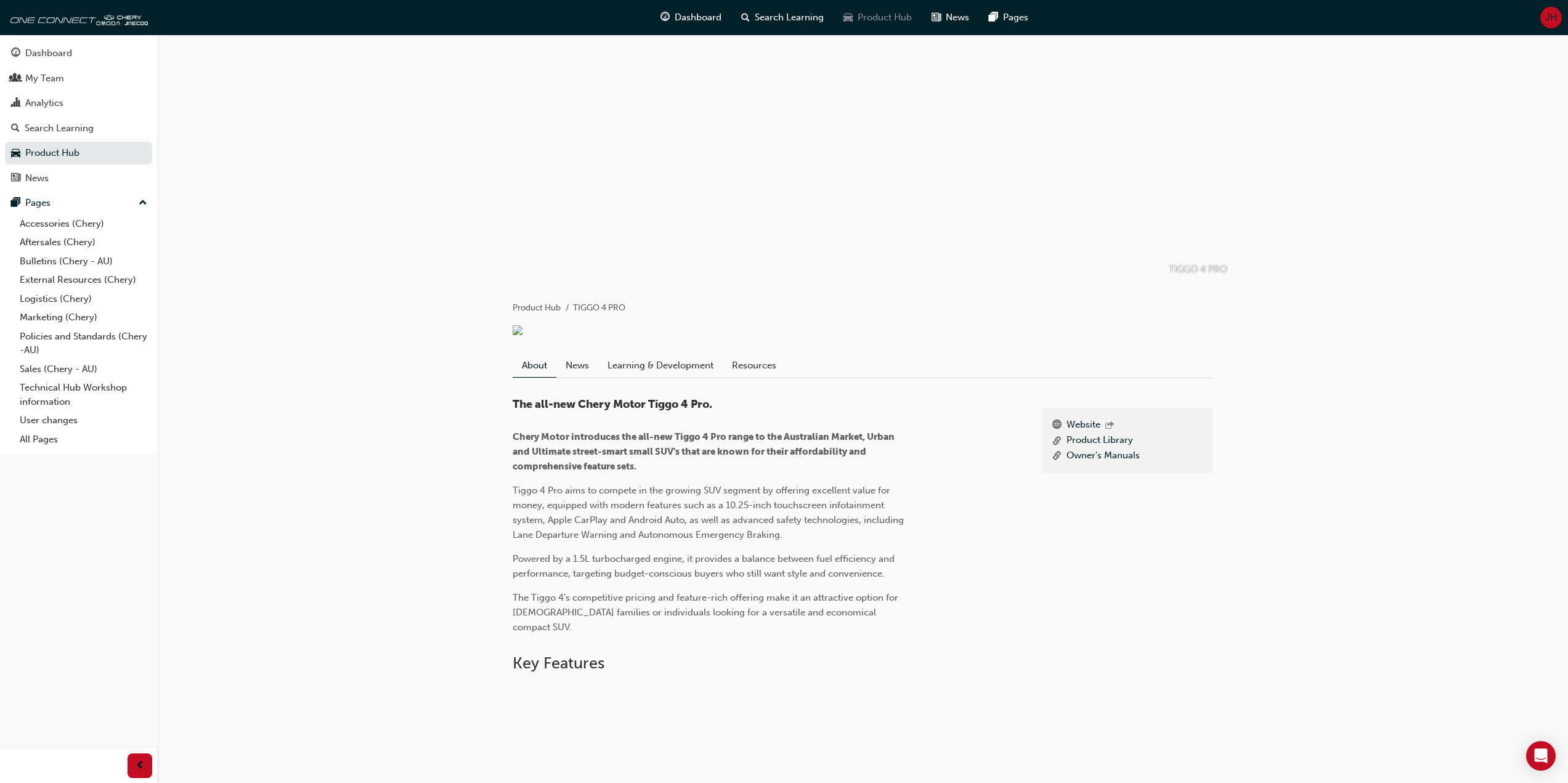
click at [862, 15] on span "Product Hub" at bounding box center [884, 17] width 54 height 14
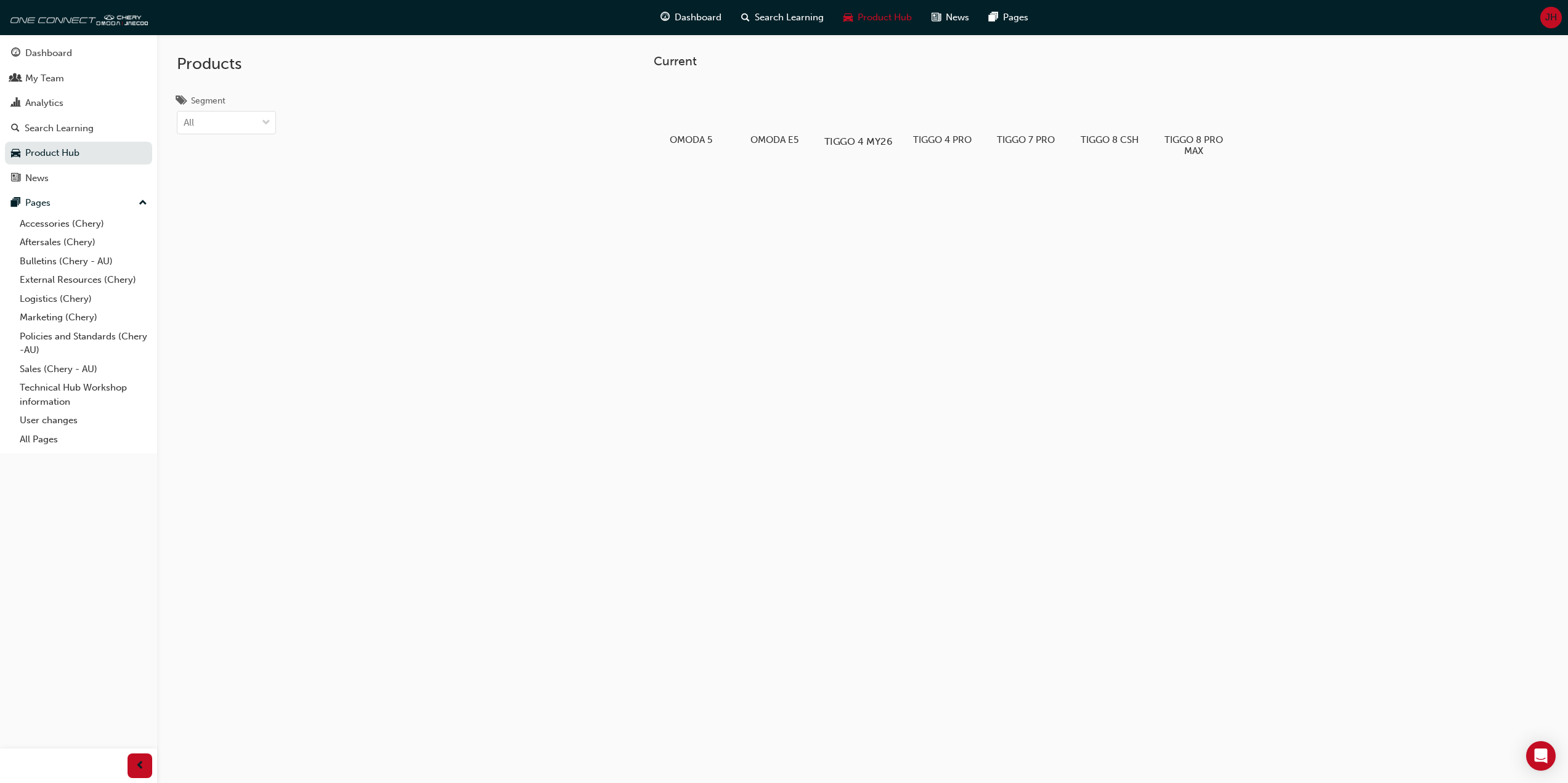
click at [871, 98] on div at bounding box center [857, 106] width 68 height 49
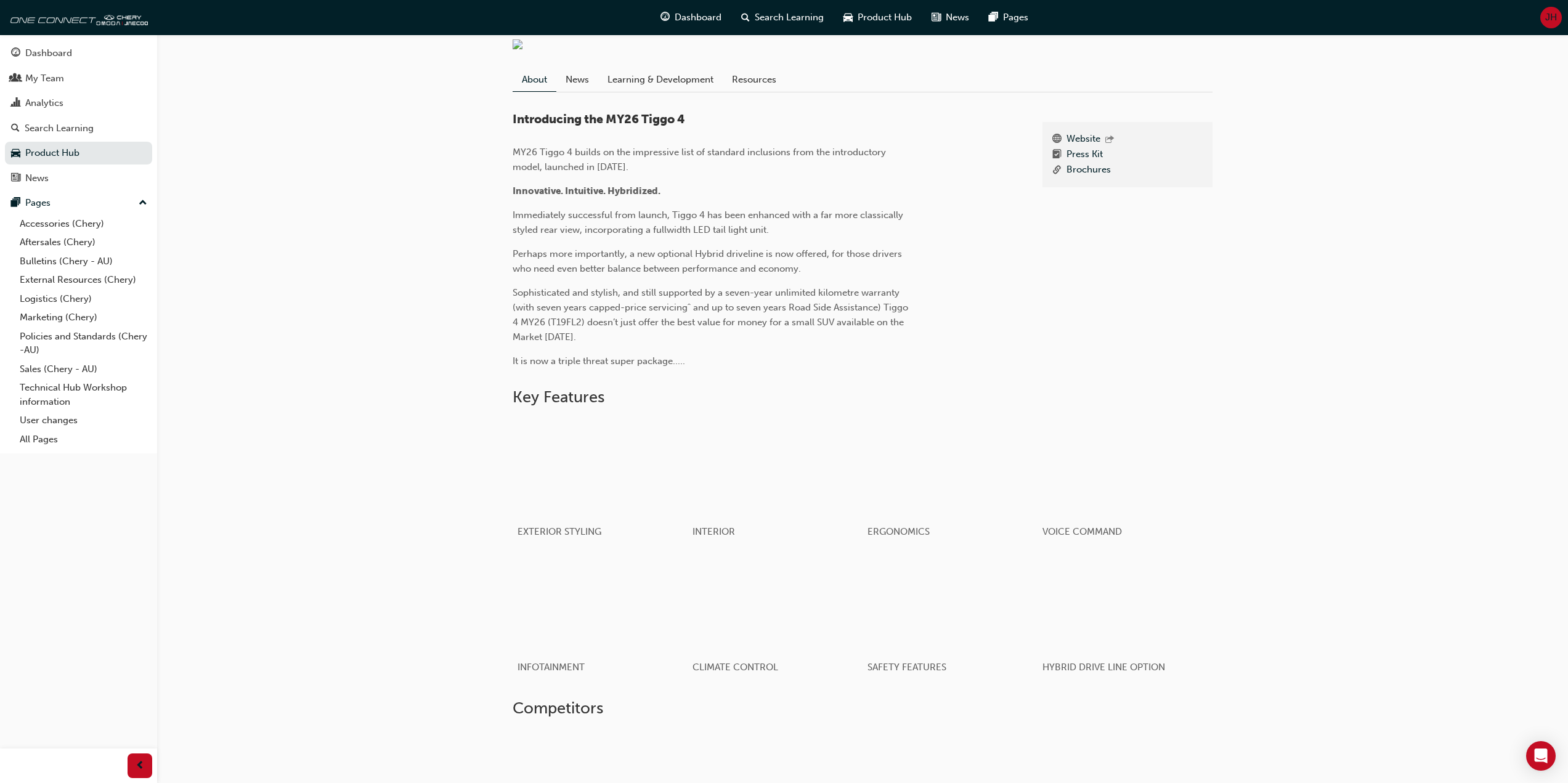
scroll to position [474, 0]
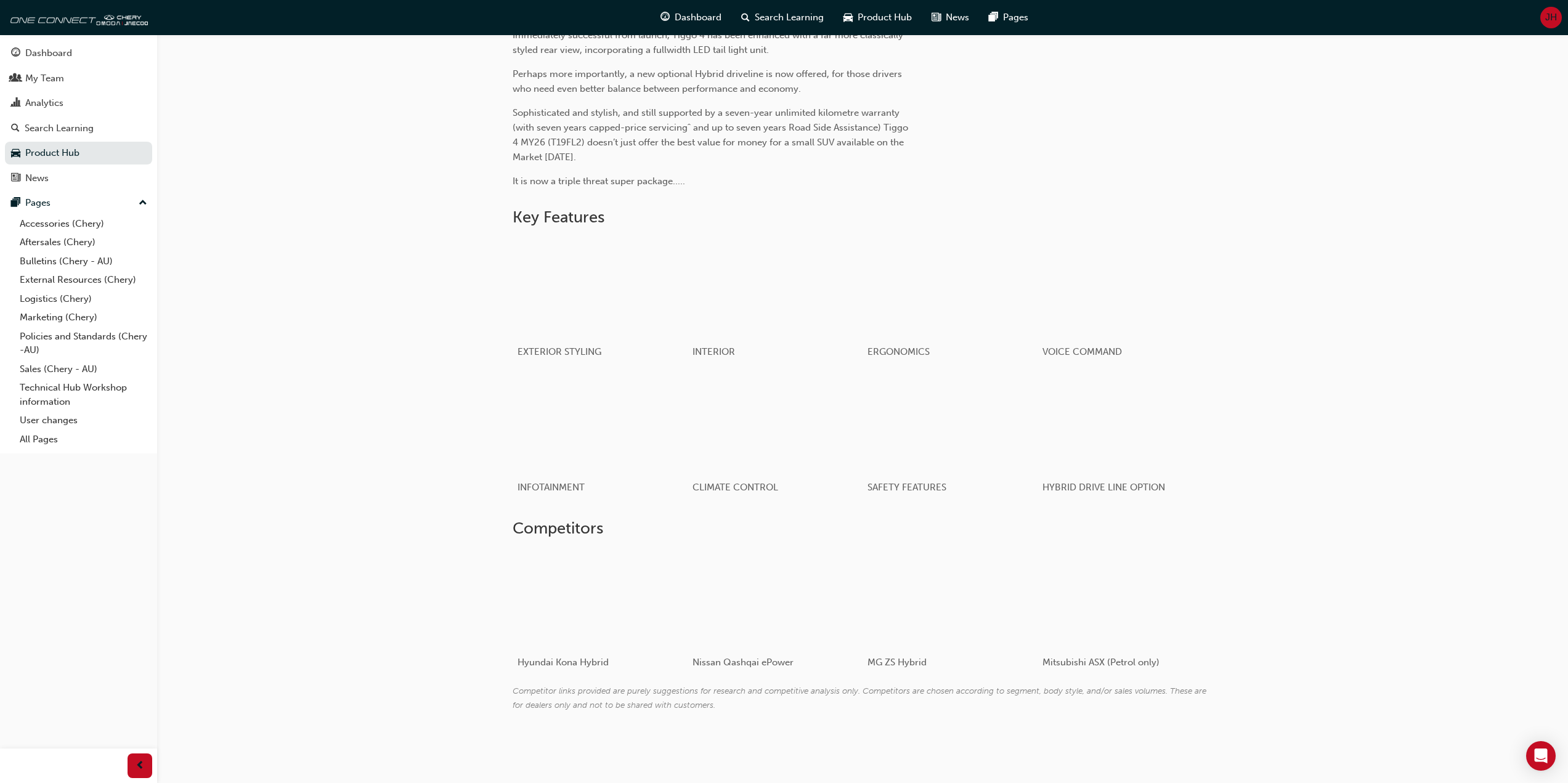
click at [391, 455] on div "Product Hub Tiggo 4 MY26 About News Learning & Development Resources Website Pr…" at bounding box center [862, 160] width 1411 height 1184
click at [940, 612] on div at bounding box center [935, 599] width 147 height 98
